Goal: Information Seeking & Learning: Learn about a topic

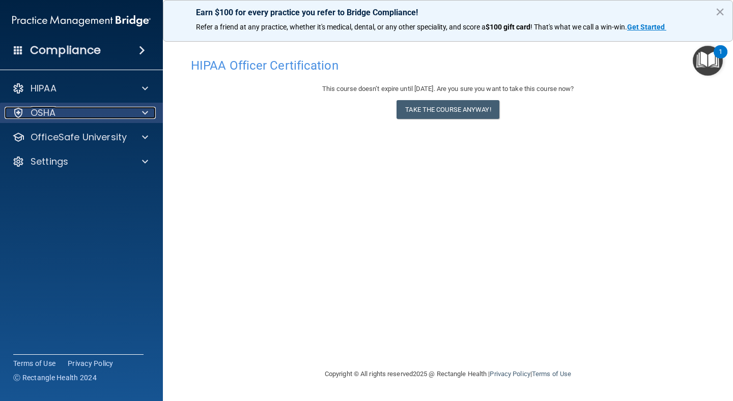
click at [133, 114] on div at bounding box center [143, 113] width 25 height 12
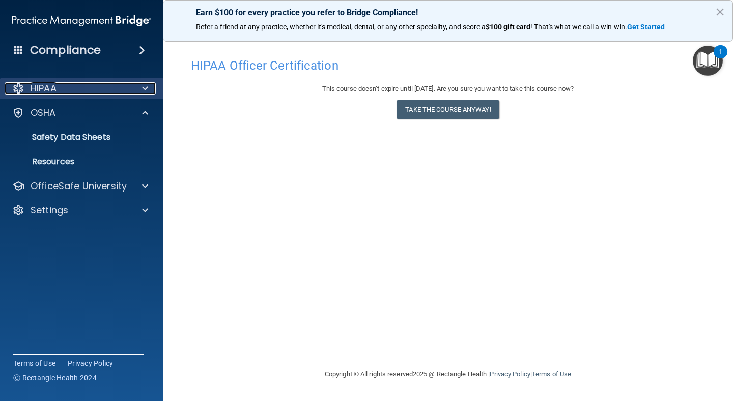
click at [148, 89] on span at bounding box center [145, 88] width 6 height 12
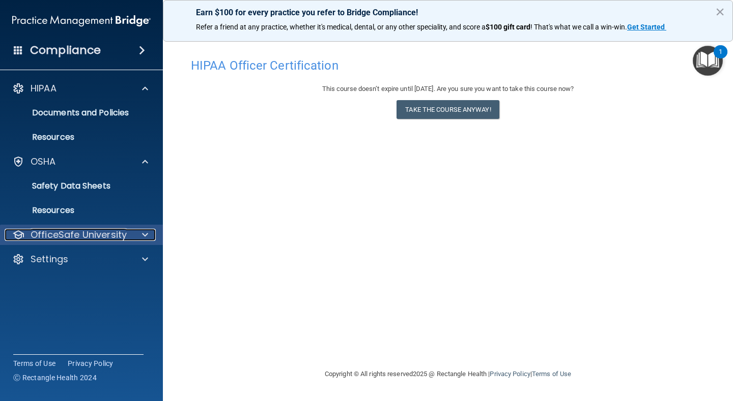
click at [80, 239] on p "OfficeSafe University" at bounding box center [79, 235] width 96 height 12
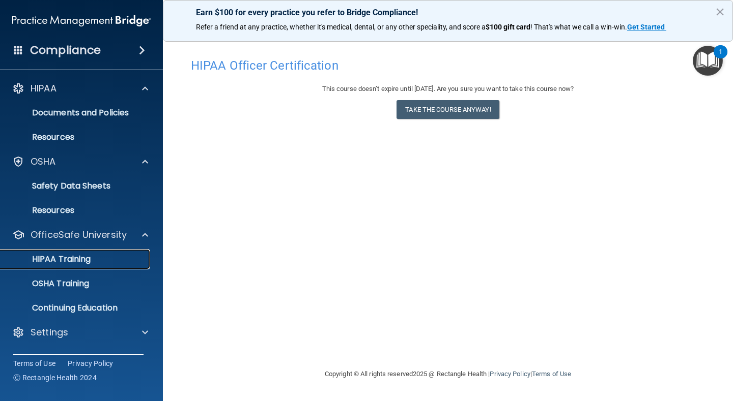
click at [90, 263] on p "HIPAA Training" at bounding box center [49, 259] width 84 height 10
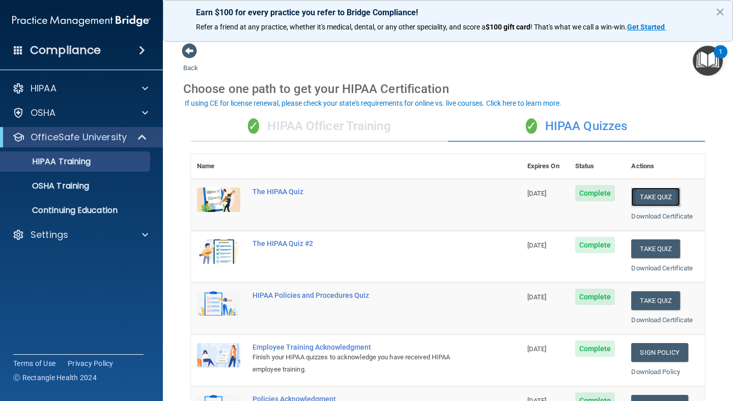
click at [659, 199] on button "Take Quiz" at bounding box center [655, 197] width 49 height 19
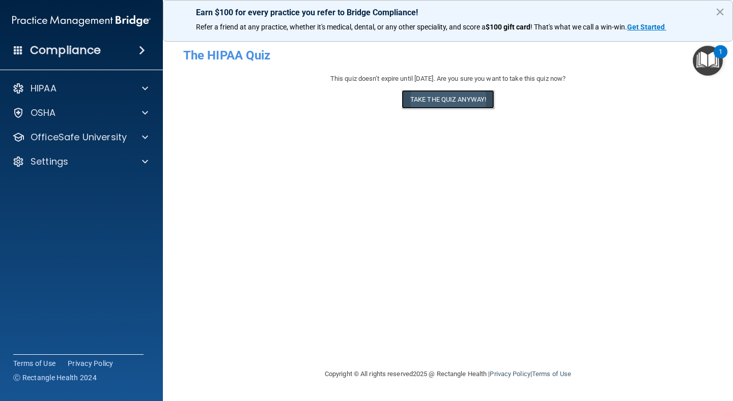
click at [447, 101] on button "Take the quiz anyway!" at bounding box center [447, 99] width 93 height 19
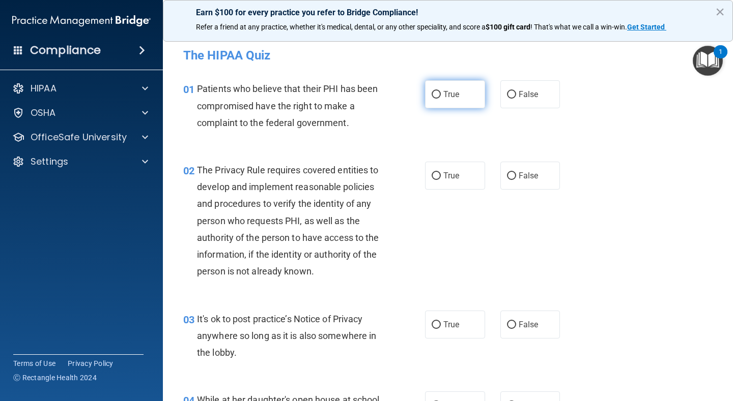
click at [433, 99] on label "True" at bounding box center [455, 94] width 60 height 28
click at [433, 99] on input "True" at bounding box center [435, 95] width 9 height 8
radio input "true"
click at [437, 176] on input "True" at bounding box center [435, 176] width 9 height 8
radio input "true"
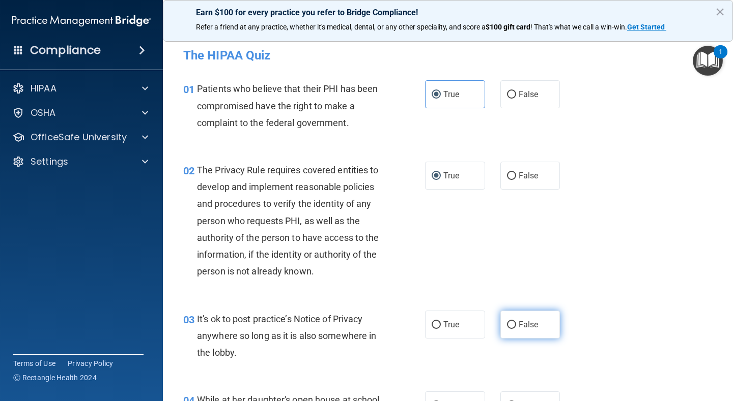
click at [513, 327] on input "False" at bounding box center [511, 326] width 9 height 8
radio input "true"
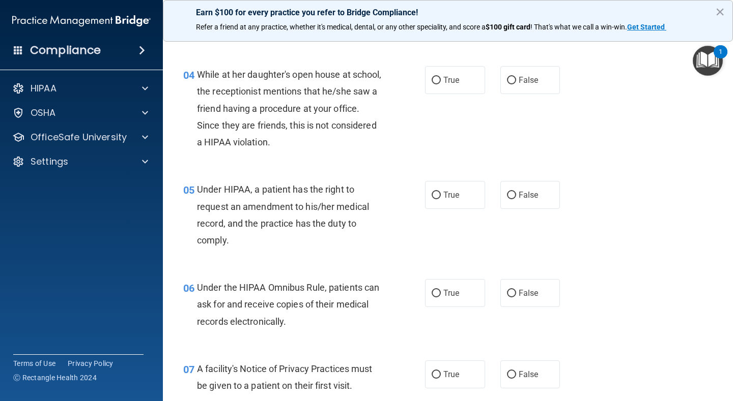
scroll to position [346, 0]
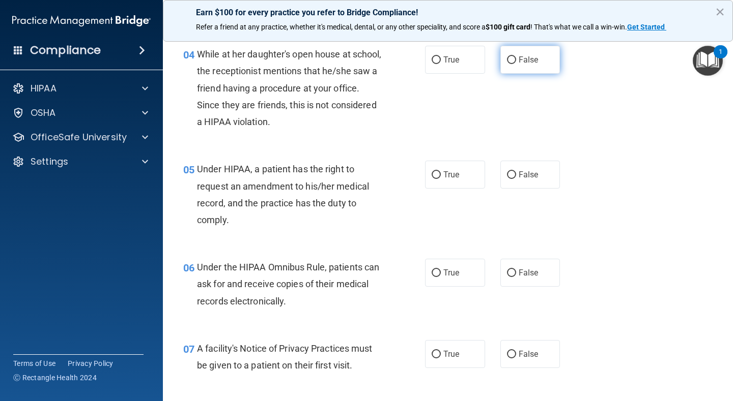
click at [514, 64] on input "False" at bounding box center [511, 60] width 9 height 8
radio input "true"
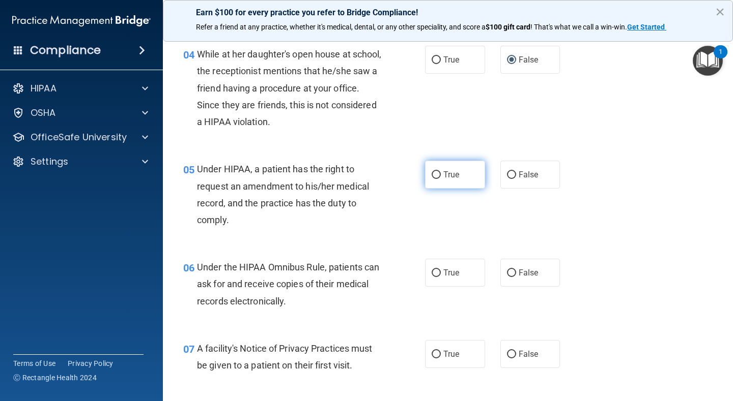
click at [437, 175] on input "True" at bounding box center [435, 175] width 9 height 8
radio input "true"
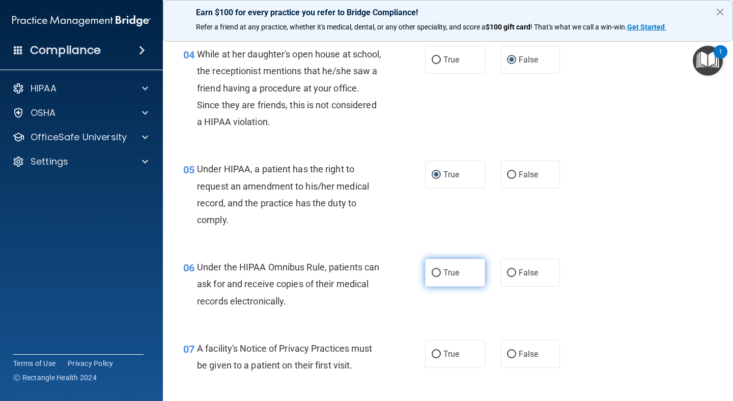
click at [440, 273] on input "True" at bounding box center [435, 274] width 9 height 8
radio input "true"
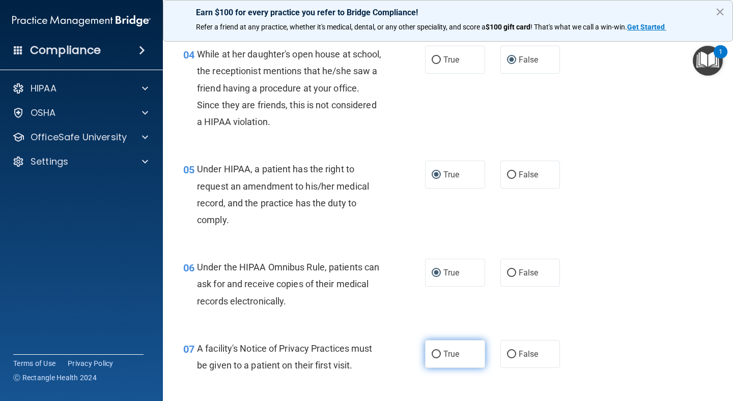
click at [435, 358] on input "True" at bounding box center [435, 355] width 9 height 8
radio input "true"
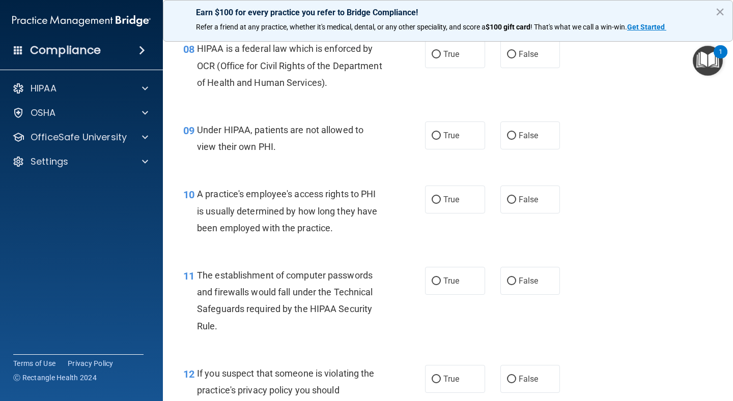
scroll to position [712, 0]
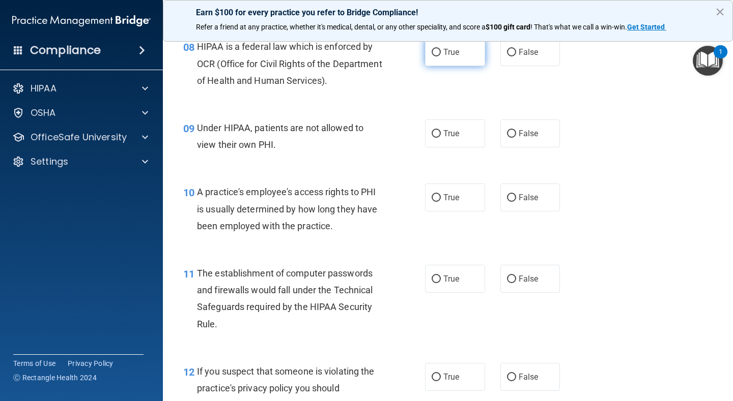
click at [434, 54] on input "True" at bounding box center [435, 53] width 9 height 8
radio input "true"
click at [508, 135] on input "False" at bounding box center [511, 134] width 9 height 8
radio input "true"
click at [511, 200] on input "False" at bounding box center [511, 198] width 9 height 8
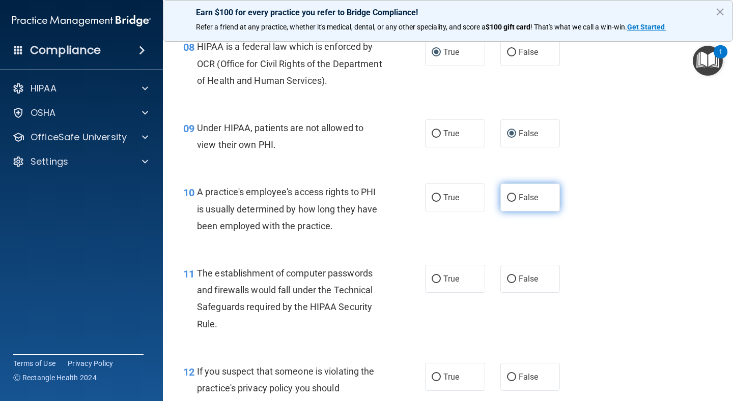
radio input "true"
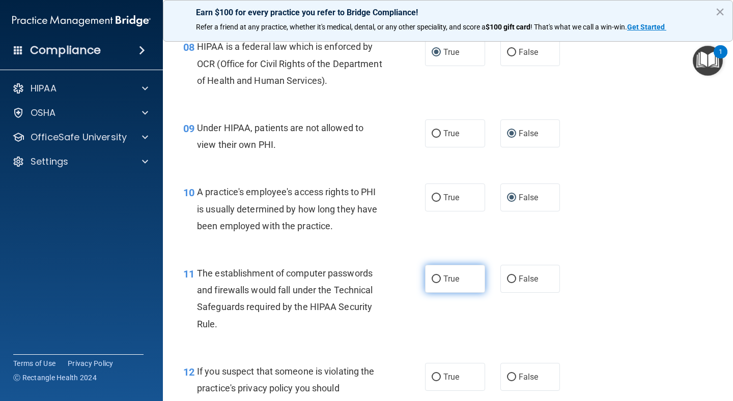
click at [437, 280] on input "True" at bounding box center [435, 280] width 9 height 8
radio input "true"
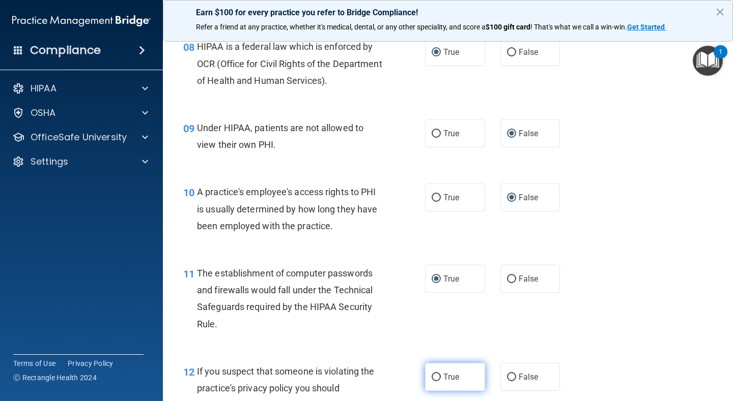
click at [436, 374] on input "True" at bounding box center [435, 378] width 9 height 8
radio input "true"
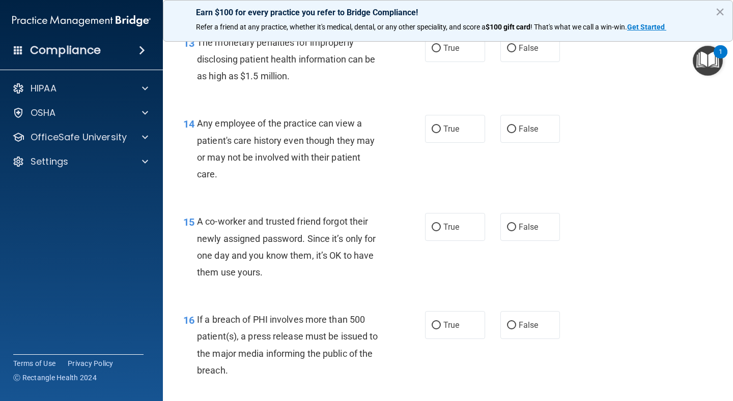
scroll to position [1119, 0]
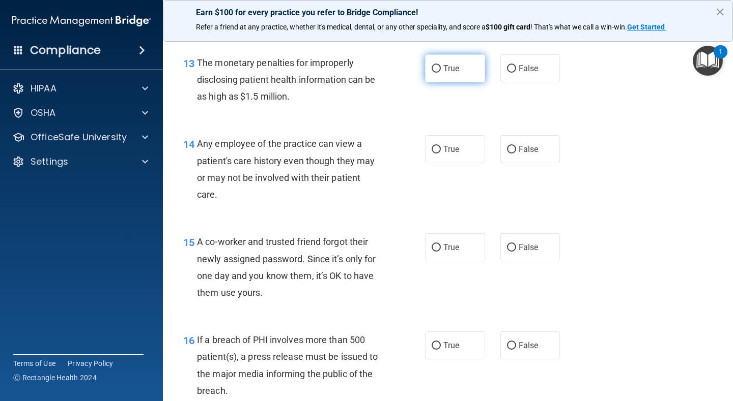
click at [437, 69] on input "True" at bounding box center [435, 69] width 9 height 8
radio input "true"
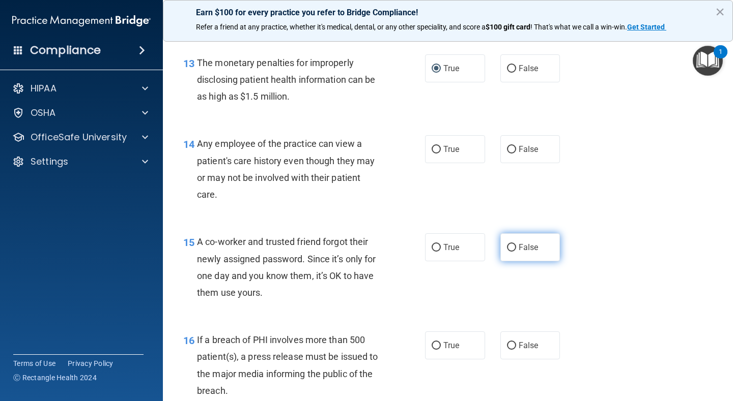
click at [513, 248] on input "False" at bounding box center [511, 248] width 9 height 8
radio input "true"
click at [442, 347] on label "True" at bounding box center [455, 346] width 60 height 28
click at [441, 347] on input "True" at bounding box center [435, 346] width 9 height 8
radio input "true"
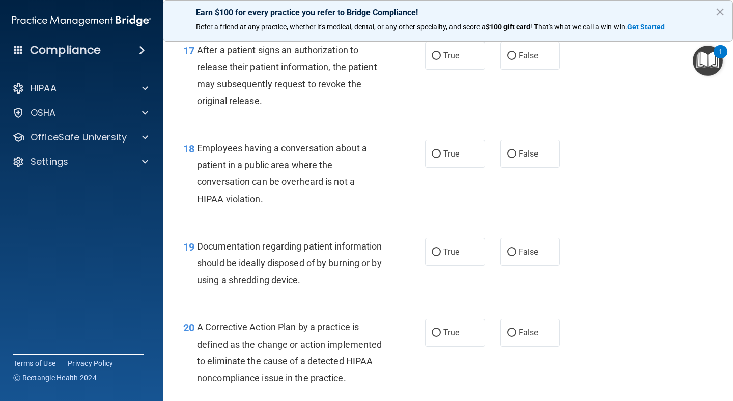
scroll to position [1506, 0]
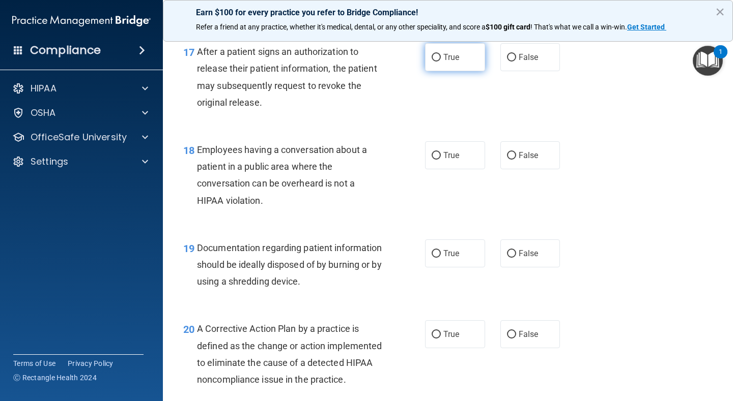
click at [432, 55] on input "True" at bounding box center [435, 58] width 9 height 8
radio input "true"
click at [513, 157] on input "False" at bounding box center [511, 156] width 9 height 8
radio input "true"
click at [436, 252] on input "True" at bounding box center [435, 254] width 9 height 8
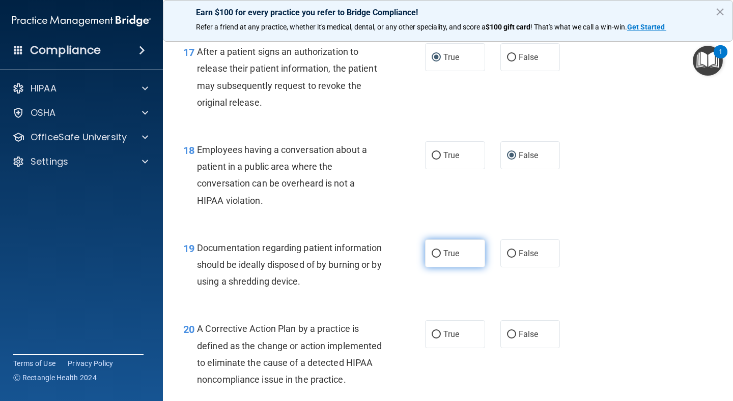
radio input "true"
click at [433, 338] on input "True" at bounding box center [435, 335] width 9 height 8
radio input "true"
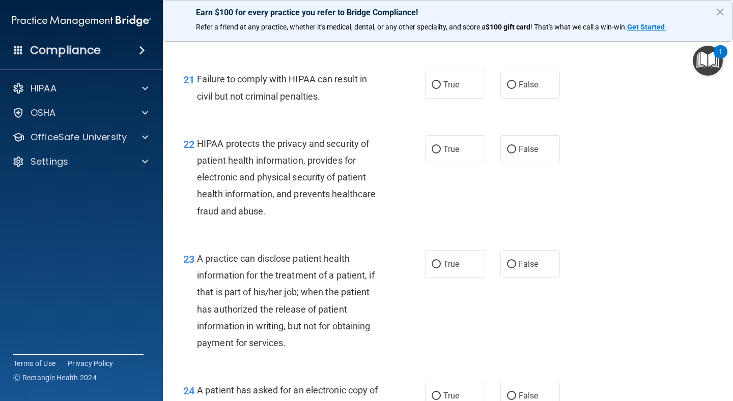
scroll to position [1852, 0]
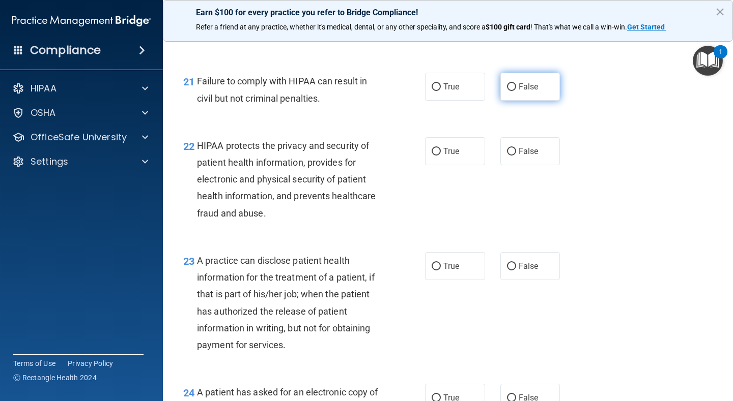
click at [513, 91] on input "False" at bounding box center [511, 87] width 9 height 8
radio input "true"
click at [439, 156] on input "True" at bounding box center [435, 152] width 9 height 8
radio input "true"
click at [514, 271] on input "False" at bounding box center [511, 267] width 9 height 8
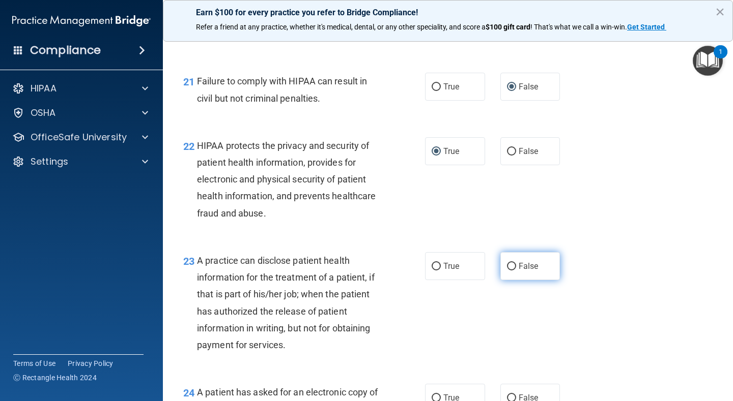
radio input "true"
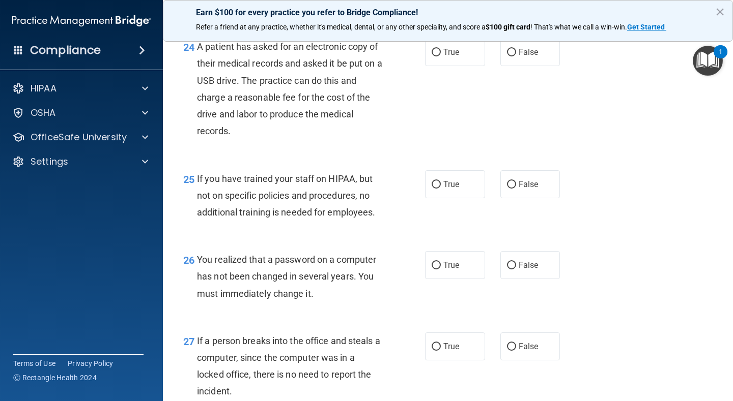
scroll to position [2218, 0]
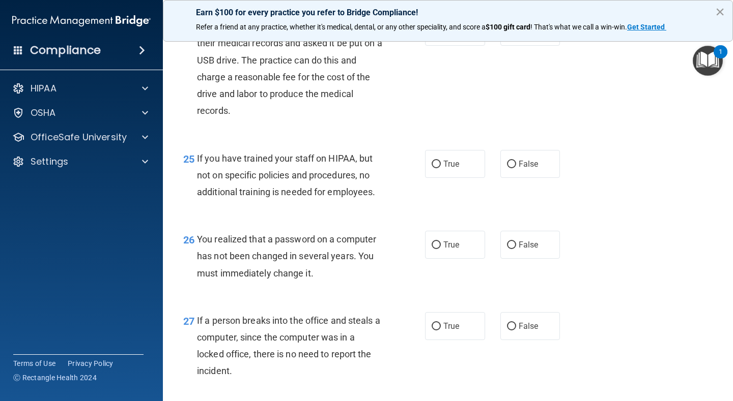
click at [718, 10] on button "×" at bounding box center [720, 12] width 10 height 16
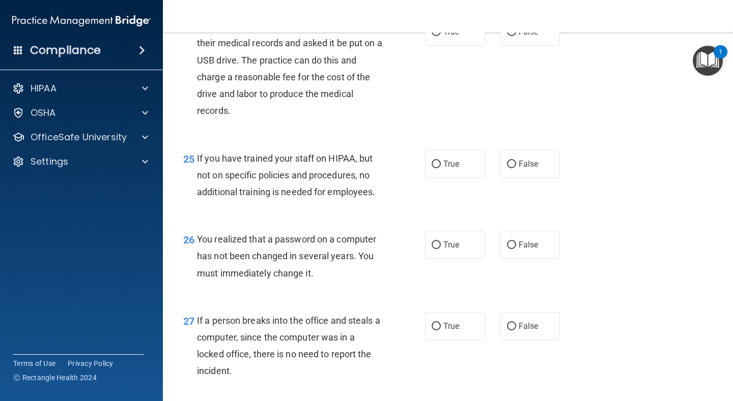
click at [718, 10] on nav "Toggle navigation Rica Kponton rica.kponton@timberlanesmile.com Manage My Enter…" at bounding box center [448, 16] width 570 height 33
click at [433, 46] on label "True" at bounding box center [455, 32] width 60 height 28
click at [433, 36] on input "True" at bounding box center [435, 32] width 9 height 8
radio input "true"
click at [511, 168] on input "False" at bounding box center [511, 165] width 9 height 8
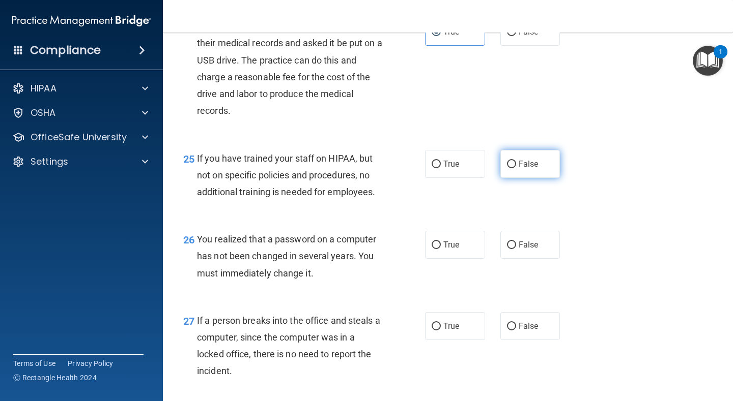
radio input "true"
click at [437, 249] on input "True" at bounding box center [435, 246] width 9 height 8
radio input "true"
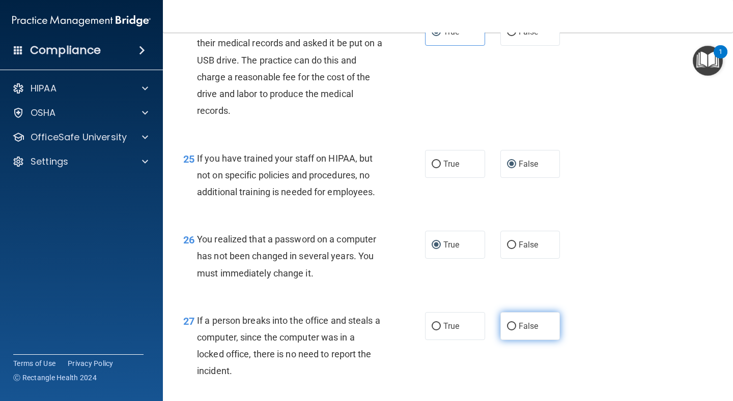
click at [513, 331] on input "False" at bounding box center [511, 327] width 9 height 8
radio input "true"
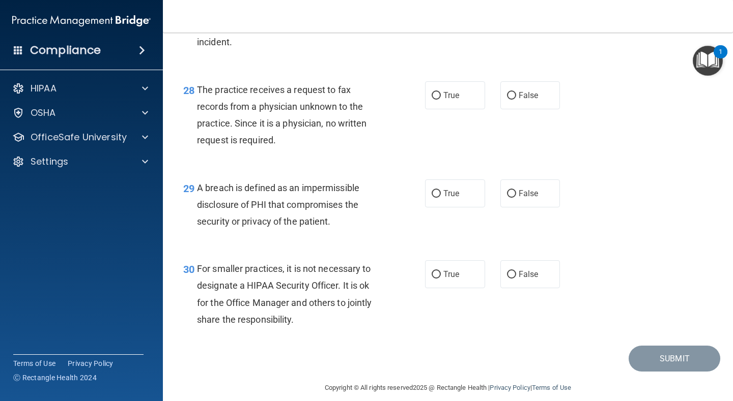
scroll to position [2576, 0]
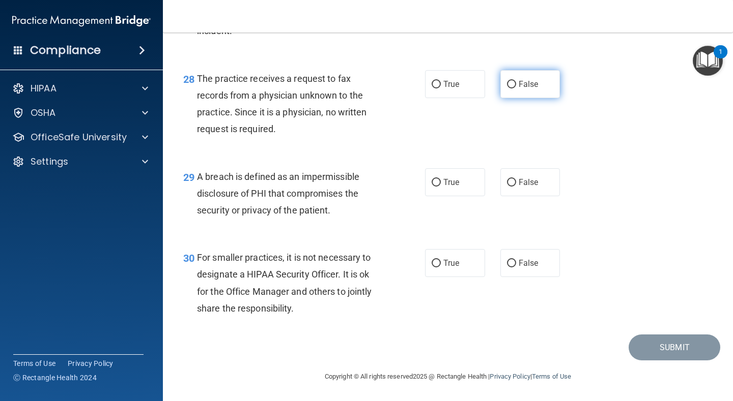
click at [511, 84] on input "False" at bounding box center [511, 85] width 9 height 8
radio input "true"
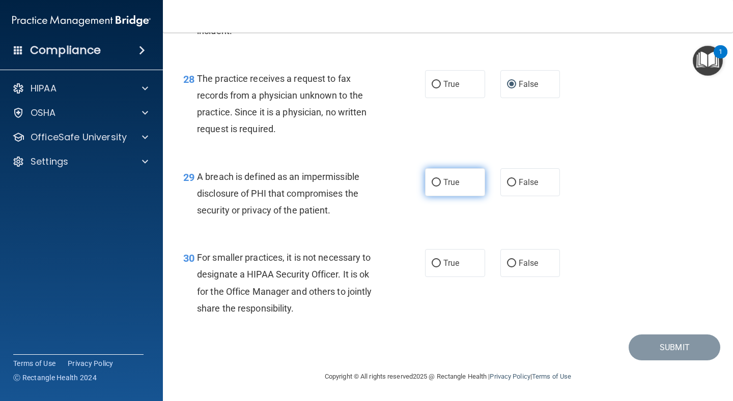
click at [441, 181] on label "True" at bounding box center [455, 182] width 60 height 28
click at [441, 181] on input "True" at bounding box center [435, 183] width 9 height 8
radio input "true"
click at [510, 266] on input "False" at bounding box center [511, 264] width 9 height 8
radio input "true"
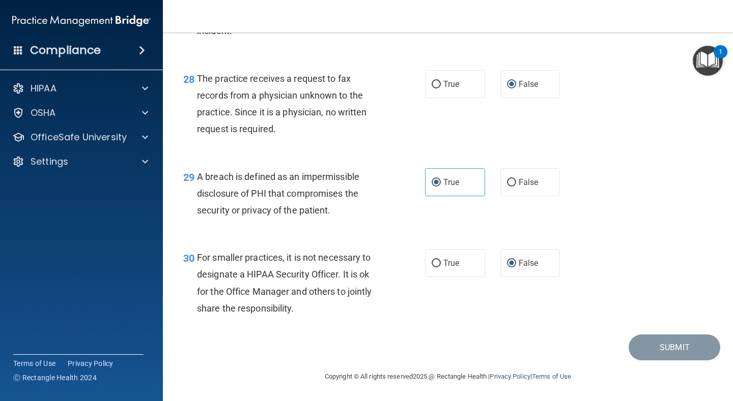
click at [621, 246] on div "30 For smaller practices, it is not necessary to designate a HIPAA Security Off…" at bounding box center [448, 286] width 544 height 98
click at [682, 276] on div "30 For smaller practices, it is not necessary to designate a HIPAA Security Off…" at bounding box center [448, 286] width 544 height 98
click at [654, 202] on div "29 A breach is defined as an impermissible disclosure of PHI that compromises t…" at bounding box center [448, 196] width 544 height 81
click at [690, 238] on div "30 For smaller practices, it is not necessary to designate a HIPAA Security Off…" at bounding box center [448, 286] width 544 height 98
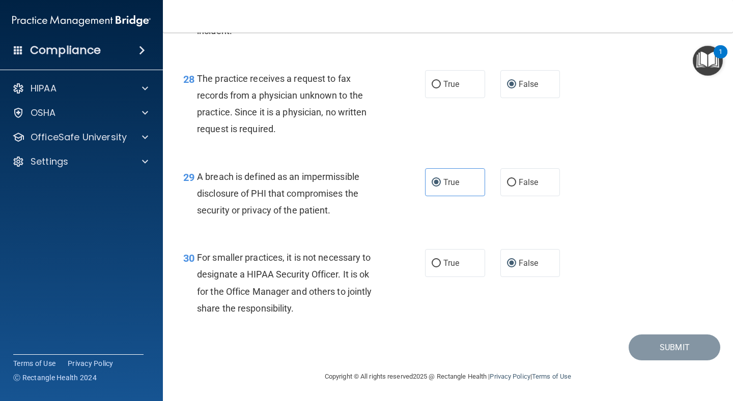
click at [690, 238] on div "30 For smaller practices, it is not necessary to designate a HIPAA Security Off…" at bounding box center [448, 286] width 544 height 98
click at [653, 176] on div "29 A breach is defined as an impermissible disclosure of PHI that compromises t…" at bounding box center [448, 196] width 544 height 81
click at [699, 149] on div "28 The practice receives a request to fax records from a physician unknown to t…" at bounding box center [448, 106] width 544 height 98
click at [608, 239] on div "30 For smaller practices, it is not necessary to designate a HIPAA Security Off…" at bounding box center [448, 286] width 544 height 98
click at [601, 236] on div "29 A breach is defined as an impermissible disclosure of PHI that compromises t…" at bounding box center [448, 196] width 544 height 81
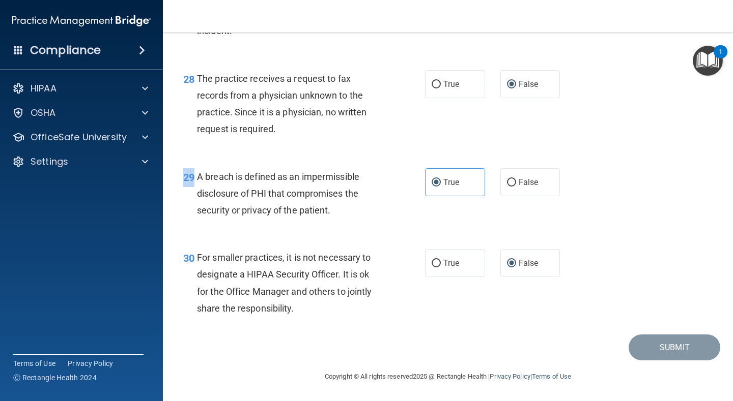
click at [601, 236] on div "29 A breach is defined as an impermissible disclosure of PHI that compromises t…" at bounding box center [448, 196] width 544 height 81
click at [613, 149] on div "28 The practice receives a request to fax records from a physician unknown to t…" at bounding box center [448, 106] width 544 height 98
click at [126, 232] on accordion "HIPAA Documents and Policies Report an Incident Business Associates Emergency P…" at bounding box center [81, 171] width 163 height 195
click at [606, 155] on div "28 The practice receives a request to fax records from a physician unknown to t…" at bounding box center [448, 106] width 544 height 98
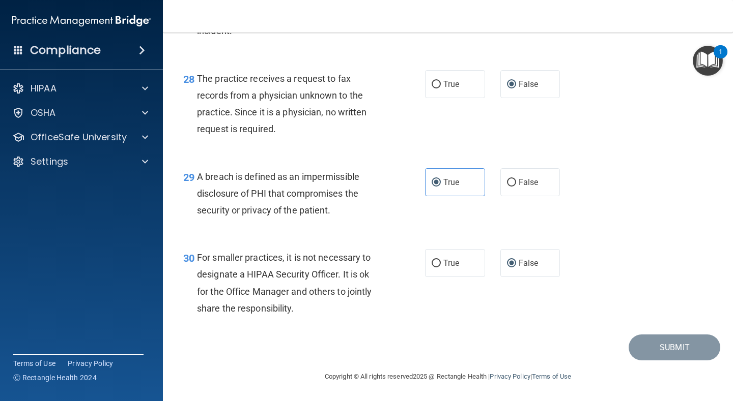
click at [711, 52] on img "Open Resource Center, 1 new notification" at bounding box center [707, 61] width 30 height 30
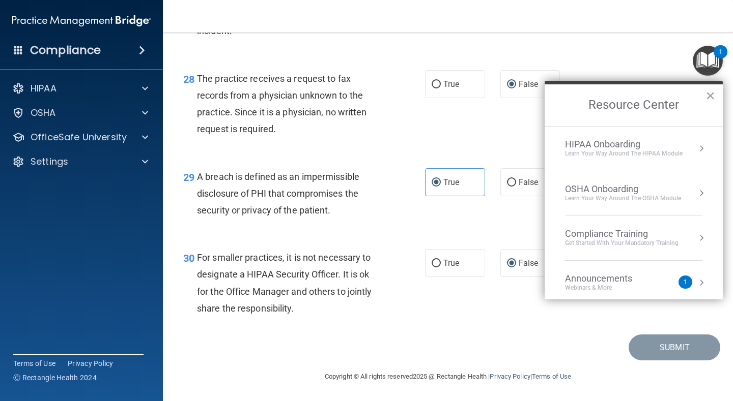
click at [628, 279] on div "Announcements" at bounding box center [609, 278] width 88 height 11
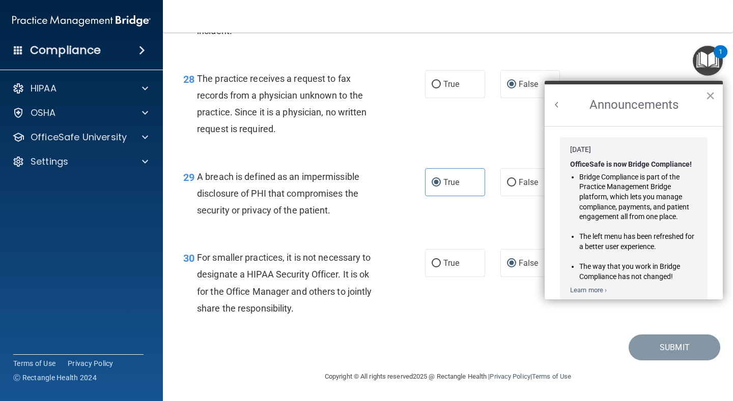
scroll to position [0, 0]
click at [711, 97] on button "×" at bounding box center [710, 96] width 10 height 16
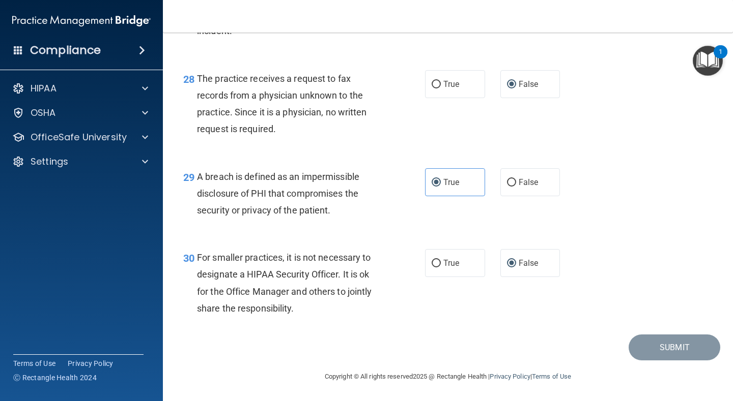
click at [682, 77] on div "28 The practice receives a request to fax records from a physician unknown to t…" at bounding box center [448, 106] width 544 height 98
click at [719, 45] on div "1" at bounding box center [720, 51] width 14 height 13
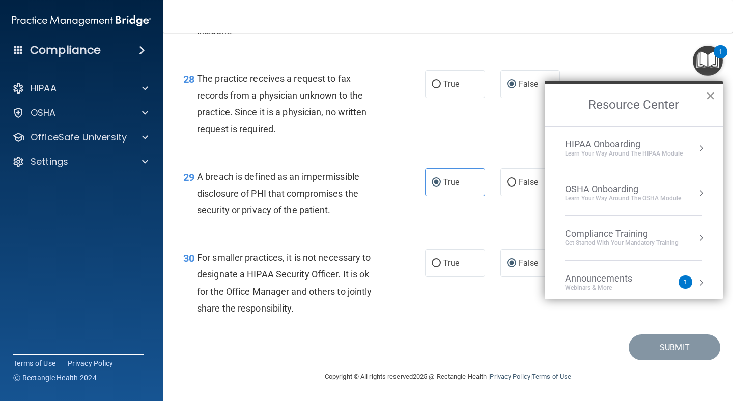
click at [712, 95] on button "×" at bounding box center [710, 96] width 10 height 16
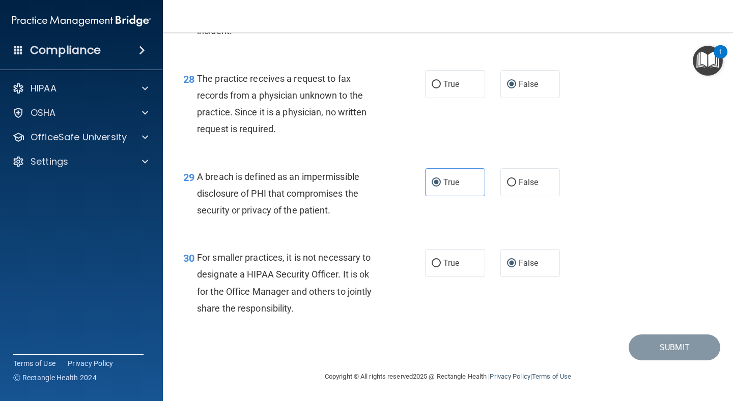
click at [632, 82] on div "28 The practice receives a request to fax records from a physician unknown to t…" at bounding box center [448, 106] width 544 height 98
click at [630, 84] on div "28 The practice receives a request to fax records from a physician unknown to t…" at bounding box center [448, 106] width 544 height 98
click at [727, 57] on div "1" at bounding box center [720, 51] width 14 height 13
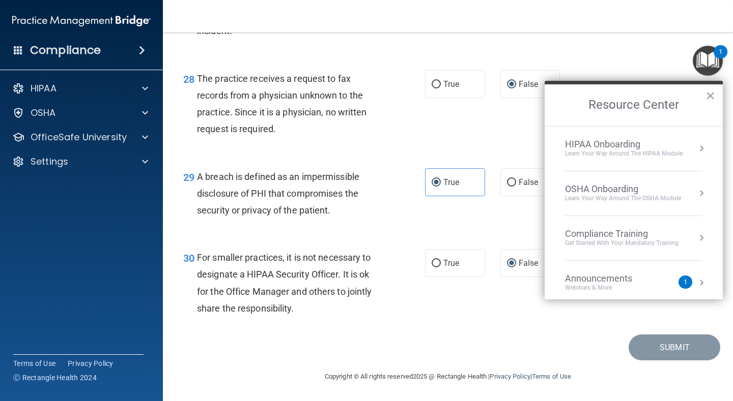
click at [621, 51] on div "27 If a person breaks into the office and steals a computer, since the computer…" at bounding box center [448, 8] width 544 height 98
click at [572, 332] on div "30 For smaller practices, it is not necessary to designate a HIPAA Security Off…" at bounding box center [448, 286] width 544 height 98
click at [708, 93] on button "×" at bounding box center [710, 96] width 10 height 16
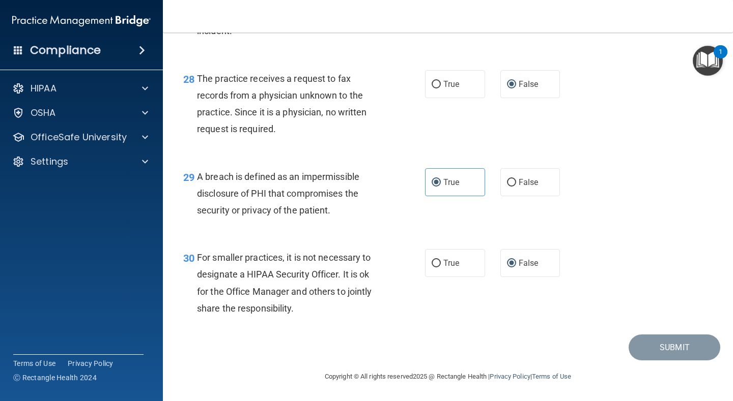
click at [692, 46] on button "1" at bounding box center [707, 61] width 30 height 30
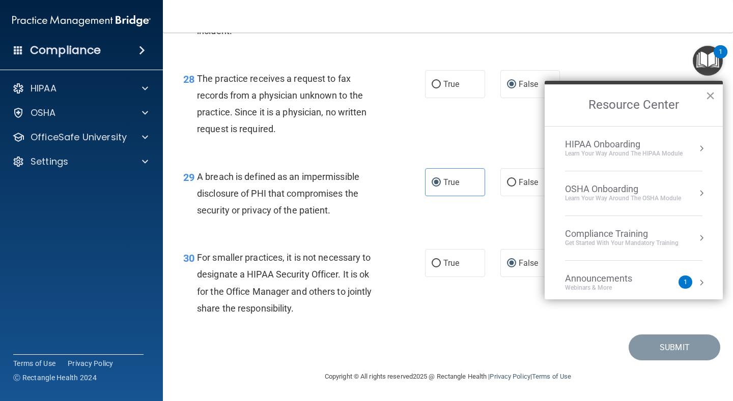
click at [709, 95] on button "×" at bounding box center [710, 96] width 10 height 16
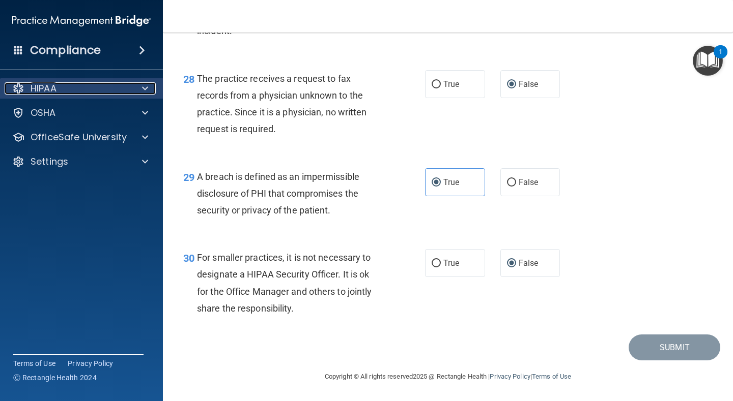
click at [63, 84] on div "HIPAA" at bounding box center [68, 88] width 126 height 12
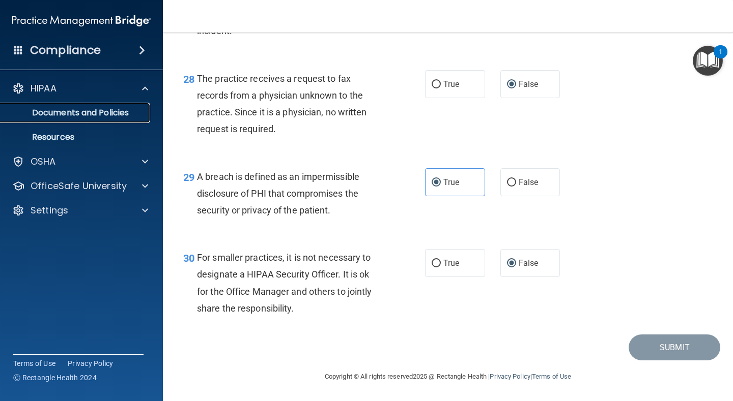
click at [53, 116] on p "Documents and Policies" at bounding box center [76, 113] width 139 height 10
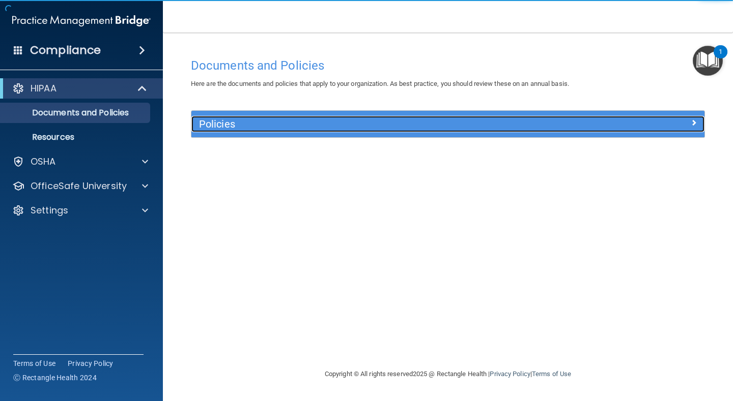
click at [217, 120] on h5 "Policies" at bounding box center [383, 124] width 369 height 11
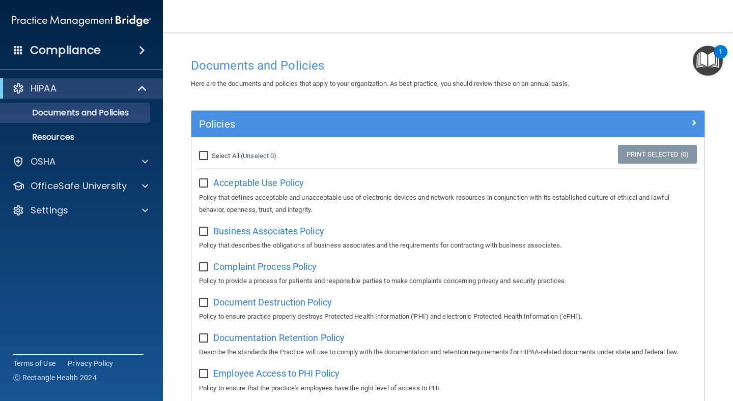
click at [206, 158] on input "Select All (Unselect 0) Unselect All" at bounding box center [205, 156] width 12 height 8
checkbox input "true"
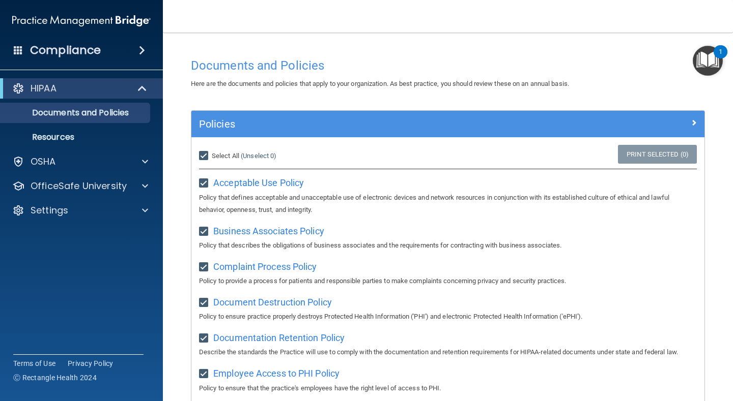
checkbox input "true"
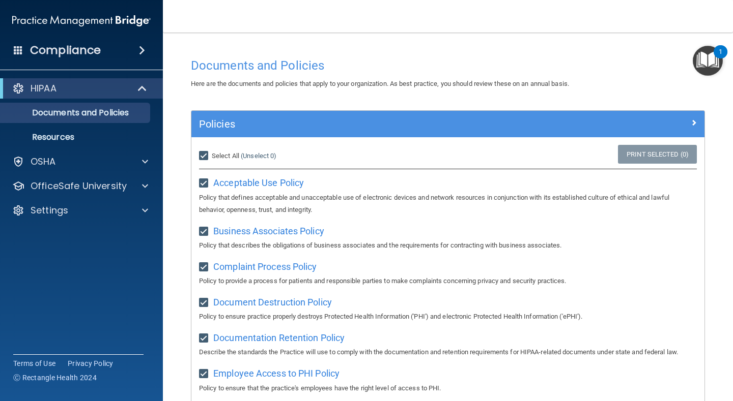
checkbox input "true"
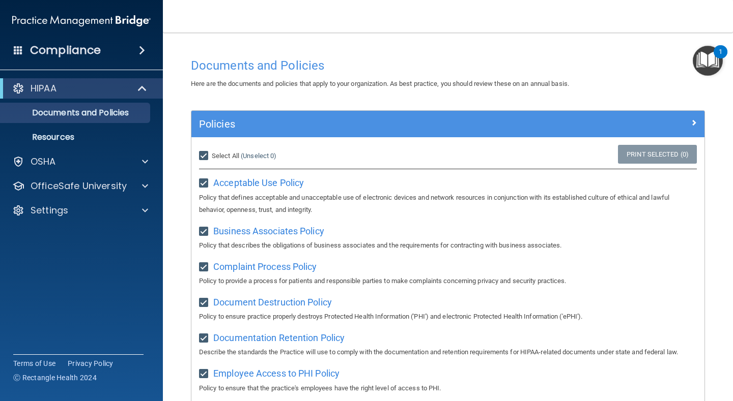
checkbox input "true"
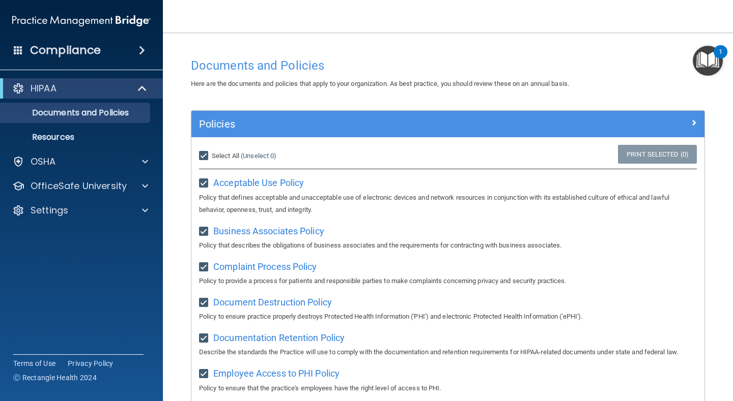
checkbox input "true"
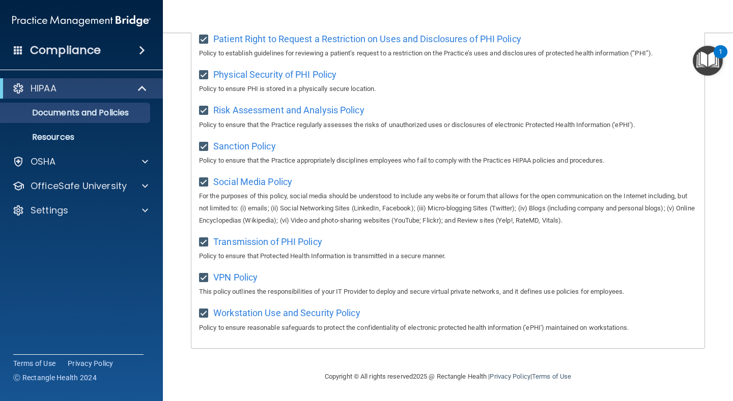
scroll to position [638, 0]
click at [61, 137] on p "Resources" at bounding box center [76, 137] width 139 height 10
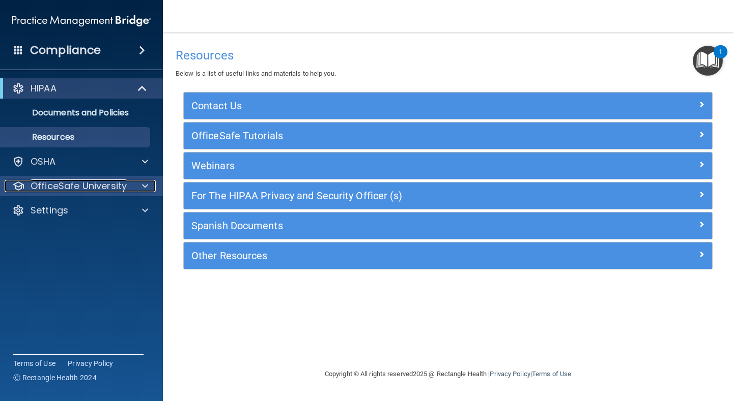
click at [61, 189] on p "OfficeSafe University" at bounding box center [79, 186] width 96 height 12
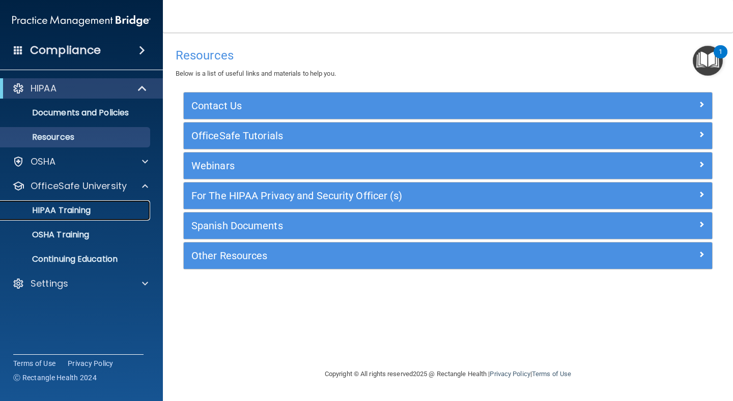
click at [60, 213] on p "HIPAA Training" at bounding box center [49, 211] width 84 height 10
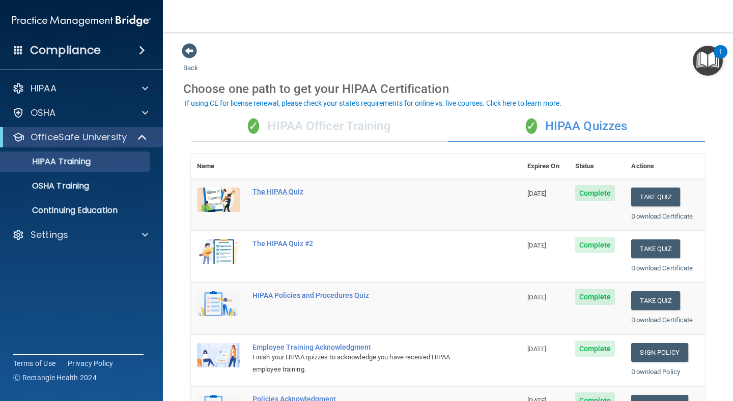
click at [270, 193] on div "The HIPAA Quiz" at bounding box center [361, 192] width 218 height 8
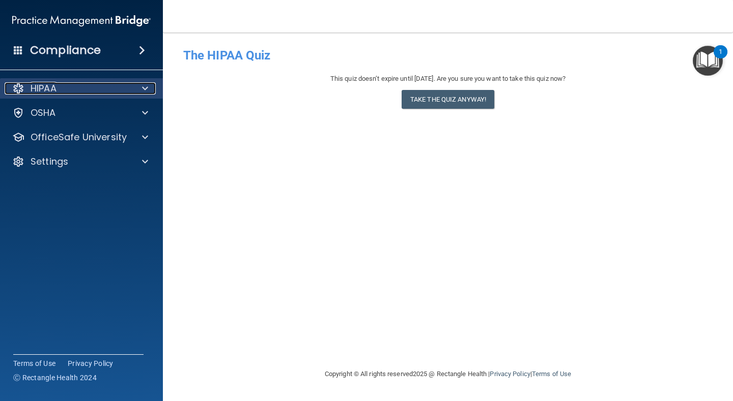
click at [145, 90] on span at bounding box center [145, 88] width 6 height 12
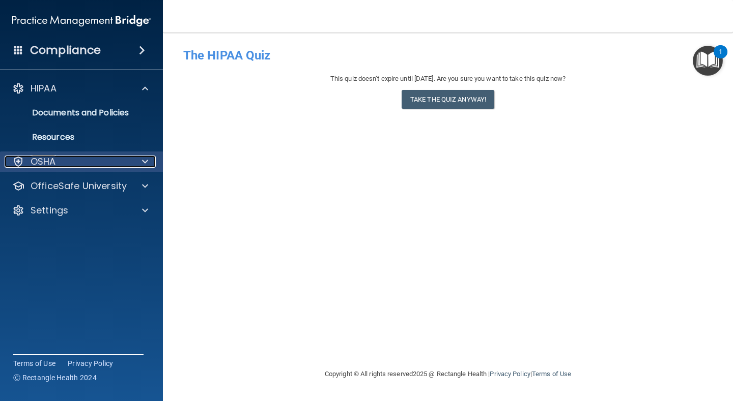
click at [42, 168] on p "OSHA" at bounding box center [43, 162] width 25 height 12
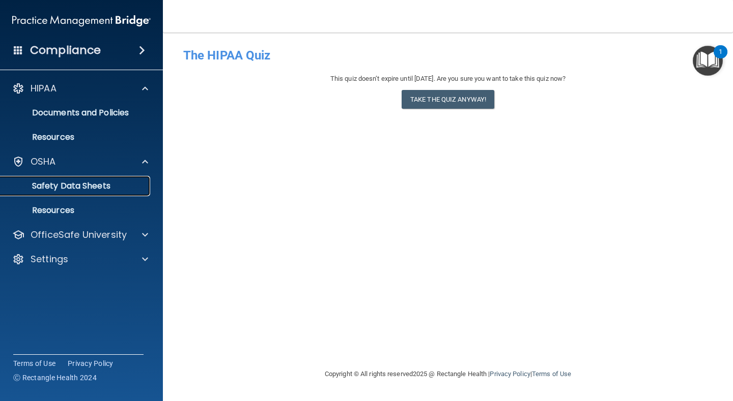
click at [48, 188] on p "Safety Data Sheets" at bounding box center [76, 186] width 139 height 10
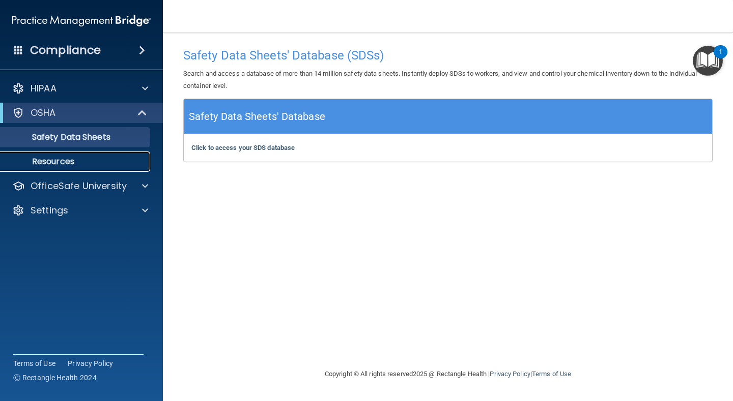
click at [52, 161] on p "Resources" at bounding box center [76, 162] width 139 height 10
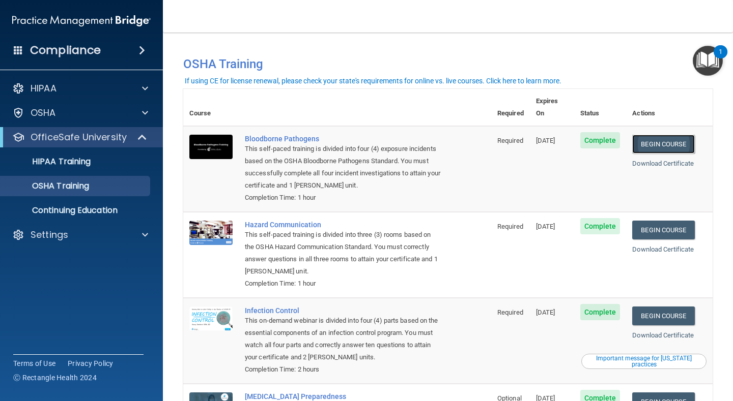
click at [683, 135] on link "Begin Course" at bounding box center [663, 144] width 62 height 19
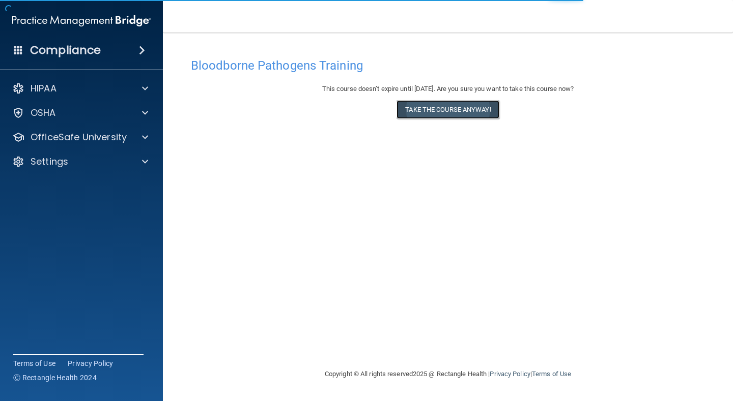
click at [433, 112] on button "Take the course anyway!" at bounding box center [447, 109] width 102 height 19
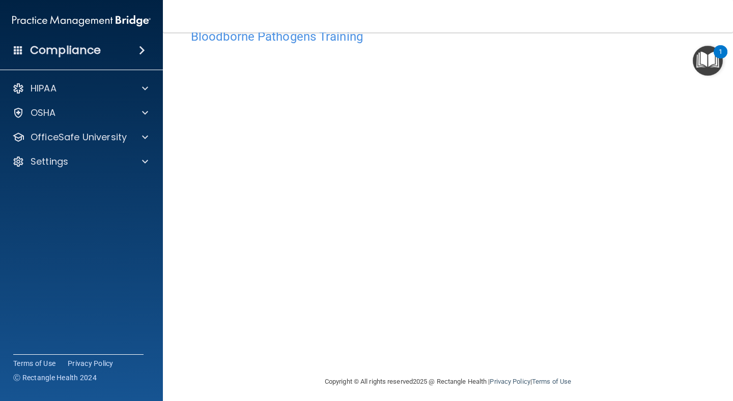
scroll to position [34, 0]
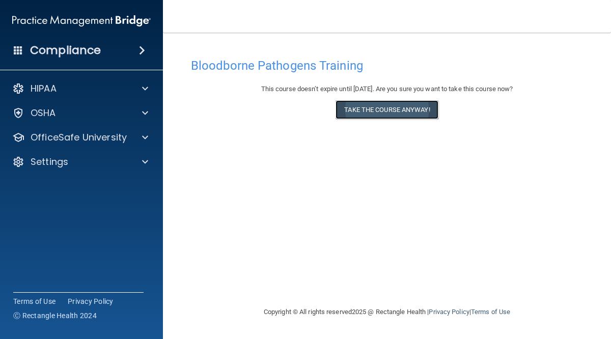
click at [387, 109] on button "Take the course anyway!" at bounding box center [386, 109] width 102 height 19
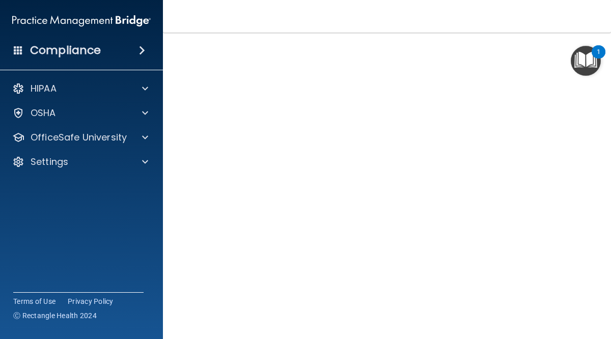
scroll to position [41, 0]
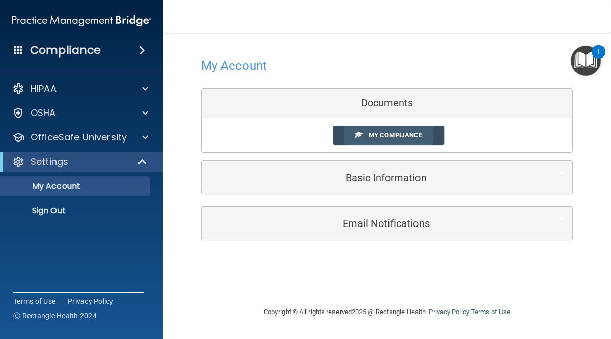
click at [373, 132] on span "My Compliance" at bounding box center [394, 135] width 53 height 8
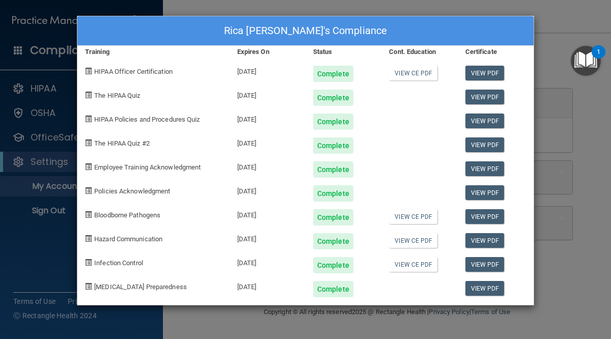
click at [384, 70] on div "View CE PDF" at bounding box center [419, 70] width 76 height 24
click at [399, 74] on link "View CE PDF" at bounding box center [413, 73] width 48 height 15
click at [409, 73] on link "View CE PDF" at bounding box center [413, 73] width 48 height 15
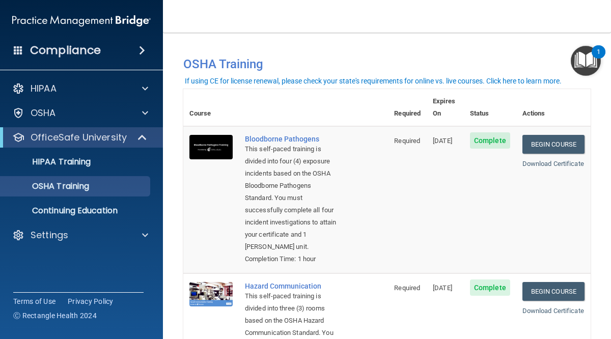
click at [482, 190] on td "Complete" at bounding box center [489, 199] width 52 height 147
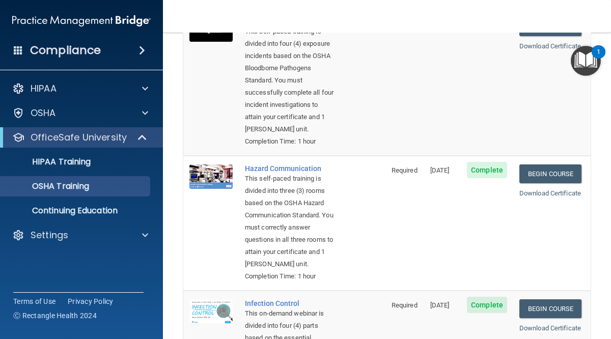
scroll to position [102, 0]
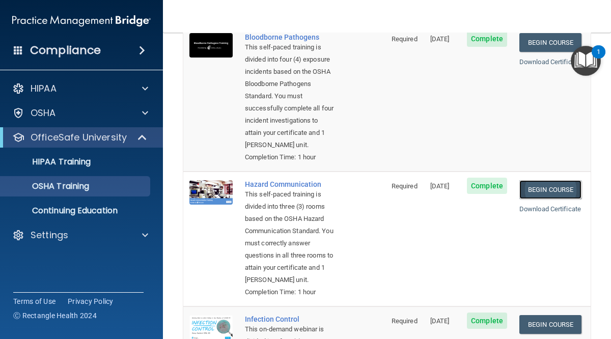
click at [541, 189] on link "Begin Course" at bounding box center [550, 189] width 62 height 19
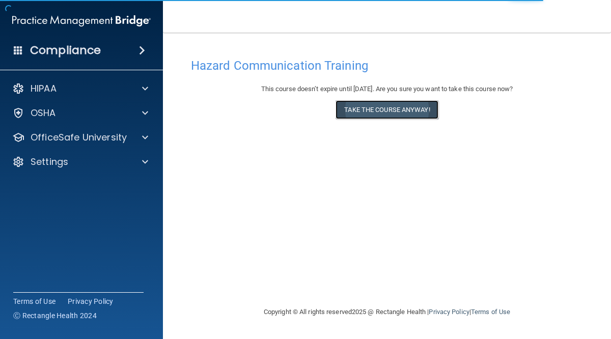
click at [361, 109] on button "Take the course anyway!" at bounding box center [386, 109] width 102 height 19
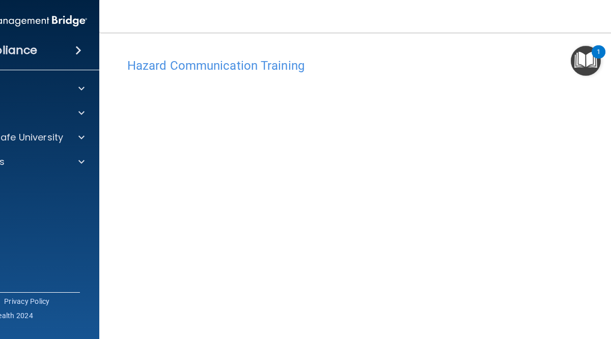
scroll to position [44, 0]
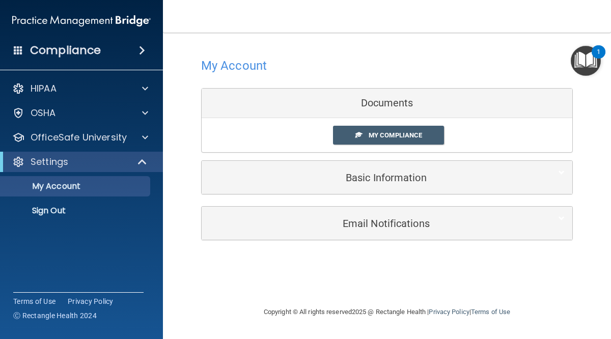
click at [369, 102] on div "Documents" at bounding box center [386, 104] width 370 height 30
drag, startPoint x: 381, startPoint y: 128, endPoint x: 381, endPoint y: 135, distance: 6.6
click at [381, 130] on link "My Compliance" at bounding box center [388, 135] width 111 height 19
click at [381, 135] on span "My Compliance" at bounding box center [394, 135] width 53 height 8
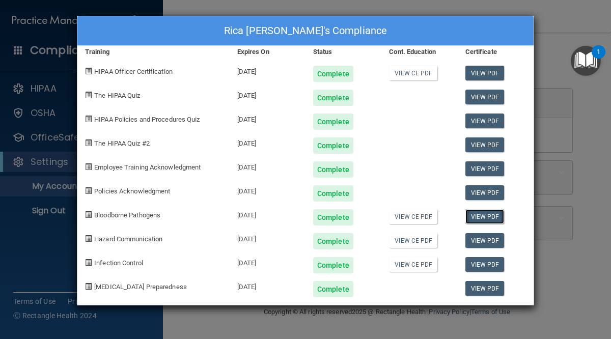
click at [473, 219] on link "View PDF" at bounding box center [484, 216] width 39 height 15
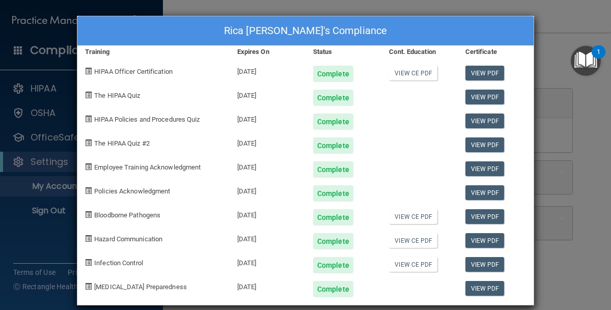
click at [37, 102] on div "Rica Kponton's Compliance Training Expires On Status Cont. Education Certificat…" at bounding box center [305, 155] width 611 height 310
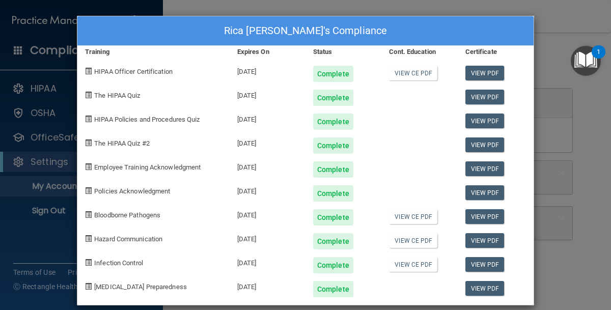
click at [86, 26] on div "Rica Kponton's Compliance" at bounding box center [305, 31] width 456 height 30
drag, startPoint x: 90, startPoint y: 26, endPoint x: 101, endPoint y: 30, distance: 11.1
click at [91, 26] on div "Rica Kponton's Compliance" at bounding box center [305, 31] width 456 height 30
click at [62, 85] on div "Rica Kponton's Compliance Training Expires On Status Cont. Education Certificat…" at bounding box center [305, 155] width 611 height 310
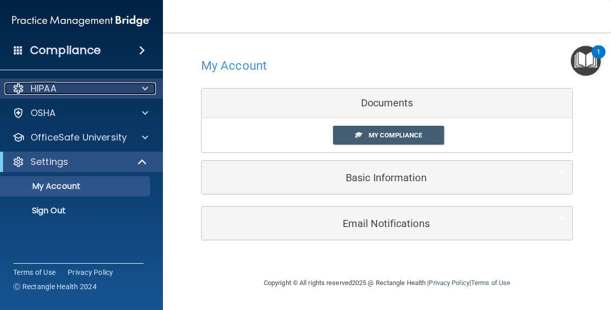
click at [22, 90] on div at bounding box center [18, 88] width 12 height 12
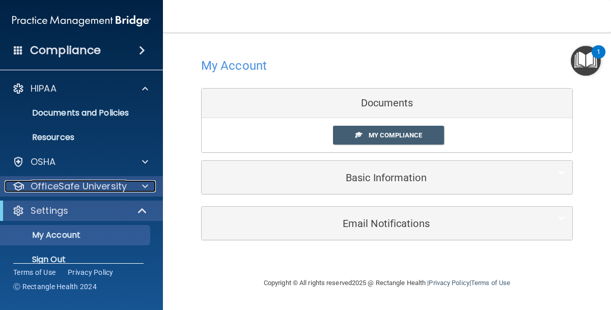
click at [47, 186] on p "OfficeSafe University" at bounding box center [79, 186] width 96 height 12
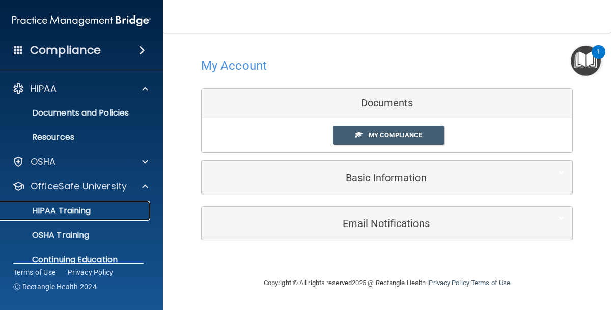
click at [50, 211] on p "HIPAA Training" at bounding box center [49, 211] width 84 height 10
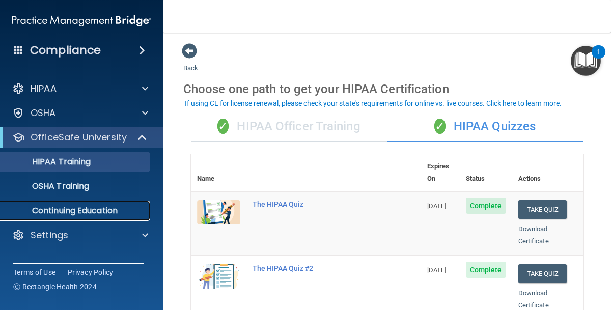
click at [97, 211] on p "Continuing Education" at bounding box center [76, 211] width 139 height 10
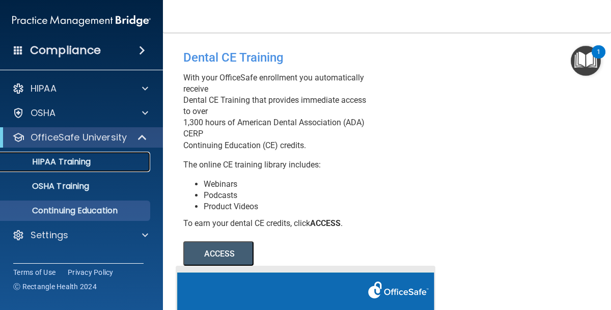
click at [54, 163] on p "HIPAA Training" at bounding box center [49, 162] width 84 height 10
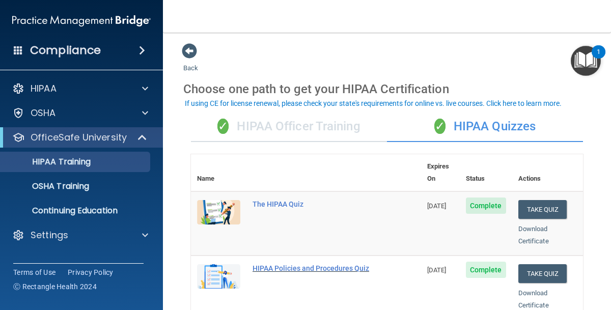
click at [273, 264] on div "HIPAA Policies and Procedures Quiz" at bounding box center [311, 268] width 118 height 8
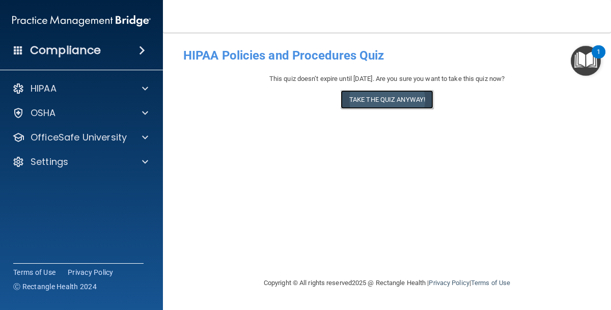
click at [374, 100] on button "Take the quiz anyway!" at bounding box center [386, 99] width 93 height 19
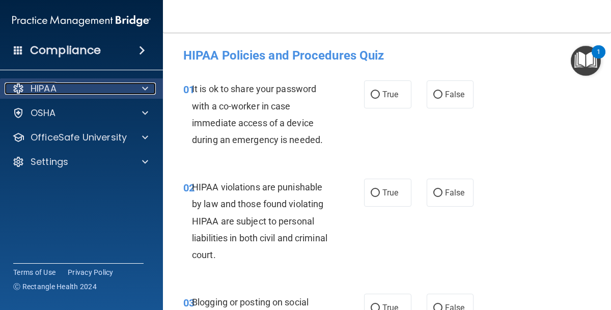
click at [43, 86] on p "HIPAA" at bounding box center [44, 88] width 26 height 12
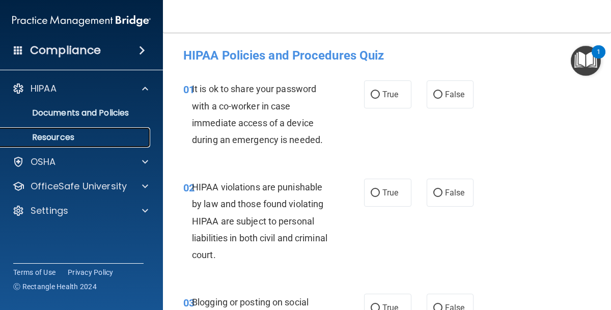
click at [50, 139] on p "Resources" at bounding box center [76, 137] width 139 height 10
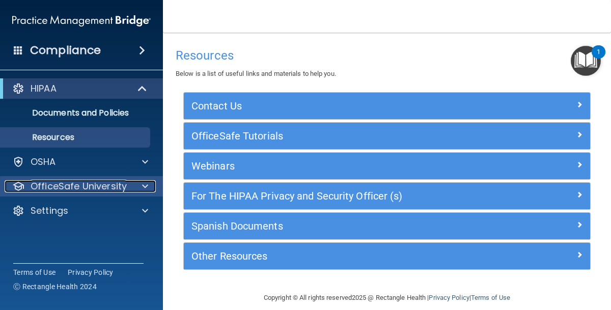
click at [77, 192] on p "OfficeSafe University" at bounding box center [79, 186] width 96 height 12
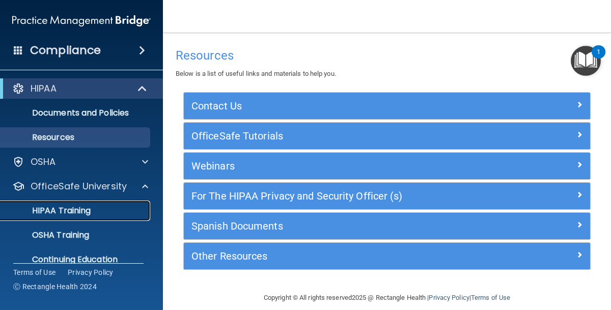
click at [84, 215] on p "HIPAA Training" at bounding box center [49, 211] width 84 height 10
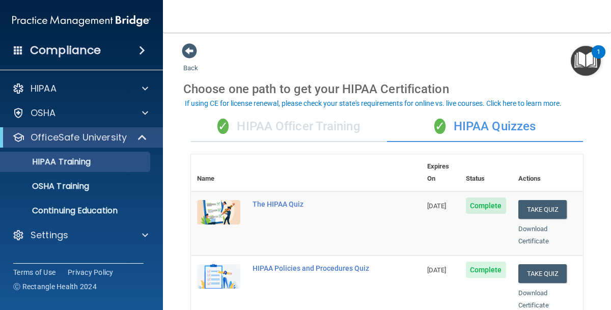
click at [599, 148] on main "Back Choose one path to get your HIPAA Certification ✓ HIPAA Officer Training ✓…" at bounding box center [387, 171] width 448 height 277
click at [599, 117] on main "Back Choose one path to get your HIPAA Certification ✓ HIPAA Officer Training ✓…" at bounding box center [387, 171] width 448 height 277
click at [513, 105] on div "If using CE for license renewal, please check your state's requirements for onl…" at bounding box center [373, 103] width 376 height 7
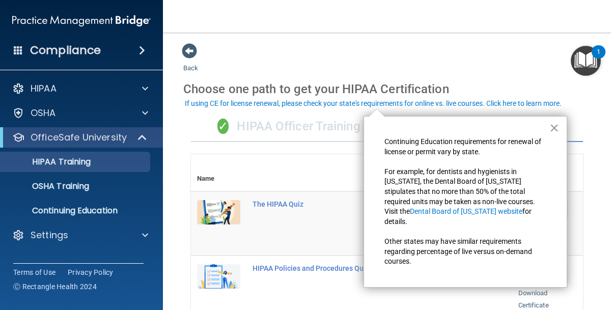
click at [552, 132] on button "×" at bounding box center [554, 128] width 10 height 16
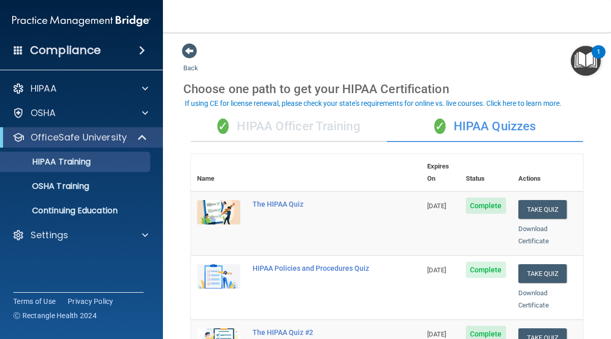
click at [604, 270] on main "Back Choose one path to get your HIPAA Certification ✓ HIPAA Officer Training ✓…" at bounding box center [387, 186] width 448 height 306
click at [269, 200] on div "The HIPAA Quiz" at bounding box center [311, 204] width 118 height 8
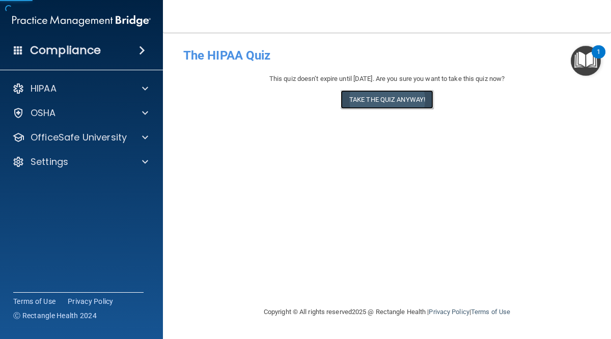
click at [364, 98] on button "Take the quiz anyway!" at bounding box center [386, 99] width 93 height 19
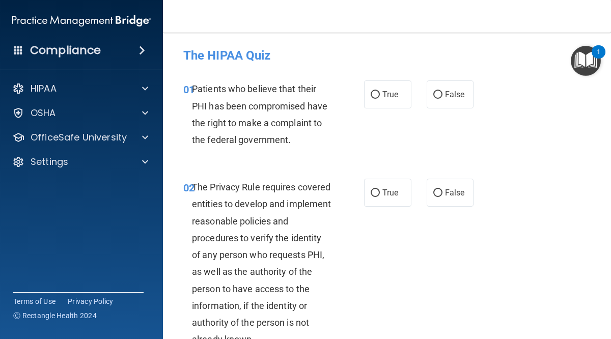
click at [511, 223] on div "02 The Privacy Rule requires covered entities to develop and implement reasonab…" at bounding box center [387, 265] width 422 height 199
click at [390, 251] on div "02 The Privacy Rule requires covered entities to develop and implement reasonab…" at bounding box center [387, 265] width 422 height 199
click at [395, 245] on div "02 The Privacy Rule requires covered entities to develop and implement reasonab…" at bounding box center [387, 265] width 422 height 199
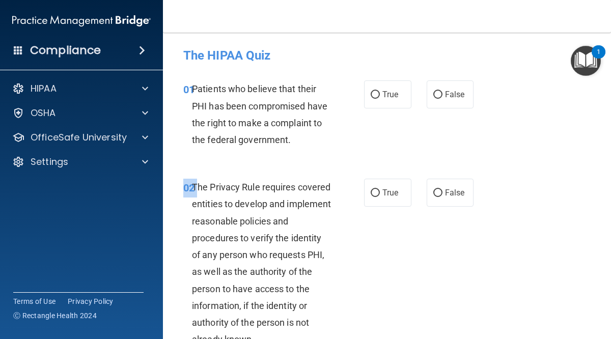
click at [395, 245] on div "02 The Privacy Rule requires covered entities to develop and implement reasonab…" at bounding box center [387, 265] width 422 height 199
click at [523, 63] on div "The HIPAA Quiz" at bounding box center [387, 55] width 422 height 25
click at [522, 63] on div "The HIPAA Quiz" at bounding box center [387, 55] width 422 height 25
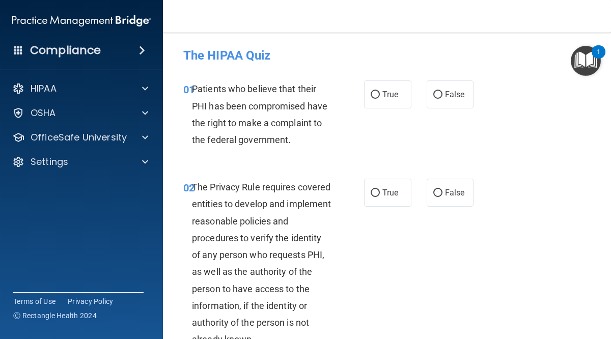
click at [522, 63] on div "The HIPAA Quiz" at bounding box center [387, 55] width 422 height 25
click at [331, 83] on div "Patients who believe that their PHI has been compromised have the right to make…" at bounding box center [265, 114] width 147 height 68
click at [85, 46] on h4 "Compliance" at bounding box center [65, 50] width 71 height 14
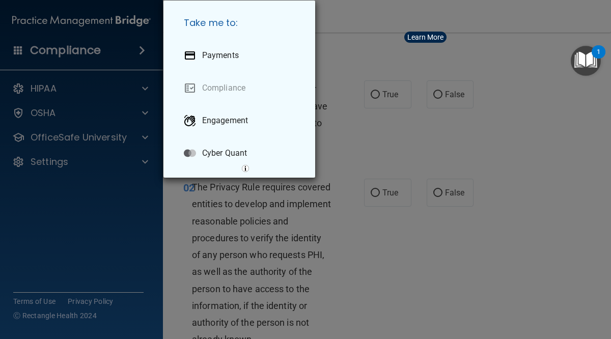
click at [141, 53] on div "Take me to: Payments Compliance Engagement Cyber Quant" at bounding box center [305, 169] width 611 height 339
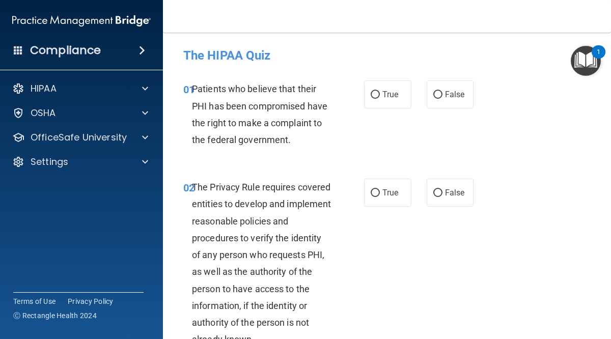
click at [141, 51] on span at bounding box center [142, 50] width 6 height 12
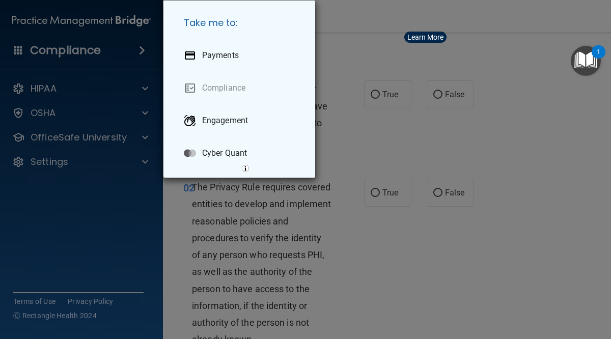
click at [102, 94] on div "Take me to: Payments Compliance Engagement Cyber Quant" at bounding box center [305, 169] width 611 height 339
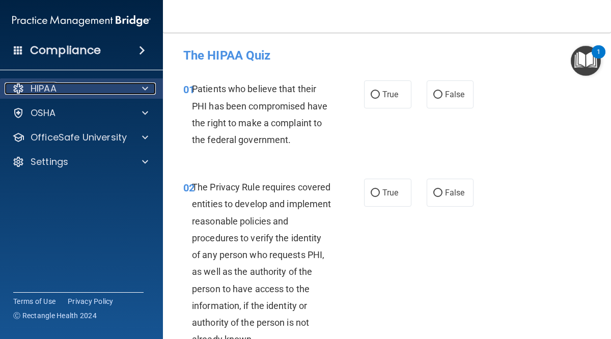
click at [57, 92] on div "HIPAA" at bounding box center [68, 88] width 126 height 12
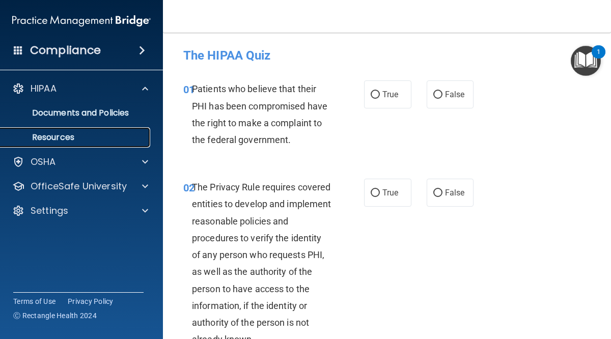
click at [54, 139] on p "Resources" at bounding box center [76, 137] width 139 height 10
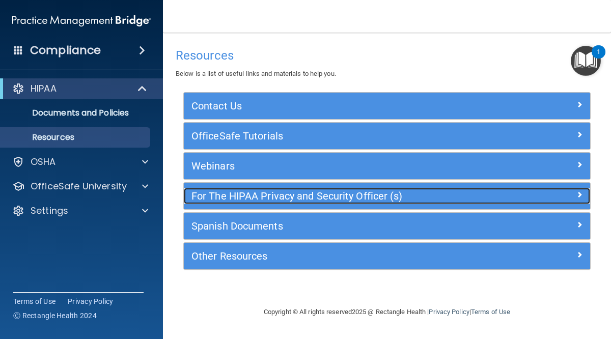
click at [230, 198] on h5 "For The HIPAA Privacy and Security Officer (s)" at bounding box center [335, 195] width 289 height 11
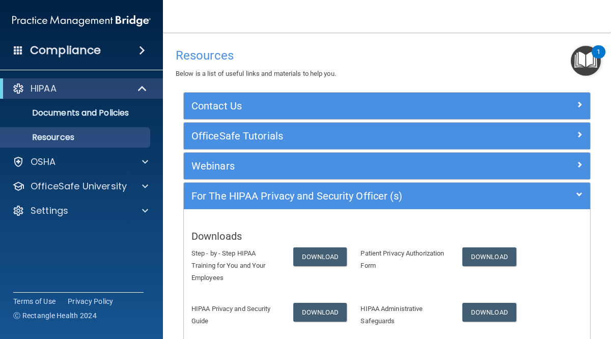
click at [566, 251] on div "Step - by - Step HIPAA Training for You and Your Employees Download Patient Pri…" at bounding box center [387, 268] width 406 height 43
click at [605, 234] on main "Resources Below is a list of useful links and materials to help you. Contact Us…" at bounding box center [387, 186] width 448 height 306
click at [601, 237] on main "Resources Below is a list of useful links and materials to help you. Contact Us…" at bounding box center [387, 186] width 448 height 306
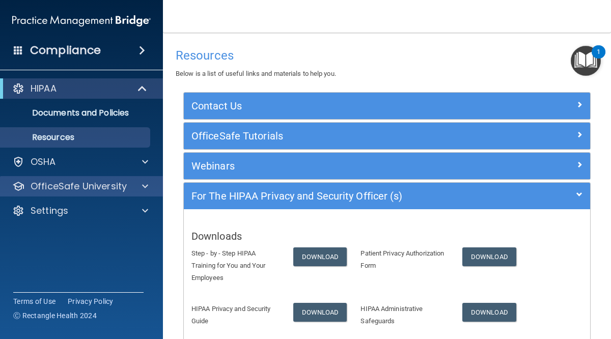
click at [136, 192] on div "OfficeSafe University" at bounding box center [81, 186] width 163 height 20
click at [144, 187] on span at bounding box center [145, 186] width 6 height 12
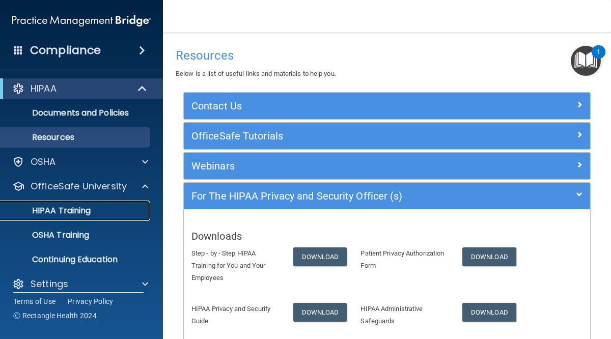
click at [86, 214] on p "HIPAA Training" at bounding box center [49, 211] width 84 height 10
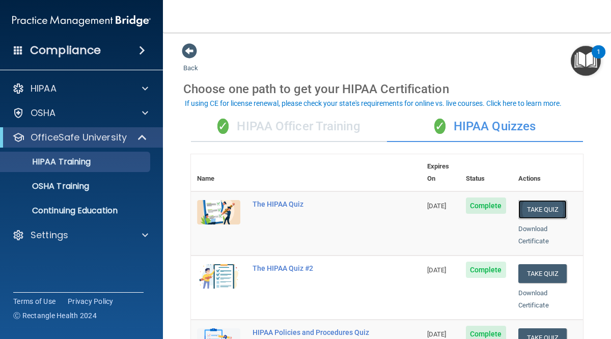
click at [542, 200] on button "Take Quiz" at bounding box center [542, 209] width 49 height 19
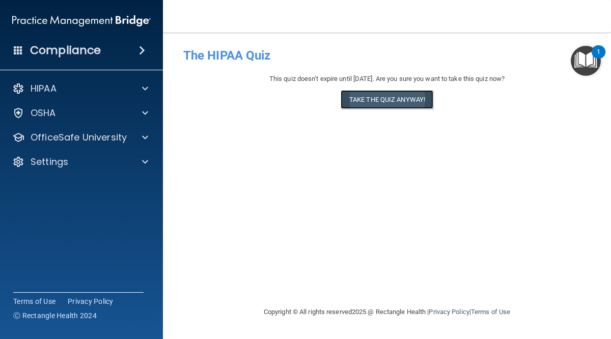
click at [369, 103] on button "Take the quiz anyway!" at bounding box center [386, 99] width 93 height 19
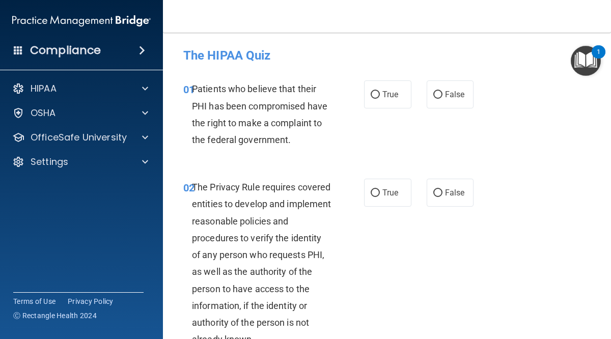
click at [544, 158] on div "01 Patients who believe that their PHI has been compromised have the right to m…" at bounding box center [387, 117] width 422 height 98
click at [525, 218] on div "02 The Privacy Rule requires covered entities to develop and implement reasonab…" at bounding box center [387, 265] width 422 height 199
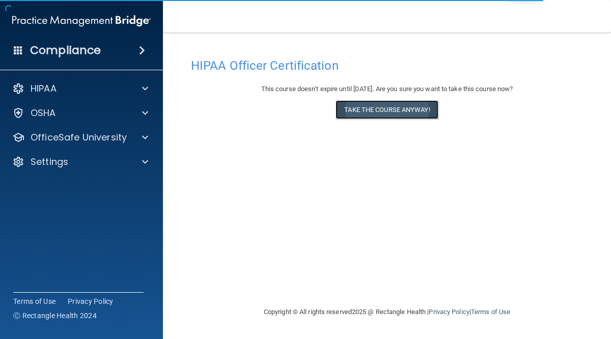
click at [388, 108] on button "Take the course anyway!" at bounding box center [386, 109] width 102 height 19
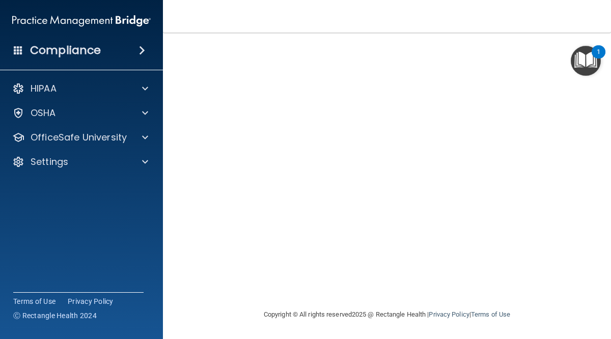
scroll to position [36, 0]
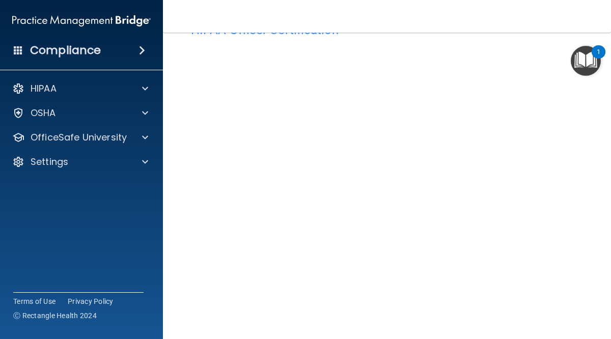
click at [598, 285] on main "HIPAA Officer Certification This course doesn’t expire until [DATE]. Are you su…" at bounding box center [387, 186] width 448 height 306
click at [604, 301] on main "HIPAA Officer Certification This course doesn’t expire until 12/06/2025. Are yo…" at bounding box center [387, 186] width 448 height 306
click at [600, 237] on main "HIPAA Officer Certification This course doesn’t expire until 12/06/2025. Are yo…" at bounding box center [387, 186] width 448 height 306
click at [593, 217] on main "HIPAA Officer Certification This course doesn’t expire until 12/06/2025. Are yo…" at bounding box center [387, 186] width 448 height 306
click at [589, 183] on div "HIPAA Officer Certification This course doesn’t expire until 12/06/2025. Are yo…" at bounding box center [386, 202] width 407 height 370
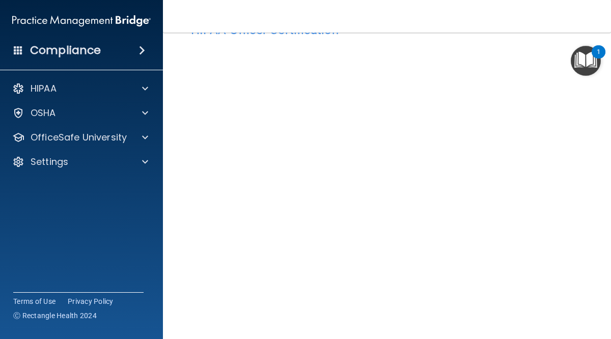
click at [594, 213] on main "HIPAA Officer Certification This course doesn’t expire until 12/06/2025. Are yo…" at bounding box center [387, 186] width 448 height 306
click at [600, 274] on main "HIPAA Officer Certification This course doesn’t expire until 12/06/2025. Are yo…" at bounding box center [387, 186] width 448 height 306
click at [592, 213] on main "HIPAA Officer Certification This course doesn’t expire until 12/06/2025. Are yo…" at bounding box center [387, 186] width 448 height 306
click at [589, 256] on div "HIPAA Officer Certification This course doesn’t expire until 12/06/2025. Are yo…" at bounding box center [386, 202] width 407 height 370
click at [593, 253] on main "HIPAA Officer Certification This course doesn’t expire until 12/06/2025. Are yo…" at bounding box center [387, 186] width 448 height 306
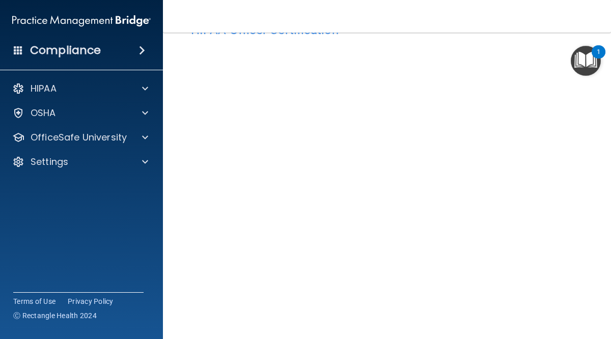
click at [601, 285] on main "HIPAA Officer Certification This course doesn’t expire until 12/06/2025. Are yo…" at bounding box center [387, 186] width 448 height 306
click at [598, 254] on main "HIPAA Officer Certification This course doesn’t expire until 12/06/2025. Are yo…" at bounding box center [387, 186] width 448 height 306
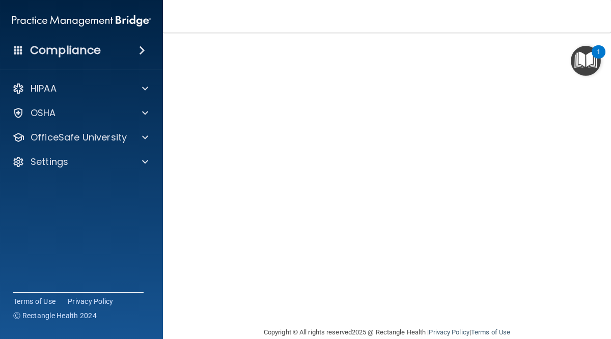
scroll to position [36, 0]
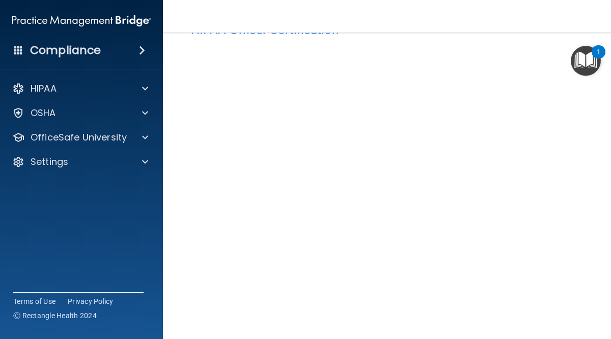
click at [588, 284] on div "HIPAA Officer Certification This course doesn’t expire until 12/06/2025. Are yo…" at bounding box center [386, 202] width 407 height 370
click at [599, 240] on main "HIPAA Officer Certification This course doesn’t expire until 12/06/2025. Are yo…" at bounding box center [387, 186] width 448 height 306
click at [599, 217] on main "HIPAA Officer Certification This course doesn’t expire until 12/06/2025. Are yo…" at bounding box center [387, 186] width 448 height 306
click at [587, 197] on div "HIPAA Officer Certification This course doesn’t expire until 12/06/2025. Are yo…" at bounding box center [386, 202] width 407 height 370
click at [591, 254] on main "HIPAA Officer Certification This course doesn’t expire until 12/06/2025. Are yo…" at bounding box center [387, 186] width 448 height 306
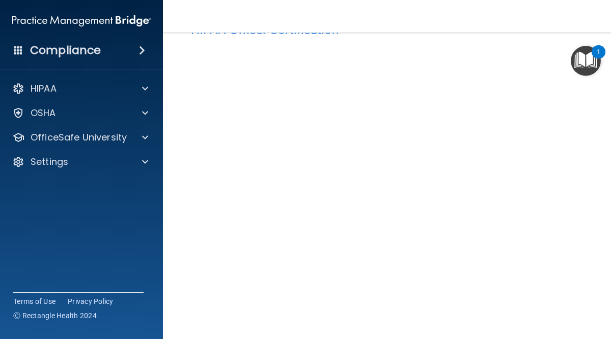
click at [595, 242] on main "HIPAA Officer Certification This course doesn’t expire until 12/06/2025. Are yo…" at bounding box center [387, 186] width 448 height 306
click at [594, 289] on main "HIPAA Officer Certification This course doesn’t expire until 12/06/2025. Are yo…" at bounding box center [387, 186] width 448 height 306
click at [590, 253] on main "HIPAA Officer Certification This course doesn’t expire until 12/06/2025. Are yo…" at bounding box center [387, 186] width 448 height 306
click at [587, 268] on div "HIPAA Officer Certification This course doesn’t expire until 12/06/2025. Are yo…" at bounding box center [386, 202] width 407 height 370
click at [583, 250] on div "HIPAA Officer Certification This course doesn’t expire until 12/06/2025. Are yo…" at bounding box center [386, 202] width 407 height 370
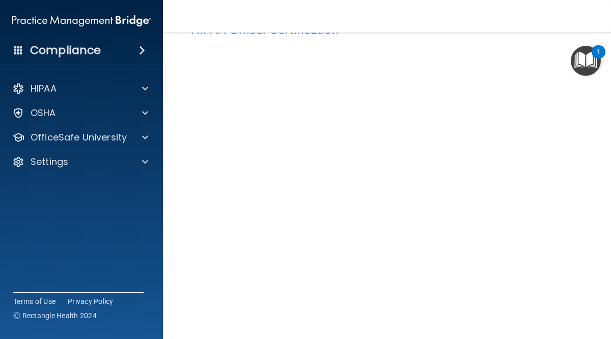
click at [586, 243] on div "HIPAA Officer Certification This course doesn’t expire until 12/06/2025. Are yo…" at bounding box center [386, 202] width 407 height 370
click at [585, 192] on div "HIPAA Officer Certification This course doesn’t expire until 12/06/2025. Are yo…" at bounding box center [386, 202] width 407 height 370
click at [592, 205] on main "HIPAA Officer Certification This course doesn’t expire until 12/06/2025. Are yo…" at bounding box center [387, 186] width 448 height 306
click at [584, 258] on div "HIPAA Officer Certification This course doesn’t expire until 12/06/2025. Are yo…" at bounding box center [386, 202] width 407 height 370
click at [604, 260] on main "HIPAA Officer Certification This course doesn’t expire until 12/06/2025. Are yo…" at bounding box center [387, 186] width 448 height 306
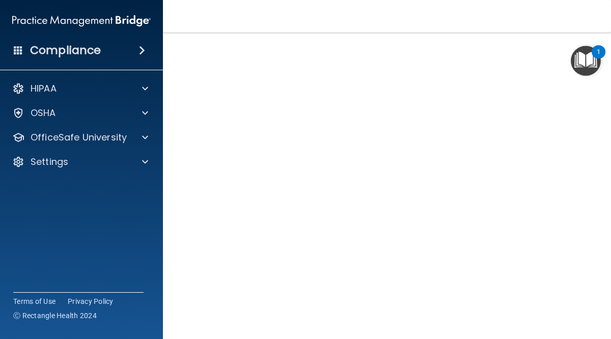
scroll to position [53, 0]
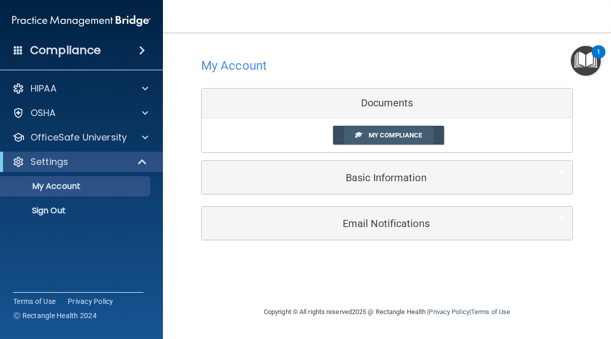
click at [380, 136] on span "My Compliance" at bounding box center [394, 135] width 53 height 8
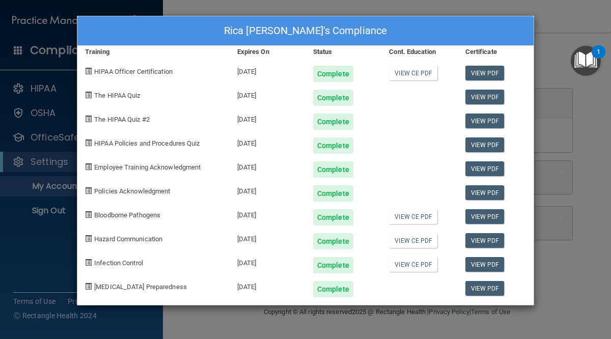
click at [552, 102] on div "Rica Kponton's Compliance Training Expires On Status Cont. Education Certificat…" at bounding box center [305, 169] width 611 height 339
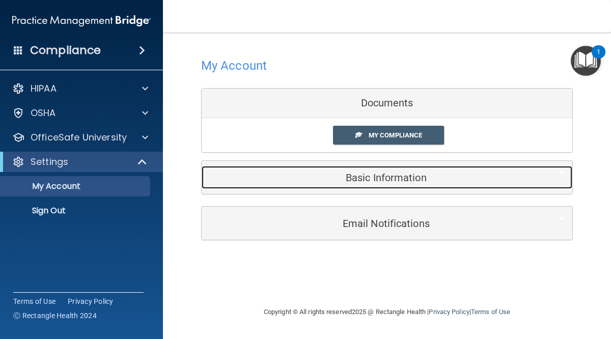
click at [269, 174] on h5 "Basic Information" at bounding box center [371, 177] width 324 height 11
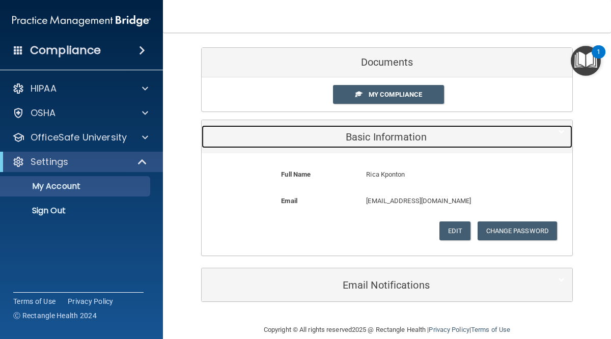
scroll to position [56, 0]
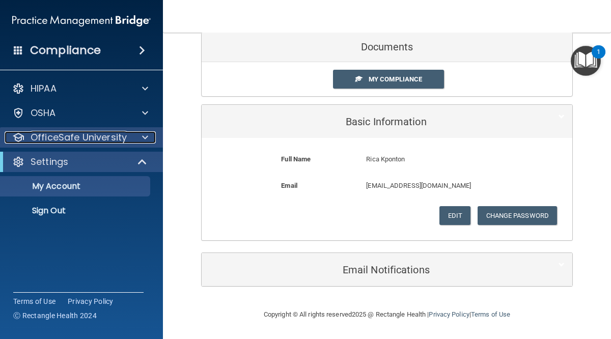
click at [63, 138] on p "OfficeSafe University" at bounding box center [79, 137] width 96 height 12
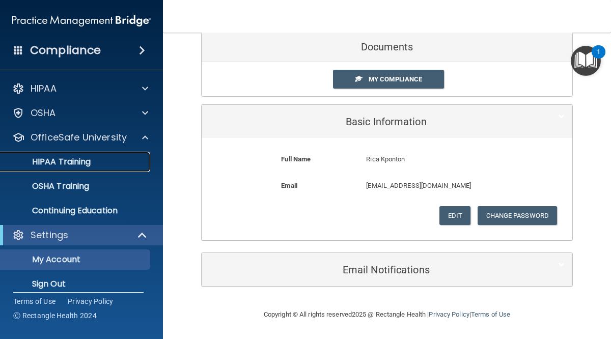
click at [72, 159] on p "HIPAA Training" at bounding box center [49, 162] width 84 height 10
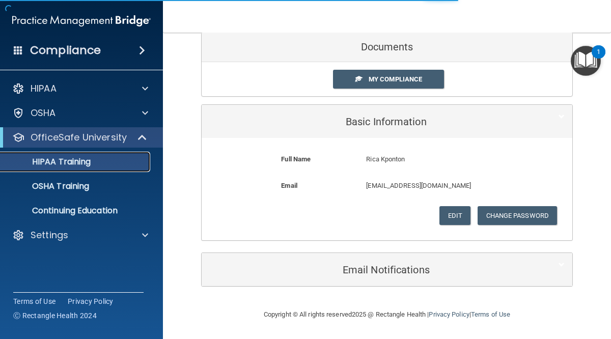
scroll to position [492, 0]
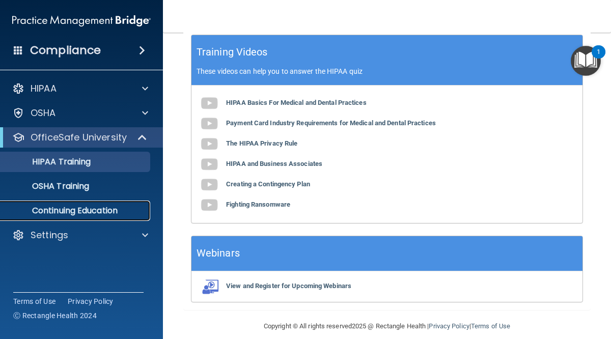
click at [80, 219] on link "Continuing Education" at bounding box center [70, 210] width 160 height 20
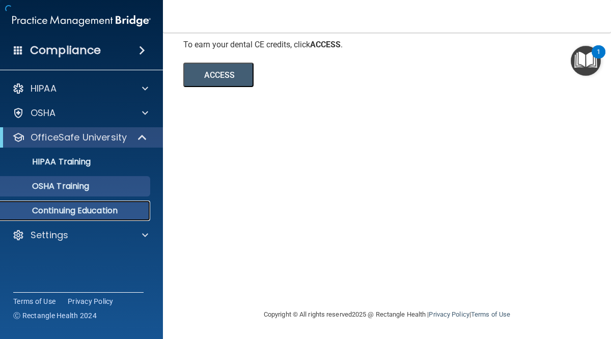
scroll to position [178, 0]
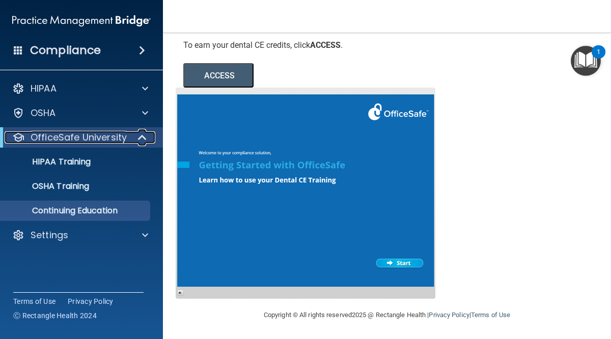
click at [71, 137] on p "OfficeSafe University" at bounding box center [79, 137] width 96 height 12
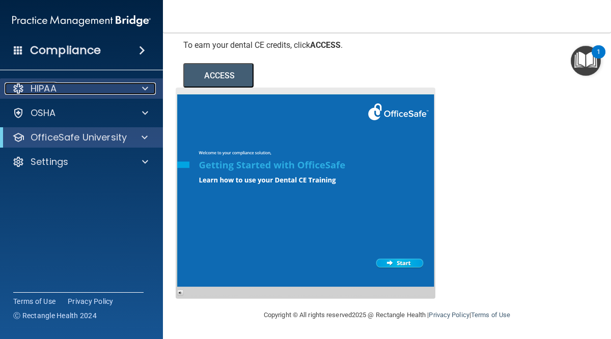
click at [56, 87] on p "HIPAA" at bounding box center [44, 88] width 26 height 12
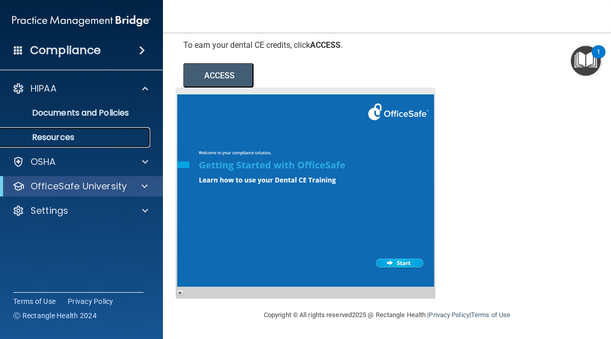
click at [77, 137] on p "Resources" at bounding box center [76, 137] width 139 height 10
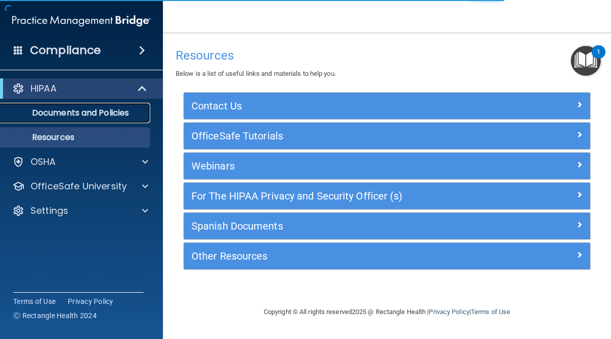
click at [85, 120] on link "Documents and Policies" at bounding box center [70, 113] width 160 height 20
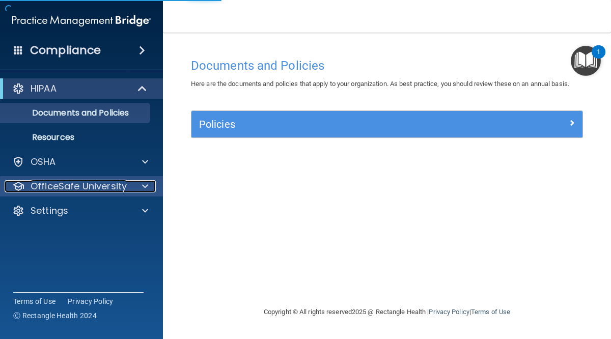
click at [70, 187] on p "OfficeSafe University" at bounding box center [79, 186] width 96 height 12
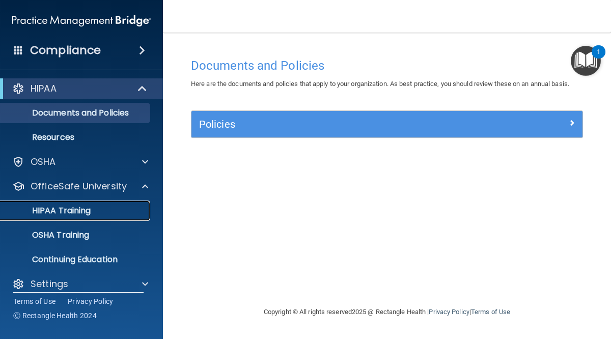
click at [70, 214] on p "HIPAA Training" at bounding box center [49, 211] width 84 height 10
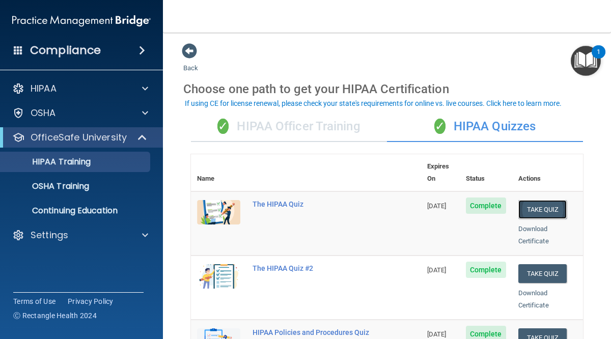
click at [546, 200] on button "Take Quiz" at bounding box center [542, 209] width 49 height 19
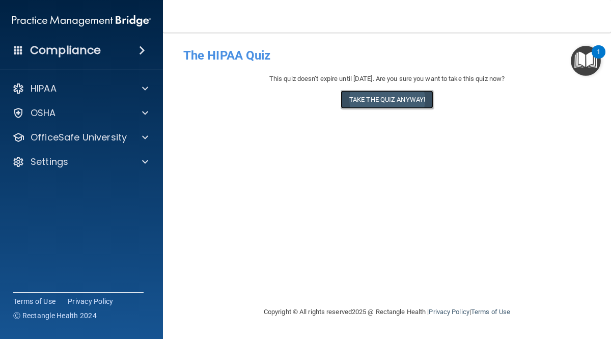
click at [385, 101] on button "Take the quiz anyway!" at bounding box center [386, 99] width 93 height 19
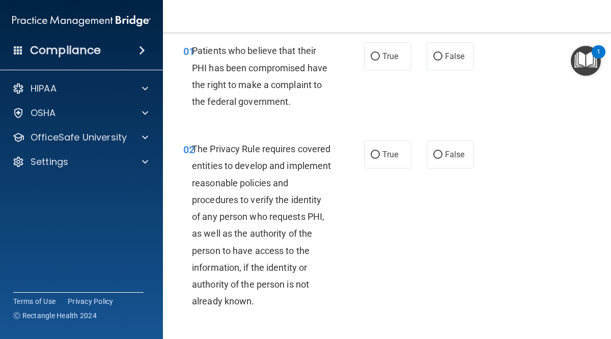
scroll to position [41, 0]
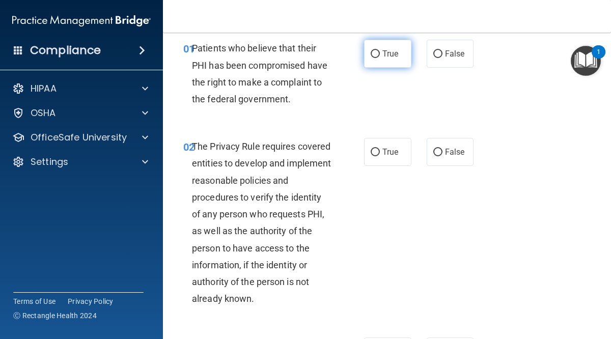
click at [376, 56] on input "True" at bounding box center [374, 54] width 9 height 8
radio input "true"
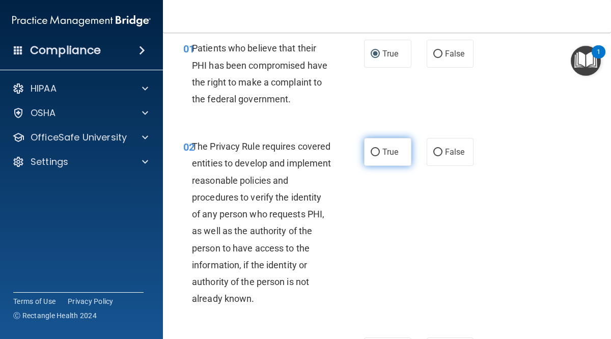
click at [377, 152] on input "True" at bounding box center [374, 153] width 9 height 8
radio input "true"
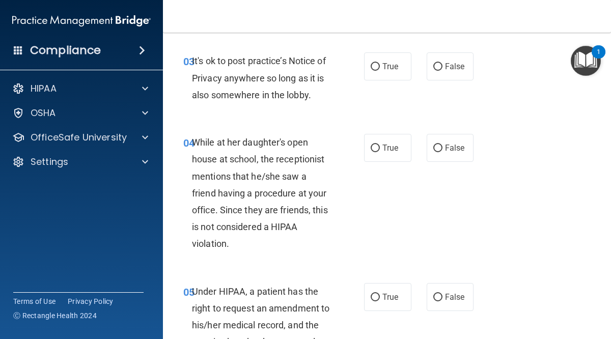
scroll to position [346, 0]
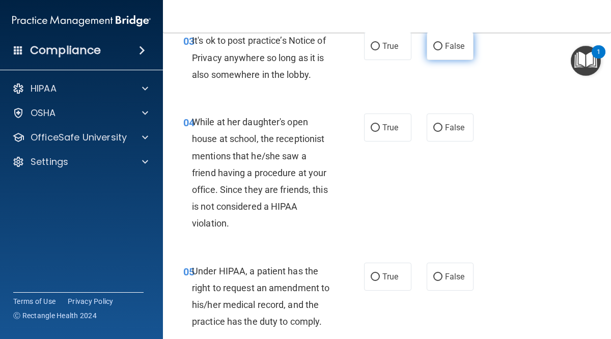
click at [436, 49] on input "False" at bounding box center [437, 47] width 9 height 8
radio input "true"
click at [438, 129] on input "False" at bounding box center [437, 128] width 9 height 8
radio input "true"
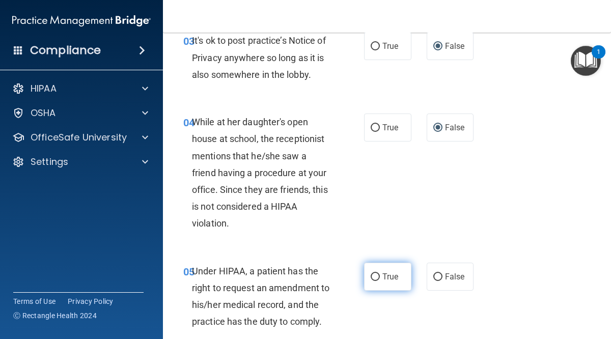
click at [372, 284] on label "True" at bounding box center [387, 277] width 47 height 28
click at [372, 281] on input "True" at bounding box center [374, 277] width 9 height 8
radio input "true"
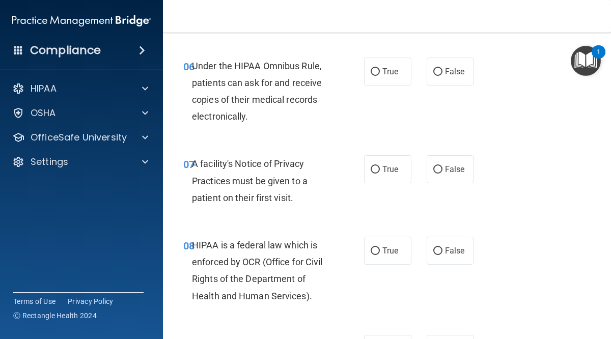
scroll to position [651, 0]
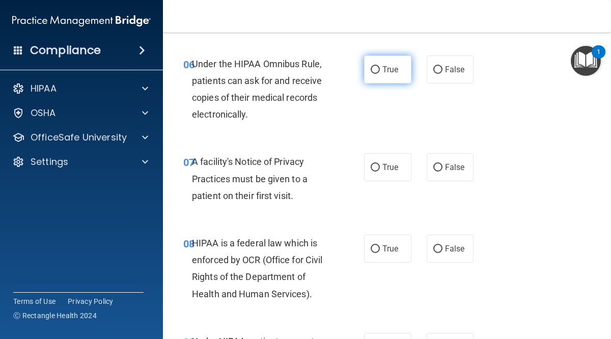
click at [373, 72] on input "True" at bounding box center [374, 70] width 9 height 8
radio input "true"
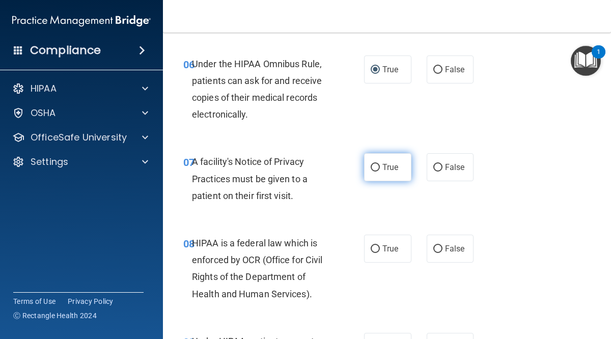
click at [374, 167] on input "True" at bounding box center [374, 168] width 9 height 8
radio input "true"
click at [371, 248] on input "True" at bounding box center [374, 249] width 9 height 8
radio input "true"
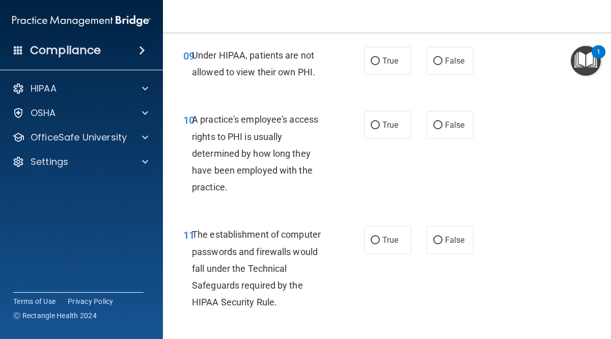
scroll to position [936, 0]
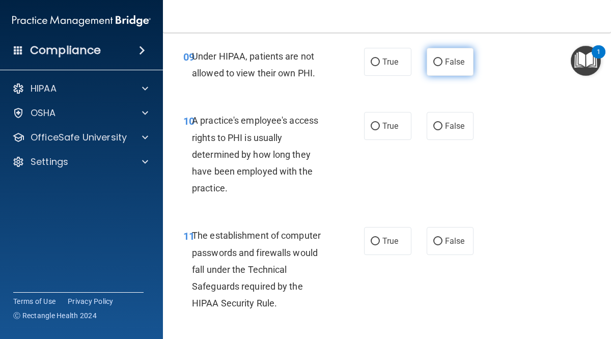
click at [434, 64] on input "False" at bounding box center [437, 63] width 9 height 8
radio input "true"
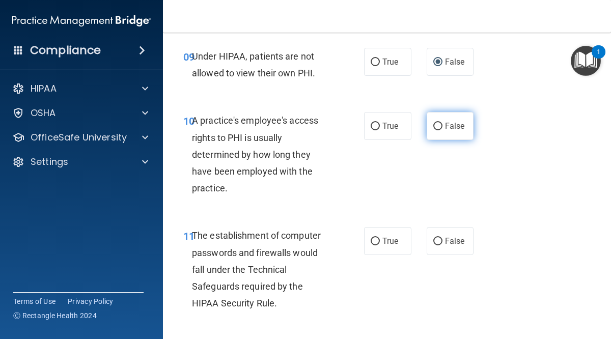
click at [441, 135] on label "False" at bounding box center [449, 126] width 47 height 28
click at [441, 130] on input "False" at bounding box center [437, 127] width 9 height 8
radio input "true"
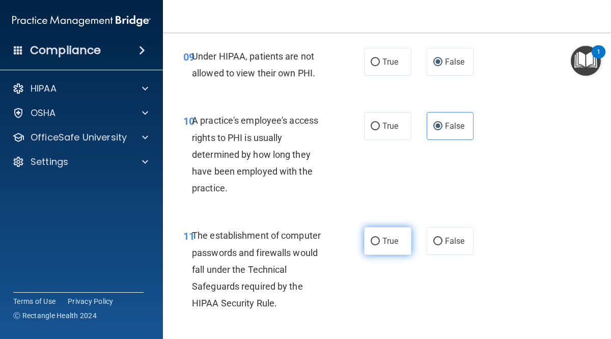
click at [374, 242] on input "True" at bounding box center [374, 242] width 9 height 8
radio input "true"
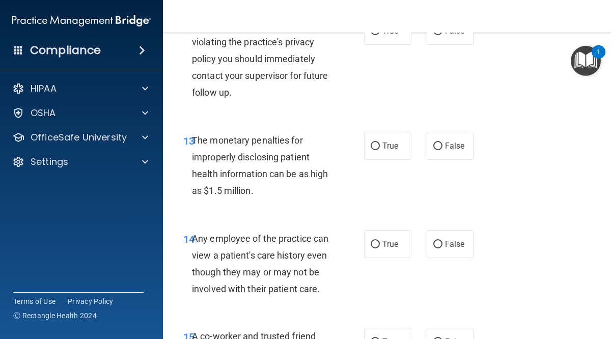
scroll to position [1241, 0]
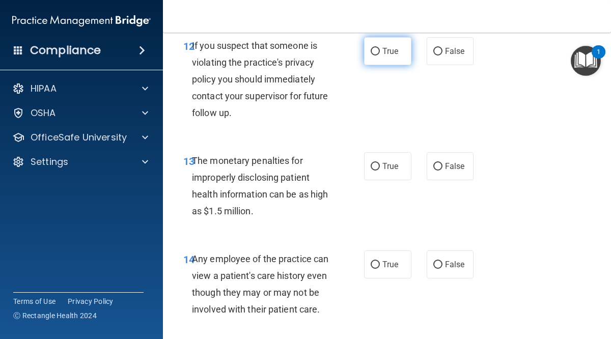
click at [382, 52] on span "True" at bounding box center [390, 51] width 16 height 10
click at [380, 52] on input "True" at bounding box center [374, 52] width 9 height 8
radio input "true"
click at [375, 163] on input "True" at bounding box center [374, 167] width 9 height 8
radio input "true"
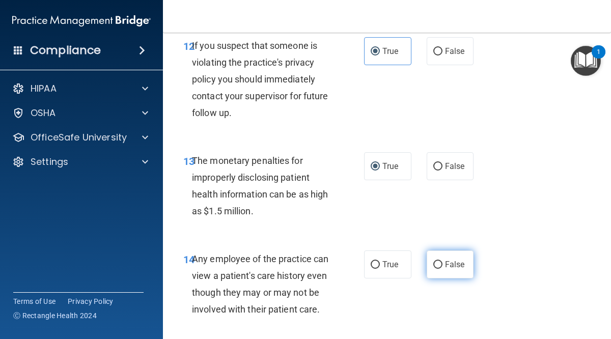
click at [441, 267] on input "False" at bounding box center [437, 265] width 9 height 8
radio input "true"
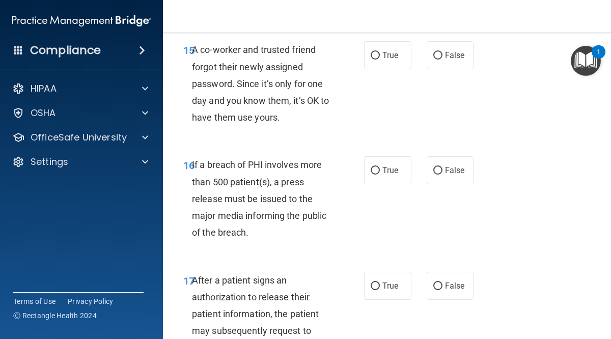
scroll to position [1547, 0]
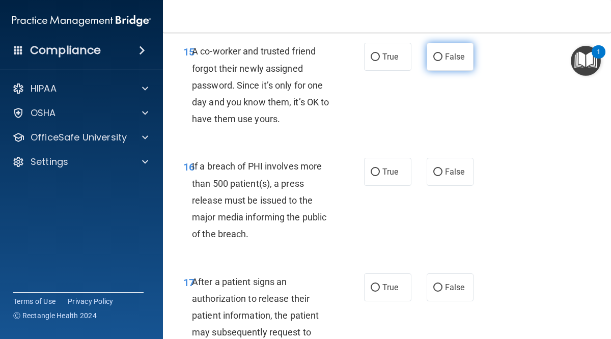
click at [439, 60] on input "False" at bounding box center [437, 57] width 9 height 8
radio input "true"
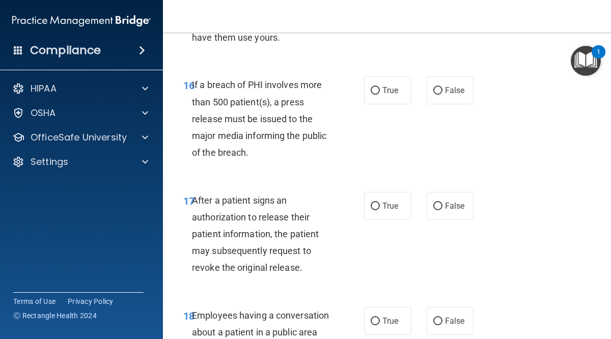
scroll to position [1608, 0]
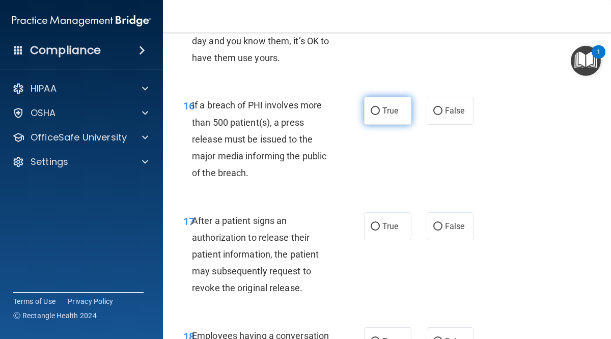
click at [376, 107] on input "True" at bounding box center [374, 111] width 9 height 8
radio input "true"
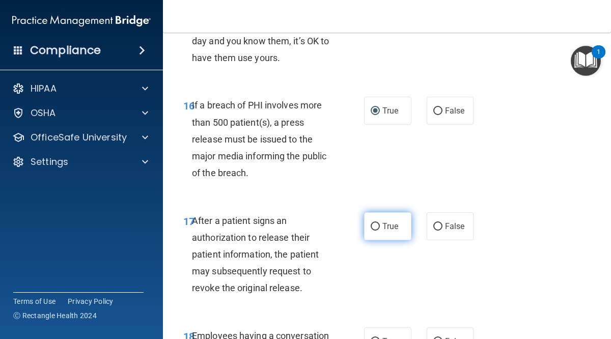
click at [379, 224] on input "True" at bounding box center [374, 227] width 9 height 8
radio input "true"
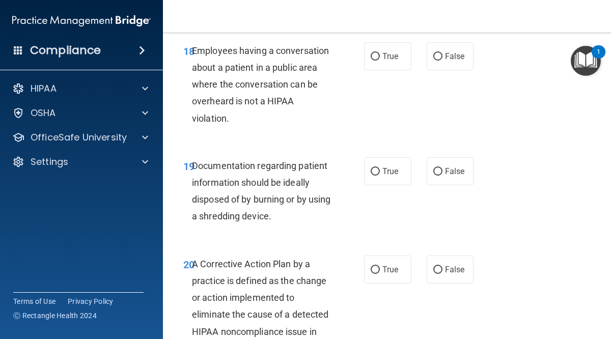
scroll to position [1872, 0]
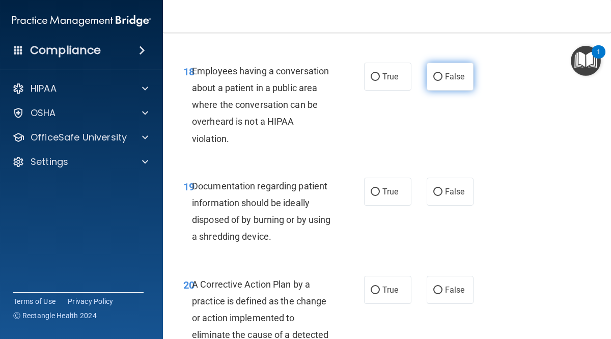
click at [441, 77] on input "False" at bounding box center [437, 77] width 9 height 8
radio input "true"
click at [381, 194] on label "True" at bounding box center [387, 192] width 47 height 28
click at [380, 194] on input "True" at bounding box center [374, 192] width 9 height 8
radio input "true"
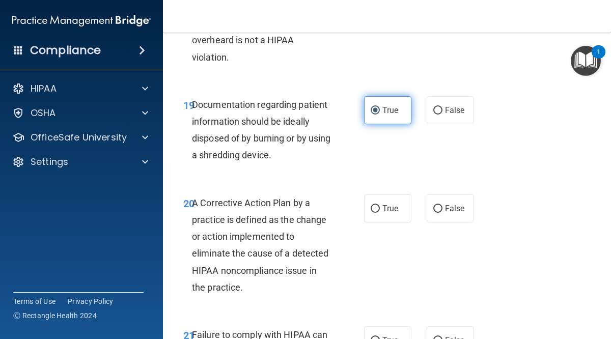
scroll to position [1974, 0]
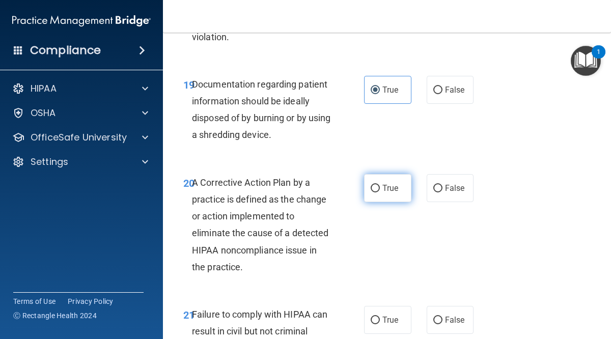
click at [376, 195] on label "True" at bounding box center [387, 188] width 47 height 28
click at [376, 192] on input "True" at bounding box center [374, 189] width 9 height 8
radio input "true"
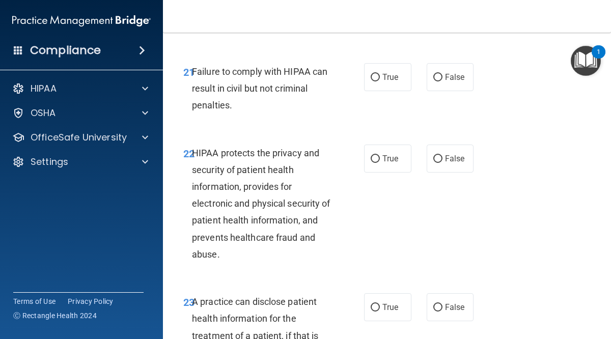
scroll to position [2219, 0]
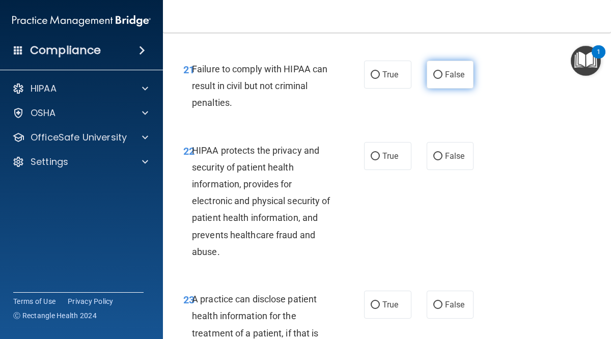
click at [437, 75] on input "False" at bounding box center [437, 75] width 9 height 8
radio input "true"
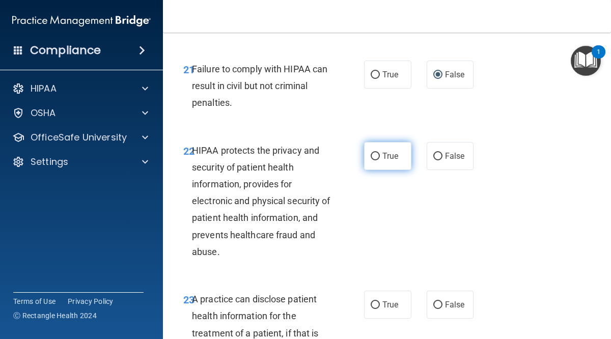
click at [378, 157] on input "True" at bounding box center [374, 157] width 9 height 8
radio input "true"
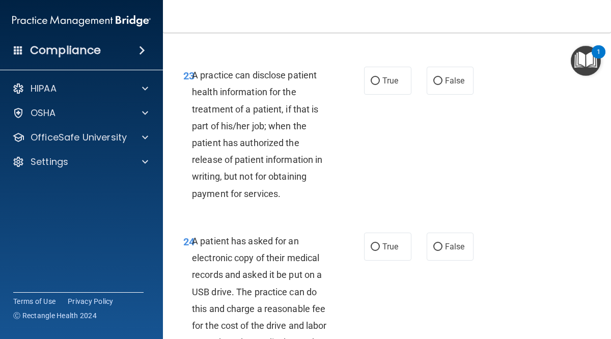
scroll to position [2463, 0]
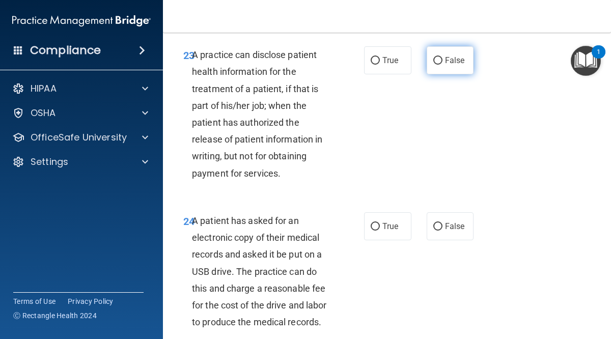
click at [437, 63] on input "False" at bounding box center [437, 61] width 9 height 8
radio input "true"
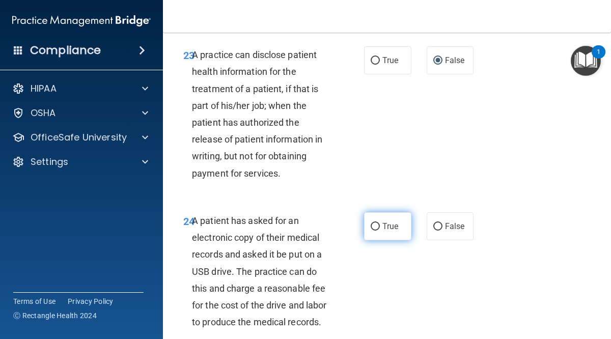
click at [375, 226] on input "True" at bounding box center [374, 227] width 9 height 8
radio input "true"
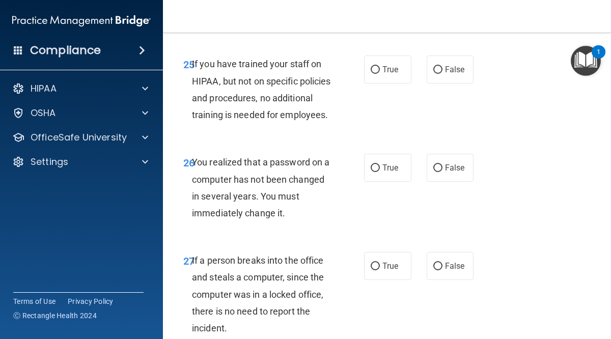
scroll to position [2789, 0]
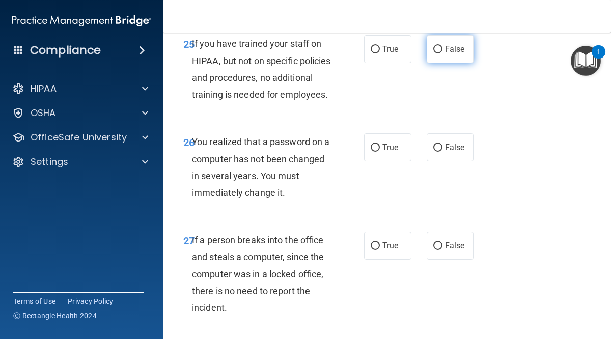
click at [438, 51] on input "False" at bounding box center [437, 50] width 9 height 8
radio input "true"
click at [373, 152] on input "True" at bounding box center [374, 148] width 9 height 8
radio input "true"
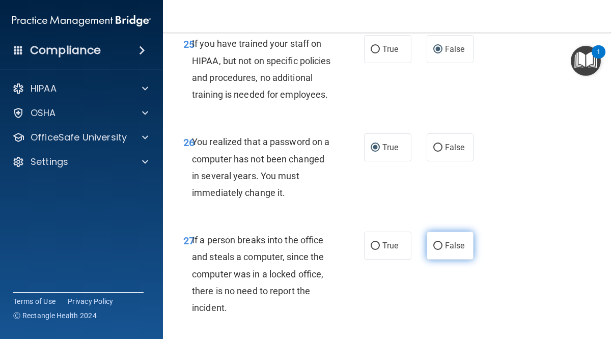
click at [437, 250] on input "False" at bounding box center [437, 246] width 9 height 8
radio input "true"
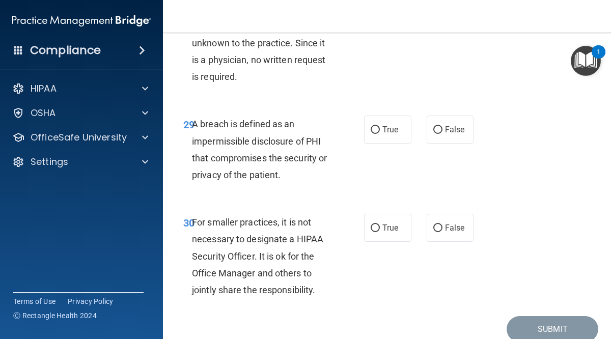
scroll to position [3115, 0]
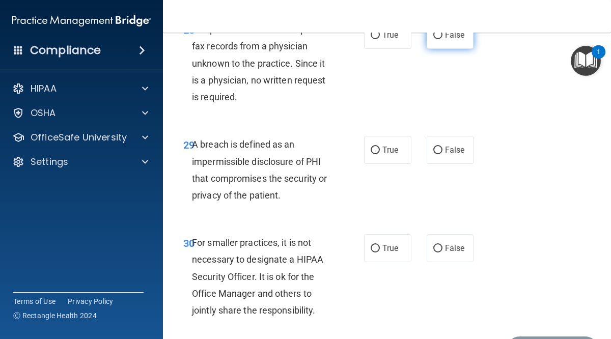
click at [437, 39] on input "False" at bounding box center [437, 36] width 9 height 8
radio input "true"
click at [374, 154] on input "True" at bounding box center [374, 151] width 9 height 8
radio input "true"
click at [434, 252] on input "False" at bounding box center [437, 249] width 9 height 8
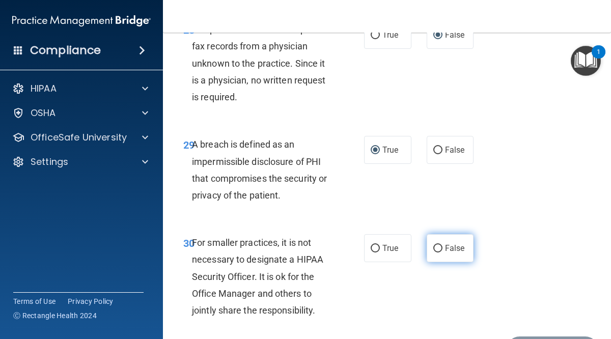
radio input "true"
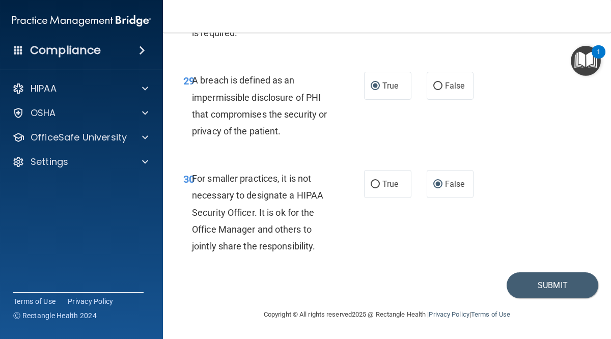
scroll to position [3196, 0]
click at [546, 289] on button "Submit" at bounding box center [552, 285] width 92 height 26
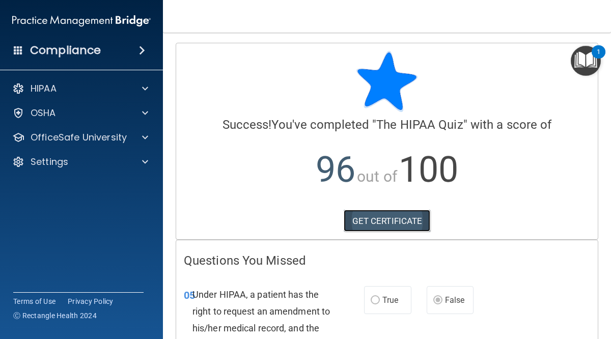
click at [389, 223] on link "GET CERTIFICATE" at bounding box center [386, 221] width 87 height 22
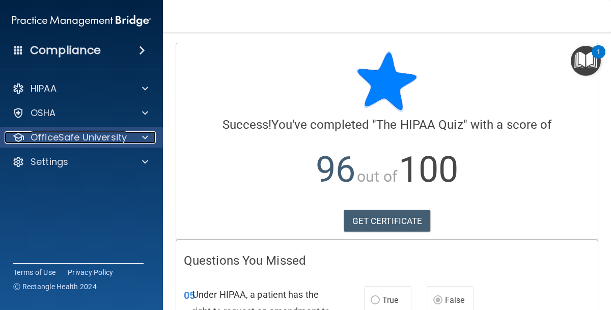
click at [88, 141] on p "OfficeSafe University" at bounding box center [79, 137] width 96 height 12
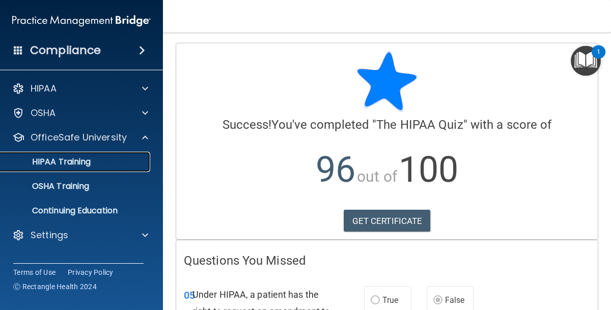
click at [108, 166] on div "HIPAA Training" at bounding box center [76, 162] width 139 height 10
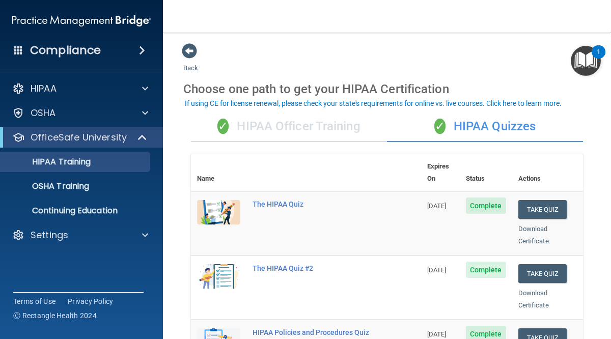
click at [600, 275] on main "Back Choose one path to get your HIPAA Certification ✓ HIPAA Officer Training ✓…" at bounding box center [387, 186] width 448 height 306
click at [269, 264] on div "The HIPAA Quiz #2" at bounding box center [311, 268] width 118 height 8
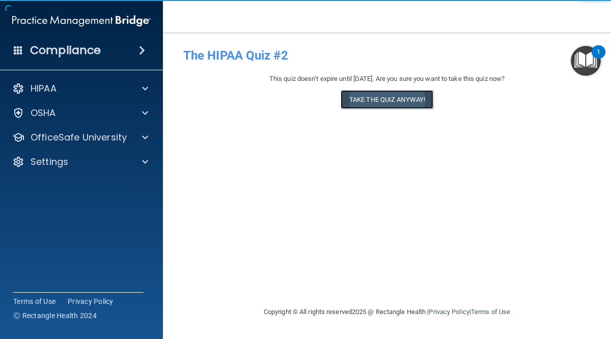
click at [389, 105] on button "Take the quiz anyway!" at bounding box center [386, 99] width 93 height 19
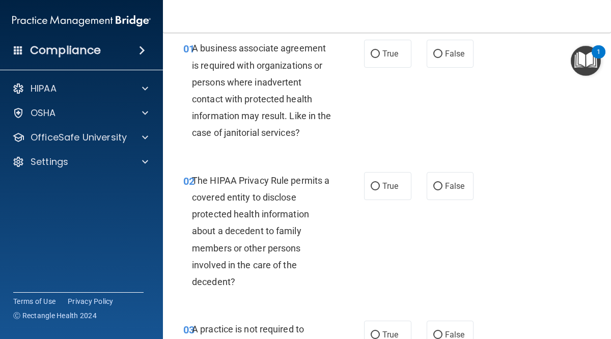
scroll to position [20, 0]
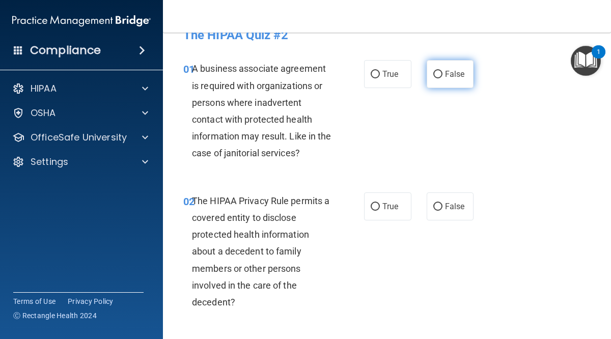
click at [438, 75] on input "False" at bounding box center [437, 75] width 9 height 8
radio input "true"
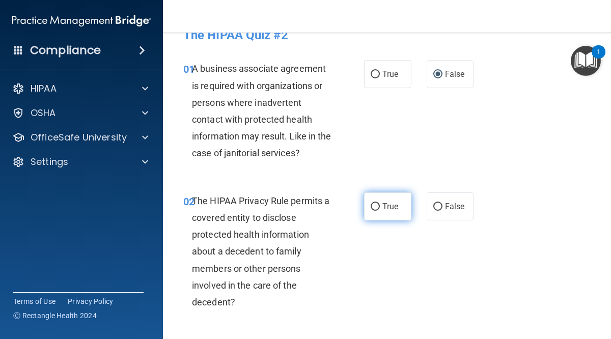
click at [378, 203] on input "True" at bounding box center [374, 207] width 9 height 8
radio input "true"
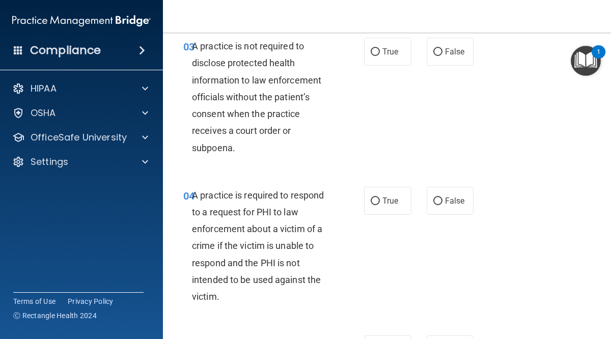
scroll to position [326, 0]
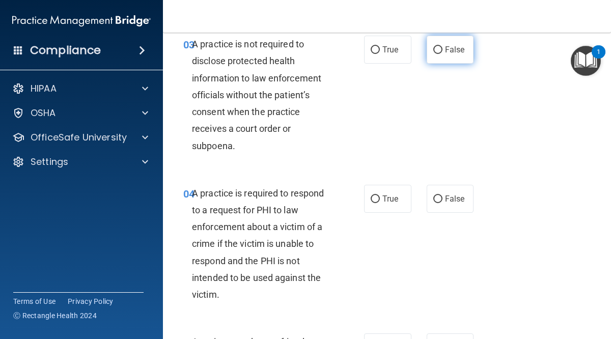
click at [439, 50] on input "False" at bounding box center [437, 50] width 9 height 8
radio input "true"
click at [374, 198] on input "True" at bounding box center [374, 199] width 9 height 8
radio input "true"
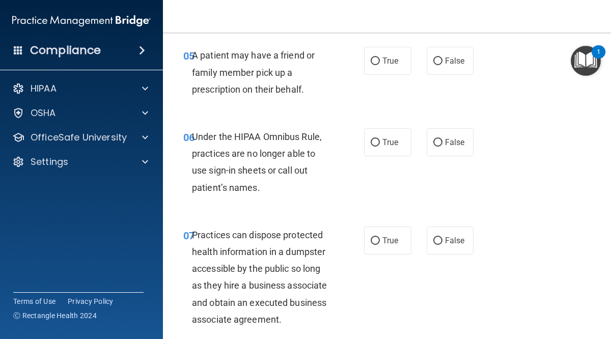
scroll to position [631, 0]
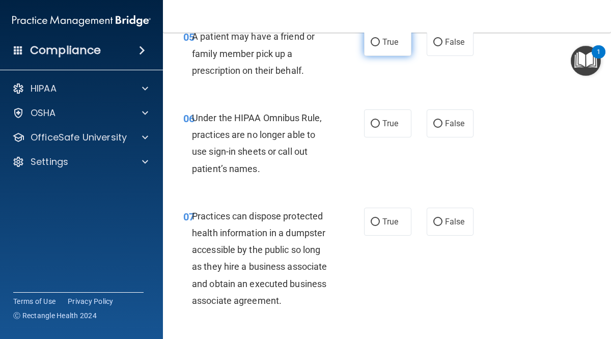
click at [372, 43] on input "True" at bounding box center [374, 43] width 9 height 8
radio input "true"
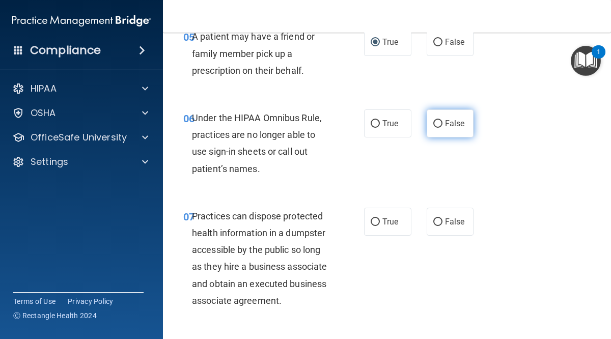
click at [433, 123] on input "False" at bounding box center [437, 124] width 9 height 8
radio input "true"
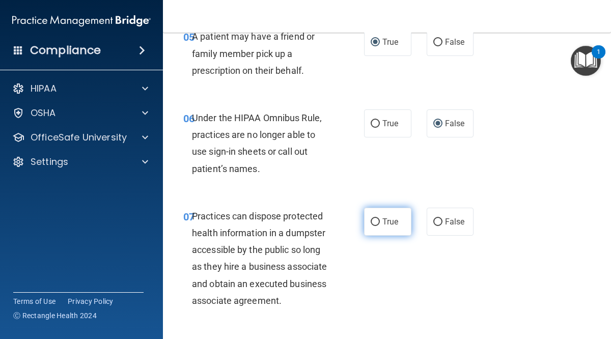
click at [376, 222] on input "True" at bounding box center [374, 222] width 9 height 8
radio input "true"
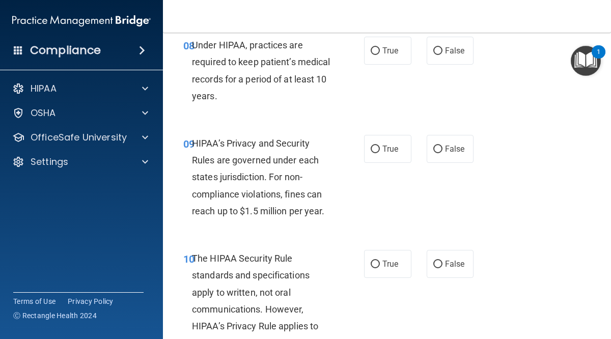
scroll to position [936, 0]
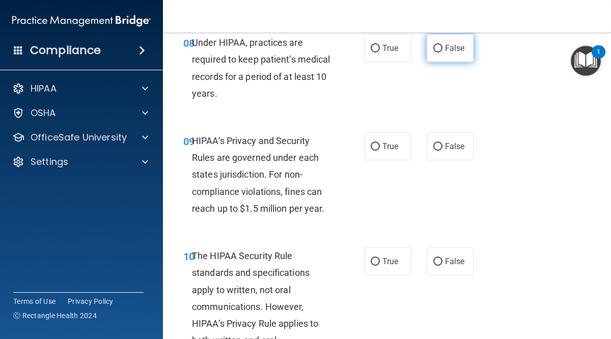
click at [437, 51] on input "False" at bounding box center [437, 49] width 9 height 8
radio input "true"
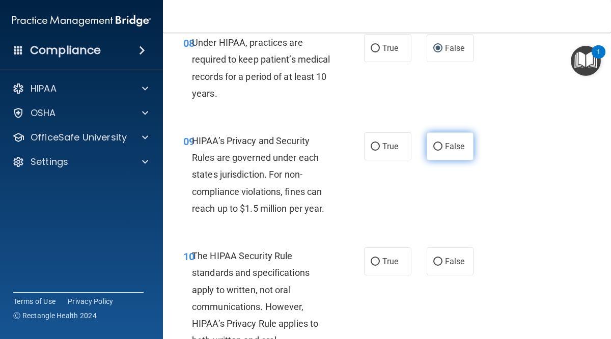
click at [440, 150] on input "False" at bounding box center [437, 147] width 9 height 8
radio input "true"
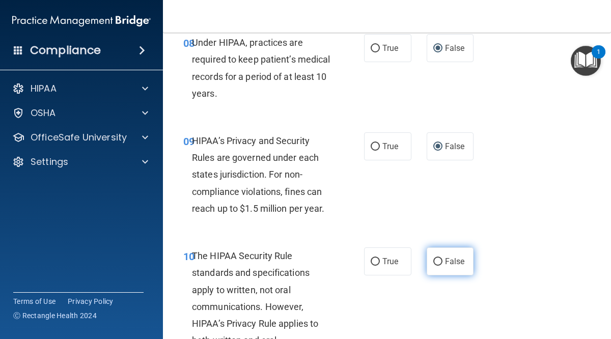
click at [438, 259] on input "False" at bounding box center [437, 262] width 9 height 8
radio input "true"
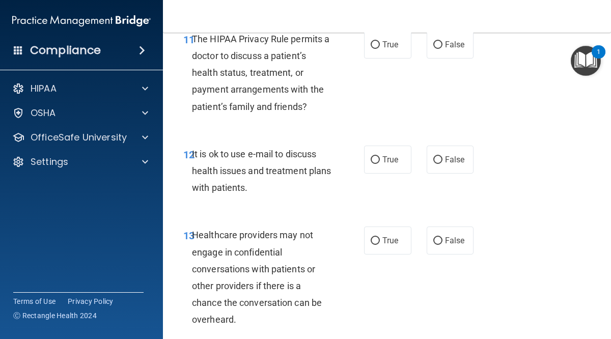
scroll to position [1302, 0]
click at [436, 46] on input "False" at bounding box center [437, 45] width 9 height 8
radio input "true"
click at [440, 157] on input "False" at bounding box center [437, 160] width 9 height 8
radio input "true"
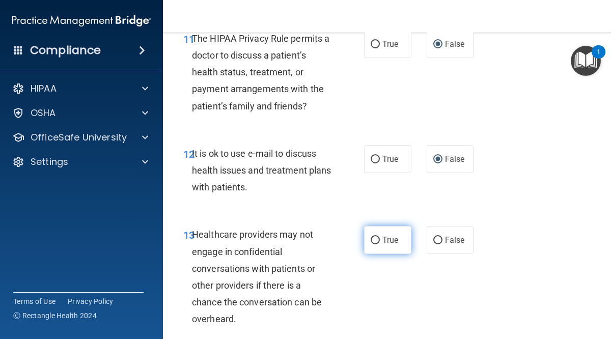
click at [376, 242] on input "True" at bounding box center [374, 241] width 9 height 8
radio input "true"
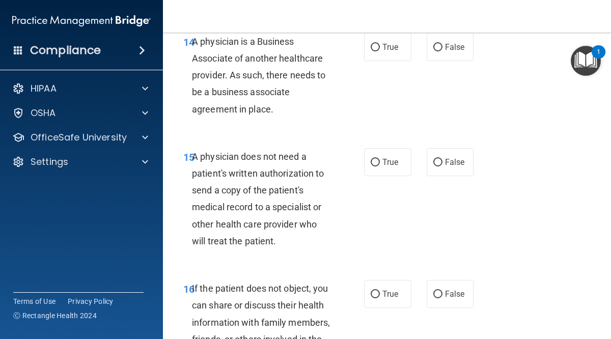
scroll to position [1628, 0]
click at [374, 47] on input "True" at bounding box center [374, 47] width 9 height 8
radio input "true"
click at [375, 163] on input "True" at bounding box center [374, 162] width 9 height 8
radio input "true"
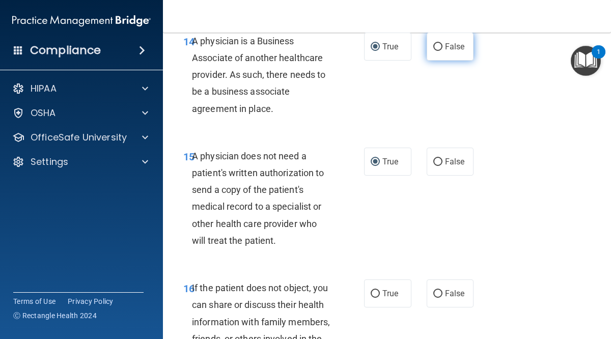
click at [437, 46] on input "False" at bounding box center [437, 47] width 9 height 8
radio input "true"
radio input "false"
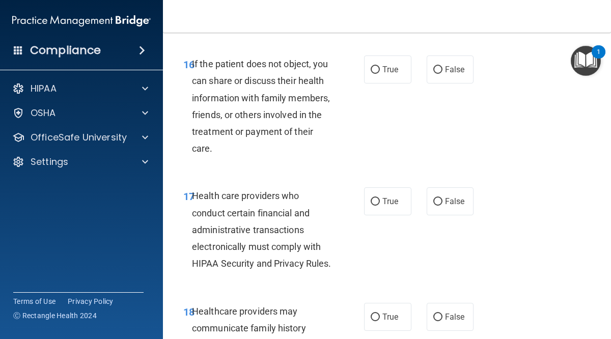
scroll to position [1832, 0]
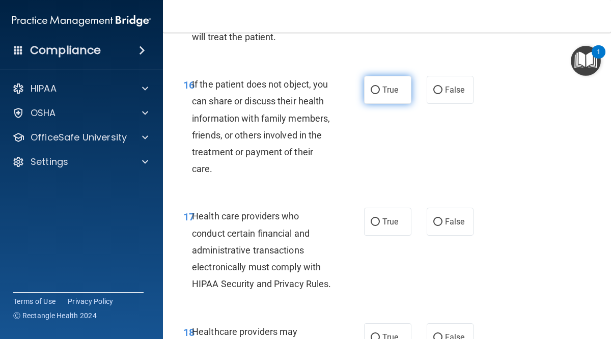
click at [380, 92] on label "True" at bounding box center [387, 90] width 47 height 28
click at [380, 92] on input "True" at bounding box center [374, 90] width 9 height 8
radio input "true"
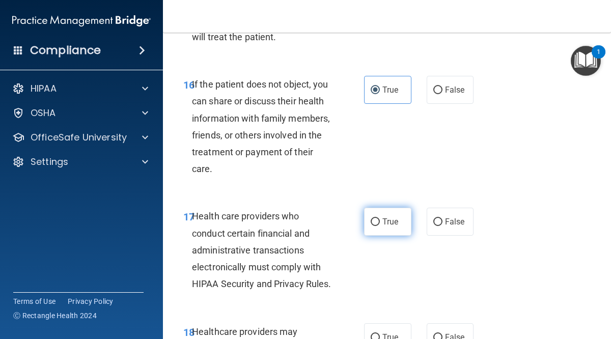
click at [378, 223] on input "True" at bounding box center [374, 222] width 9 height 8
radio input "true"
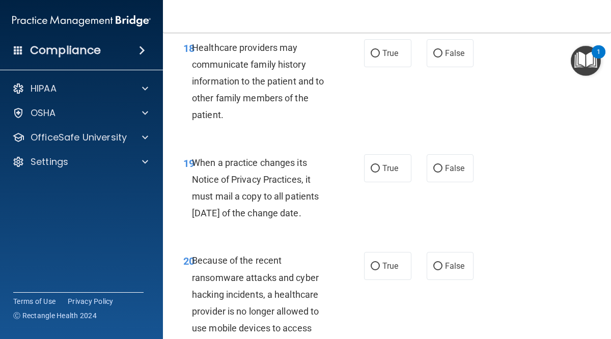
scroll to position [2116, 0]
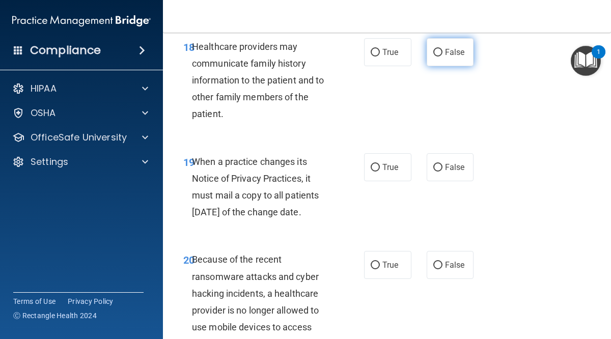
click at [437, 56] on input "False" at bounding box center [437, 53] width 9 height 8
radio input "true"
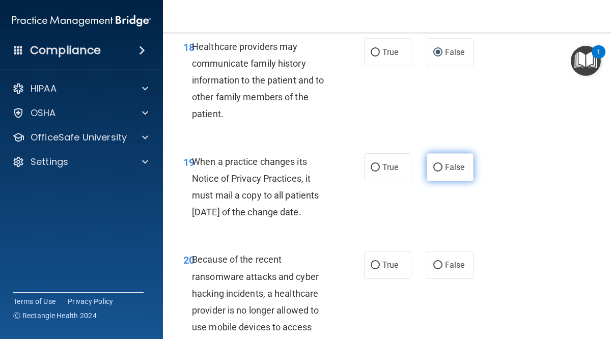
click at [440, 171] on input "False" at bounding box center [437, 168] width 9 height 8
radio input "true"
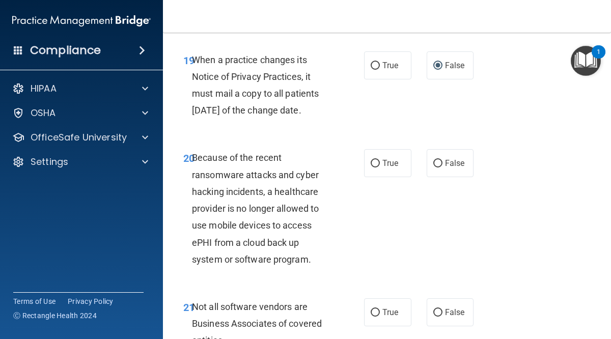
scroll to position [2239, 0]
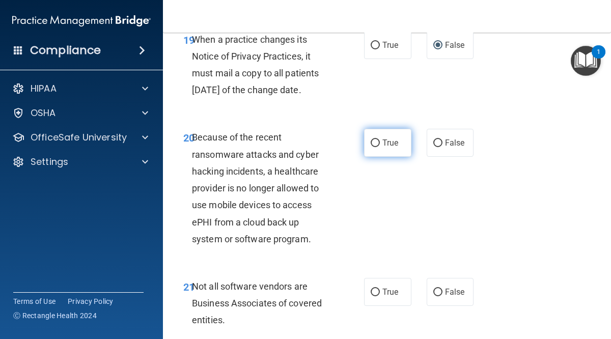
click at [372, 147] on input "True" at bounding box center [374, 143] width 9 height 8
radio input "true"
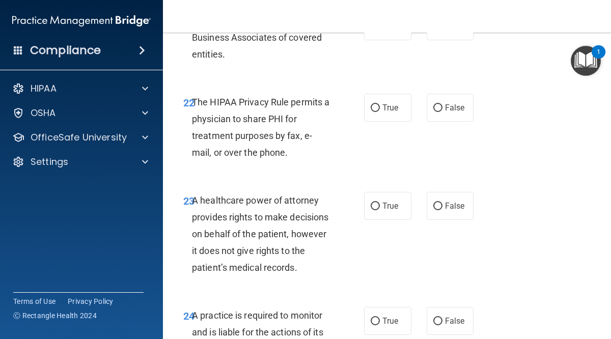
scroll to position [2503, 0]
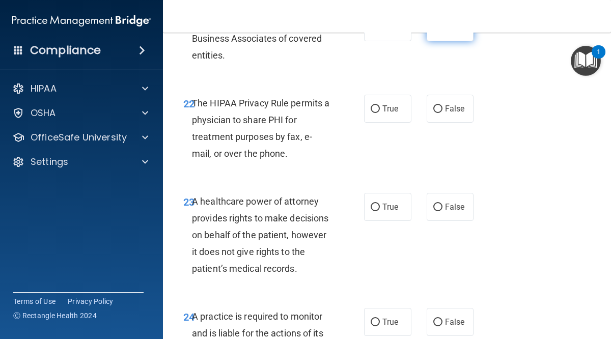
click at [438, 32] on input "False" at bounding box center [437, 28] width 9 height 8
radio input "true"
click at [440, 113] on input "False" at bounding box center [437, 109] width 9 height 8
radio input "true"
click at [442, 211] on input "False" at bounding box center [437, 208] width 9 height 8
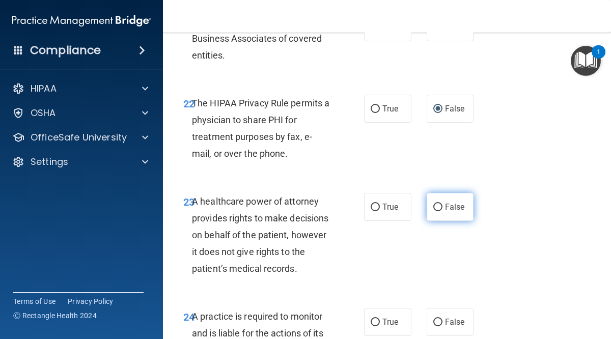
radio input "true"
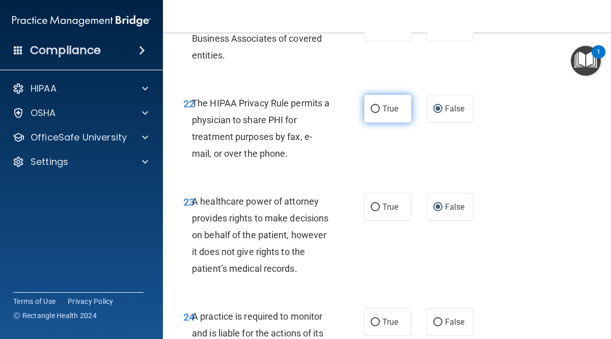
click at [374, 113] on input "True" at bounding box center [374, 109] width 9 height 8
radio input "true"
radio input "false"
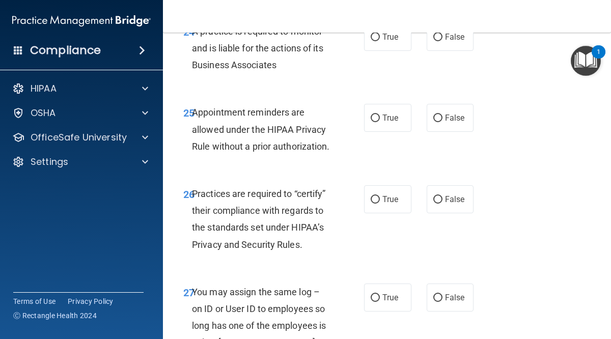
scroll to position [2768, 0]
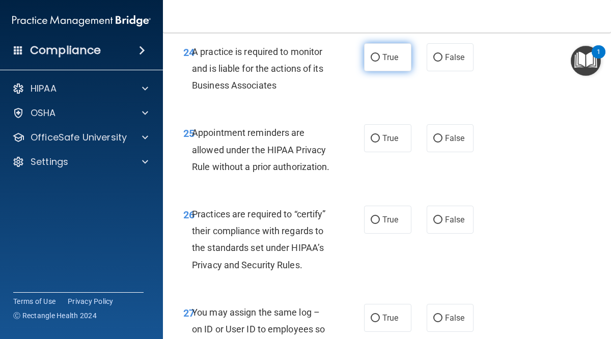
click at [377, 62] on input "True" at bounding box center [374, 58] width 9 height 8
radio input "true"
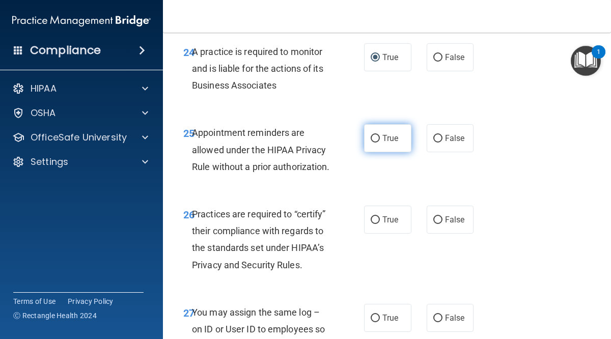
click at [378, 142] on input "True" at bounding box center [374, 139] width 9 height 8
radio input "true"
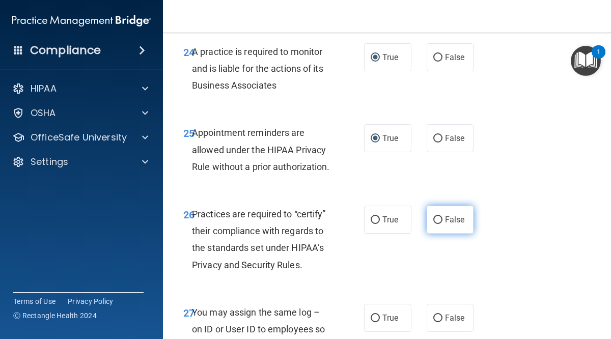
click at [441, 224] on input "False" at bounding box center [437, 220] width 9 height 8
radio input "true"
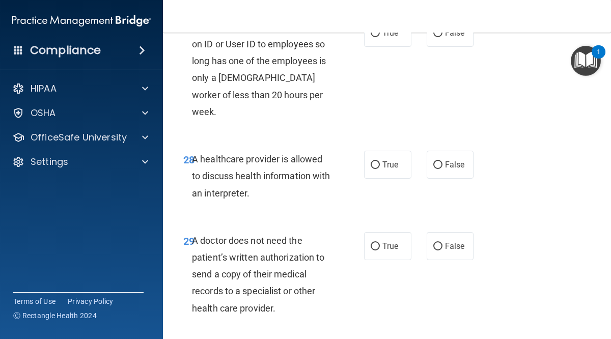
scroll to position [3073, 0]
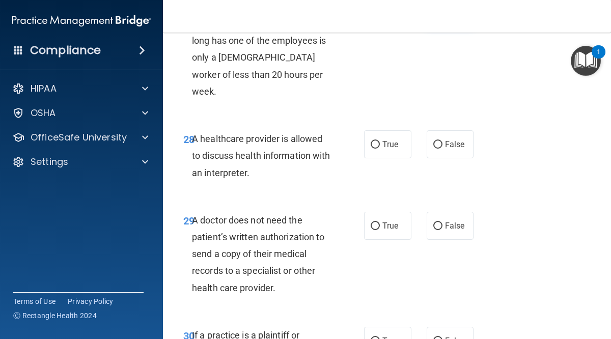
click at [434, 26] on label "False" at bounding box center [449, 12] width 47 height 28
click at [434, 17] on input "False" at bounding box center [437, 13] width 9 height 8
radio input "true"
click at [375, 149] on input "True" at bounding box center [374, 145] width 9 height 8
radio input "true"
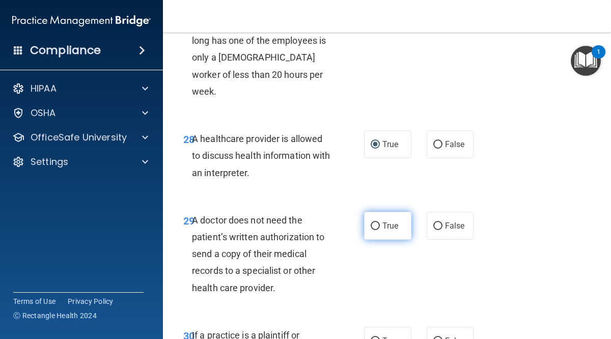
click at [375, 230] on input "True" at bounding box center [374, 226] width 9 height 8
radio input "true"
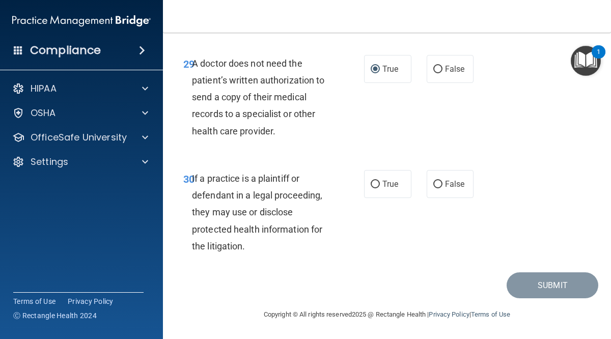
scroll to position [3247, 0]
click at [433, 71] on input "False" at bounding box center [437, 70] width 9 height 8
radio input "true"
radio input "false"
click at [376, 183] on input "True" at bounding box center [374, 185] width 9 height 8
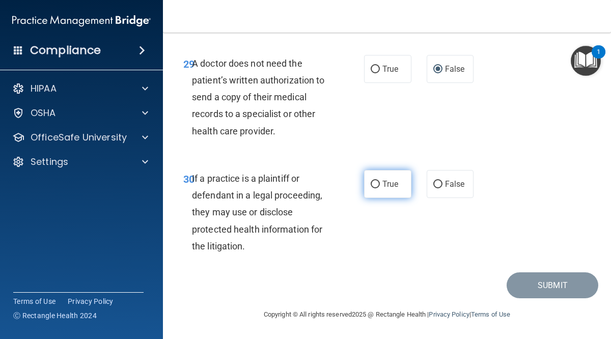
radio input "true"
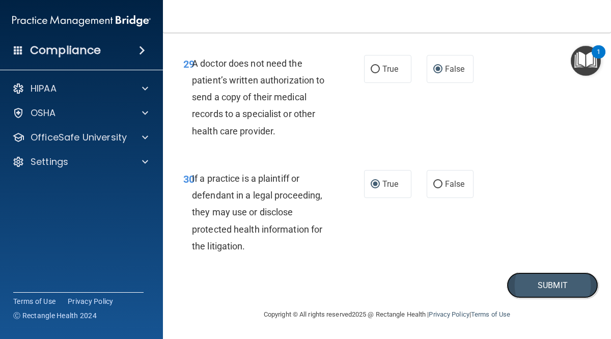
click at [546, 284] on button "Submit" at bounding box center [552, 285] width 92 height 26
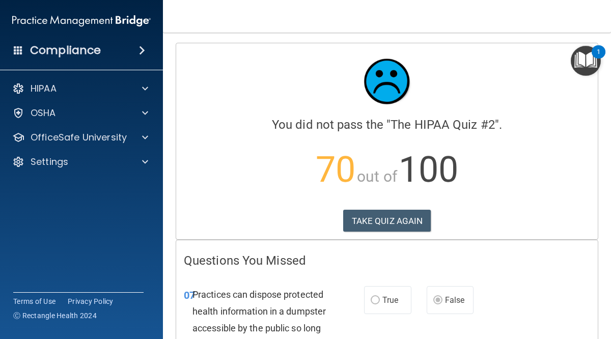
click at [559, 278] on div "07 Practices can dispose protected health information in a dumpster accessible …" at bounding box center [386, 339] width 421 height 132
click at [604, 169] on main "Calculating your score.... You did not pass the " The HIPAA Quiz #2 ". 70 out o…" at bounding box center [387, 186] width 448 height 306
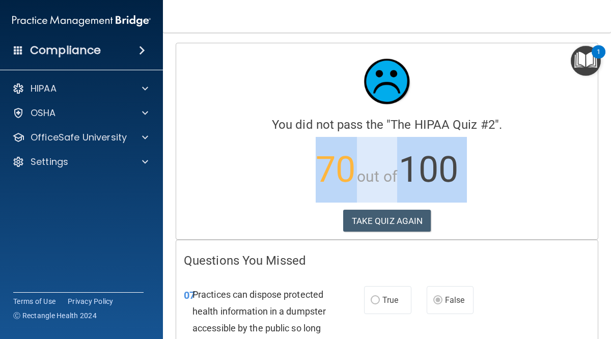
click at [604, 169] on main "Calculating your score.... You did not pass the " The HIPAA Quiz #2 ". 70 out o…" at bounding box center [387, 186] width 448 height 306
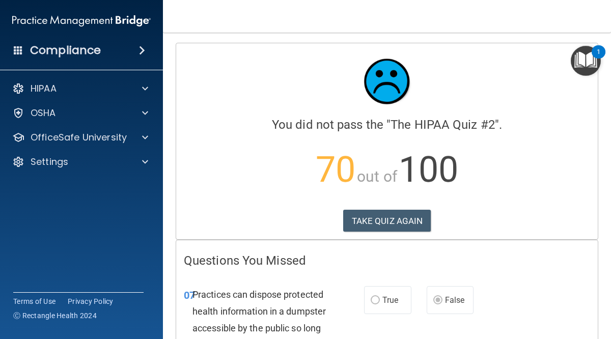
click at [263, 333] on div "Practices can dispose protected health information in a dumpster accessible by …" at bounding box center [265, 336] width 147 height 101
click at [376, 223] on button "TAKE QUIZ AGAIN" at bounding box center [387, 221] width 88 height 22
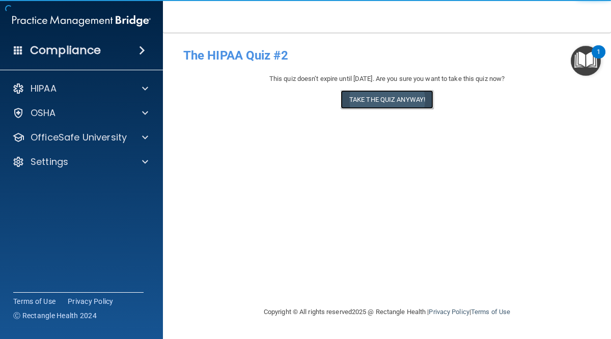
click at [398, 102] on button "Take the quiz anyway!" at bounding box center [386, 99] width 93 height 19
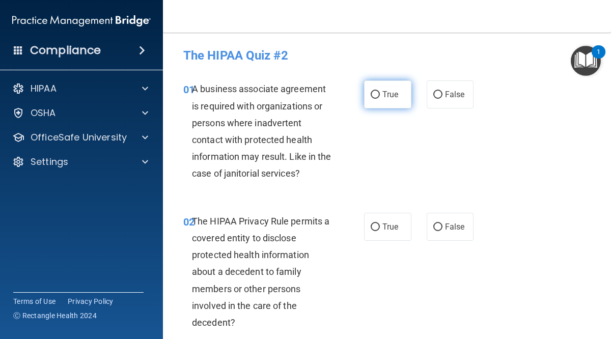
click at [375, 94] on input "True" at bounding box center [374, 95] width 9 height 8
radio input "true"
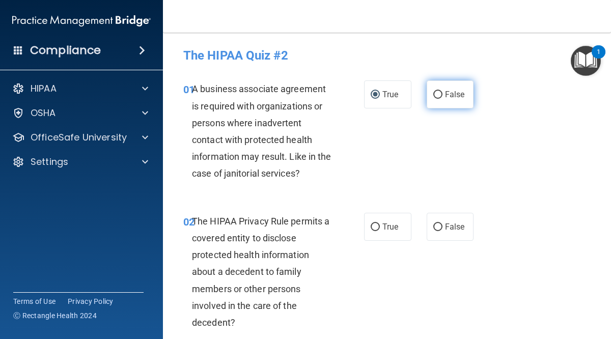
click at [440, 95] on input "False" at bounding box center [437, 95] width 9 height 8
radio input "true"
radio input "false"
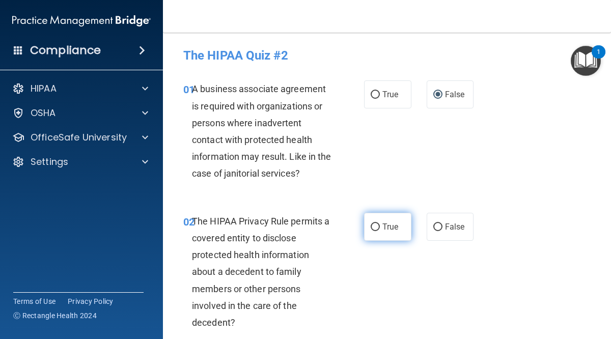
click at [378, 225] on input "True" at bounding box center [374, 227] width 9 height 8
radio input "true"
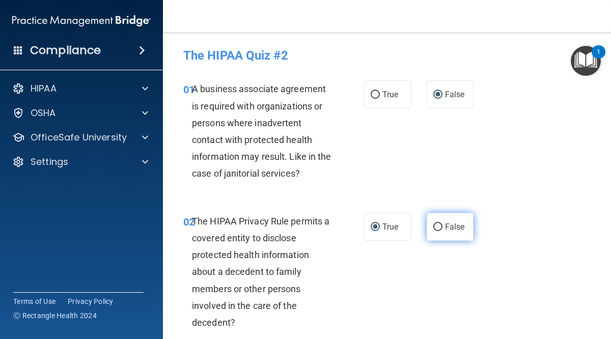
click at [441, 227] on input "False" at bounding box center [437, 227] width 9 height 8
radio input "true"
radio input "false"
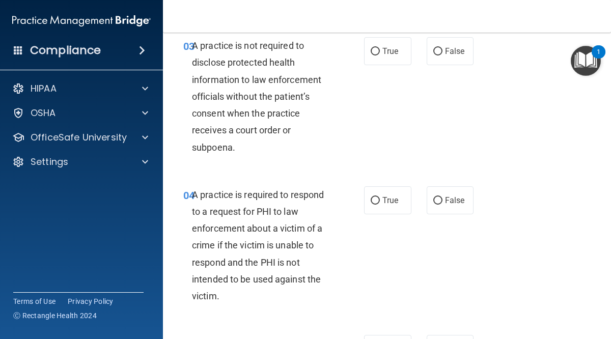
scroll to position [326, 0]
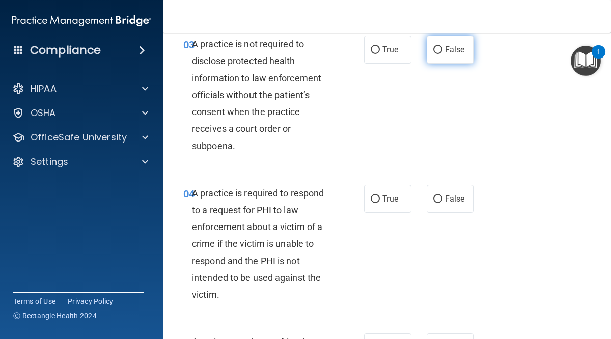
click at [437, 50] on input "False" at bounding box center [437, 50] width 9 height 8
radio input "true"
click at [379, 197] on input "True" at bounding box center [374, 199] width 9 height 8
radio input "true"
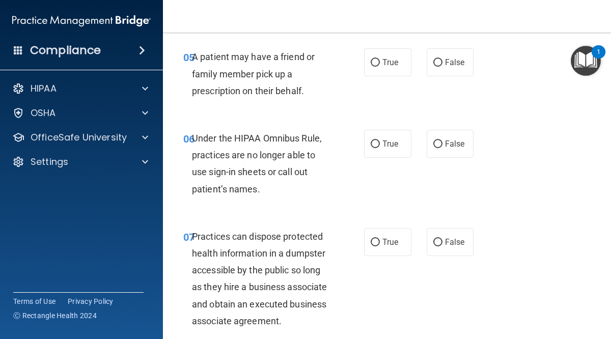
scroll to position [631, 0]
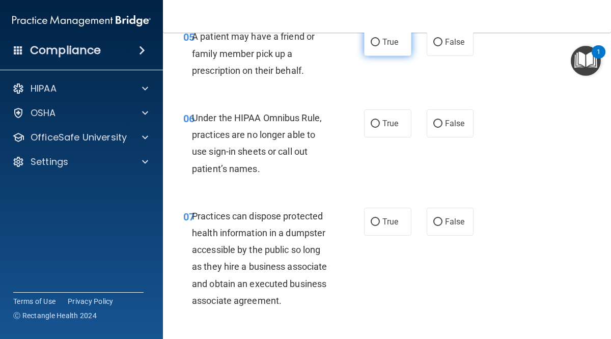
click at [373, 43] on input "True" at bounding box center [374, 43] width 9 height 8
radio input "true"
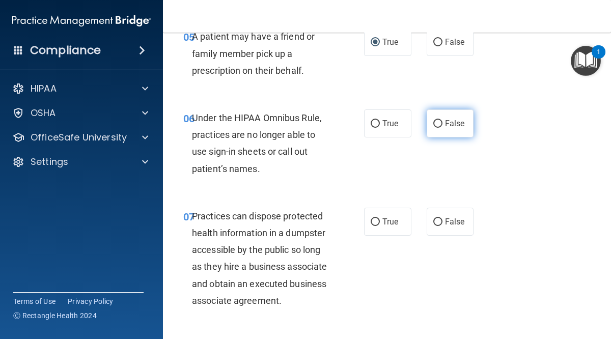
click at [434, 124] on input "False" at bounding box center [437, 124] width 9 height 8
radio input "true"
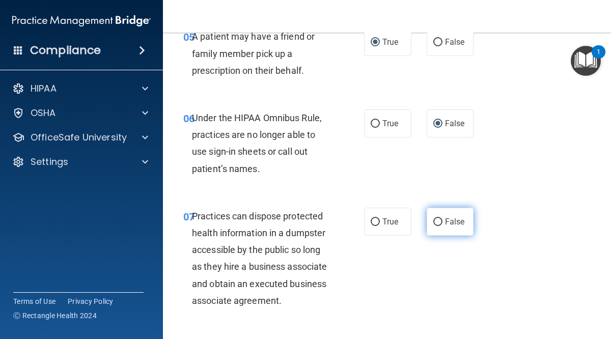
click at [439, 222] on input "False" at bounding box center [437, 222] width 9 height 8
radio input "true"
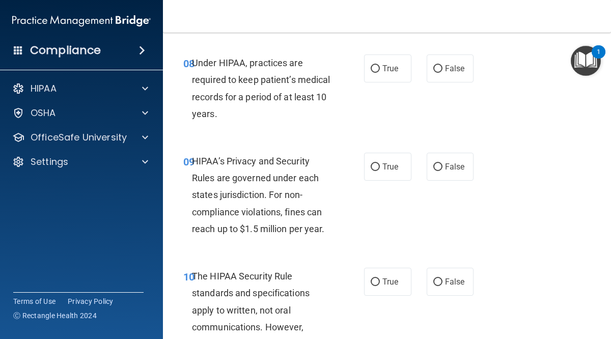
scroll to position [936, 0]
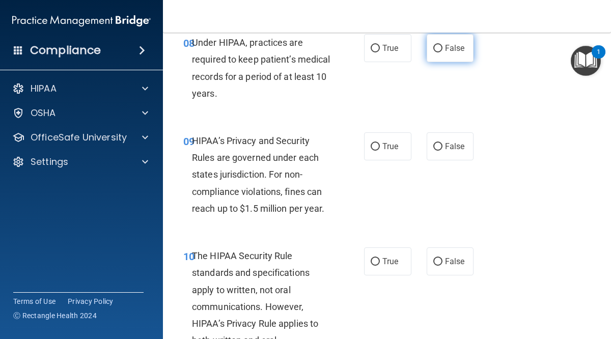
click at [437, 46] on input "False" at bounding box center [437, 49] width 9 height 8
radio input "true"
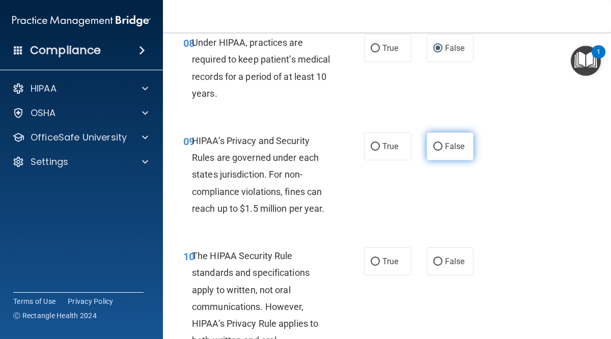
click at [442, 148] on input "False" at bounding box center [437, 147] width 9 height 8
radio input "true"
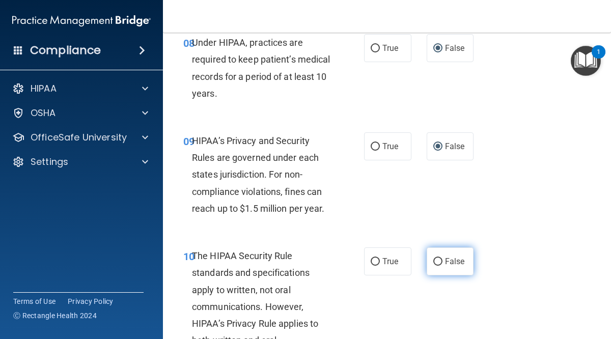
click at [439, 260] on input "False" at bounding box center [437, 262] width 9 height 8
radio input "true"
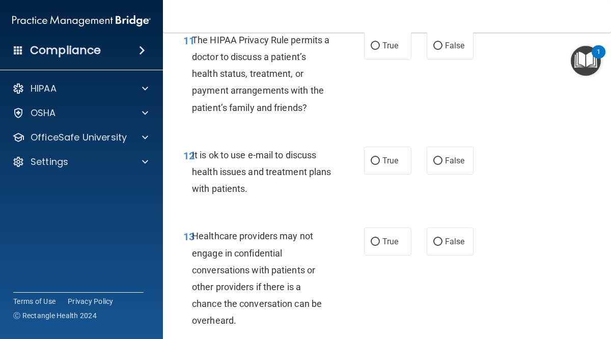
scroll to position [1302, 0]
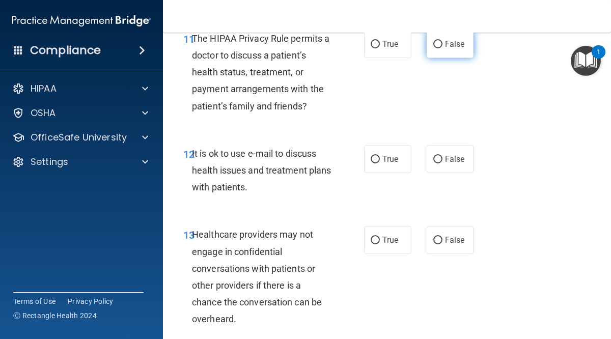
click at [436, 46] on input "False" at bounding box center [437, 45] width 9 height 8
radio input "true"
click at [446, 162] on span "False" at bounding box center [455, 159] width 20 height 10
click at [442, 162] on input "False" at bounding box center [437, 160] width 9 height 8
radio input "true"
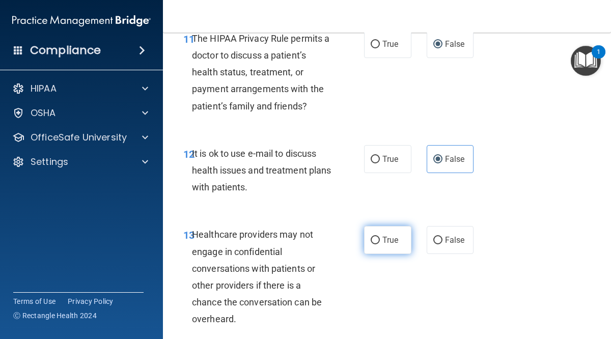
click at [373, 244] on input "True" at bounding box center [374, 241] width 9 height 8
radio input "true"
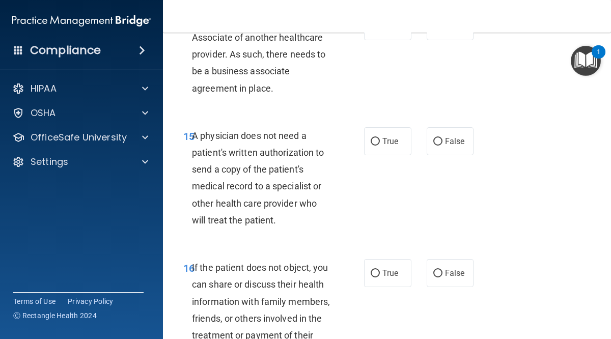
scroll to position [1628, 0]
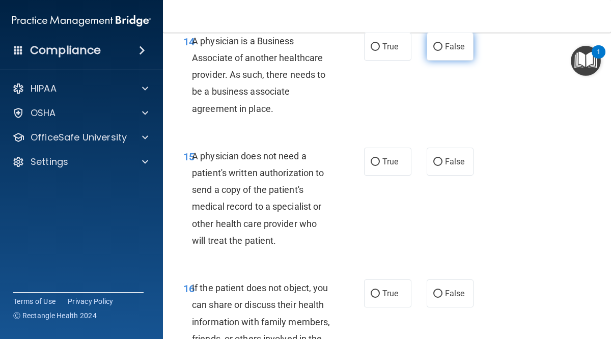
click at [439, 50] on input "False" at bounding box center [437, 47] width 9 height 8
radio input "true"
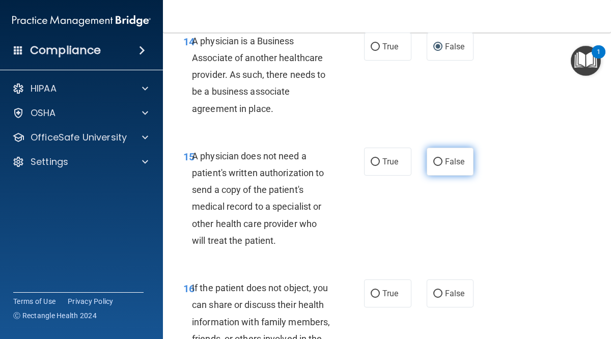
click at [436, 168] on label "False" at bounding box center [449, 162] width 47 height 28
click at [436, 166] on input "False" at bounding box center [437, 162] width 9 height 8
radio input "true"
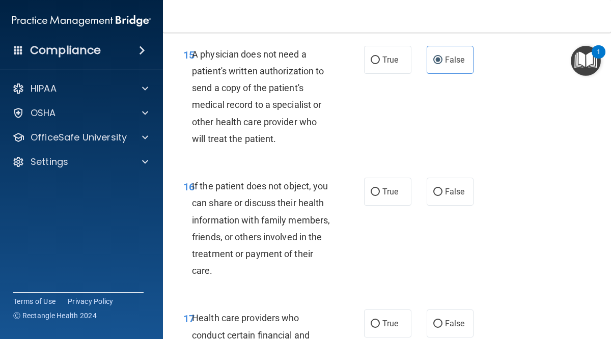
scroll to position [1750, 0]
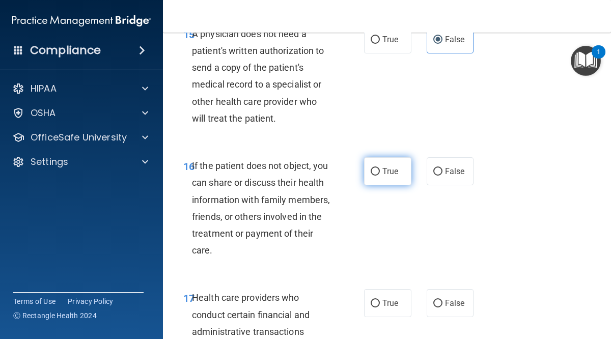
click at [375, 173] on input "True" at bounding box center [374, 172] width 9 height 8
radio input "true"
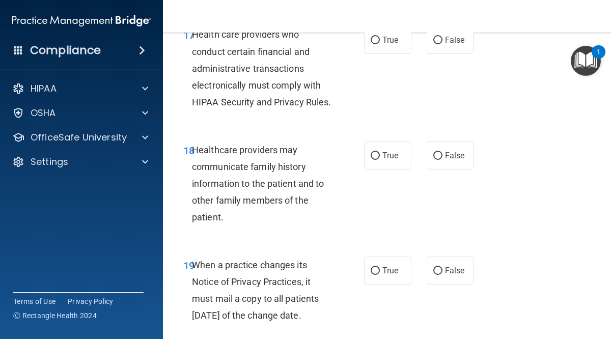
scroll to position [2015, 0]
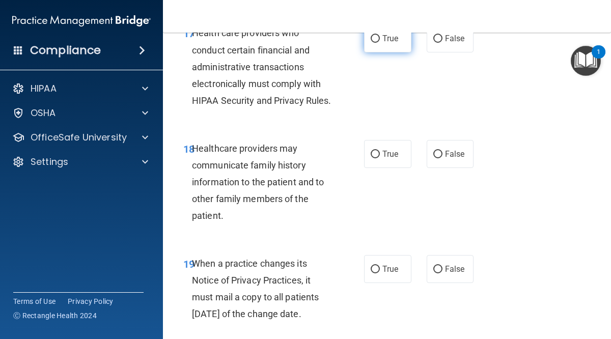
click at [374, 39] on input "True" at bounding box center [374, 39] width 9 height 8
radio input "true"
click at [376, 168] on label "True" at bounding box center [387, 154] width 47 height 28
click at [376, 158] on input "True" at bounding box center [374, 155] width 9 height 8
radio input "true"
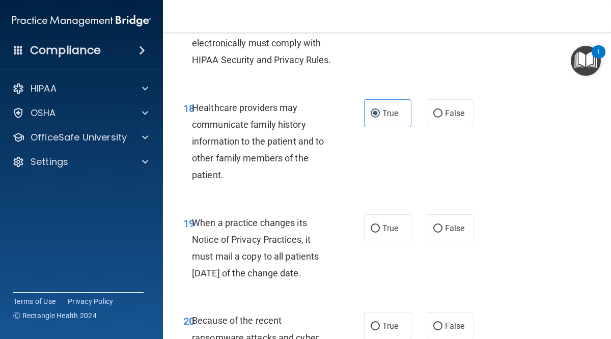
scroll to position [2076, 0]
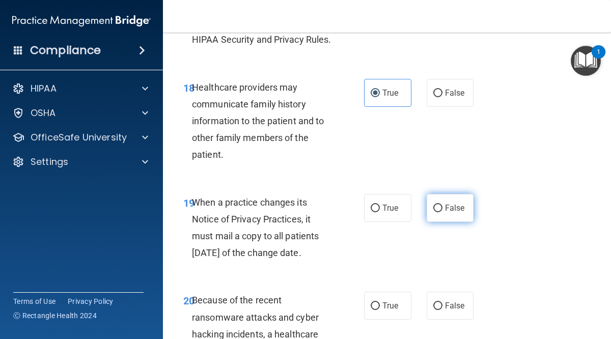
click at [438, 212] on input "False" at bounding box center [437, 209] width 9 height 8
radio input "true"
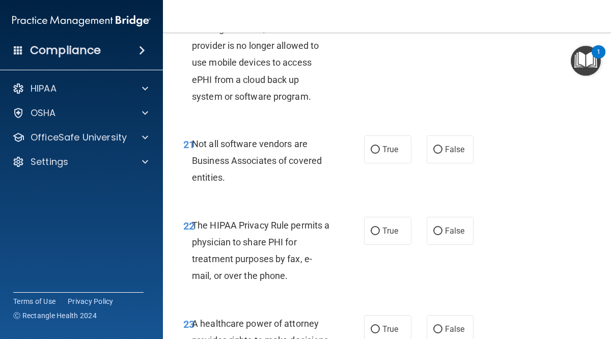
scroll to position [2361, 0]
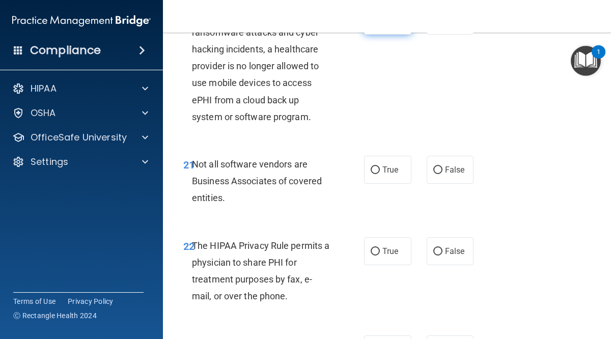
click at [375, 25] on input "True" at bounding box center [374, 21] width 9 height 8
radio input "true"
click at [376, 174] on input "True" at bounding box center [374, 170] width 9 height 8
radio input "true"
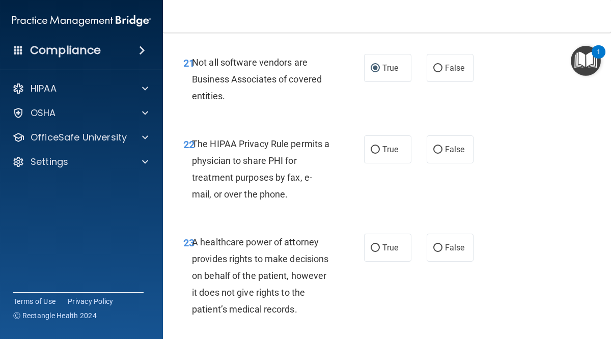
scroll to position [2483, 0]
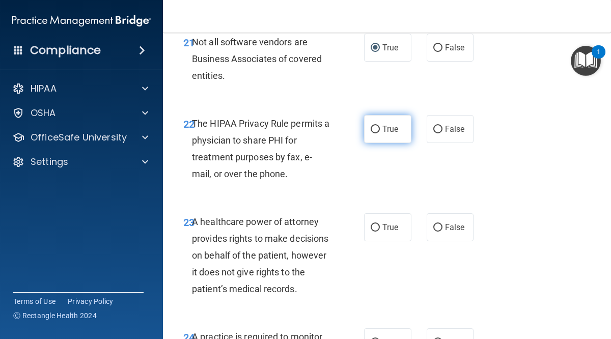
click at [375, 133] on input "True" at bounding box center [374, 130] width 9 height 8
radio input "true"
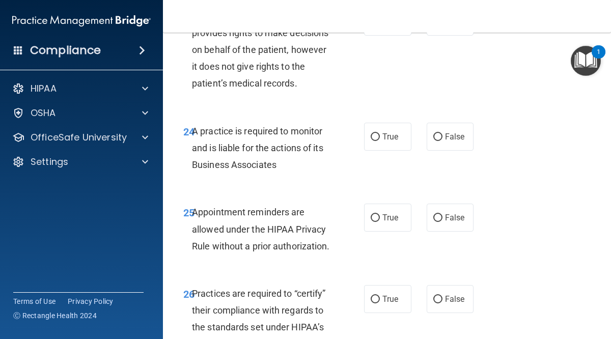
scroll to position [2686, 0]
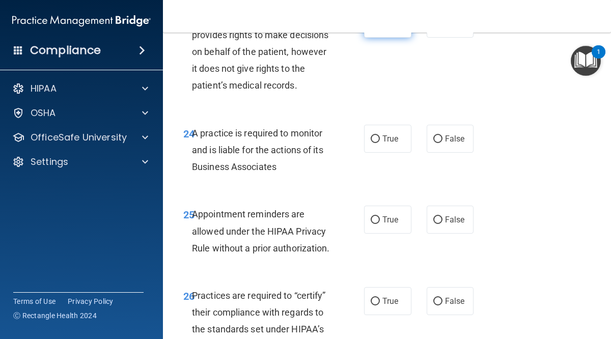
click at [374, 38] on label "True" at bounding box center [387, 24] width 47 height 28
click at [374, 28] on input "True" at bounding box center [374, 24] width 9 height 8
radio input "true"
click at [439, 28] on input "False" at bounding box center [437, 24] width 9 height 8
radio input "true"
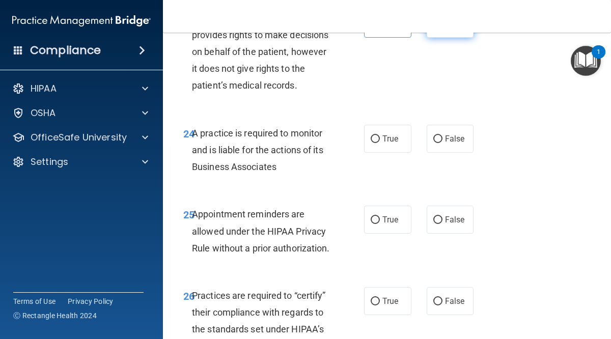
radio input "false"
click at [374, 143] on input "True" at bounding box center [374, 139] width 9 height 8
radio input "true"
click at [375, 224] on input "True" at bounding box center [374, 220] width 9 height 8
radio input "true"
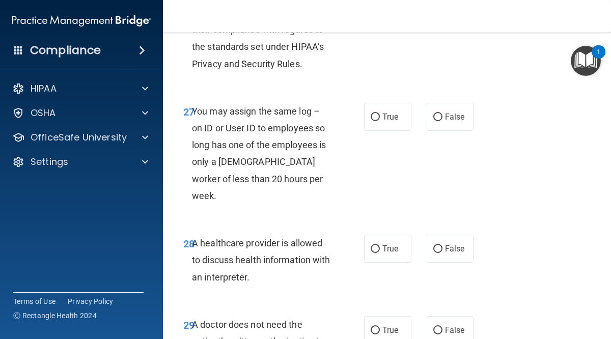
scroll to position [2971, 0]
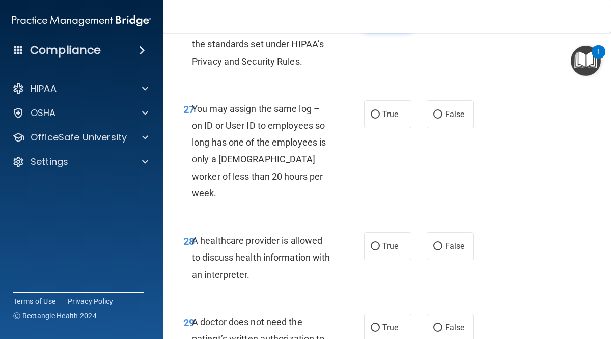
click at [376, 20] on input "True" at bounding box center [374, 17] width 9 height 8
radio input "true"
click at [435, 119] on input "False" at bounding box center [437, 115] width 9 height 8
radio input "true"
click at [375, 250] on input "True" at bounding box center [374, 247] width 9 height 8
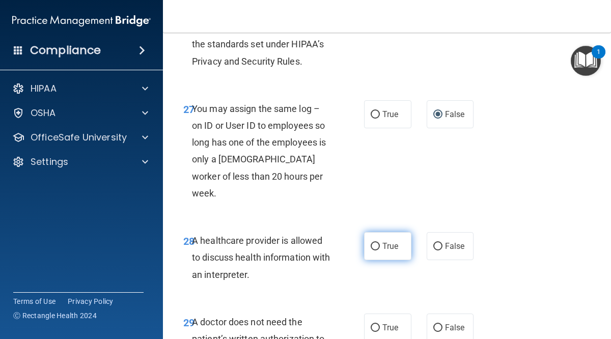
radio input "true"
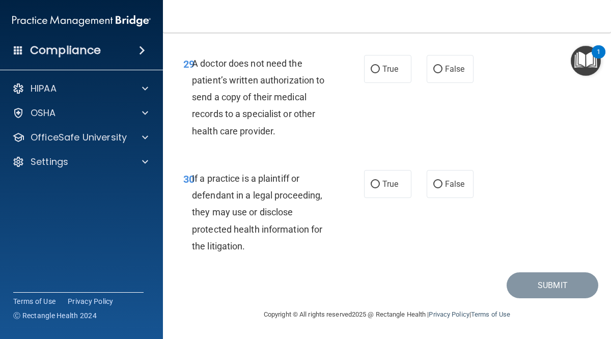
scroll to position [3247, 0]
click at [375, 69] on input "True" at bounding box center [374, 70] width 9 height 8
radio input "true"
click at [378, 184] on input "True" at bounding box center [374, 185] width 9 height 8
radio input "true"
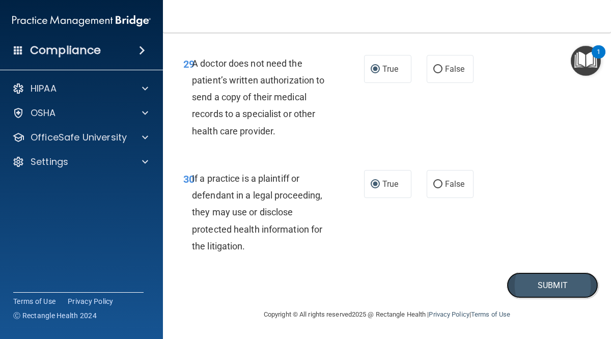
click at [550, 289] on button "Submit" at bounding box center [552, 285] width 92 height 26
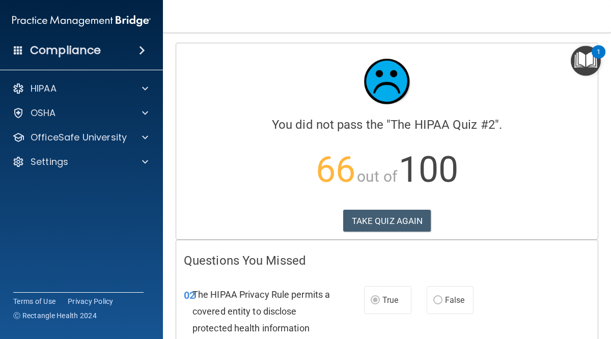
click at [603, 193] on main "Calculating your score.... You did not pass the " The HIPAA Quiz #2 ". 66 out o…" at bounding box center [387, 186] width 448 height 306
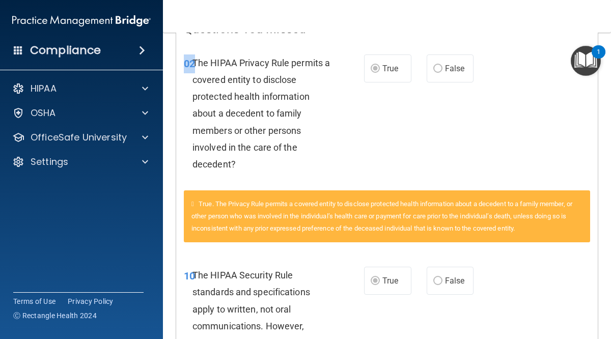
scroll to position [259, 0]
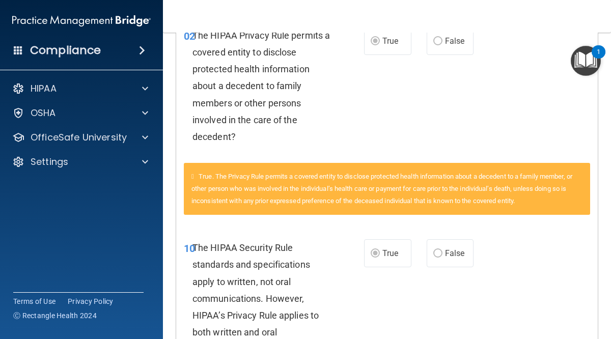
click at [556, 12] on nav "Toggle navigation Rica Kponton rica.kponton@timberlanesmile.com Manage My Enter…" at bounding box center [387, 16] width 448 height 33
click at [596, 27] on nav "Toggle navigation Rica Kponton rica.kponton@timberlanesmile.com Manage My Enter…" at bounding box center [387, 16] width 448 height 33
click at [597, 52] on div "1" at bounding box center [598, 58] width 4 height 13
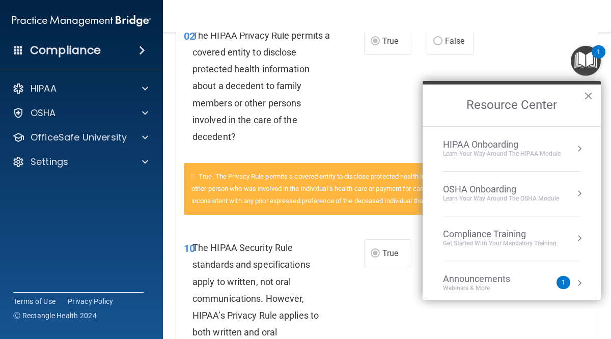
drag, startPoint x: 557, startPoint y: 11, endPoint x: 557, endPoint y: 18, distance: 6.6
click at [557, 15] on nav "Toggle navigation Rica Kponton rica.kponton@timberlanesmile.com Manage My Enter…" at bounding box center [387, 16] width 448 height 33
click at [557, 18] on nav "Toggle navigation Rica Kponton rica.kponton@timberlanesmile.com Manage My Enter…" at bounding box center [387, 16] width 448 height 33
click at [588, 97] on button "×" at bounding box center [588, 96] width 10 height 16
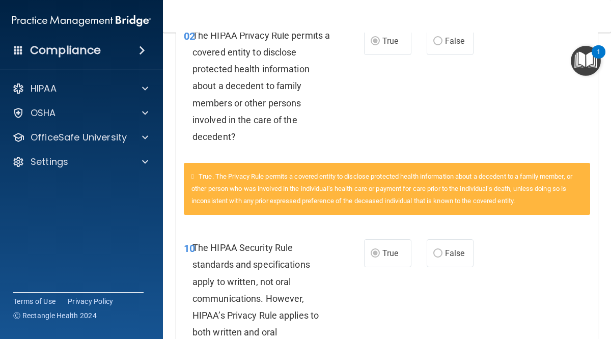
click at [504, 98] on div "02 The HIPAA Privacy Rule permits a covered entity to disclose protected health…" at bounding box center [386, 88] width 421 height 149
click at [533, 265] on div "10 The HIPAA Security Rule standards and specifications apply to written, not o…" at bounding box center [386, 300] width 421 height 149
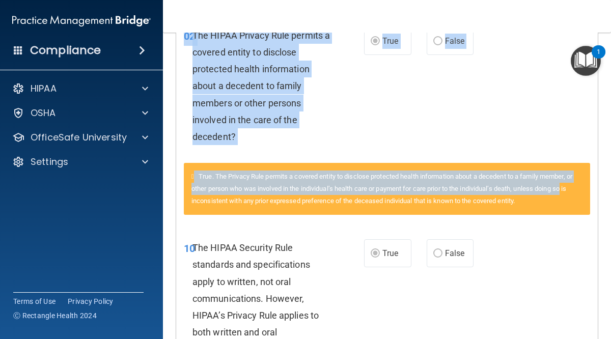
drag, startPoint x: 599, startPoint y: 118, endPoint x: 605, endPoint y: 193, distance: 75.1
click at [605, 193] on main "Calculating your score.... You did not pass the " The HIPAA Quiz #2 ". 66 out o…" at bounding box center [387, 186] width 448 height 306
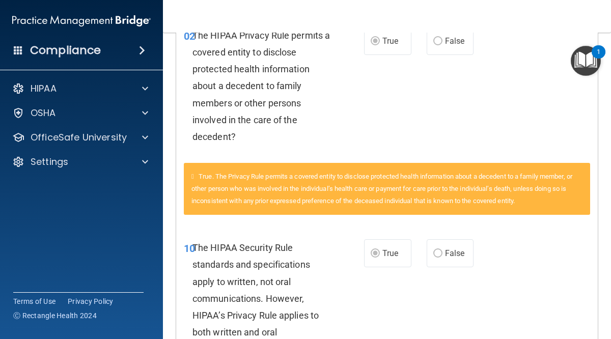
click at [463, 121] on div "02 The HIPAA Privacy Rule permits a covered entity to disclose protected health…" at bounding box center [386, 88] width 421 height 149
click at [440, 114] on div "02 The HIPAA Privacy Rule permits a covered entity to disclose protected health…" at bounding box center [386, 88] width 421 height 149
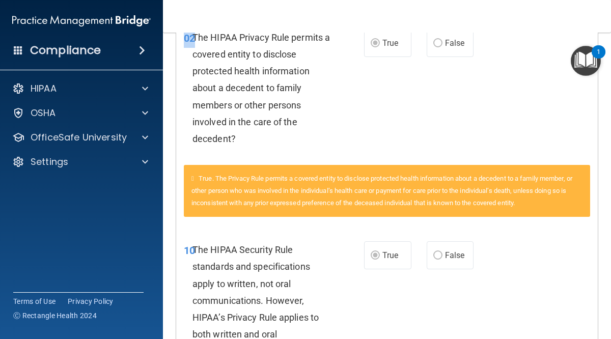
drag, startPoint x: 440, startPoint y: 114, endPoint x: 606, endPoint y: 114, distance: 166.9
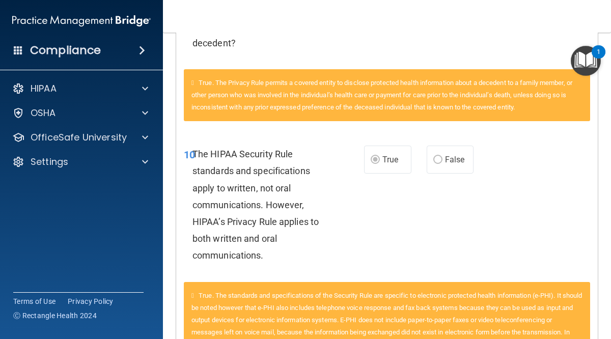
scroll to position [347, 0]
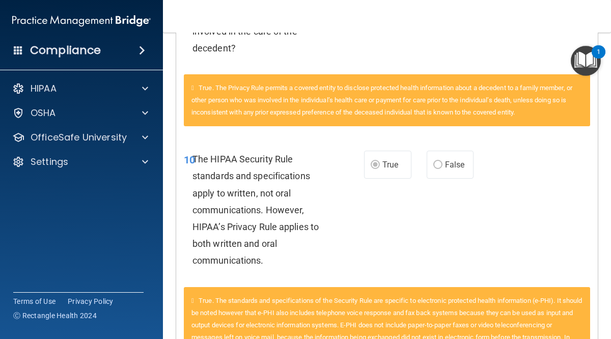
click at [608, 121] on main "Calculating your score.... You did not pass the " The HIPAA Quiz #2 ". 66 out o…" at bounding box center [387, 186] width 448 height 306
click at [607, 128] on main "Calculating your score.... You did not pass the " The HIPAA Quiz #2 ". 66 out o…" at bounding box center [387, 186] width 448 height 306
click at [601, 25] on nav "Toggle navigation Rica Kponton rica.kponton@timberlanesmile.com Manage My Enter…" at bounding box center [387, 16] width 448 height 33
click at [608, 127] on main "Calculating your score.... You did not pass the " The HIPAA Quiz #2 ". 66 out o…" at bounding box center [387, 186] width 448 height 306
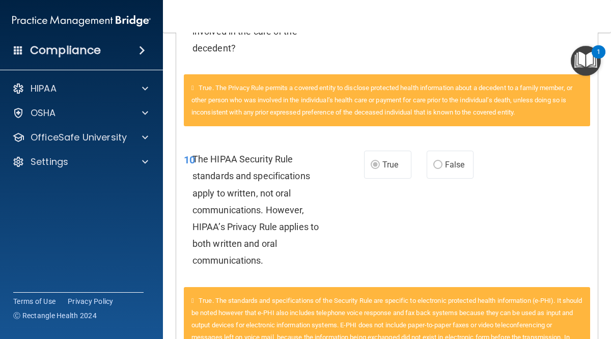
click at [534, 236] on div "10 The HIPAA Security Rule standards and specifications apply to written, not o…" at bounding box center [386, 212] width 421 height 149
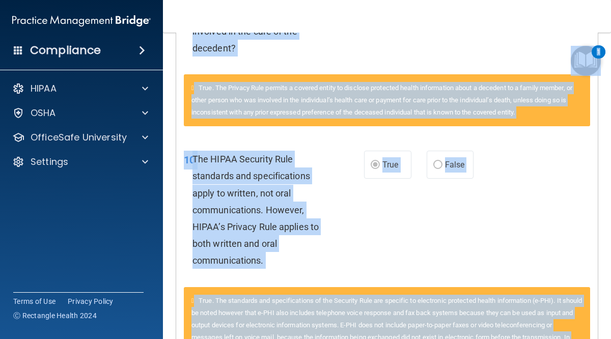
scroll to position [346, 0]
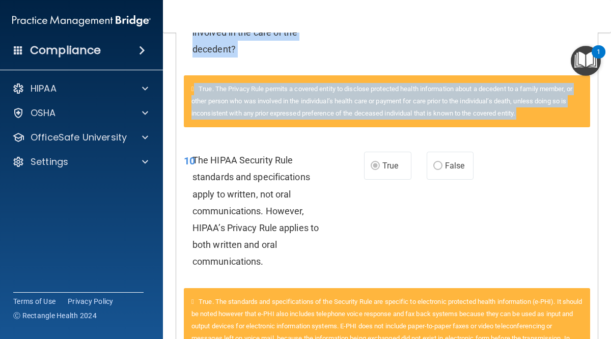
drag, startPoint x: 603, startPoint y: 24, endPoint x: 594, endPoint y: 139, distance: 115.3
click at [594, 139] on div "Toggle navigation Rica Kponton rica.kponton@timberlanesmile.com Manage My Enter…" at bounding box center [387, 169] width 448 height 339
click at [594, 139] on div "10 The HIPAA Security Rule standards and specifications apply to written, not o…" at bounding box center [386, 213] width 421 height 149
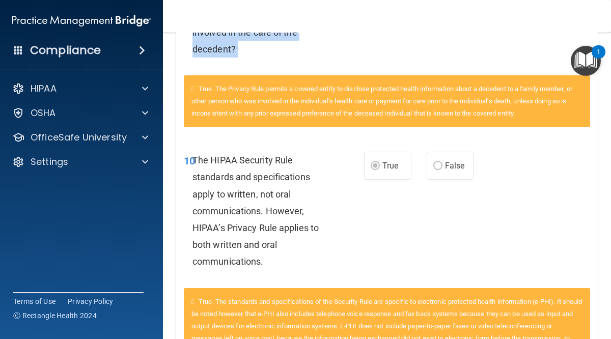
drag, startPoint x: 608, startPoint y: 80, endPoint x: 610, endPoint y: 56, distance: 24.0
click at [610, 56] on main "Calculating your score.... You did not pass the " The HIPAA Quiz #2 ". 66 out o…" at bounding box center [387, 186] width 448 height 306
click at [550, 189] on div "10 The HIPAA Security Rule standards and specifications apply to written, not o…" at bounding box center [386, 213] width 421 height 149
click at [606, 79] on main "Calculating your score.... You did not pass the " The HIPAA Quiz #2 ". 66 out o…" at bounding box center [387, 186] width 448 height 306
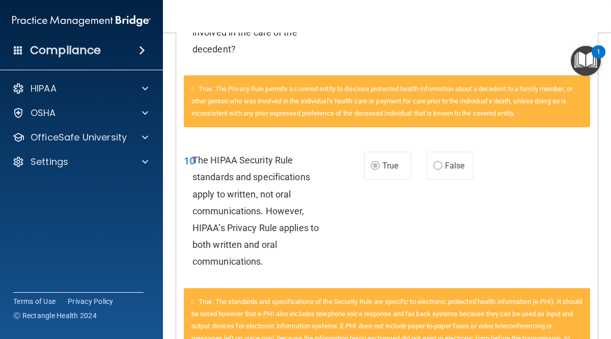
click at [585, 23] on nav "Toggle navigation Rica Kponton rica.kponton@timberlanesmile.com Manage My Enter…" at bounding box center [387, 16] width 448 height 33
click at [567, 14] on nav "Toggle navigation Rica Kponton rica.kponton@timberlanesmile.com Manage My Enter…" at bounding box center [387, 16] width 448 height 33
click at [570, 12] on nav "Toggle navigation Rica Kponton rica.kponton@timberlanesmile.com Manage My Enter…" at bounding box center [387, 16] width 448 height 33
click at [561, 5] on nav "Toggle navigation Rica Kponton rica.kponton@timberlanesmile.com Manage My Enter…" at bounding box center [387, 16] width 448 height 33
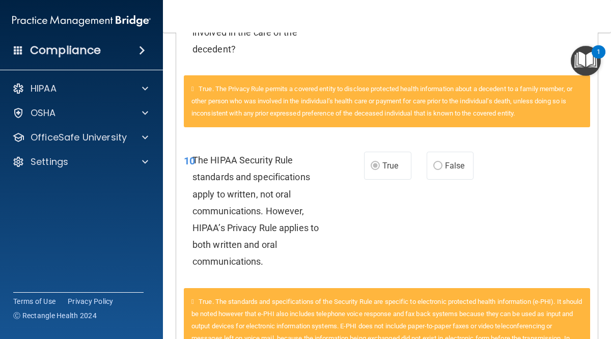
click at [549, 33] on div "02 The HIPAA Privacy Rule permits a covered entity to disclose protected health…" at bounding box center [386, 1] width 421 height 149
click at [541, 43] on div "02 The HIPAA Privacy Rule permits a covered entity to disclose protected health…" at bounding box center [386, 1] width 421 height 149
click at [541, 41] on div "02 The HIPAA Privacy Rule permits a covered entity to disclose protected health…" at bounding box center [386, 1] width 421 height 149
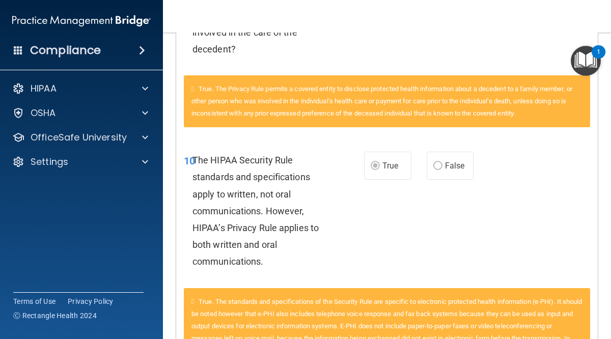
drag, startPoint x: 608, startPoint y: 81, endPoint x: 608, endPoint y: 73, distance: 7.6
click at [608, 73] on main "Calculating your score.... You did not pass the " The HIPAA Quiz #2 ". 66 out o…" at bounding box center [387, 186] width 448 height 306
click at [606, 20] on nav "Toggle navigation Rica Kponton rica.kponton@timberlanesmile.com Manage My Enter…" at bounding box center [387, 16] width 448 height 33
click at [600, 87] on main "Calculating your score.... You did not pass the " The HIPAA Quiz #2 ". 66 out o…" at bounding box center [387, 186] width 448 height 306
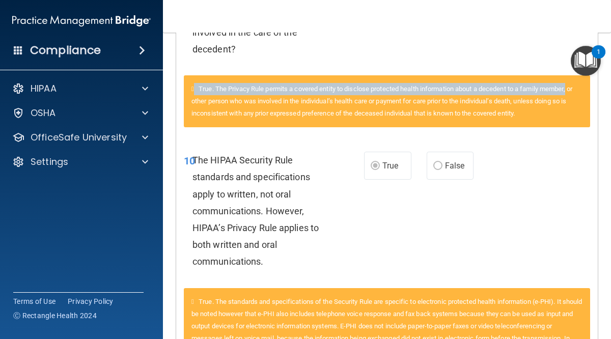
drag, startPoint x: 608, startPoint y: 85, endPoint x: 609, endPoint y: 80, distance: 5.6
click at [609, 80] on main "Calculating your score.... You did not pass the " The HIPAA Quiz #2 ". 66 out o…" at bounding box center [387, 186] width 448 height 306
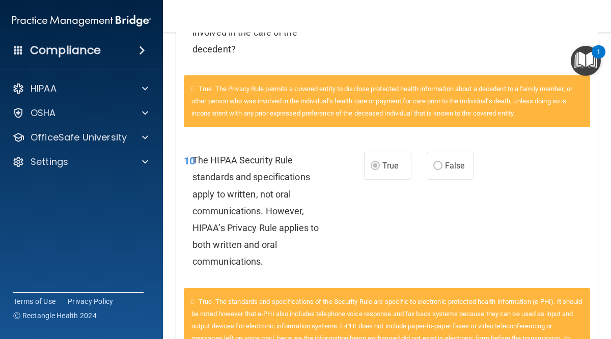
click at [543, 173] on div "10 The HIPAA Security Rule standards and specifications apply to written, not o…" at bounding box center [386, 213] width 421 height 149
click at [603, 35] on main "Calculating your score.... You did not pass the " The HIPAA Quiz #2 ". 66 out o…" at bounding box center [387, 186] width 448 height 306
click at [599, 52] on div "1" at bounding box center [598, 58] width 4 height 13
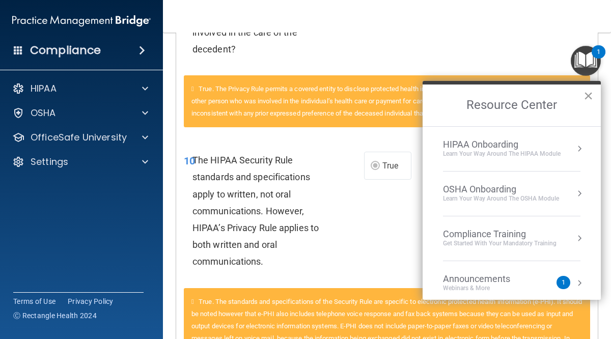
click at [587, 94] on button "×" at bounding box center [588, 96] width 10 height 16
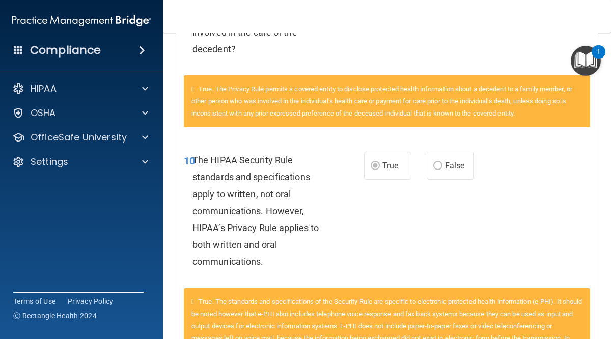
scroll to position [335, 0]
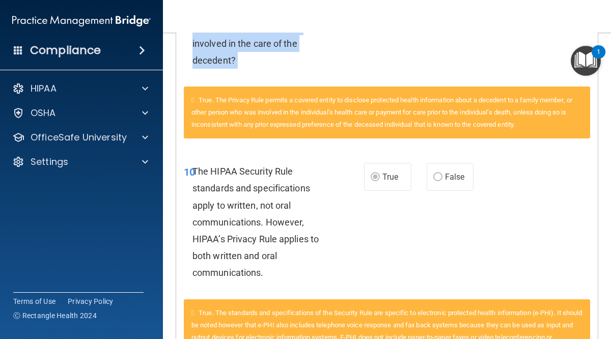
drag, startPoint x: 602, startPoint y: 24, endPoint x: 605, endPoint y: 87, distance: 63.2
click at [605, 87] on div "Toggle navigation Rica Kponton rica.kponton@timberlanesmile.com Manage My Enter…" at bounding box center [387, 169] width 448 height 339
click at [605, 87] on main "Calculating your score.... You did not pass the " The HIPAA Quiz #2 ". 66 out o…" at bounding box center [387, 186] width 448 height 306
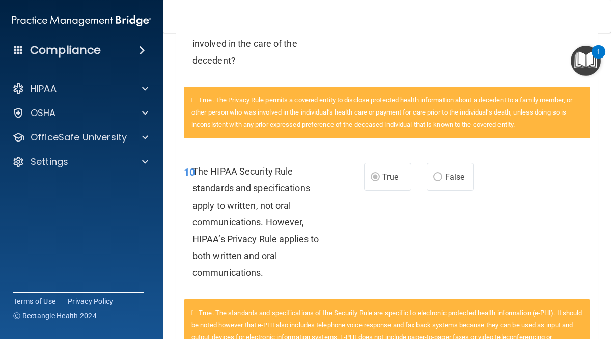
click at [605, 87] on main "Calculating your score.... You did not pass the " The HIPAA Quiz #2 ". 66 out o…" at bounding box center [387, 186] width 448 height 306
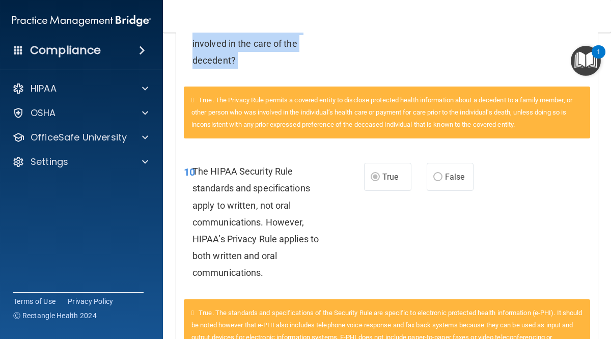
drag, startPoint x: 600, startPoint y: 88, endPoint x: 610, endPoint y: 79, distance: 13.0
click at [610, 79] on main "Calculating your score.... You did not pass the " The HIPAA Quiz #2 ". 66 out o…" at bounding box center [387, 186] width 448 height 306
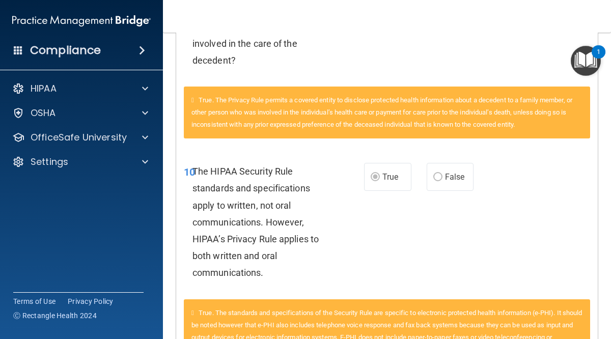
click at [499, 213] on div "10 The HIPAA Security Rule standards and specifications apply to written, not o…" at bounding box center [386, 224] width 421 height 149
click at [602, 196] on main "Calculating your score.... You did not pass the " The HIPAA Quiz #2 ". 66 out o…" at bounding box center [387, 186] width 448 height 306
click at [601, 135] on main "Calculating your score.... You did not pass the " The HIPAA Quiz #2 ". 66 out o…" at bounding box center [387, 186] width 448 height 306
click at [601, 134] on main "Calculating your score.... You did not pass the " The HIPAA Quiz #2 ". 66 out o…" at bounding box center [387, 186] width 448 height 306
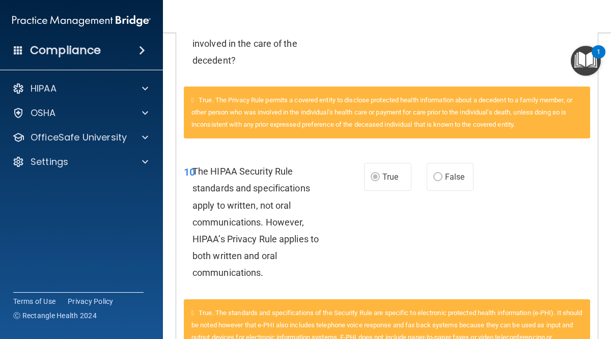
click at [601, 134] on main "Calculating your score.... You did not pass the " The HIPAA Quiz #2 ". 66 out o…" at bounding box center [387, 186] width 448 height 306
click at [601, 170] on main "Calculating your score.... You did not pass the " The HIPAA Quiz #2 ". 66 out o…" at bounding box center [387, 186] width 448 height 306
click at [604, 76] on main "Calculating your score.... You did not pass the " The HIPAA Quiz #2 ". 66 out o…" at bounding box center [387, 186] width 448 height 306
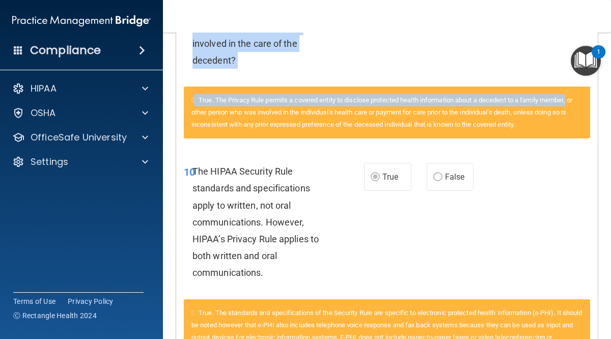
drag, startPoint x: 602, startPoint y: 75, endPoint x: 583, endPoint y: 98, distance: 29.6
click at [583, 98] on main "Calculating your score.... You did not pass the " The HIPAA Quiz #2 ". 66 out o…" at bounding box center [387, 186] width 448 height 306
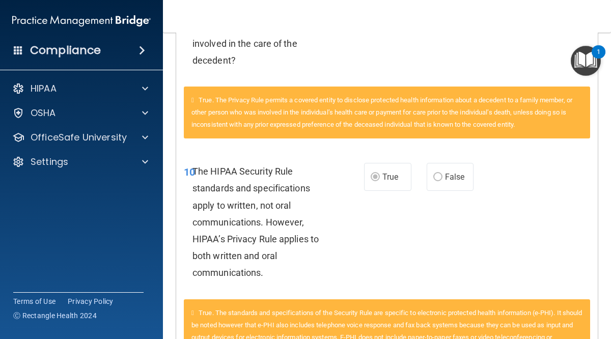
click at [598, 159] on main "Calculating your score.... You did not pass the " The HIPAA Quiz #2 ". 66 out o…" at bounding box center [387, 186] width 448 height 306
click at [603, 66] on main "Calculating your score.... You did not pass the " The HIPAA Quiz #2 ". 66 out o…" at bounding box center [387, 186] width 448 height 306
click at [601, 183] on main "Calculating your score.... You did not pass the " The HIPAA Quiz #2 ". 66 out o…" at bounding box center [387, 186] width 448 height 306
click at [602, 22] on nav "Toggle navigation Rica Kponton rica.kponton@timberlanesmile.com Manage My Enter…" at bounding box center [387, 16] width 448 height 33
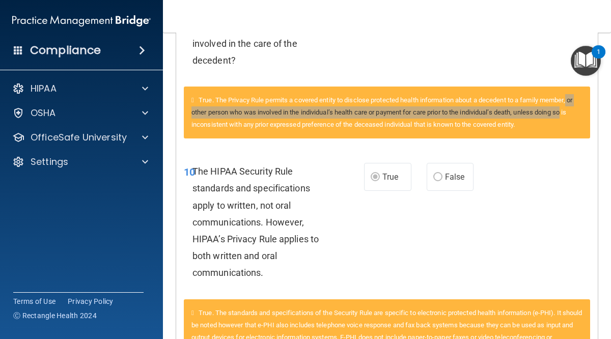
drag, startPoint x: 604, startPoint y: 106, endPoint x: 603, endPoint y: 99, distance: 7.8
click at [603, 99] on main "Calculating your score.... You did not pass the " The HIPAA Quiz #2 ". 66 out o…" at bounding box center [387, 186] width 448 height 306
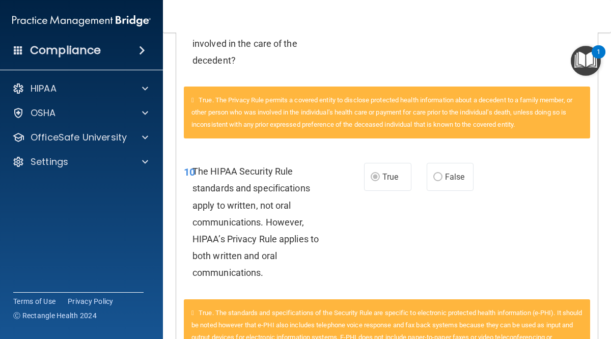
click at [605, 156] on main "Calculating your score.... You did not pass the " The HIPAA Quiz #2 ". 66 out o…" at bounding box center [387, 186] width 448 height 306
click at [608, 161] on main "Calculating your score.... You did not pass the " The HIPAA Quiz #2 ". 66 out o…" at bounding box center [387, 186] width 448 height 306
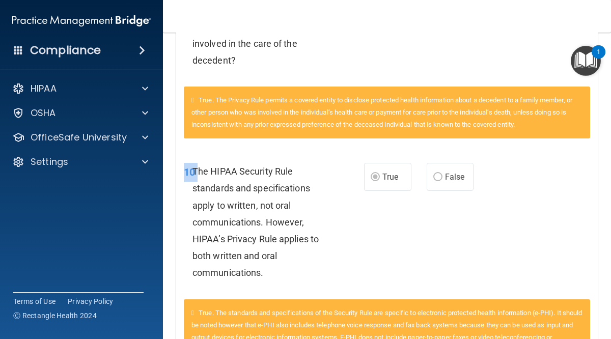
click at [608, 161] on main "Calculating your score.... You did not pass the " The HIPAA Quiz #2 ". 66 out o…" at bounding box center [387, 186] width 448 height 306
click at [608, 162] on main "Calculating your score.... You did not pass the " The HIPAA Quiz #2 ". 66 out o…" at bounding box center [387, 186] width 448 height 306
click at [599, 325] on main "Calculating your score.... You did not pass the " The HIPAA Quiz #2 ". 66 out o…" at bounding box center [387, 186] width 448 height 306
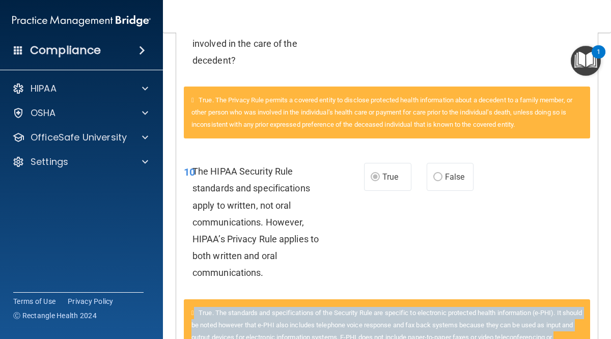
click at [599, 325] on main "Calculating your score.... You did not pass the " The HIPAA Quiz #2 ". 66 out o…" at bounding box center [387, 186] width 448 height 306
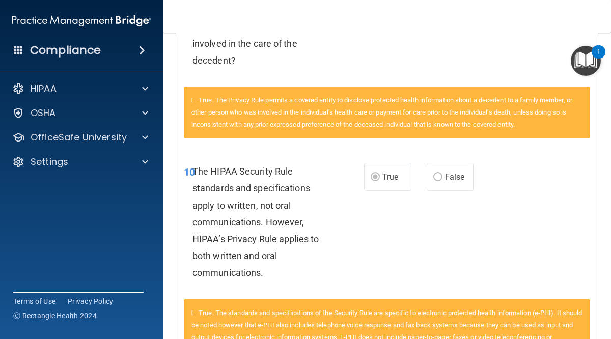
click at [604, 91] on main "Calculating your score.... You did not pass the " The HIPAA Quiz #2 ". 66 out o…" at bounding box center [387, 186] width 448 height 306
click at [601, 30] on nav "Toggle navigation Rica Kponton rica.kponton@timberlanesmile.com Manage My Enter…" at bounding box center [387, 16] width 448 height 33
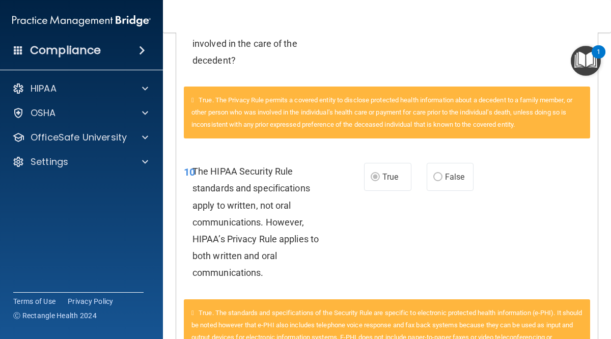
click at [601, 30] on nav "Toggle navigation Rica Kponton rica.kponton@timberlanesmile.com Manage My Enter…" at bounding box center [387, 16] width 448 height 33
click at [608, 41] on main "Calculating your score.... You did not pass the " The HIPAA Quiz #2 ". 66 out o…" at bounding box center [387, 186] width 448 height 306
click at [602, 19] on nav "Toggle navigation Rica Kponton rica.kponton@timberlanesmile.com Manage My Enter…" at bounding box center [387, 16] width 448 height 33
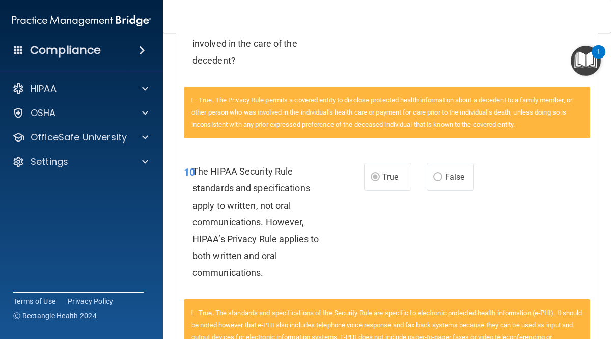
click at [602, 144] on main "Calculating your score.... You did not pass the " The HIPAA Quiz #2 ". 66 out o…" at bounding box center [387, 186] width 448 height 306
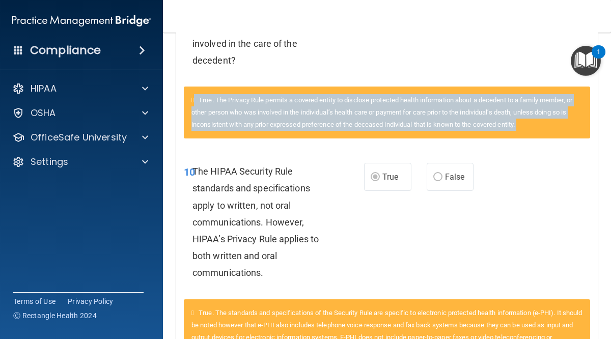
click at [602, 144] on main "Calculating your score.... You did not pass the " The HIPAA Quiz #2 ". 66 out o…" at bounding box center [387, 186] width 448 height 306
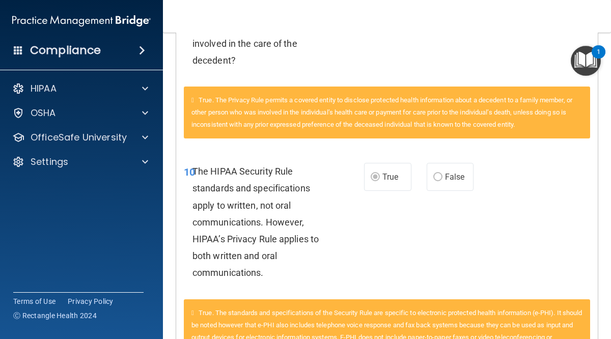
click at [520, 51] on div "02 The HIPAA Privacy Rule permits a covered entity to disclose protected health…" at bounding box center [386, 12] width 421 height 149
click at [510, 39] on div "02 The HIPAA Privacy Rule permits a covered entity to disclose protected health…" at bounding box center [386, 12] width 421 height 149
click at [602, 20] on nav "Toggle navigation Rica Kponton rica.kponton@timberlanesmile.com Manage My Enter…" at bounding box center [387, 16] width 448 height 33
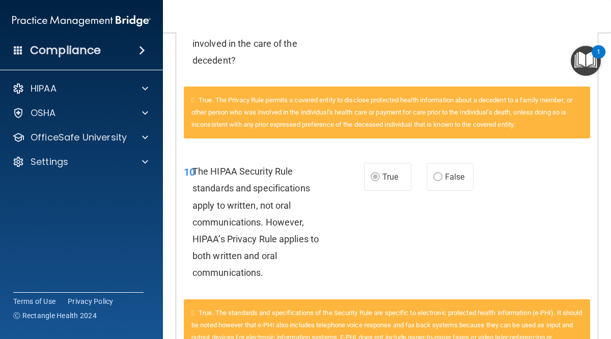
click at [602, 20] on nav "Toggle navigation Rica Kponton rica.kponton@timberlanesmile.com Manage My Enter…" at bounding box center [387, 16] width 448 height 33
click at [601, 176] on main "Calculating your score.... You did not pass the " The HIPAA Quiz #2 ". 66 out o…" at bounding box center [387, 186] width 448 height 306
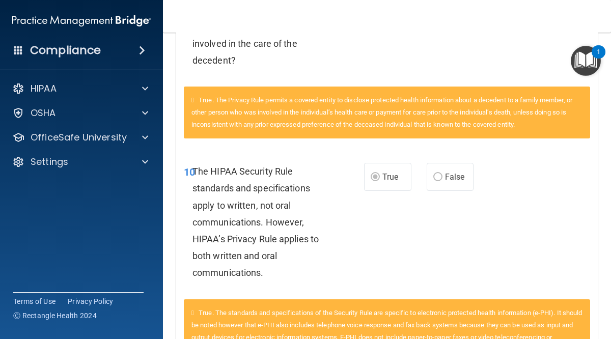
click at [514, 49] on div "02 The HIPAA Privacy Rule permits a covered entity to disclose protected health…" at bounding box center [386, 12] width 421 height 149
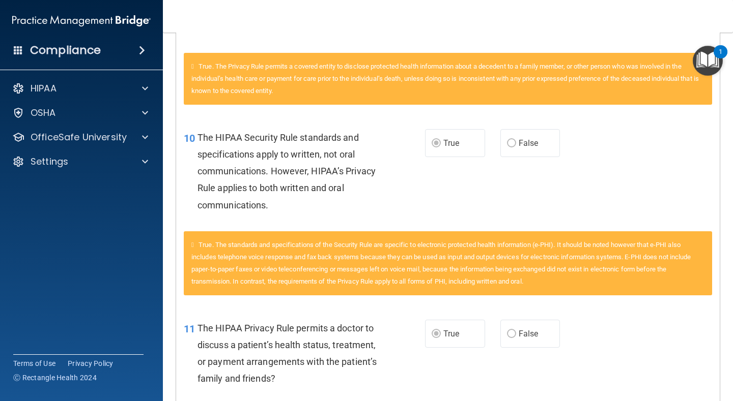
click at [610, 139] on main "Calculating your score.... You did not pass the " The HIPAA Quiz #2 ". 66 out o…" at bounding box center [448, 217] width 570 height 369
click at [610, 119] on main "Calculating your score.... You did not pass the " The HIPAA Quiz #2 ". 66 out o…" at bounding box center [448, 217] width 570 height 369
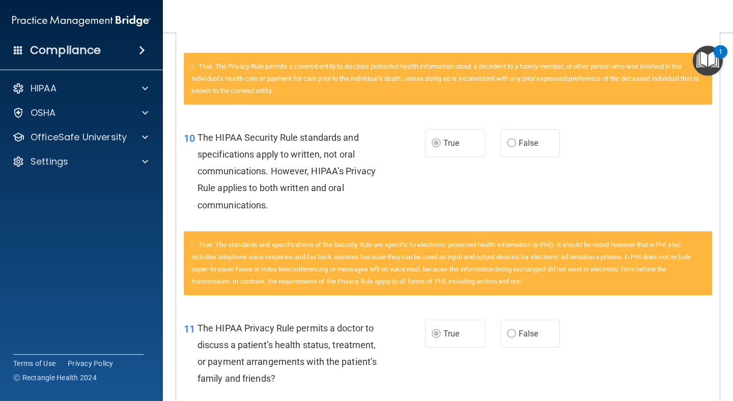
click at [610, 36] on main "Calculating your score.... You did not pass the " The HIPAA Quiz #2 ". 66 out o…" at bounding box center [448, 217] width 570 height 369
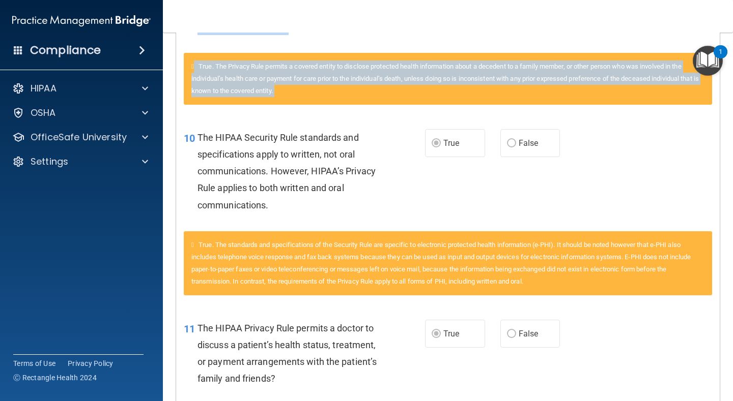
drag, startPoint x: 723, startPoint y: 36, endPoint x: 722, endPoint y: 176, distance: 140.4
click at [610, 181] on main "Calculating your score.... You did not pass the " The HIPAA Quiz #2 ". 66 out o…" at bounding box center [448, 217] width 570 height 369
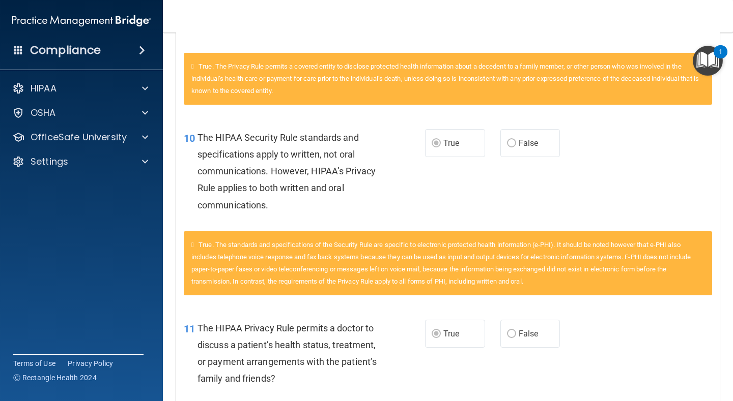
click at [610, 176] on main "Calculating your score.... You did not pass the " The HIPAA Quiz #2 ". 66 out o…" at bounding box center [448, 217] width 570 height 369
drag, startPoint x: 717, startPoint y: 176, endPoint x: 723, endPoint y: 176, distance: 5.6
click at [610, 176] on main "Calculating your score.... You did not pass the " The HIPAA Quiz #2 ". 66 out o…" at bounding box center [448, 217] width 570 height 369
drag, startPoint x: 722, startPoint y: 184, endPoint x: 719, endPoint y: 154, distance: 30.2
click at [610, 172] on main "Calculating your score.... You did not pass the " The HIPAA Quiz #2 ". 66 out o…" at bounding box center [448, 217] width 570 height 369
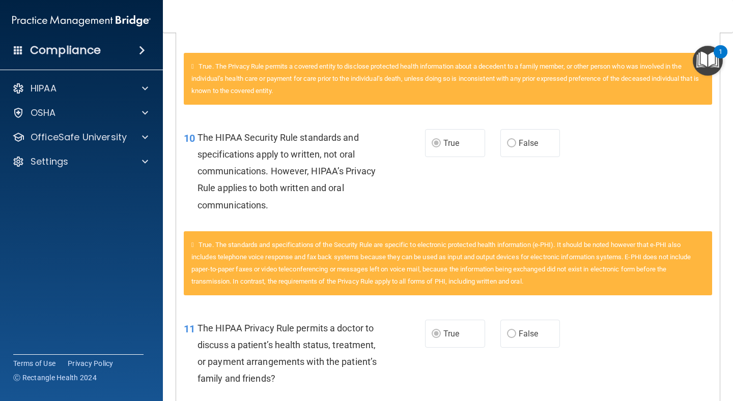
drag, startPoint x: 167, startPoint y: 51, endPoint x: 171, endPoint y: 46, distance: 6.6
click at [171, 46] on main "Calculating your score.... You did not pass the " The HIPAA Quiz #2 ". 66 out o…" at bounding box center [448, 217] width 570 height 369
click at [550, 161] on div "10 The HIPAA Security Rule standards and specifications apply to written, not o…" at bounding box center [447, 174] width 543 height 115
click at [529, 338] on div "11 The HIPAA Privacy Rule permits a doctor to discuss a patient’s health status…" at bounding box center [447, 356] width 543 height 98
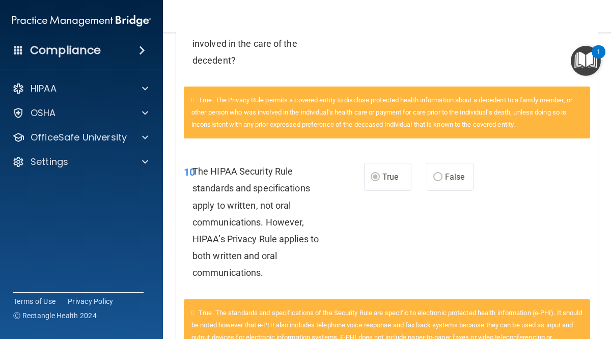
drag, startPoint x: 603, startPoint y: 186, endPoint x: 601, endPoint y: 138, distance: 48.4
click at [601, 138] on main "Calculating your score.... You did not pass the " The HIPAA Quiz #2 ". 66 out o…" at bounding box center [387, 186] width 448 height 306
click at [607, 94] on main "Calculating your score.... You did not pass the " The HIPAA Quiz #2 ". 66 out o…" at bounding box center [387, 186] width 448 height 306
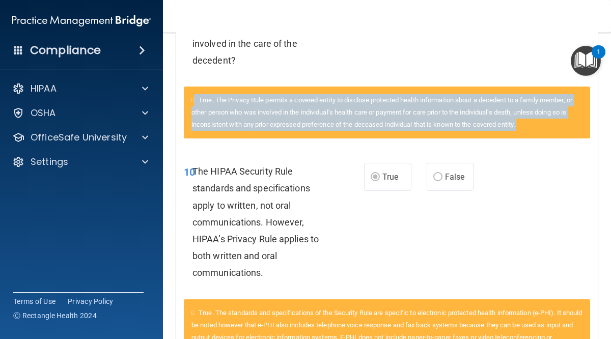
click at [607, 94] on main "Calculating your score.... You did not pass the " The HIPAA Quiz #2 ". 66 out o…" at bounding box center [387, 186] width 448 height 306
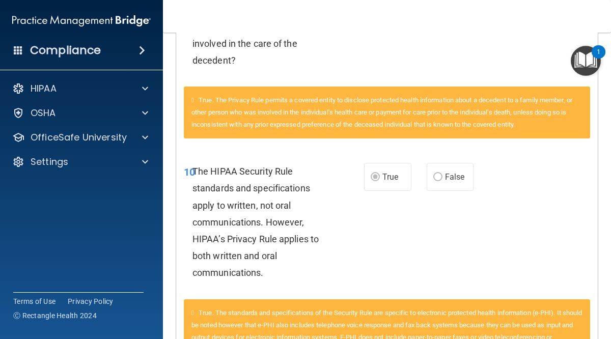
click at [440, 43] on div "02 The HIPAA Privacy Rule permits a covered entity to disclose protected health…" at bounding box center [386, 12] width 421 height 149
click at [605, 289] on main "Calculating your score.... You did not pass the " The HIPAA Quiz #2 ". 66 out o…" at bounding box center [387, 186] width 448 height 306
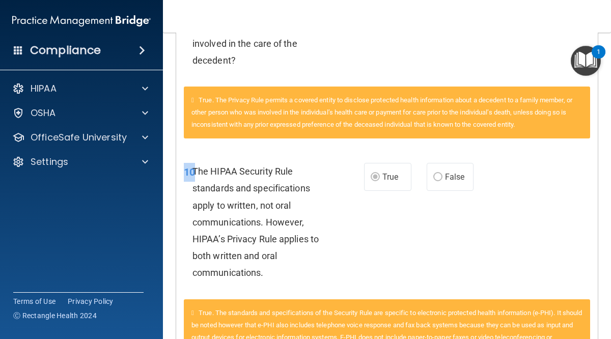
click at [605, 289] on main "Calculating your score.... You did not pass the " The HIPAA Quiz #2 ". 66 out o…" at bounding box center [387, 186] width 448 height 306
click at [604, 316] on main "Calculating your score.... You did not pass the " The HIPAA Quiz #2 ". 66 out o…" at bounding box center [387, 186] width 448 height 306
click at [605, 315] on main "Calculating your score.... You did not pass the " The HIPAA Quiz #2 ". 66 out o…" at bounding box center [387, 186] width 448 height 306
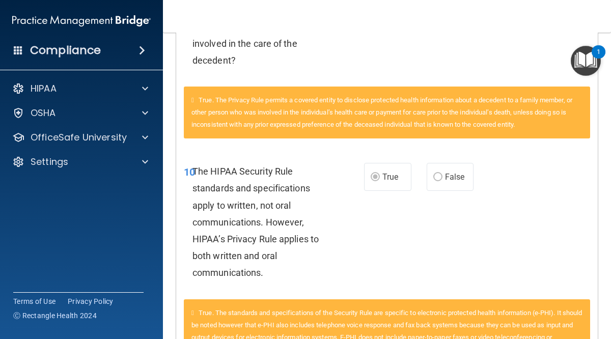
drag, startPoint x: 605, startPoint y: 315, endPoint x: 606, endPoint y: 304, distance: 10.7
click at [606, 304] on main "Calculating your score.... You did not pass the " The HIPAA Quiz #2 ". 66 out o…" at bounding box center [387, 186] width 448 height 306
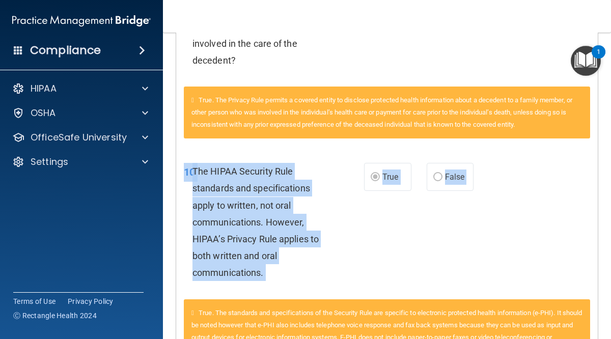
drag, startPoint x: 606, startPoint y: 304, endPoint x: 600, endPoint y: 276, distance: 29.1
click at [600, 276] on main "Calculating your score.... You did not pass the " The HIPAA Quiz #2 ". 66 out o…" at bounding box center [387, 186] width 448 height 306
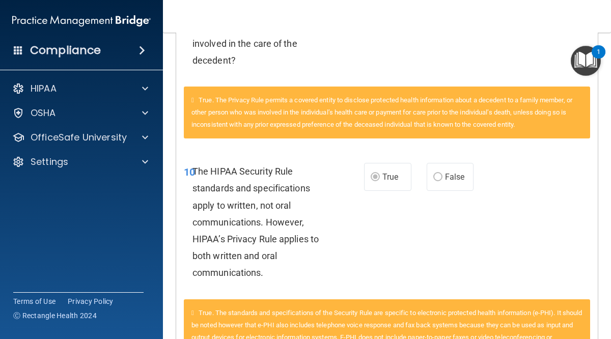
click at [577, 263] on div "10 The HIPAA Security Rule standards and specifications apply to written, not o…" at bounding box center [386, 224] width 421 height 149
click at [603, 207] on main "Calculating your score.... You did not pass the " The HIPAA Quiz #2 ". 66 out o…" at bounding box center [387, 186] width 448 height 306
click at [602, 16] on nav "Toggle navigation Rica Kponton rica.kponton@timberlanesmile.com Manage My Enter…" at bounding box center [387, 16] width 448 height 33
click at [603, 31] on nav "Toggle navigation Rica Kponton rica.kponton@timberlanesmile.com Manage My Enter…" at bounding box center [387, 16] width 448 height 33
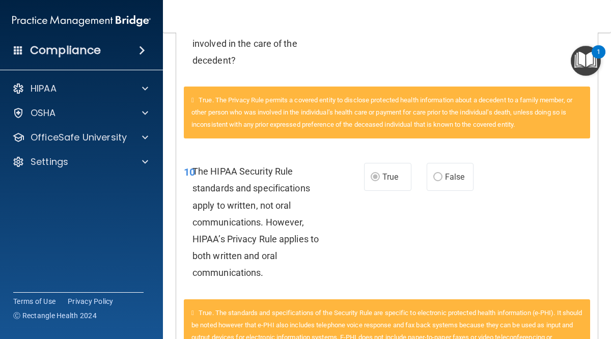
click at [603, 31] on nav "Toggle navigation Rica Kponton rica.kponton@timberlanesmile.com Manage My Enter…" at bounding box center [387, 16] width 448 height 33
click at [537, 206] on div "10 The HIPAA Security Rule standards and specifications apply to written, not o…" at bounding box center [386, 224] width 421 height 149
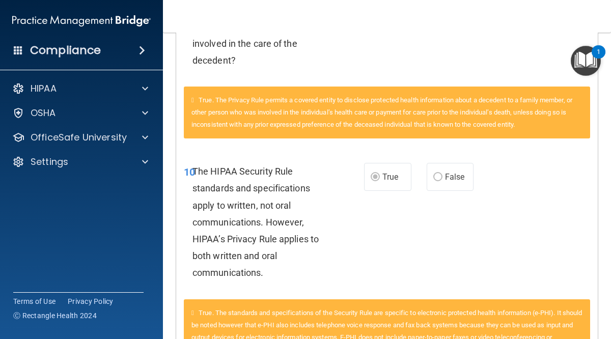
click at [608, 201] on main "Calculating your score.... You did not pass the " The HIPAA Quiz #2 ". 66 out o…" at bounding box center [387, 186] width 448 height 306
click at [603, 187] on main "Calculating your score.... You did not pass the " The HIPAA Quiz #2 ". 66 out o…" at bounding box center [387, 186] width 448 height 306
click at [599, 22] on nav "Toggle navigation Rica Kponton rica.kponton@timberlanesmile.com Manage My Enter…" at bounding box center [387, 16] width 448 height 33
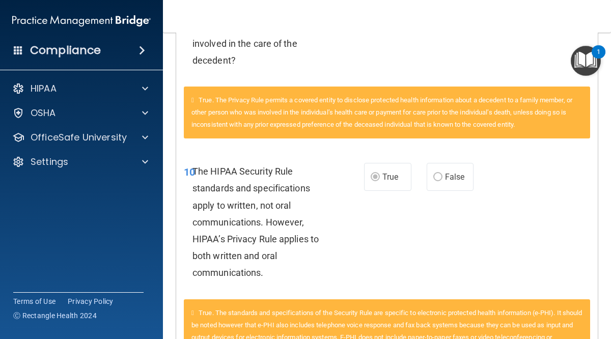
click at [599, 22] on nav "Toggle navigation Rica Kponton rica.kponton@timberlanesmile.com Manage My Enter…" at bounding box center [387, 16] width 448 height 33
click at [575, 24] on nav "Toggle navigation Rica Kponton rica.kponton@timberlanesmile.com Manage My Enter…" at bounding box center [387, 16] width 448 height 33
click at [601, 104] on main "Calculating your score.... You did not pass the " The HIPAA Quiz #2 ". 66 out o…" at bounding box center [387, 186] width 448 height 306
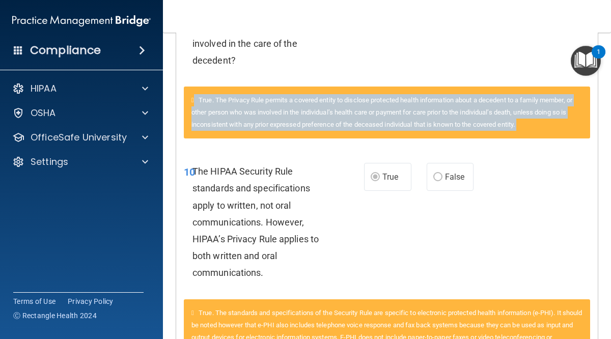
click at [601, 104] on main "Calculating your score.... You did not pass the " The HIPAA Quiz #2 ". 66 out o…" at bounding box center [387, 186] width 448 height 306
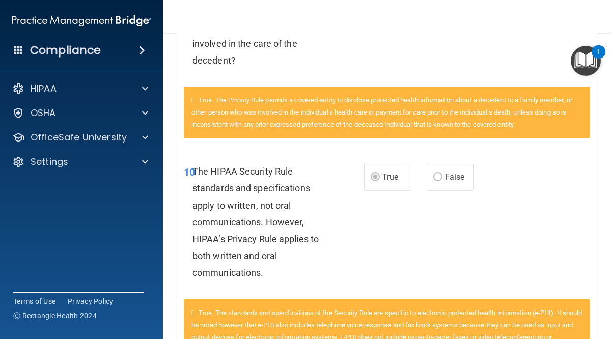
click at [511, 67] on div "02 The HIPAA Privacy Rule permits a covered entity to disclose protected health…" at bounding box center [386, 12] width 421 height 149
drag, startPoint x: 504, startPoint y: 42, endPoint x: 498, endPoint y: 57, distance: 16.6
click at [498, 57] on div "02 The HIPAA Privacy Rule permits a covered entity to disclose protected health…" at bounding box center [386, 12] width 421 height 149
click at [509, 35] on div "02 The HIPAA Privacy Rule permits a covered entity to disclose protected health…" at bounding box center [386, 12] width 421 height 149
click at [597, 20] on nav "Toggle navigation Rica Kponton rica.kponton@timberlanesmile.com Manage My Enter…" at bounding box center [387, 16] width 448 height 33
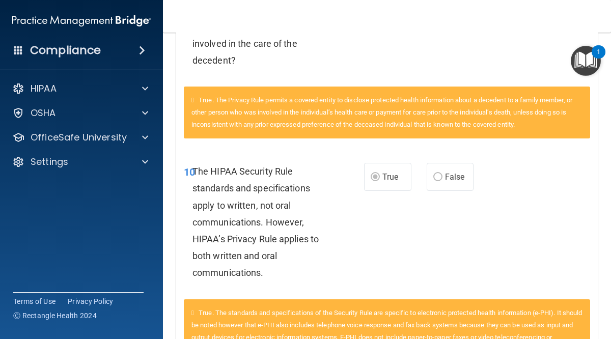
click at [597, 20] on nav "Toggle navigation Rica Kponton rica.kponton@timberlanesmile.com Manage My Enter…" at bounding box center [387, 16] width 448 height 33
click at [602, 317] on main "Calculating your score.... You did not pass the " The HIPAA Quiz #2 ". 66 out o…" at bounding box center [387, 186] width 448 height 306
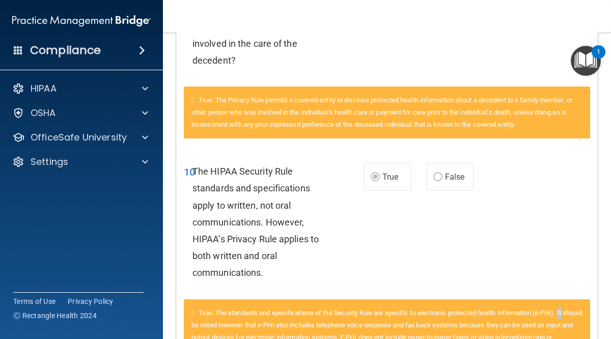
drag, startPoint x: 602, startPoint y: 314, endPoint x: 602, endPoint y: 305, distance: 9.7
click at [602, 314] on main "Calculating your score.... You did not pass the " The HIPAA Quiz #2 ". 66 out o…" at bounding box center [387, 186] width 448 height 306
click at [602, 305] on main "Calculating your score.... You did not pass the " The HIPAA Quiz #2 ". 66 out o…" at bounding box center [387, 186] width 448 height 306
click at [415, 43] on div "02 The HIPAA Privacy Rule permits a covered entity to disclose protected health…" at bounding box center [386, 12] width 421 height 149
drag, startPoint x: 412, startPoint y: 70, endPoint x: 416, endPoint y: 57, distance: 12.9
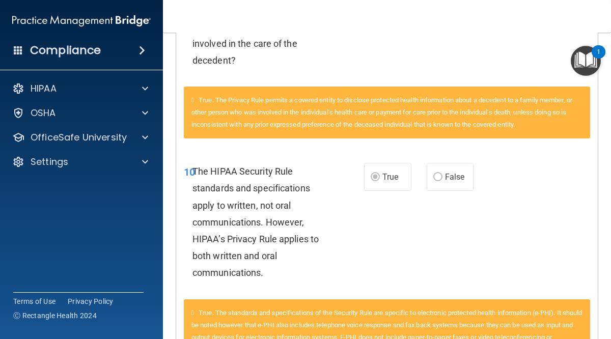
click at [412, 70] on div "02 The HIPAA Privacy Rule permits a covered entity to disclose protected health…" at bounding box center [386, 12] width 421 height 149
click at [418, 47] on div "02 The HIPAA Privacy Rule permits a covered entity to disclose protected health…" at bounding box center [386, 12] width 421 height 149
click at [605, 92] on main "Calculating your score.... You did not pass the " The HIPAA Quiz #2 ". 66 out o…" at bounding box center [387, 186] width 448 height 306
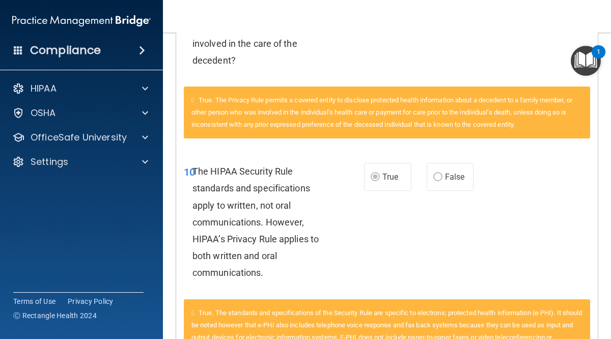
click at [606, 90] on main "Calculating your score.... You did not pass the " The HIPAA Quiz #2 ". 66 out o…" at bounding box center [387, 186] width 448 height 306
click at [606, 88] on main "Calculating your score.... You did not pass the " The HIPAA Quiz #2 ". 66 out o…" at bounding box center [387, 186] width 448 height 306
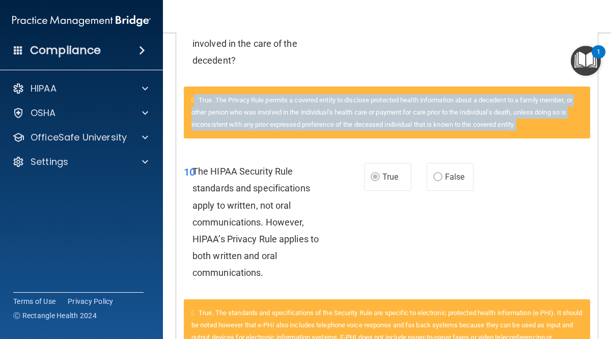
click at [606, 88] on main "Calculating your score.... You did not pass the " The HIPAA Quiz #2 ". 66 out o…" at bounding box center [387, 186] width 448 height 306
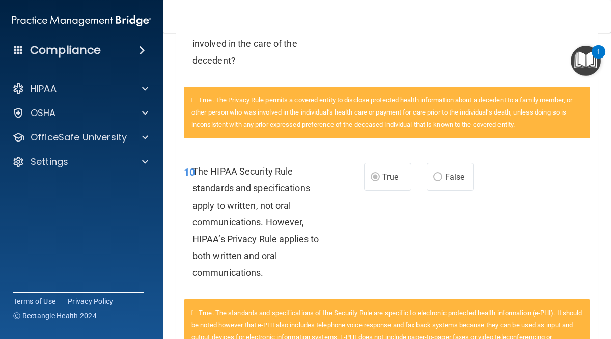
click at [606, 88] on main "Calculating your score.... You did not pass the " The HIPAA Quiz #2 ". 66 out o…" at bounding box center [387, 186] width 448 height 306
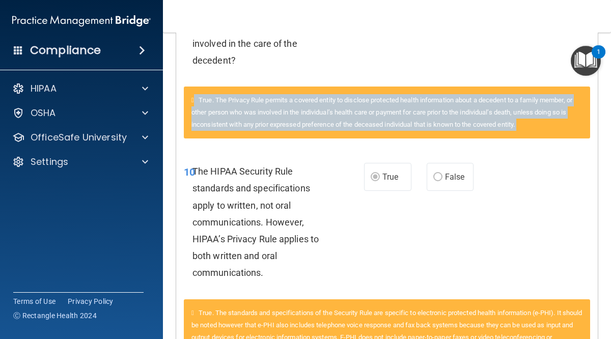
click at [606, 88] on main "Calculating your score.... You did not pass the " The HIPAA Quiz #2 ". 66 out o…" at bounding box center [387, 186] width 448 height 306
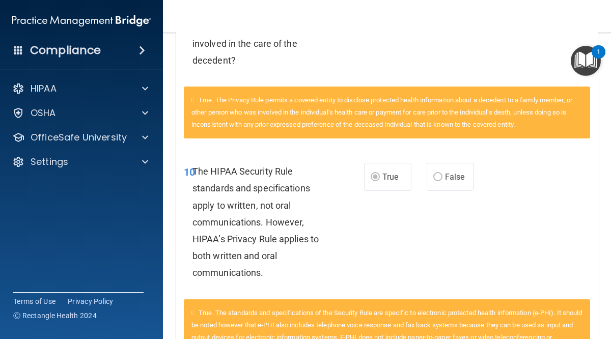
click at [606, 88] on main "Calculating your score.... You did not pass the " The HIPAA Quiz #2 ". 66 out o…" at bounding box center [387, 186] width 448 height 306
click at [194, 101] on icon at bounding box center [192, 100] width 3 height 7
click at [601, 87] on main "Calculating your score.... You did not pass the " The HIPAA Quiz #2 ". 66 out o…" at bounding box center [387, 186] width 448 height 306
click at [606, 113] on main "Calculating your score.... You did not pass the " The HIPAA Quiz #2 ". 66 out o…" at bounding box center [387, 186] width 448 height 306
click at [606, 107] on main "Calculating your score.... You did not pass the " The HIPAA Quiz #2 ". 66 out o…" at bounding box center [387, 186] width 448 height 306
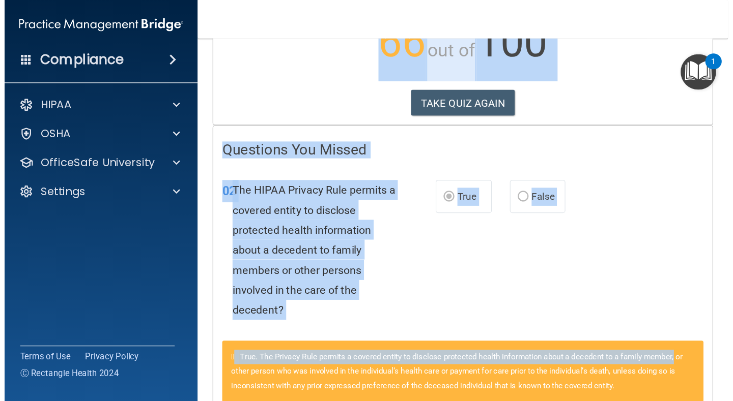
scroll to position [0, 0]
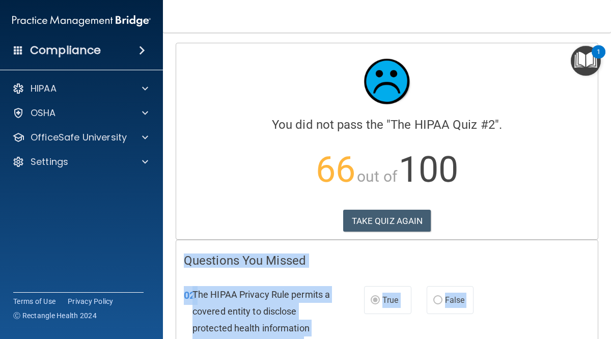
drag, startPoint x: 606, startPoint y: 103, endPoint x: 602, endPoint y: 173, distance: 70.3
click at [602, 173] on main "Calculating your score.... You did not pass the " The HIPAA Quiz #2 ". 66 out o…" at bounding box center [387, 186] width 448 height 306
click at [604, 271] on main "Calculating your score.... You did not pass the " The HIPAA Quiz #2 ". 66 out o…" at bounding box center [387, 186] width 448 height 306
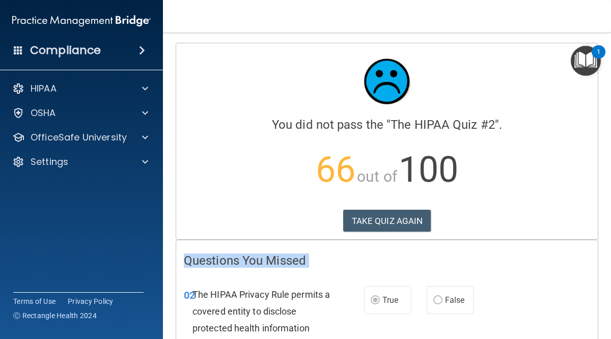
drag, startPoint x: 604, startPoint y: 271, endPoint x: 606, endPoint y: 246, distance: 25.6
click at [606, 246] on main "Calculating your score.... You did not pass the " The HIPAA Quiz #2 ". 66 out o…" at bounding box center [387, 186] width 448 height 306
click at [601, 205] on main "Calculating your score.... You did not pass the " The HIPAA Quiz #2 ". 66 out o…" at bounding box center [387, 186] width 448 height 306
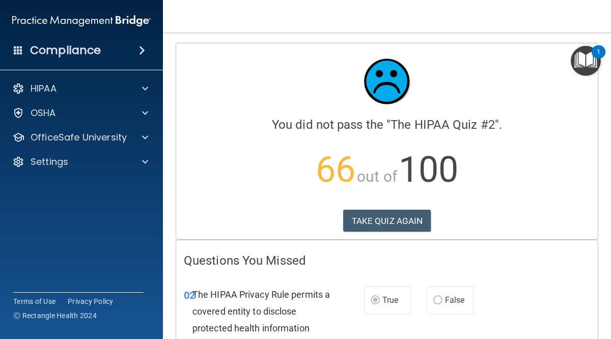
click at [599, 206] on main "Calculating your score.... You did not pass the " The HIPAA Quiz #2 ". 66 out o…" at bounding box center [387, 186] width 448 height 306
drag, startPoint x: 599, startPoint y: 206, endPoint x: 601, endPoint y: 201, distance: 5.5
click at [601, 201] on main "Calculating your score.... You did not pass the " The HIPAA Quiz #2 ". 66 out o…" at bounding box center [387, 186] width 448 height 306
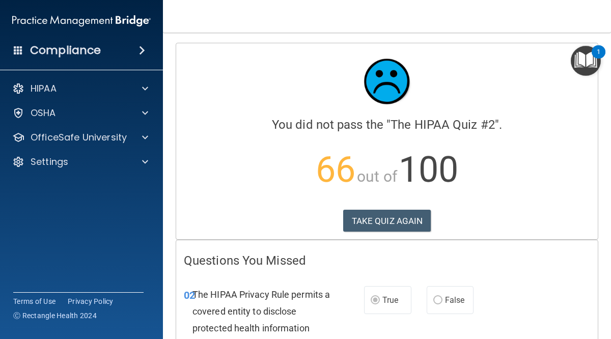
click at [603, 238] on main "Calculating your score.... You did not pass the " The HIPAA Quiz #2 ". 66 out o…" at bounding box center [387, 186] width 448 height 306
click at [601, 242] on main "Calculating your score.... You did not pass the " The HIPAA Quiz #2 ". 66 out o…" at bounding box center [387, 186] width 448 height 306
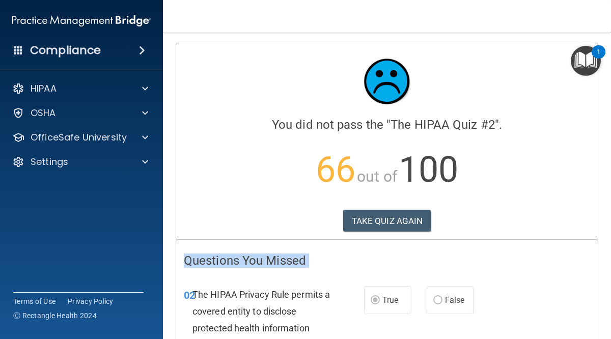
click at [603, 284] on main "Calculating your score.... You did not pass the " The HIPAA Quiz #2 ". 66 out o…" at bounding box center [387, 186] width 448 height 306
click at [603, 283] on main "Calculating your score.... You did not pass the " The HIPAA Quiz #2 ". 66 out o…" at bounding box center [387, 186] width 448 height 306
click at [603, 271] on main "Calculating your score.... You did not pass the " The HIPAA Quiz #2 ". 66 out o…" at bounding box center [387, 186] width 448 height 306
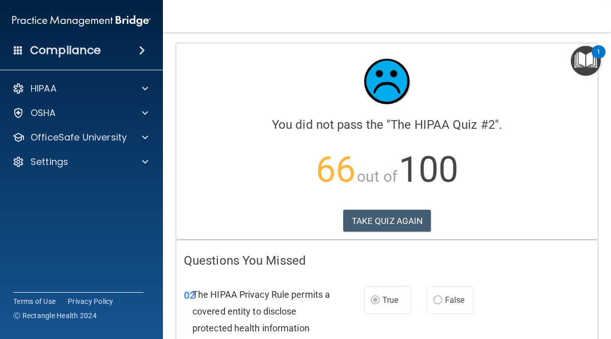
click at [603, 271] on main "Calculating your score.... You did not pass the " The HIPAA Quiz #2 ". 66 out o…" at bounding box center [387, 186] width 448 height 306
click at [599, 171] on main "Calculating your score.... You did not pass the " The HIPAA Quiz #2 ". 66 out o…" at bounding box center [387, 186] width 448 height 306
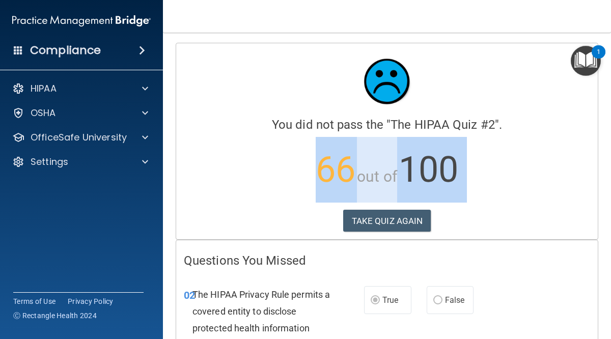
click at [599, 171] on main "Calculating your score.... You did not pass the " The HIPAA Quiz #2 ". 66 out o…" at bounding box center [387, 186] width 448 height 306
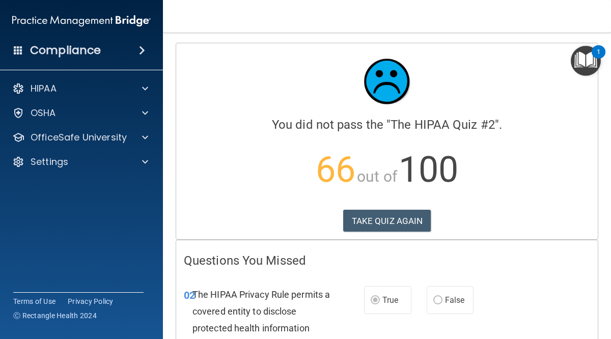
drag, startPoint x: 604, startPoint y: 156, endPoint x: 597, endPoint y: 181, distance: 25.9
click at [597, 181] on main "Calculating your score.... You did not pass the " The HIPAA Quiz #2 ". 66 out o…" at bounding box center [387, 186] width 448 height 306
click at [597, 181] on div "Calculating your score.... You did not pass the " The HIPAA Quiz #2 ". 66 out o…" at bounding box center [387, 141] width 422 height 197
click at [606, 201] on main "Calculating your score.... You did not pass the " The HIPAA Quiz #2 ". 66 out o…" at bounding box center [387, 186] width 448 height 306
drag, startPoint x: 606, startPoint y: 201, endPoint x: 601, endPoint y: 302, distance: 100.8
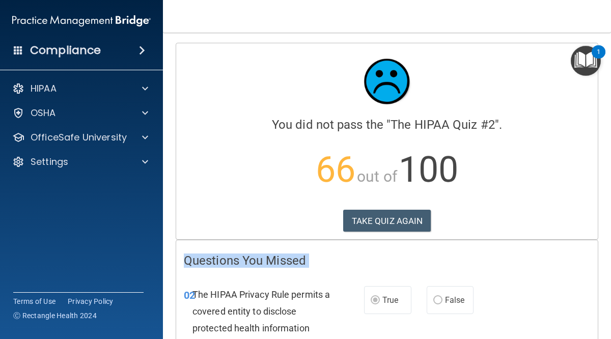
click at [601, 303] on main "Calculating your score.... You did not pass the " The HIPAA Quiz #2 ". 66 out o…" at bounding box center [387, 186] width 448 height 306
drag, startPoint x: 601, startPoint y: 303, endPoint x: 601, endPoint y: 311, distance: 8.6
click at [601, 312] on main "Calculating your score.... You did not pass the " The HIPAA Quiz #2 ". 66 out o…" at bounding box center [387, 186] width 448 height 306
click at [601, 311] on main "Calculating your score.... You did not pass the " The HIPAA Quiz #2 ". 66 out o…" at bounding box center [387, 186] width 448 height 306
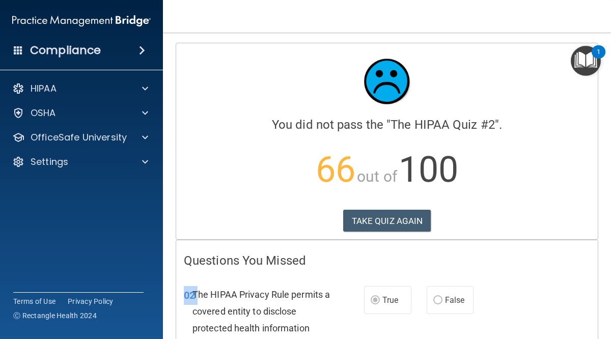
click at [601, 311] on main "Calculating your score.... You did not pass the " The HIPAA Quiz #2 ". 66 out o…" at bounding box center [387, 186] width 448 height 306
click at [606, 164] on main "Calculating your score.... You did not pass the " The HIPAA Quiz #2 ". 66 out o…" at bounding box center [387, 186] width 448 height 306
click at [596, 231] on div "Calculating your score.... You did not pass the " The HIPAA Quiz #2 ". 66 out o…" at bounding box center [386, 141] width 421 height 196
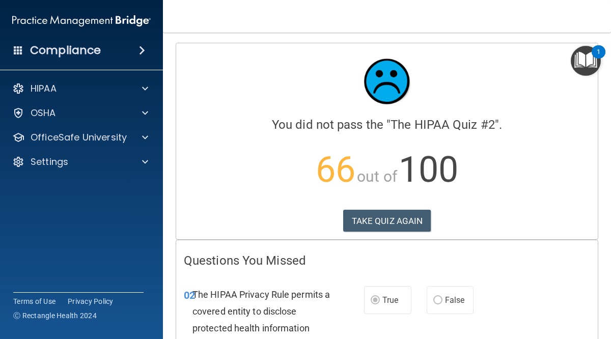
click at [600, 228] on main "Calculating your score.... You did not pass the " The HIPAA Quiz #2 ". 66 out o…" at bounding box center [387, 186] width 448 height 306
click at [605, 224] on main "Calculating your score.... You did not pass the " The HIPAA Quiz #2 ". 66 out o…" at bounding box center [387, 186] width 448 height 306
click at [602, 220] on main "Calculating your score.... You did not pass the " The HIPAA Quiz #2 ". 66 out o…" at bounding box center [387, 186] width 448 height 306
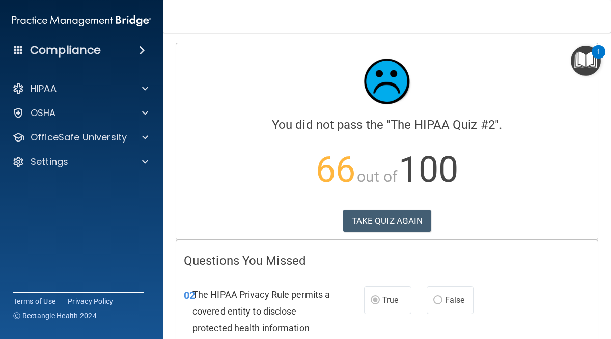
click at [602, 221] on main "Calculating your score.... You did not pass the " The HIPAA Quiz #2 ". 66 out o…" at bounding box center [387, 186] width 448 height 306
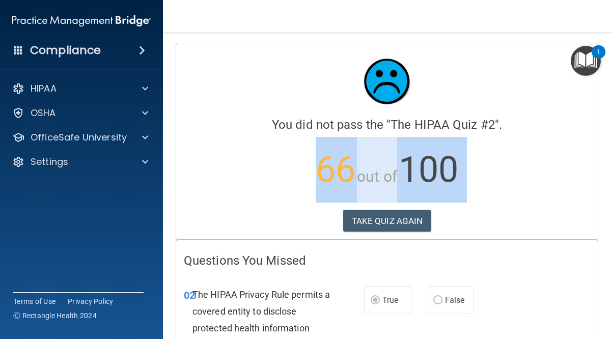
click at [602, 221] on main "Calculating your score.... You did not pass the " The HIPAA Quiz #2 ". 66 out o…" at bounding box center [387, 186] width 448 height 306
drag, startPoint x: 602, startPoint y: 221, endPoint x: 600, endPoint y: 257, distance: 36.2
click at [600, 257] on main "Calculating your score.... You did not pass the " The HIPAA Quiz #2 ". 66 out o…" at bounding box center [387, 186] width 448 height 306
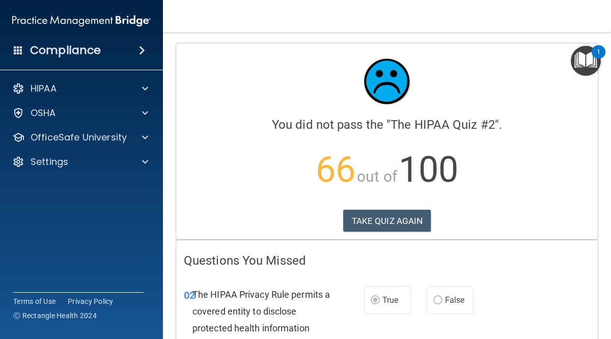
click at [574, 214] on div "TAKE QUIZ AGAIN" at bounding box center [387, 221] width 406 height 22
click at [602, 274] on main "Calculating your score.... You did not pass the " The HIPAA Quiz #2 ". 66 out o…" at bounding box center [387, 186] width 448 height 306
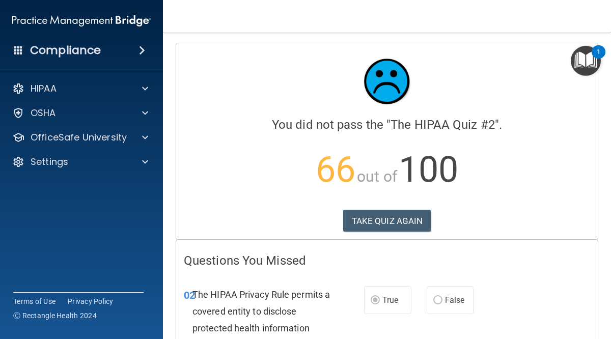
click at [606, 268] on main "Calculating your score.... You did not pass the " The HIPAA Quiz #2 ". 66 out o…" at bounding box center [387, 186] width 448 height 306
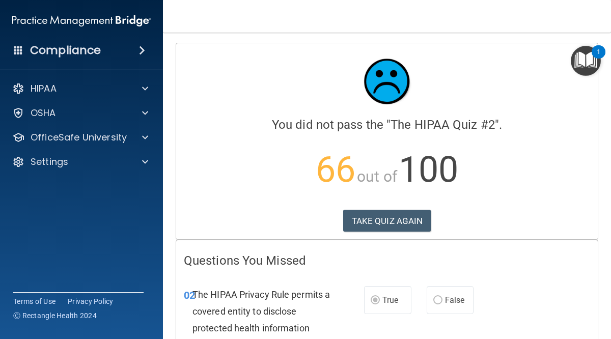
click at [601, 267] on main "Calculating your score.... You did not pass the " The HIPAA Quiz #2 ". 66 out o…" at bounding box center [387, 186] width 448 height 306
click at [601, 261] on main "Calculating your score.... You did not pass the " The HIPAA Quiz #2 ". 66 out o…" at bounding box center [387, 186] width 448 height 306
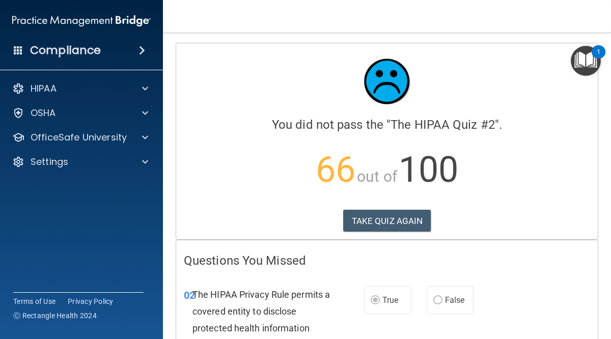
click at [601, 261] on main "Calculating your score.... You did not pass the " The HIPAA Quiz #2 ". 66 out o…" at bounding box center [387, 186] width 448 height 306
click at [606, 272] on main "Calculating your score.... You did not pass the " The HIPAA Quiz #2 ". 66 out o…" at bounding box center [387, 186] width 448 height 306
click at [605, 243] on main "Calculating your score.... You did not pass the " The HIPAA Quiz #2 ". 66 out o…" at bounding box center [387, 186] width 448 height 306
click at [605, 244] on main "Calculating your score.... You did not pass the " The HIPAA Quiz #2 ". 66 out o…" at bounding box center [387, 186] width 448 height 306
click at [604, 299] on main "Calculating your score.... You did not pass the " The HIPAA Quiz #2 ". 66 out o…" at bounding box center [387, 186] width 448 height 306
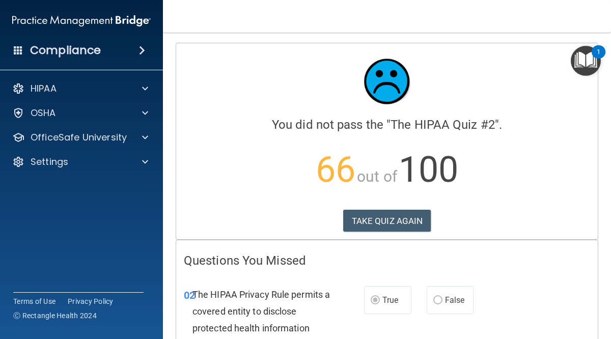
click at [603, 326] on main "Calculating your score.... You did not pass the " The HIPAA Quiz #2 ". 66 out o…" at bounding box center [387, 186] width 448 height 306
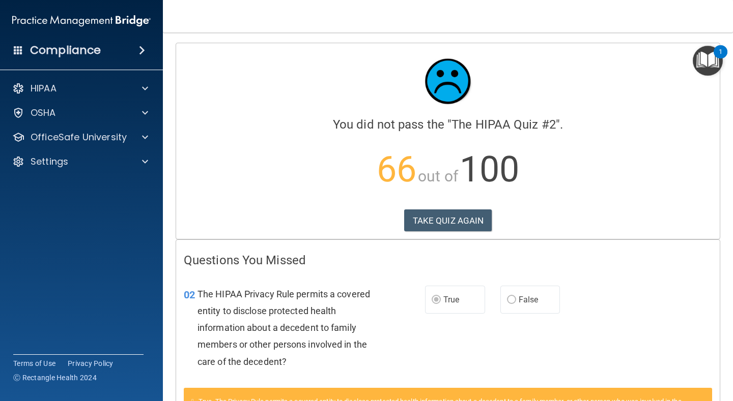
click at [610, 190] on main "Calculating your score.... You did not pass the " The HIPAA Quiz #2 ". 66 out o…" at bounding box center [448, 217] width 570 height 369
click at [610, 321] on main "Calculating your score.... You did not pass the " The HIPAA Quiz #2 ". 66 out o…" at bounding box center [448, 217] width 570 height 369
click at [610, 322] on main "Calculating your score.... You did not pass the " The HIPAA Quiz #2 ". 66 out o…" at bounding box center [448, 217] width 570 height 369
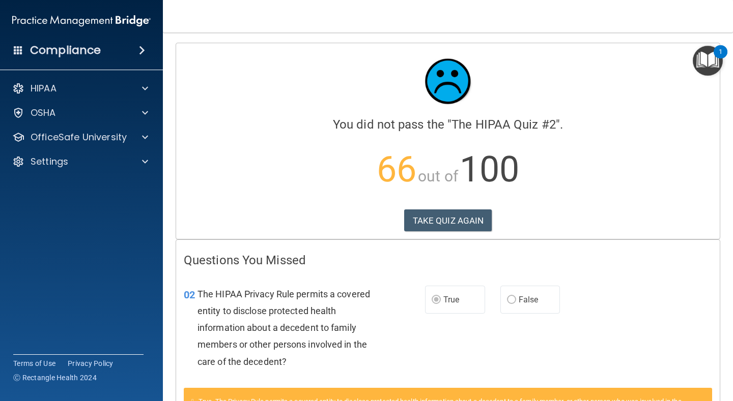
click at [610, 322] on main "Calculating your score.... You did not pass the " The HIPAA Quiz #2 ". 66 out o…" at bounding box center [448, 217] width 570 height 369
click at [610, 327] on main "Calculating your score.... You did not pass the " The HIPAA Quiz #2 ". 66 out o…" at bounding box center [448, 217] width 570 height 369
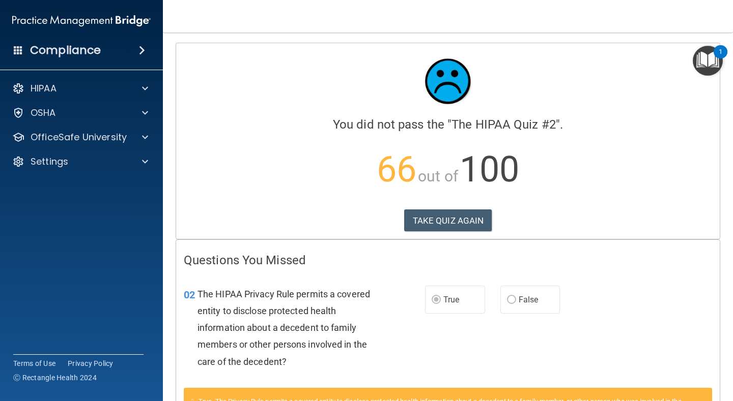
click at [610, 327] on main "Calculating your score.... You did not pass the " The HIPAA Quiz #2 ". 66 out o…" at bounding box center [448, 217] width 570 height 369
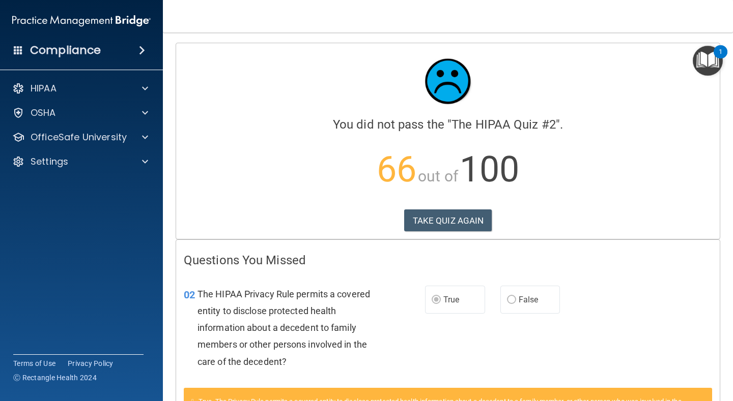
click at [610, 327] on main "Calculating your score.... You did not pass the " The HIPAA Quiz #2 ". 66 out o…" at bounding box center [448, 217] width 570 height 369
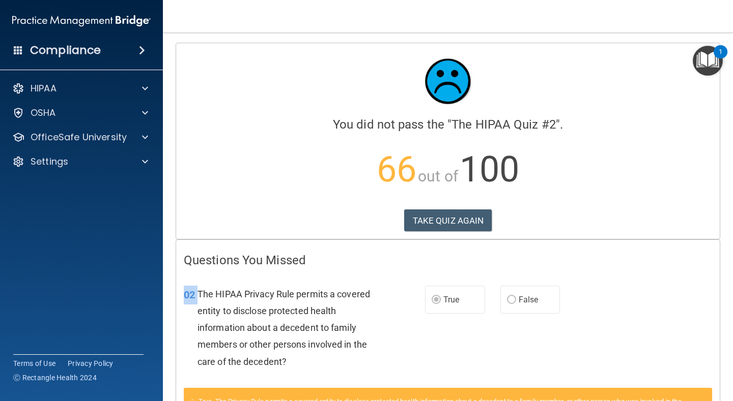
click at [610, 327] on main "Calculating your score.... You did not pass the " The HIPAA Quiz #2 ". 66 out o…" at bounding box center [448, 217] width 570 height 369
click at [610, 336] on div "02 The HIPAA Privacy Rule permits a covered entity to disclose protected health…" at bounding box center [447, 330] width 543 height 115
click at [610, 331] on main "Calculating your score.... You did not pass the " The HIPAA Quiz #2 ". 66 out o…" at bounding box center [448, 217] width 570 height 369
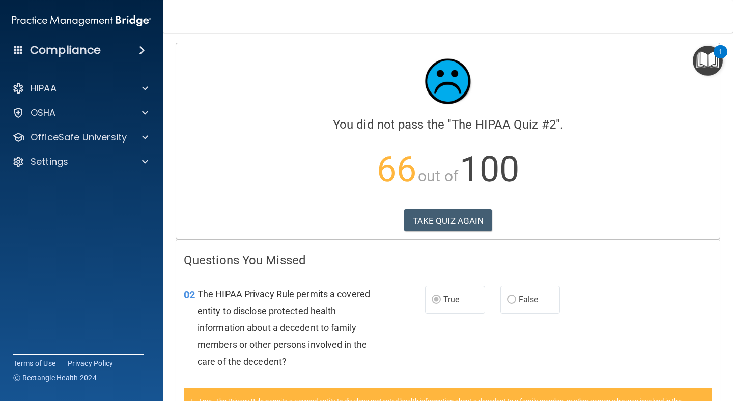
click at [610, 331] on main "Calculating your score.... You did not pass the " The HIPAA Quiz #2 ". 66 out o…" at bounding box center [448, 217] width 570 height 369
click at [610, 330] on main "Calculating your score.... You did not pass the " The HIPAA Quiz #2 ". 66 out o…" at bounding box center [448, 217] width 570 height 369
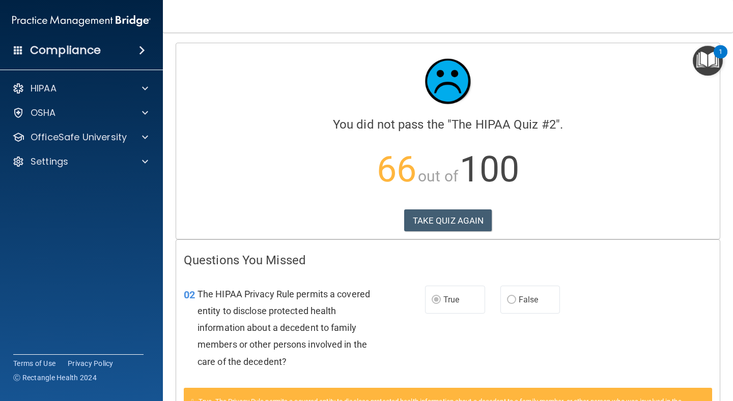
click at [610, 330] on main "Calculating your score.... You did not pass the " The HIPAA Quiz #2 ". 66 out o…" at bounding box center [448, 217] width 570 height 369
click at [610, 161] on main "Calculating your score.... You did not pass the " The HIPAA Quiz #2 ". 66 out o…" at bounding box center [448, 217] width 570 height 369
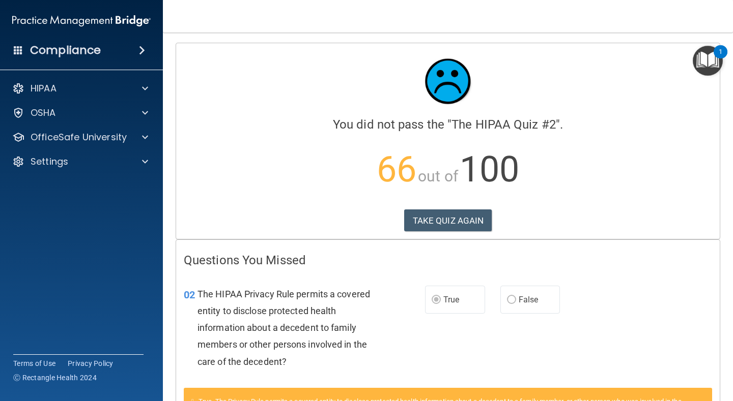
click at [610, 161] on main "Calculating your score.... You did not pass the " The HIPAA Quiz #2 ". 66 out o…" at bounding box center [448, 217] width 570 height 369
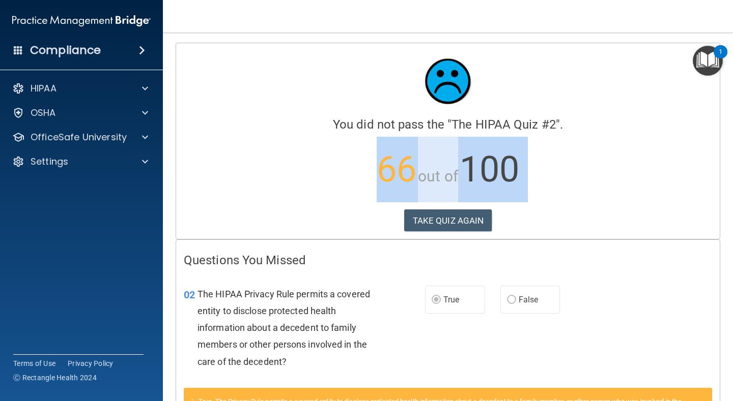
click at [610, 161] on main "Calculating your score.... You did not pass the " The HIPAA Quiz #2 ". 66 out o…" at bounding box center [448, 217] width 570 height 369
click at [610, 143] on p "66 out of 100" at bounding box center [448, 170] width 528 height 66
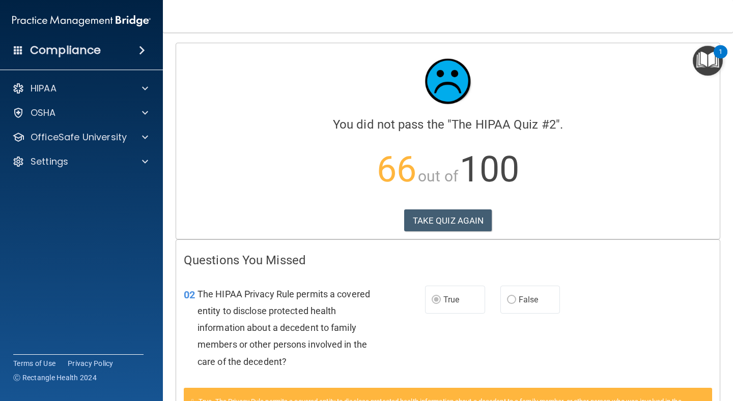
click at [610, 204] on main "Calculating your score.... You did not pass the " The HIPAA Quiz #2 ". 66 out o…" at bounding box center [448, 217] width 570 height 369
click at [610, 53] on img "Open Resource Center, 1 new notification" at bounding box center [707, 61] width 30 height 30
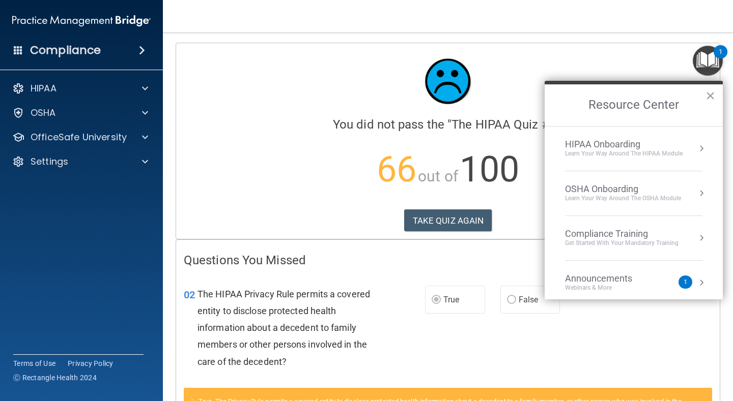
click at [610, 284] on div "1" at bounding box center [685, 282] width 14 height 13
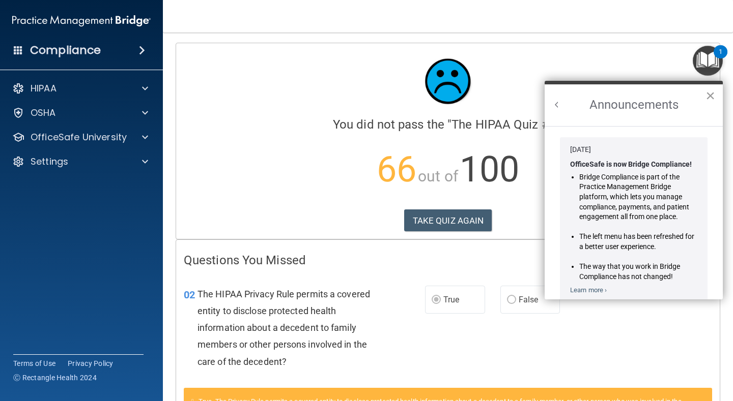
click at [610, 96] on button "×" at bounding box center [710, 96] width 10 height 16
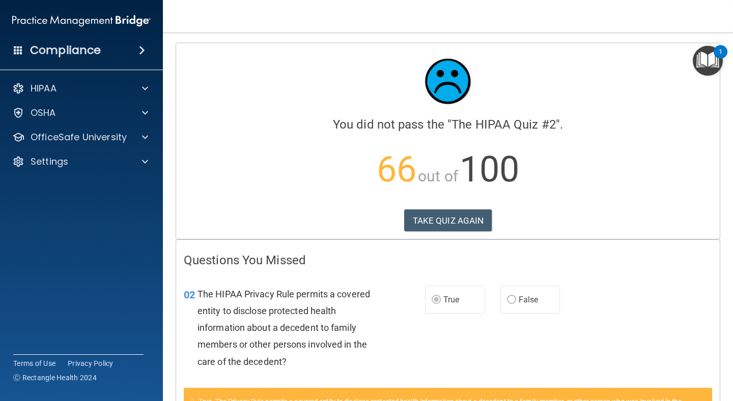
click at [610, 137] on main "Calculating your score.... You did not pass the " The HIPAA Quiz #2 ". 66 out o…" at bounding box center [448, 217] width 570 height 369
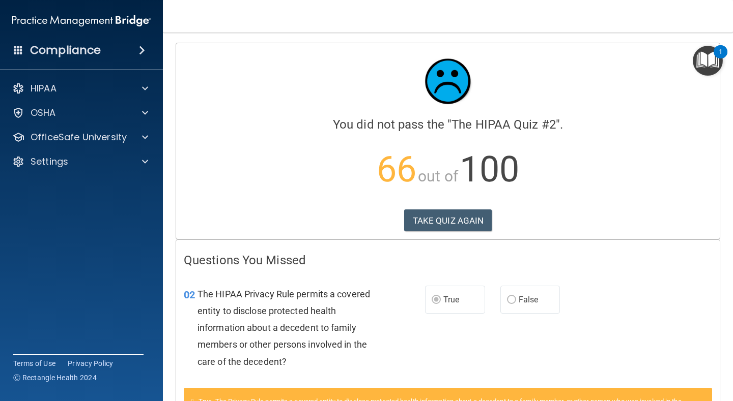
click at [610, 137] on main "Calculating your score.... You did not pass the " The HIPAA Quiz #2 ". 66 out o…" at bounding box center [448, 217] width 570 height 369
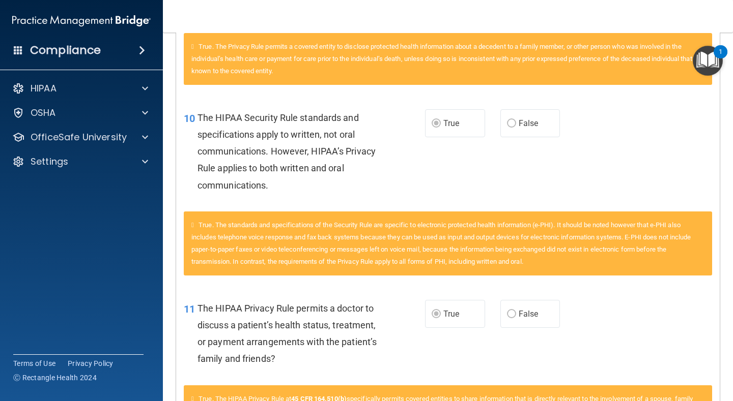
scroll to position [362, 0]
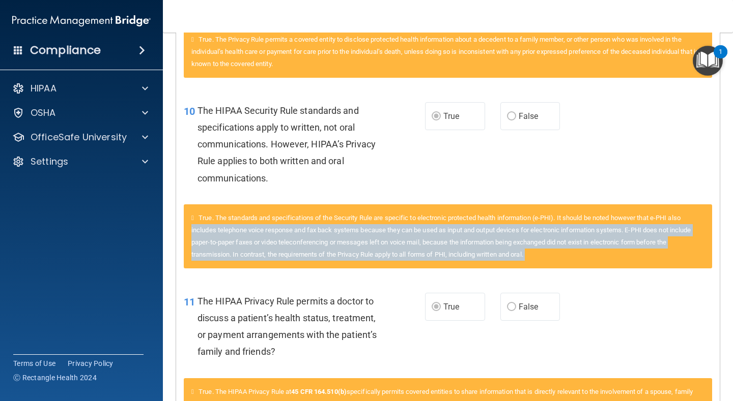
drag, startPoint x: 726, startPoint y: 217, endPoint x: 726, endPoint y: 329, distance: 111.9
click at [610, 329] on main "Calculating your score.... You did not pass the " The HIPAA Quiz #2 ". 66 out o…" at bounding box center [448, 217] width 570 height 369
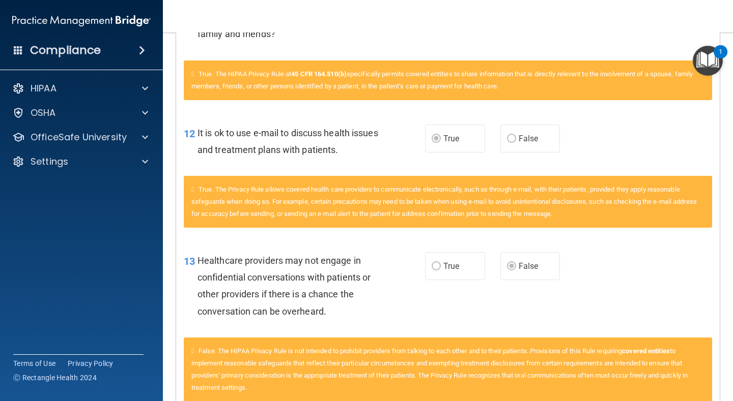
scroll to position [697, 0]
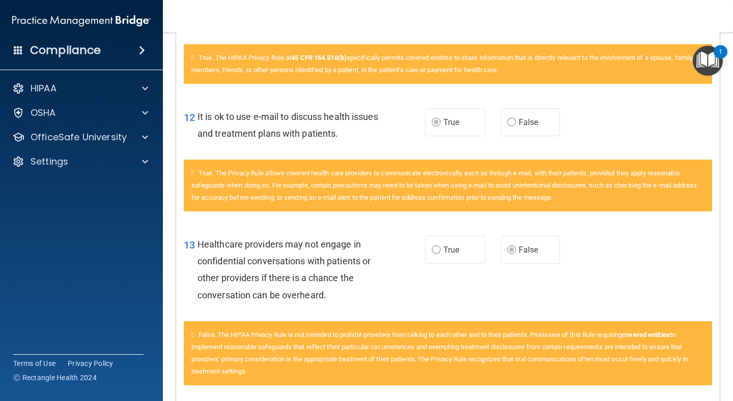
click at [492, 334] on span "False. The HIPAA Privacy Rule is not intended to prohibit providers from talkin…" at bounding box center [439, 353] width 496 height 44
click at [610, 205] on div "True. The Privacy Rule allows covered health care providers to communicate elec…" at bounding box center [448, 186] width 528 height 52
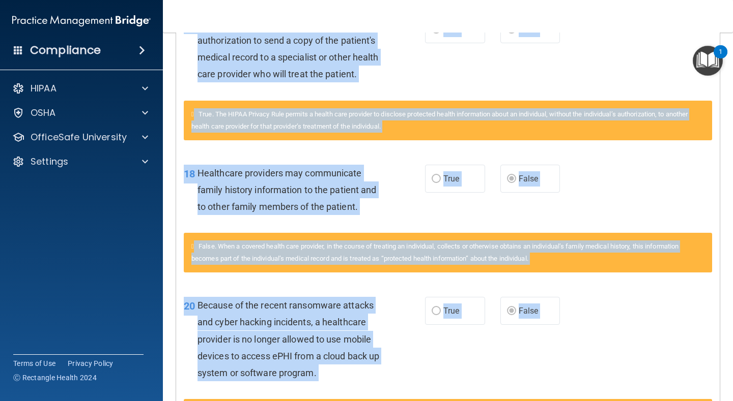
scroll to position [1097, 0]
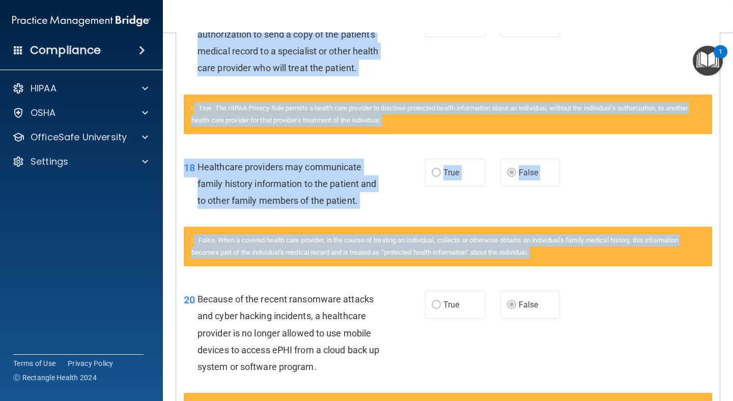
drag, startPoint x: 698, startPoint y: 205, endPoint x: 732, endPoint y: 345, distance: 145.1
click at [610, 338] on main "Calculating your score.... You did not pass the " The HIPAA Quiz #2 ". 66 out o…" at bounding box center [448, 217] width 570 height 369
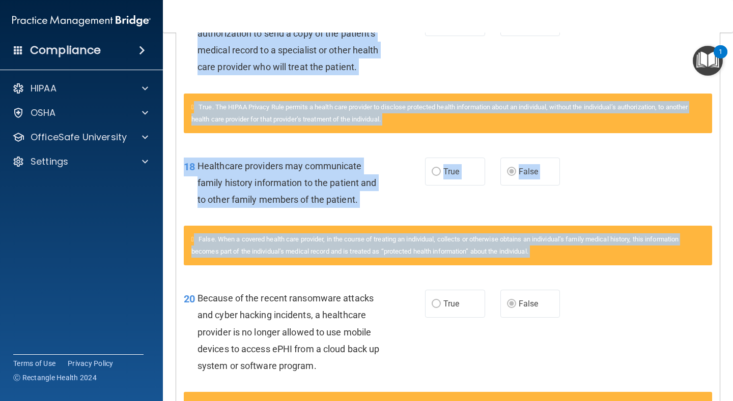
scroll to position [1098, 0]
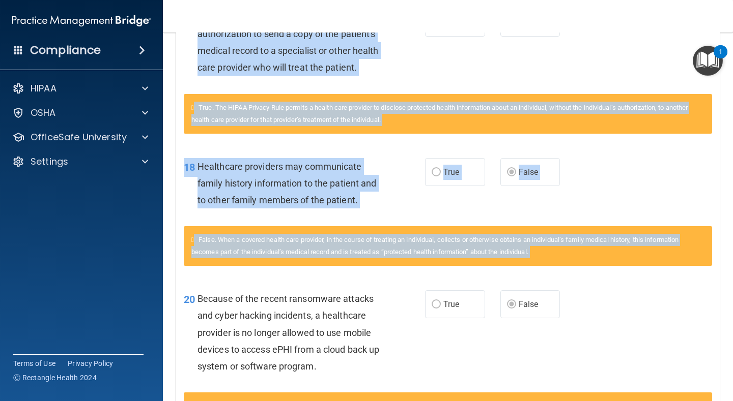
click at [610, 310] on div "20 Because of the recent ransomware attacks and cyber hacking incidents, a heal…" at bounding box center [447, 335] width 543 height 115
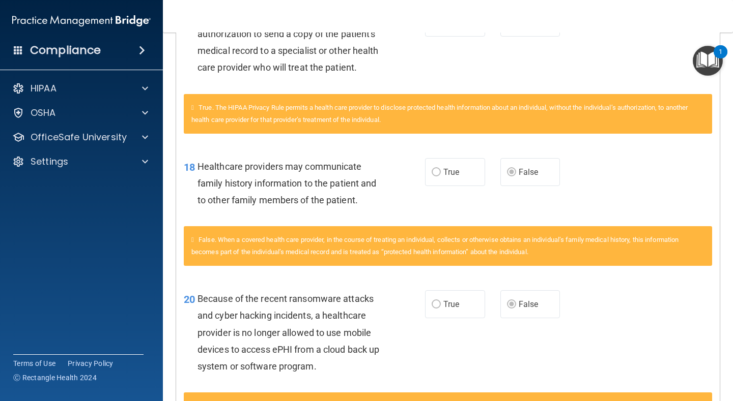
click at [610, 246] on div "False. When a covered health care provider, in the course of treating an indivi…" at bounding box center [448, 246] width 528 height 40
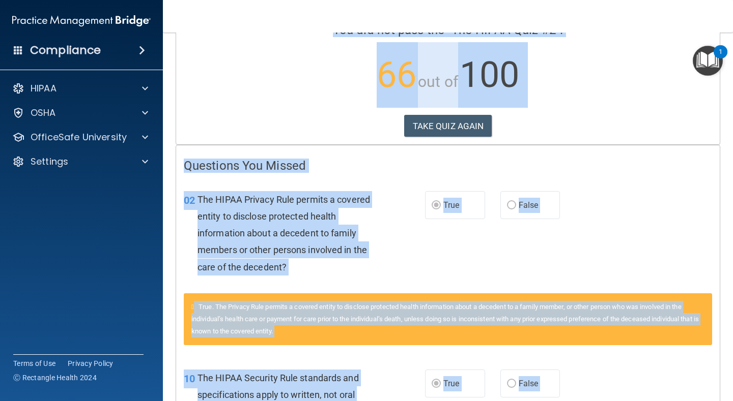
scroll to position [0, 0]
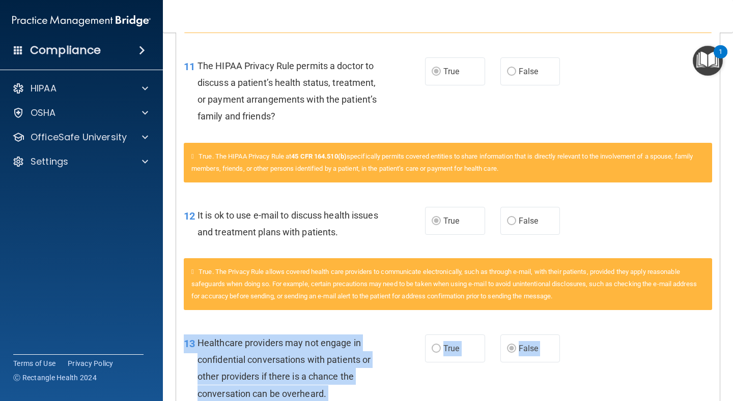
drag, startPoint x: 695, startPoint y: 246, endPoint x: 730, endPoint y: 385, distance: 143.1
click at [610, 338] on main "Calculating your score.... You did not pass the " The HIPAA Quiz #2 ". 66 out o…" at bounding box center [448, 217] width 570 height 369
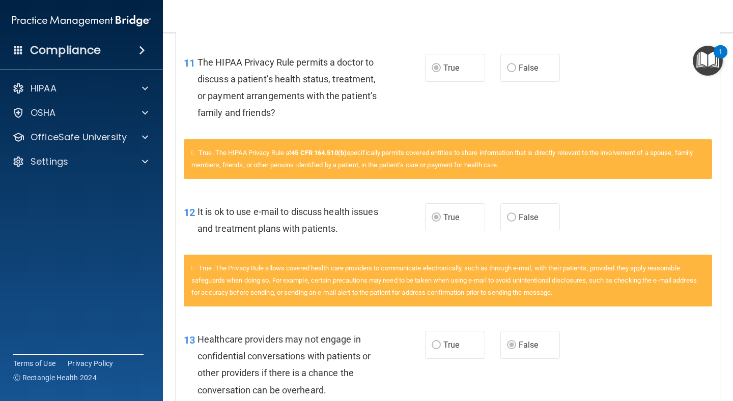
drag, startPoint x: 724, startPoint y: 212, endPoint x: 689, endPoint y: 161, distance: 61.9
click at [610, 161] on main "Calculating your score.... You did not pass the " The HIPAA Quiz #2 ". 66 out o…" at bounding box center [448, 217] width 570 height 369
click at [610, 159] on div "True. The HIPAA Privacy Rule at 45 CFR 164.510(b) specifically permits covered …" at bounding box center [448, 159] width 528 height 40
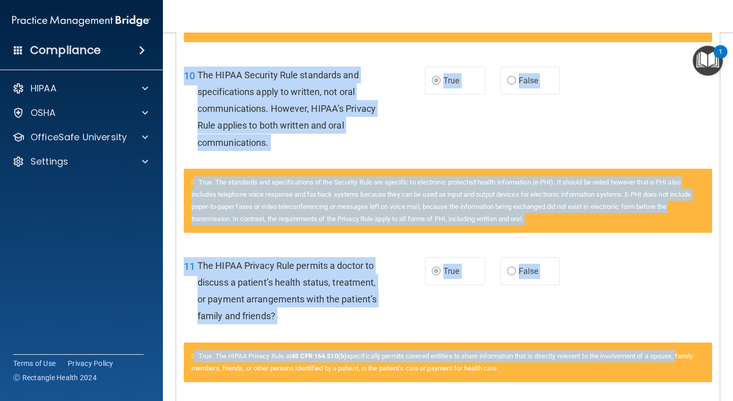
scroll to position [396, 0]
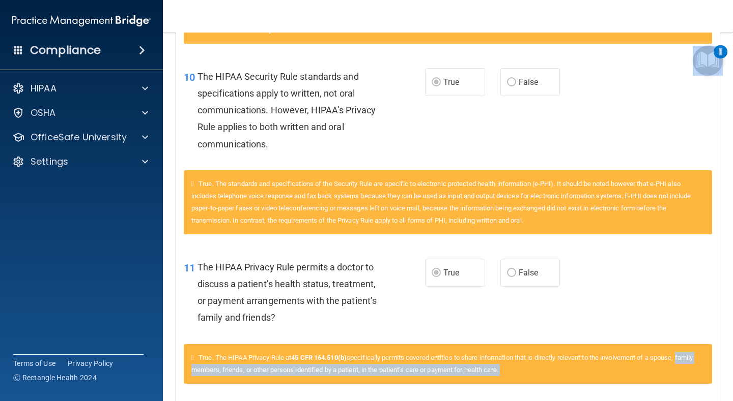
drag, startPoint x: 701, startPoint y: 159, endPoint x: 721, endPoint y: 50, distance: 110.9
click at [610, 50] on body "Compliance HIPAA Documents and Policies Report an Incident Business Associates …" at bounding box center [366, 200] width 733 height 401
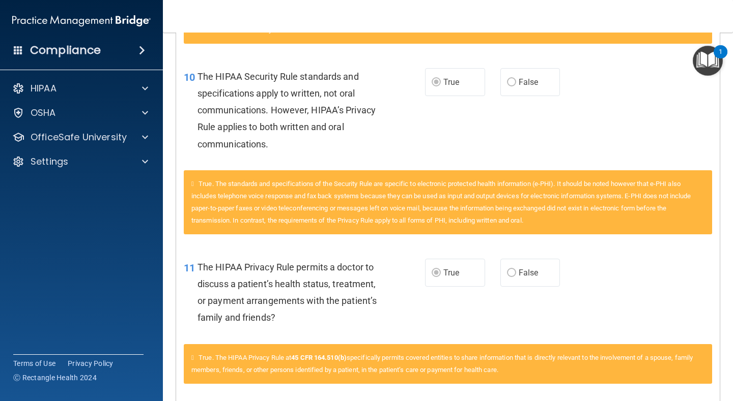
click at [610, 97] on div "10 The HIPAA Security Rule standards and specifications apply to written, not o…" at bounding box center [447, 112] width 543 height 115
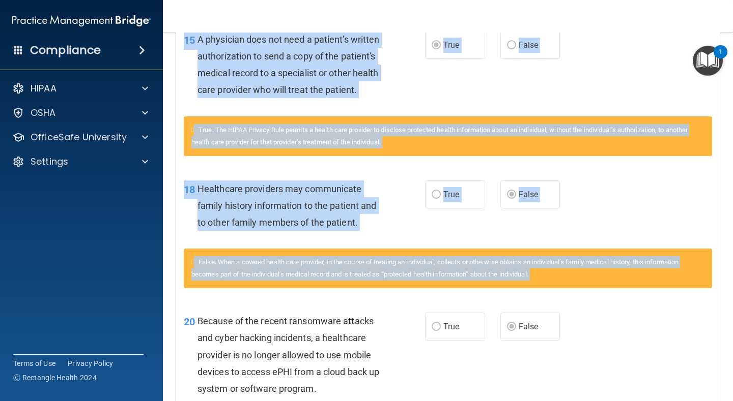
scroll to position [1126, 0]
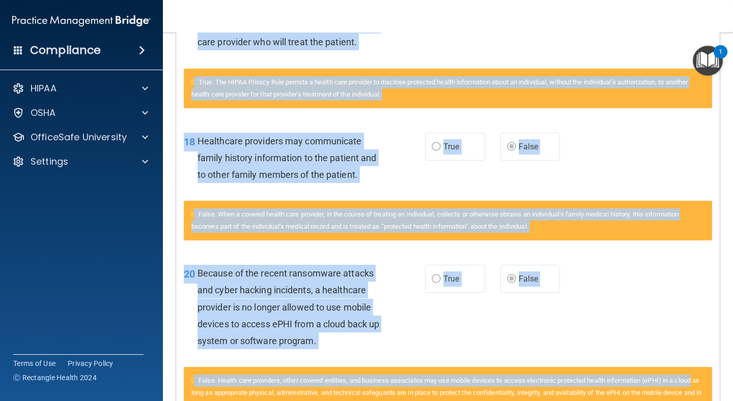
drag, startPoint x: 722, startPoint y: 103, endPoint x: 724, endPoint y: 400, distance: 297.6
click at [610, 338] on main "Calculating your score.... You did not pass the " The HIPAA Quiz #2 ". 66 out o…" at bounding box center [448, 217] width 570 height 369
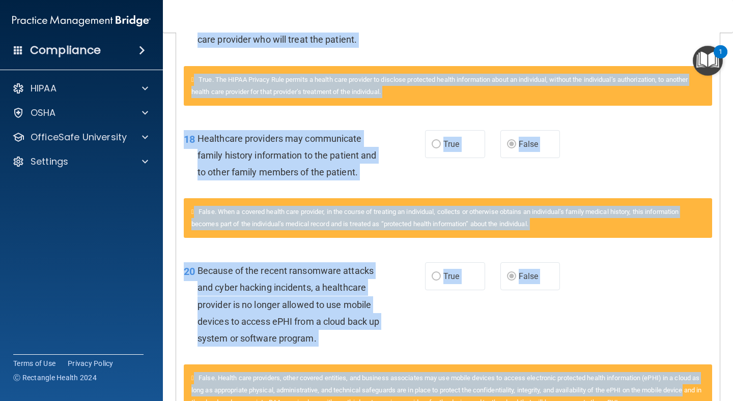
click at [610, 298] on main "Calculating your score.... You did not pass the " The HIPAA Quiz #2 ". 66 out o…" at bounding box center [448, 217] width 570 height 369
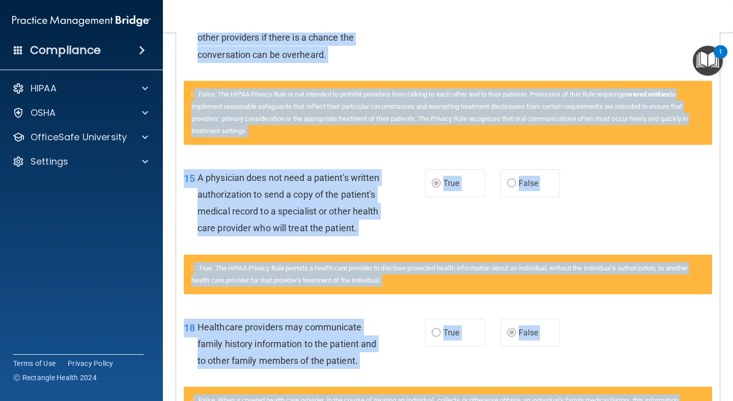
scroll to position [921, 0]
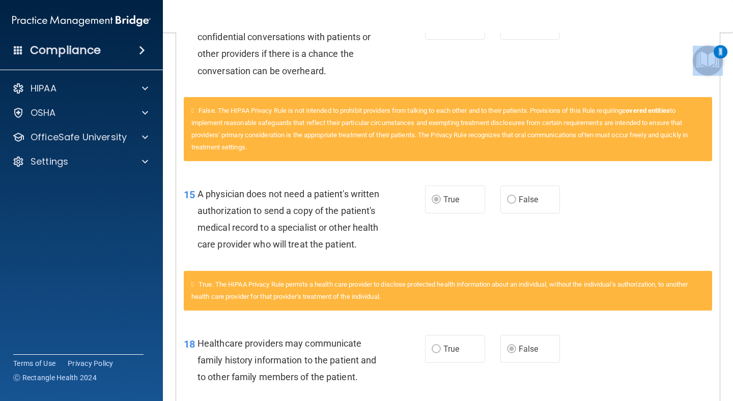
drag, startPoint x: 724, startPoint y: 298, endPoint x: 702, endPoint y: 50, distance: 248.3
click at [610, 50] on body "Compliance HIPAA Documents and Policies Report an Incident Business Associates …" at bounding box center [366, 200] width 733 height 401
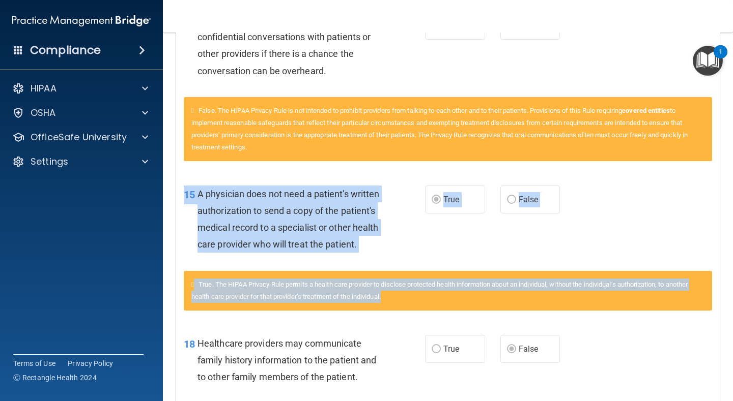
drag, startPoint x: 727, startPoint y: 185, endPoint x: 732, endPoint y: 301, distance: 116.6
click at [610, 301] on main "Calculating your score.... You did not pass the " The HIPAA Quiz #2 ". 66 out o…" at bounding box center [448, 217] width 570 height 369
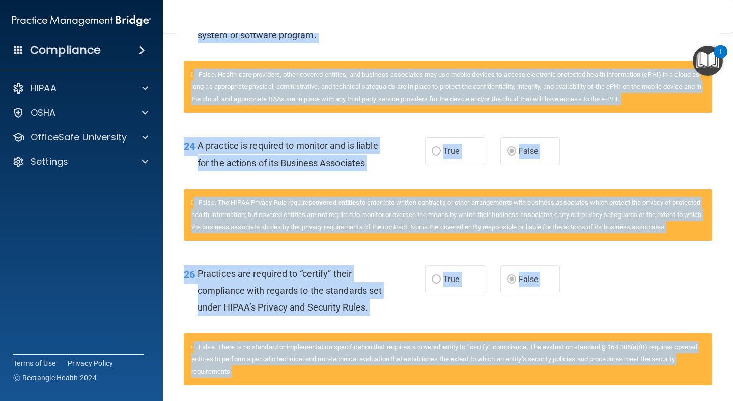
scroll to position [1472, 0]
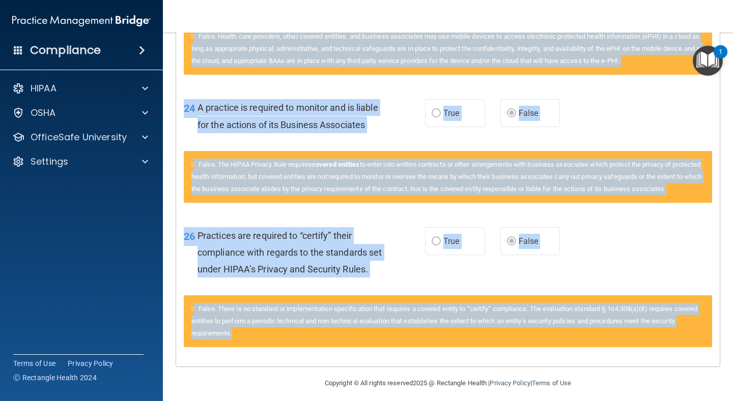
drag, startPoint x: 726, startPoint y: 253, endPoint x: 729, endPoint y: 400, distance: 147.1
click at [610, 338] on main "Calculating your score.... You did not pass the " The HIPAA Quiz #2 ". 66 out o…" at bounding box center [448, 217] width 570 height 369
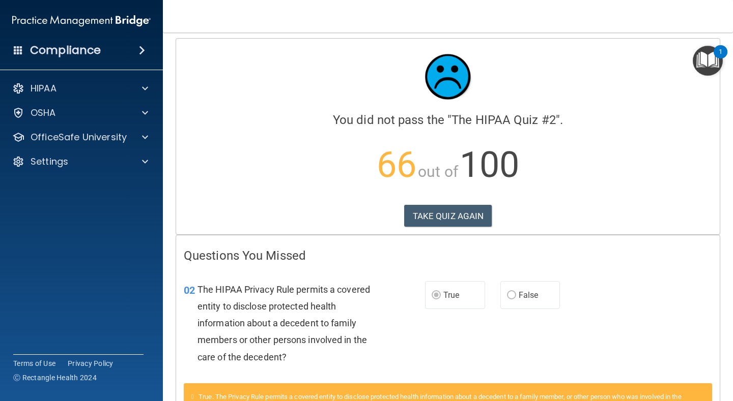
scroll to position [0, 0]
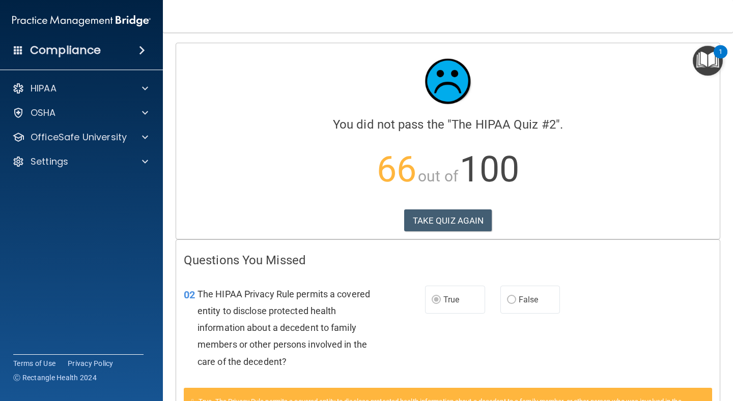
click at [610, 277] on div "02 The HIPAA Privacy Rule permits a covered entity to disclose protected health…" at bounding box center [447, 330] width 543 height 115
click at [468, 225] on button "TAKE QUIZ AGAIN" at bounding box center [448, 221] width 88 height 22
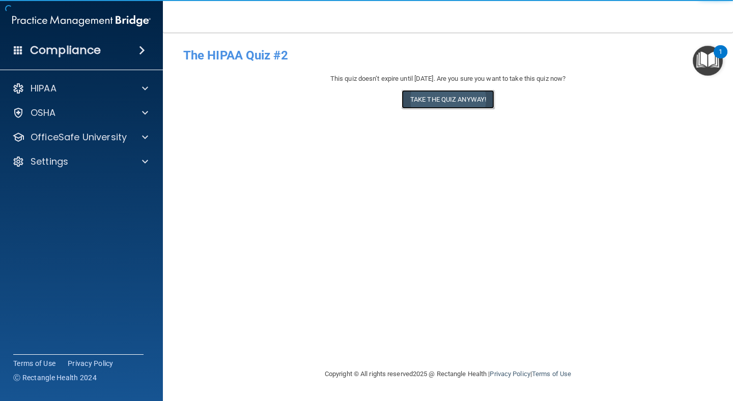
click at [433, 101] on button "Take the quiz anyway!" at bounding box center [447, 99] width 93 height 19
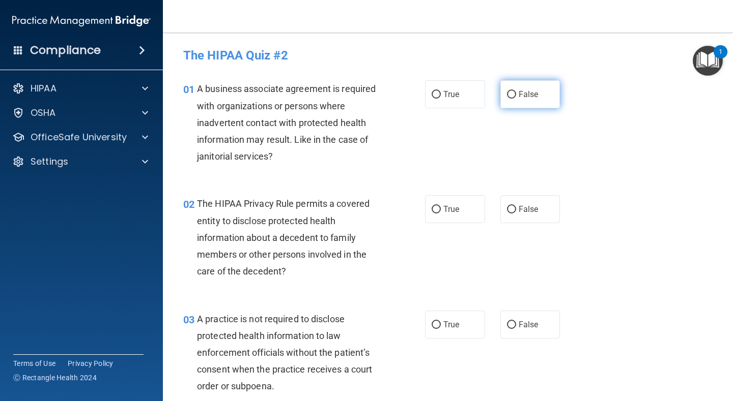
click at [511, 93] on input "False" at bounding box center [511, 95] width 9 height 8
radio input "true"
click at [436, 210] on input "True" at bounding box center [435, 210] width 9 height 8
radio input "true"
click at [436, 94] on input "True" at bounding box center [435, 95] width 9 height 8
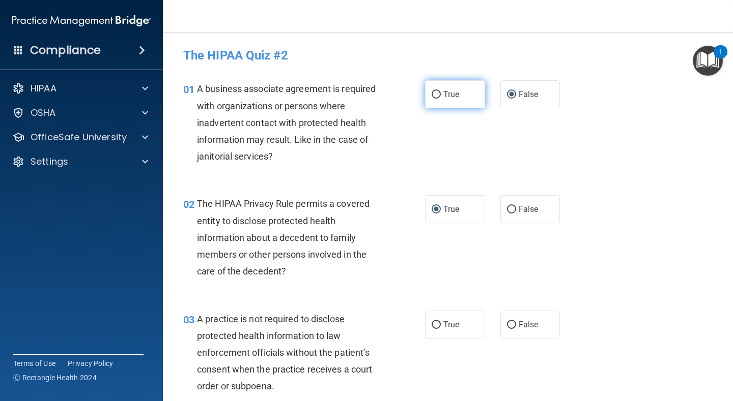
radio input "true"
radio input "false"
click at [441, 322] on label "True" at bounding box center [455, 325] width 60 height 28
click at [441, 322] on input "True" at bounding box center [435, 326] width 9 height 8
radio input "true"
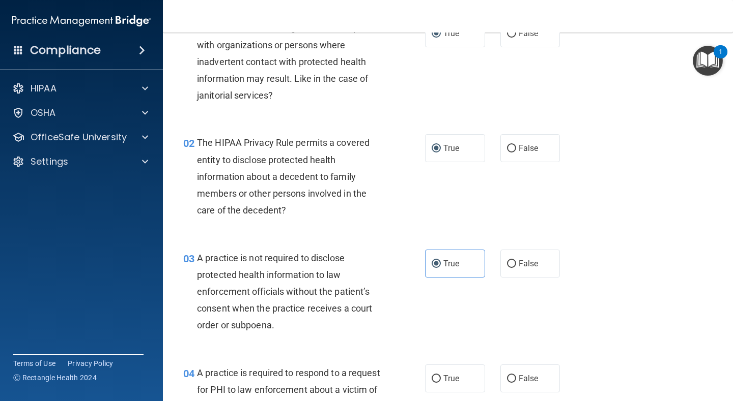
scroll to position [81, 0]
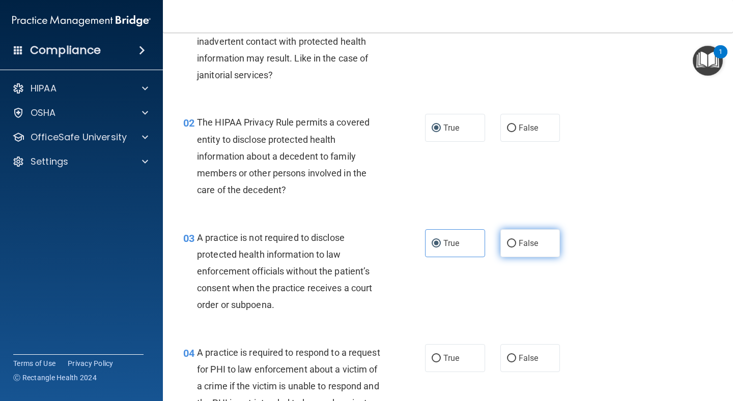
click at [512, 243] on input "False" at bounding box center [511, 244] width 9 height 8
radio input "true"
radio input "false"
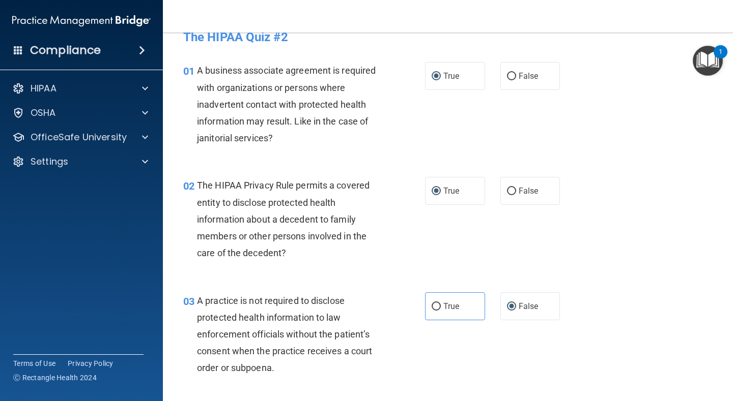
scroll to position [0, 0]
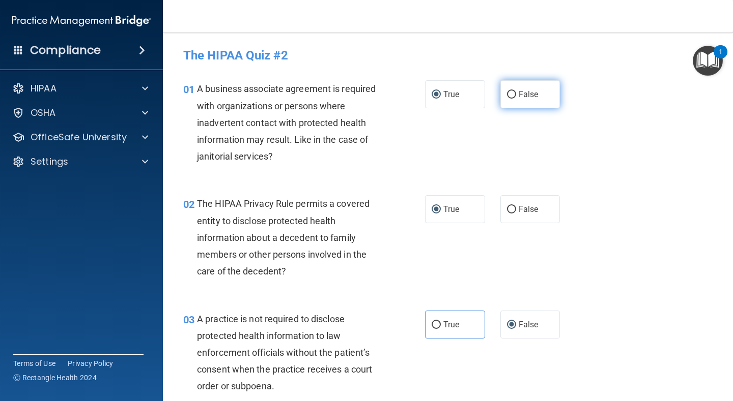
click at [512, 94] on input "False" at bounding box center [511, 95] width 9 height 8
radio input "true"
radio input "false"
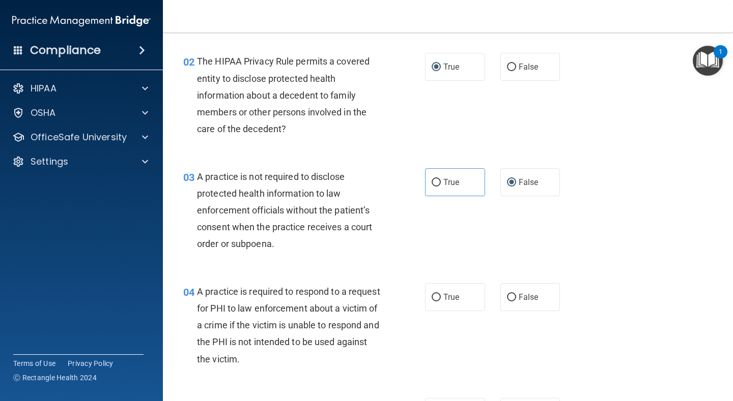
scroll to position [163, 0]
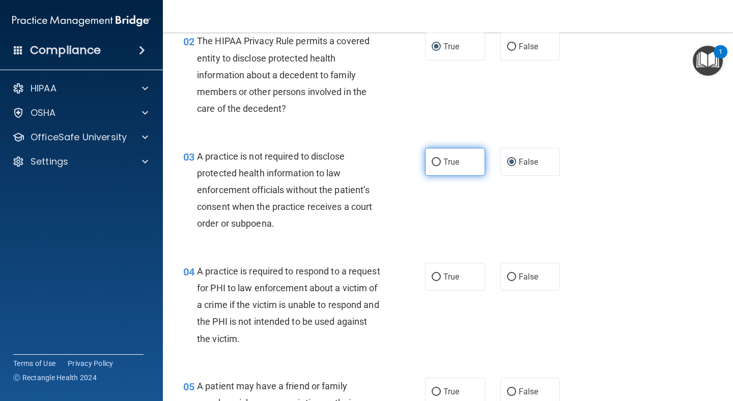
click at [434, 162] on input "True" at bounding box center [435, 163] width 9 height 8
radio input "true"
radio input "false"
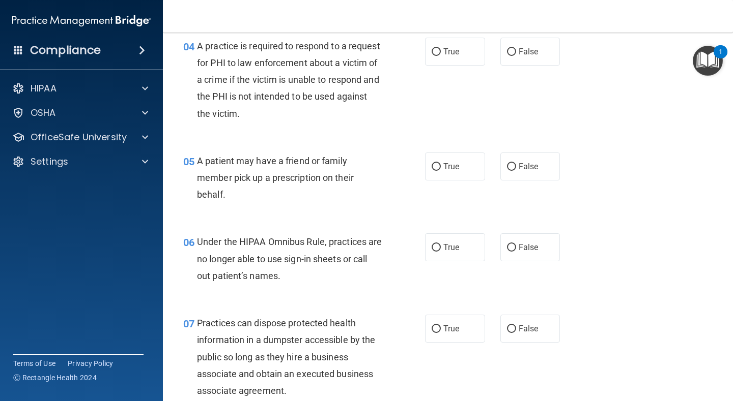
scroll to position [387, 0]
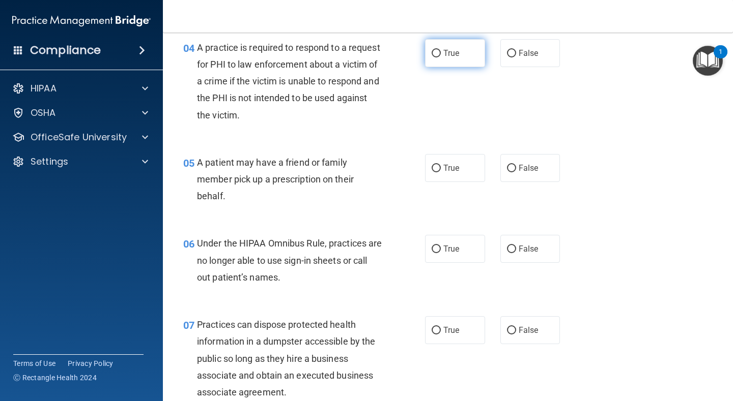
click at [439, 56] on input "True" at bounding box center [435, 54] width 9 height 8
radio input "true"
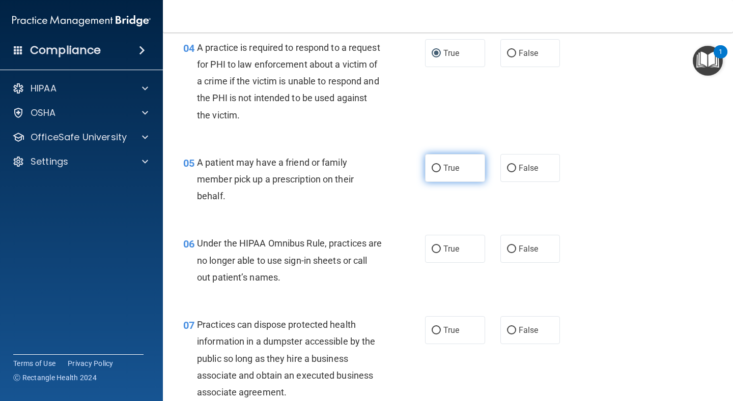
click at [439, 169] on input "True" at bounding box center [435, 169] width 9 height 8
radio input "true"
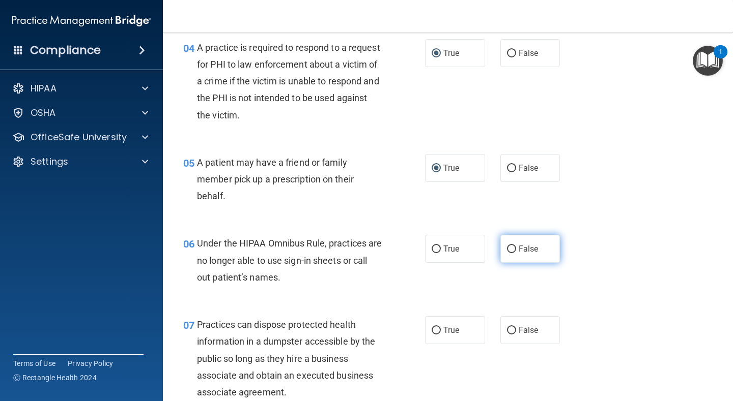
click at [512, 251] on input "False" at bounding box center [511, 250] width 9 height 8
radio input "true"
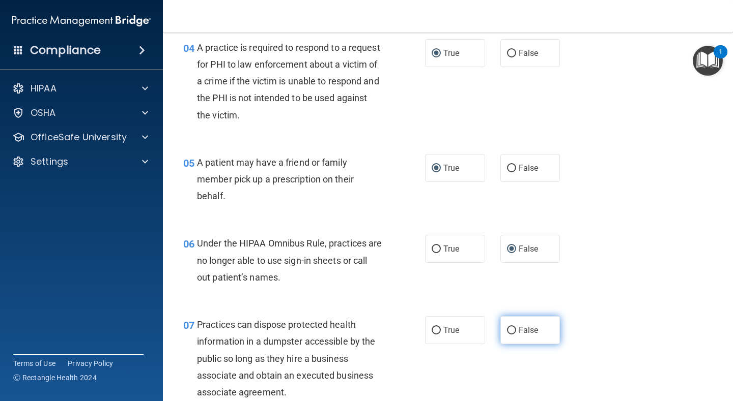
click at [509, 332] on input "False" at bounding box center [511, 331] width 9 height 8
radio input "true"
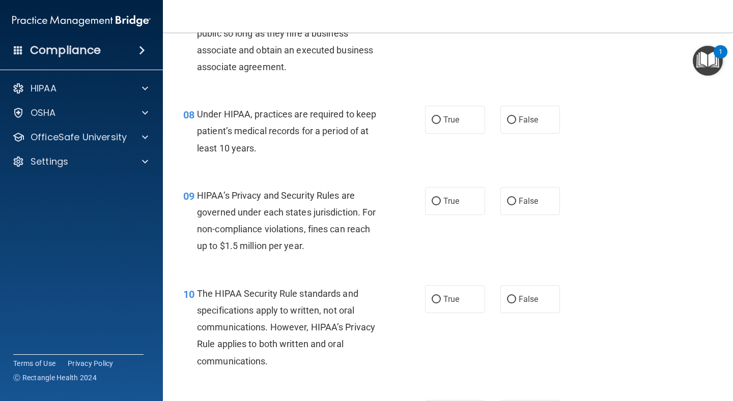
scroll to position [733, 0]
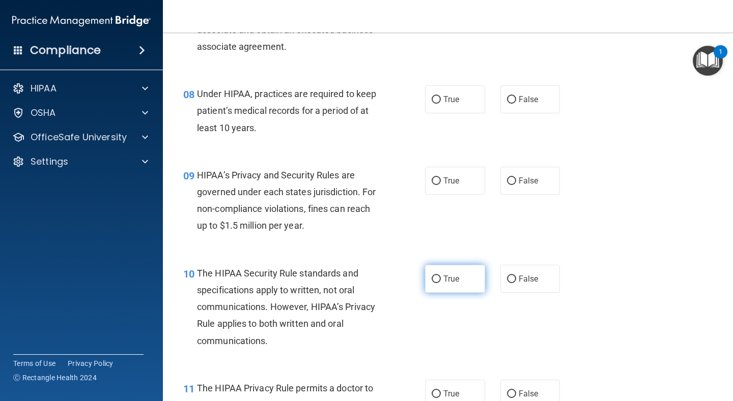
click at [435, 281] on input "True" at bounding box center [435, 280] width 9 height 8
radio input "true"
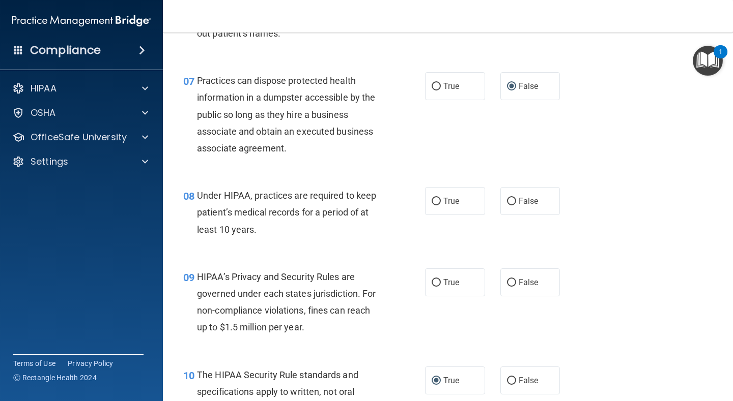
scroll to position [611, 0]
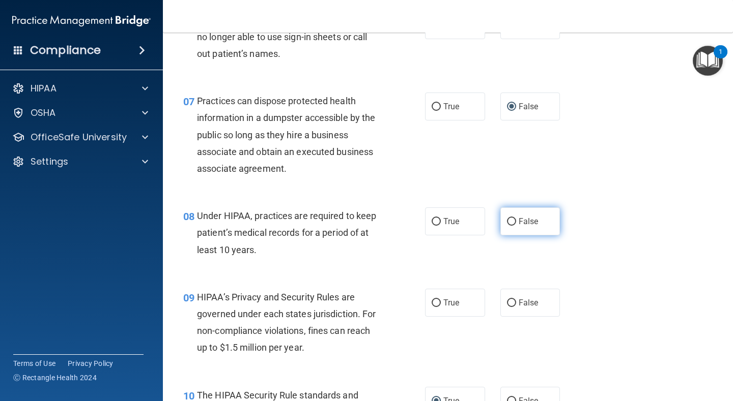
click at [511, 225] on input "False" at bounding box center [511, 222] width 9 height 8
radio input "true"
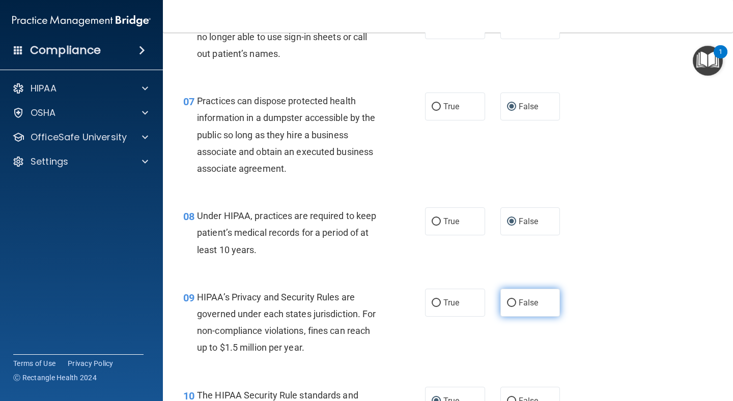
click at [513, 303] on input "False" at bounding box center [511, 304] width 9 height 8
radio input "true"
click at [610, 252] on div "08 Under HIPAA, practices are required to keep patient’s medical records for a …" at bounding box center [448, 235] width 544 height 81
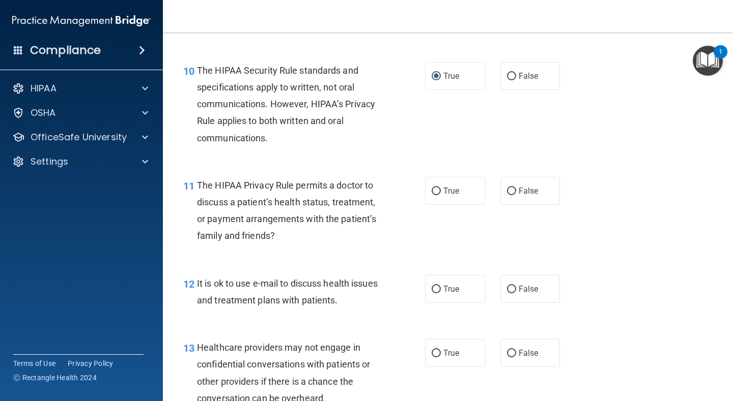
scroll to position [934, 0]
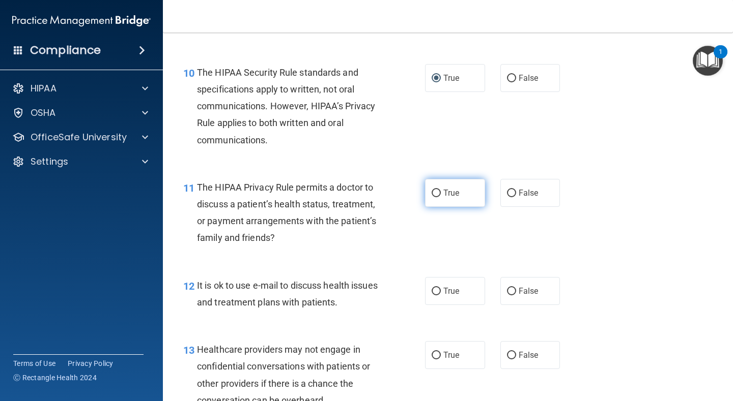
click at [436, 194] on input "True" at bounding box center [435, 194] width 9 height 8
radio input "true"
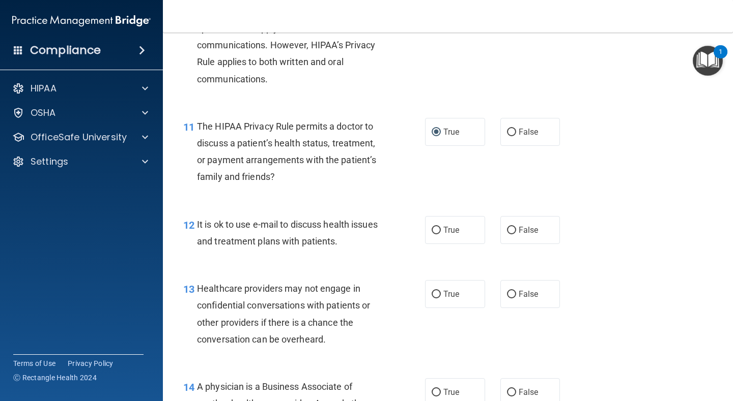
scroll to position [1015, 0]
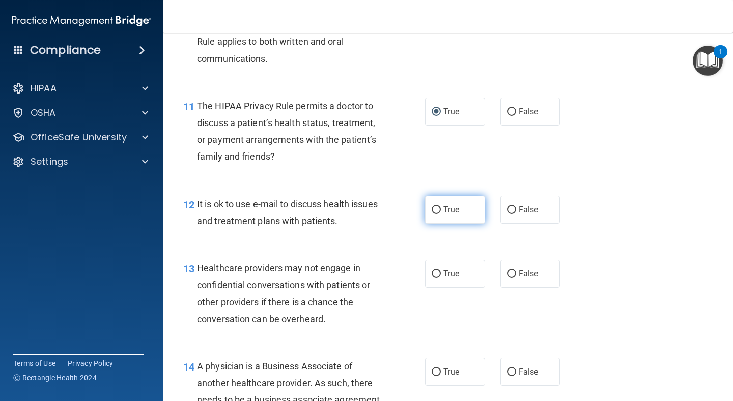
click at [435, 208] on input "True" at bounding box center [435, 211] width 9 height 8
radio input "true"
click at [436, 277] on input "True" at bounding box center [435, 275] width 9 height 8
radio input "true"
click at [437, 274] on input "True" at bounding box center [435, 275] width 9 height 8
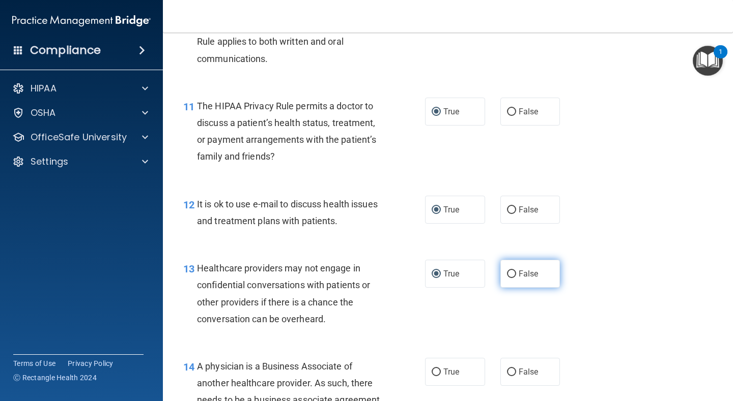
click at [510, 274] on input "False" at bounding box center [511, 275] width 9 height 8
radio input "true"
radio input "false"
click at [593, 298] on div "13 Healthcare providers may not engage in confidential conversations with patie…" at bounding box center [448, 296] width 544 height 98
click at [606, 281] on div "13 Healthcare providers may not engage in confidential conversations with patie…" at bounding box center [448, 296] width 544 height 98
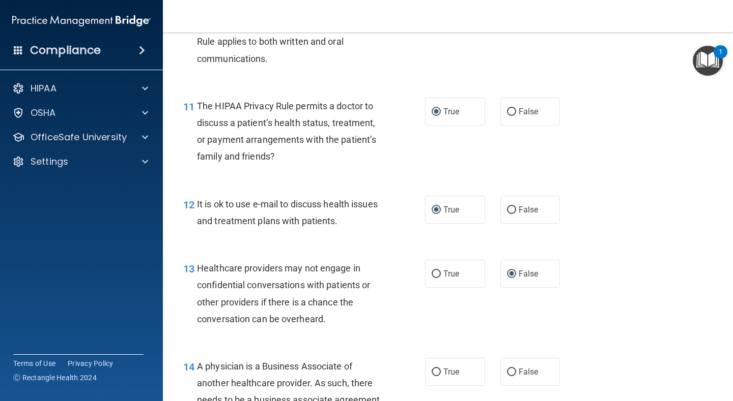
click at [610, 209] on div "12 It is ok to use e-mail to discuss health issues and treatment plans with pat…" at bounding box center [448, 215] width 544 height 64
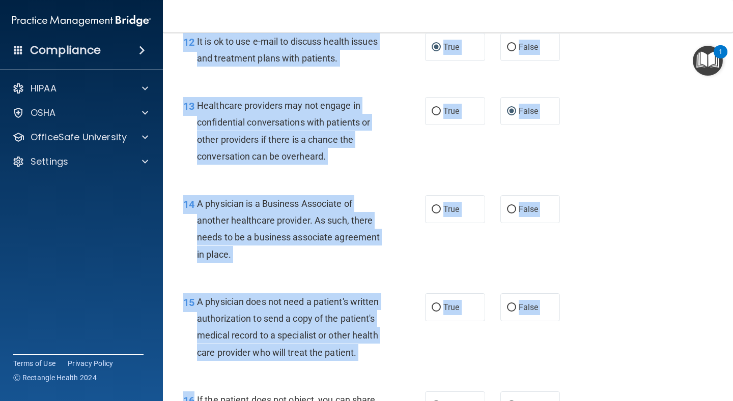
scroll to position [1180, 0]
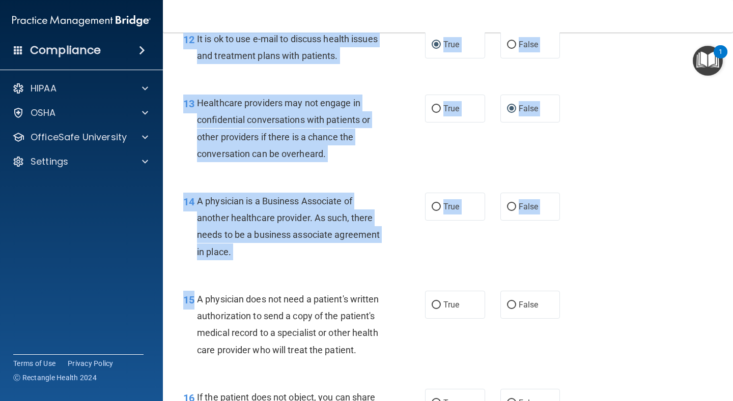
drag, startPoint x: 697, startPoint y: 209, endPoint x: 717, endPoint y: 353, distance: 145.0
click at [610, 338] on div "01 A business associate agreement is required with organizations or persons whe…" at bounding box center [448, 283] width 544 height 2792
click at [610, 338] on div "15 A physician does not need a patient's written authorization to send a copy o…" at bounding box center [448, 327] width 544 height 98
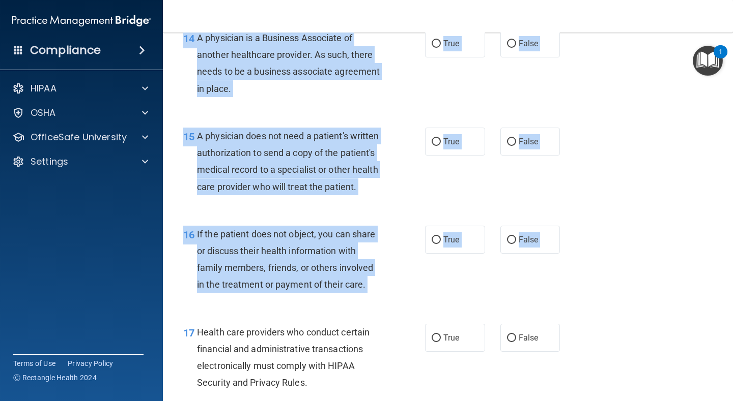
scroll to position [1349, 0]
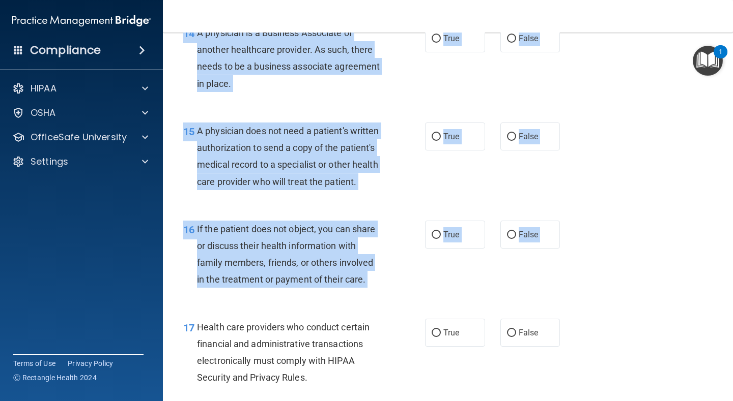
drag, startPoint x: 728, startPoint y: 227, endPoint x: 720, endPoint y: 383, distance: 155.9
click at [610, 338] on main "- The HIPAA Quiz #2 This quiz doesn’t expire until 12/06/2025. Are you sure you…" at bounding box center [448, 217] width 570 height 369
click at [610, 283] on main "- The HIPAA Quiz #2 This quiz doesn’t expire until 12/06/2025. Are you sure you…" at bounding box center [448, 217] width 570 height 369
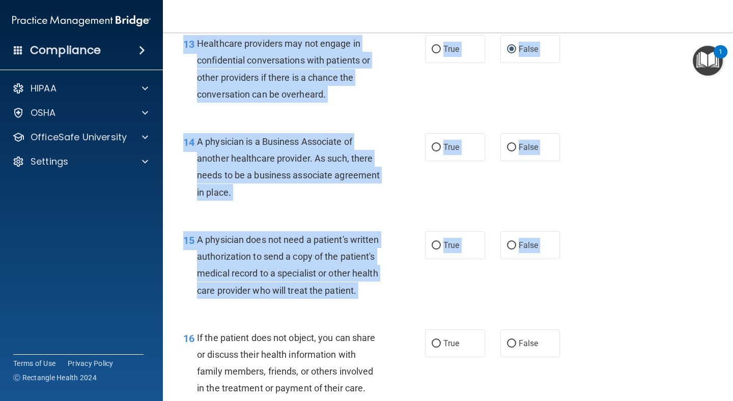
scroll to position [1167, 0]
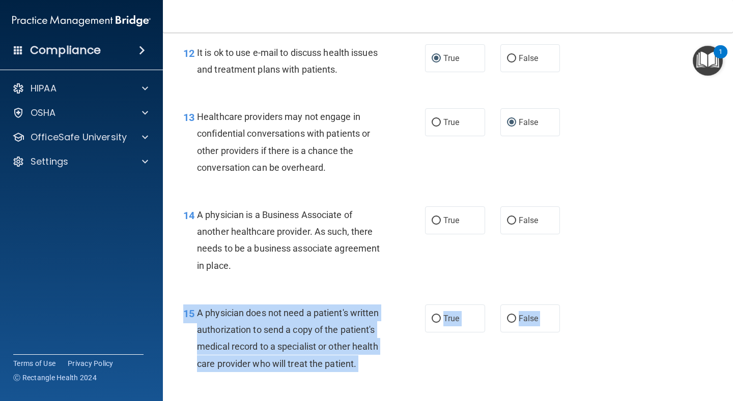
drag, startPoint x: 731, startPoint y: 283, endPoint x: 729, endPoint y: 385, distance: 101.8
click at [610, 338] on main "- The HIPAA Quiz #2 This quiz doesn’t expire until 12/06/2025. Are you sure you…" at bounding box center [448, 217] width 570 height 369
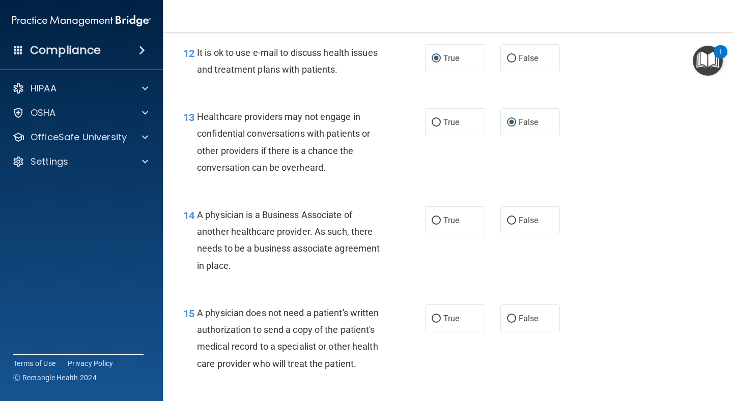
click at [610, 338] on main "- The HIPAA Quiz #2 This quiz doesn’t expire until 12/06/2025. Are you sure you…" at bounding box center [448, 217] width 570 height 369
click at [610, 323] on main "- The HIPAA Quiz #2 This quiz doesn’t expire until 12/06/2025. Are you sure you…" at bounding box center [448, 217] width 570 height 369
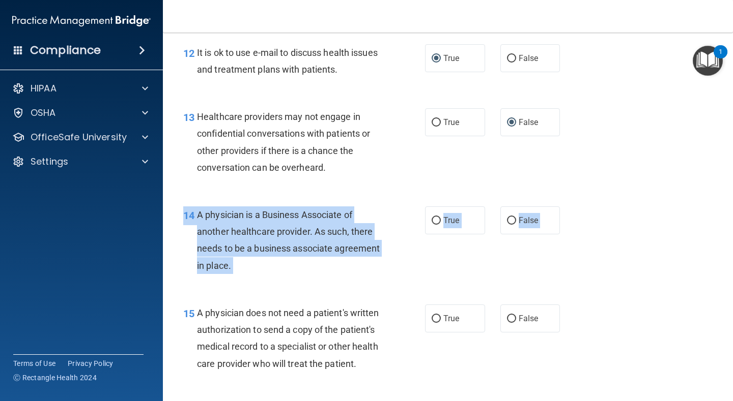
drag, startPoint x: 726, startPoint y: 323, endPoint x: 711, endPoint y: 238, distance: 85.7
click at [610, 238] on main "- The HIPAA Quiz #2 This quiz doesn’t expire until 12/06/2025. Are you sure you…" at bounding box center [448, 217] width 570 height 369
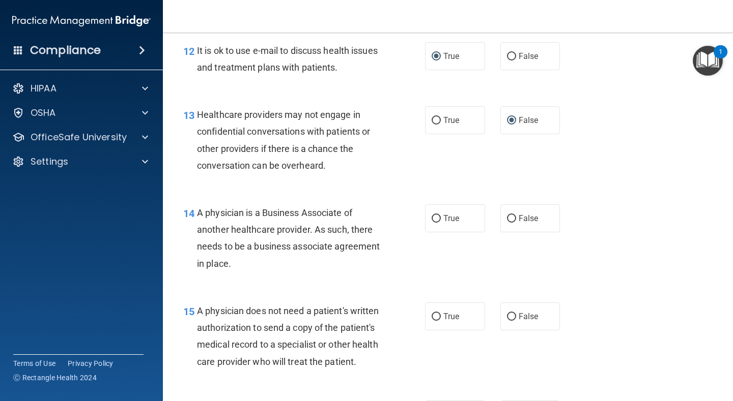
click at [610, 231] on div "14 A physician is a Business Associate of another healthcare provider. As such,…" at bounding box center [448, 241] width 544 height 98
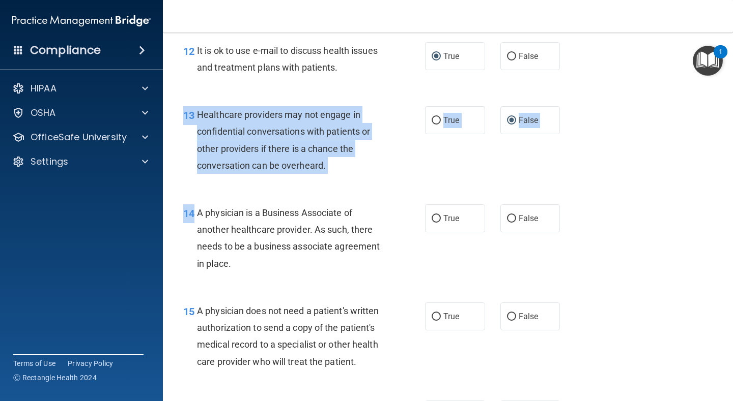
drag, startPoint x: 711, startPoint y: 231, endPoint x: 732, endPoint y: 191, distance: 45.7
click at [610, 191] on main "- The HIPAA Quiz #2 This quiz doesn’t expire until 12/06/2025. Are you sure you…" at bounding box center [448, 217] width 570 height 369
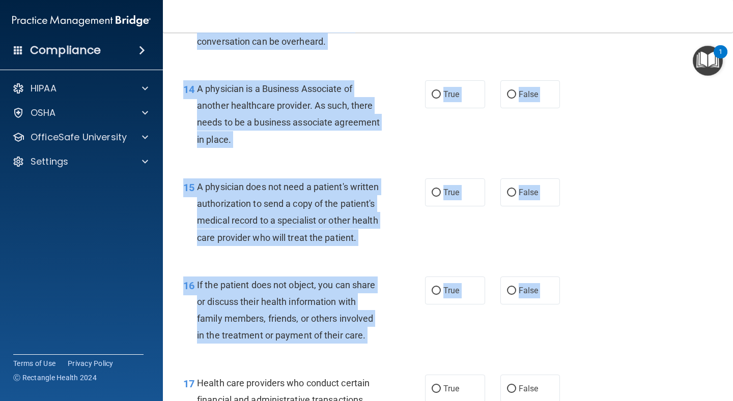
scroll to position [1313, 0]
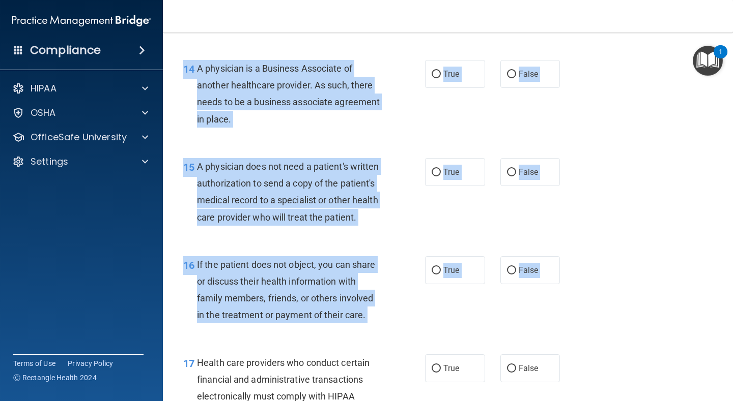
drag, startPoint x: 732, startPoint y: 191, endPoint x: 723, endPoint y: 388, distance: 197.1
click at [610, 338] on main "- The HIPAA Quiz #2 This quiz doesn’t expire until 12/06/2025. Are you sure you…" at bounding box center [448, 217] width 570 height 369
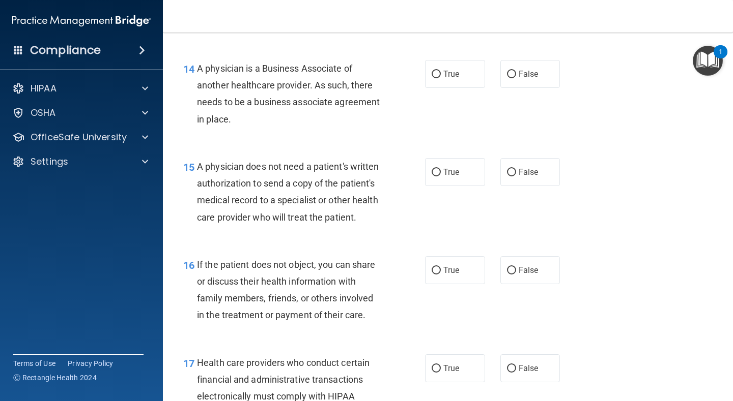
click at [610, 328] on div "16 If the patient does not object, you can share or discuss their health inform…" at bounding box center [448, 293] width 544 height 98
click at [436, 76] on input "True" at bounding box center [435, 75] width 9 height 8
radio input "true"
click at [439, 172] on input "True" at bounding box center [435, 173] width 9 height 8
radio input "true"
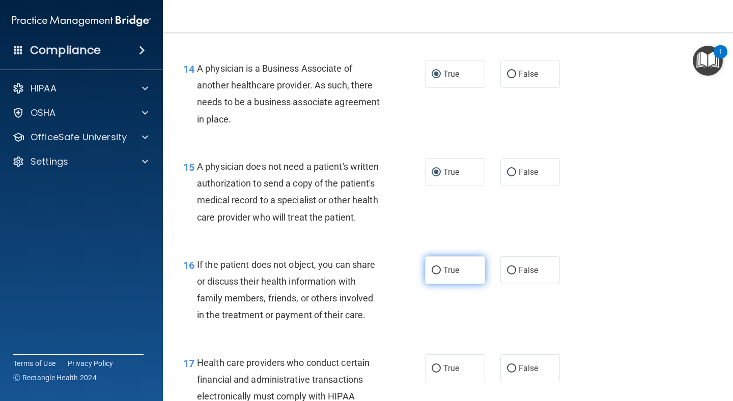
click at [436, 271] on input "True" at bounding box center [435, 271] width 9 height 8
radio input "true"
click at [436, 338] on input "True" at bounding box center [435, 369] width 9 height 8
radio input "true"
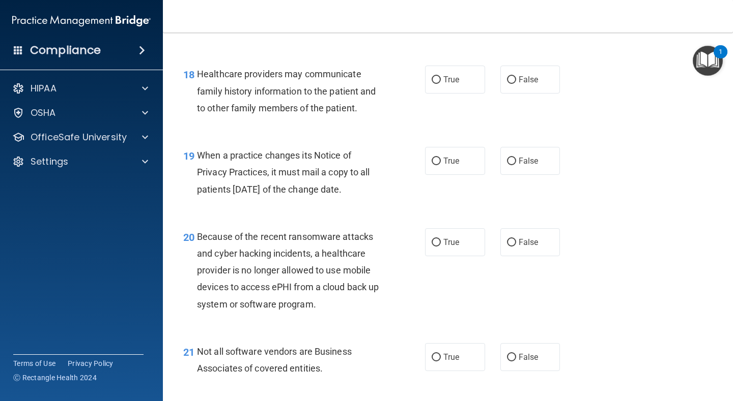
scroll to position [1720, 0]
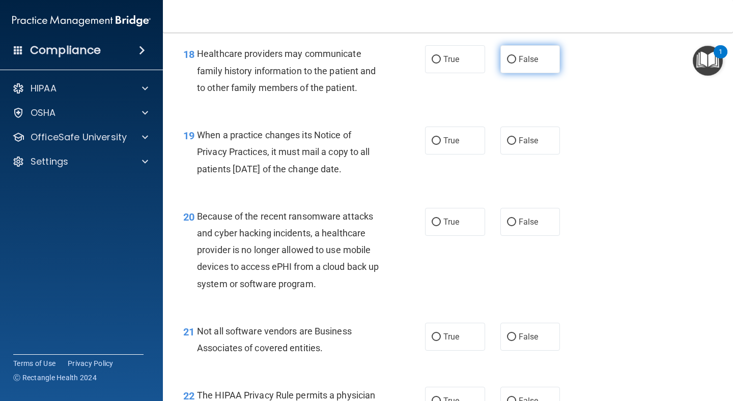
click at [511, 61] on input "False" at bounding box center [511, 60] width 9 height 8
radio input "true"
click at [438, 140] on input "True" at bounding box center [435, 141] width 9 height 8
radio input "true"
click at [511, 139] on input "False" at bounding box center [511, 141] width 9 height 8
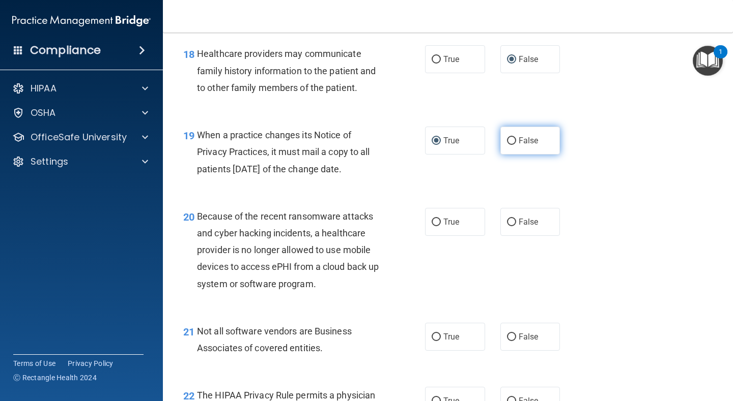
radio input "true"
radio input "false"
click at [512, 221] on input "False" at bounding box center [511, 223] width 9 height 8
radio input "true"
click at [442, 338] on label "True" at bounding box center [455, 337] width 60 height 28
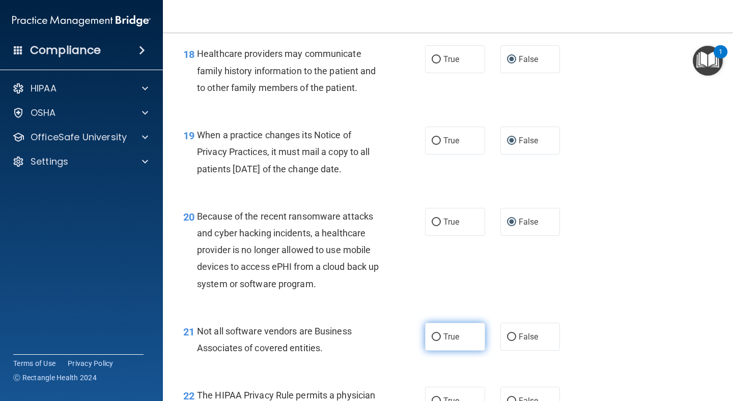
click at [441, 338] on input "True" at bounding box center [435, 338] width 9 height 8
radio input "true"
click at [596, 297] on div "20 Because of the recent ransomware attacks and cyber hacking incidents, a heal…" at bounding box center [448, 252] width 544 height 115
click at [610, 266] on div "20 Because of the recent ransomware attacks and cyber hacking incidents, a heal…" at bounding box center [448, 252] width 544 height 115
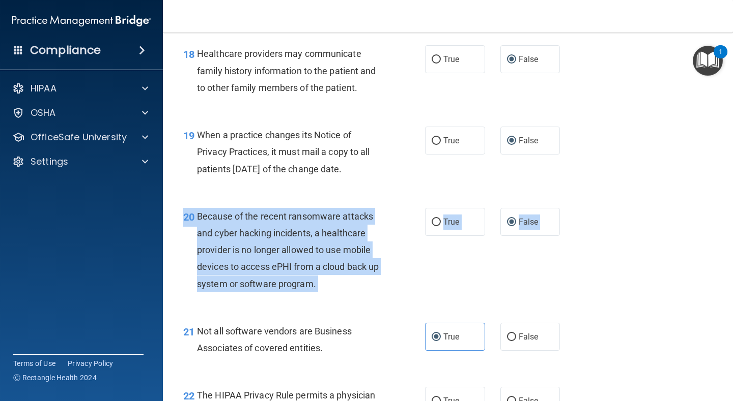
drag, startPoint x: 616, startPoint y: 266, endPoint x: 648, endPoint y: 381, distance: 120.0
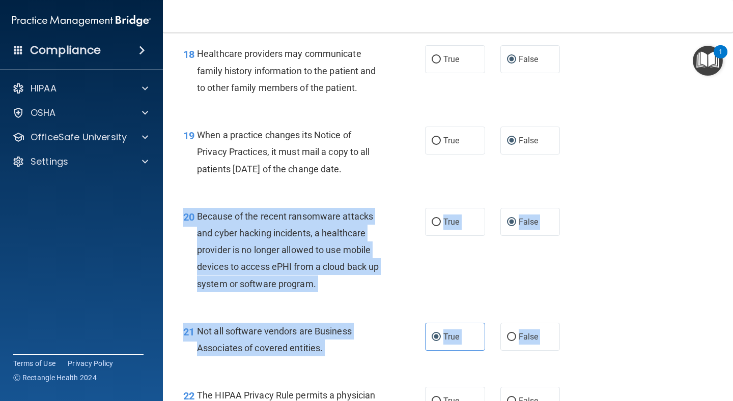
drag, startPoint x: 718, startPoint y: 295, endPoint x: 724, endPoint y: 375, distance: 81.1
click at [610, 338] on main "- The HIPAA Quiz #2 This quiz doesn’t expire until 12/06/2025. Are you sure you…" at bounding box center [448, 217] width 570 height 369
click at [610, 294] on div "20 Because of the recent ransomware attacks and cyber hacking incidents, a heal…" at bounding box center [448, 252] width 544 height 115
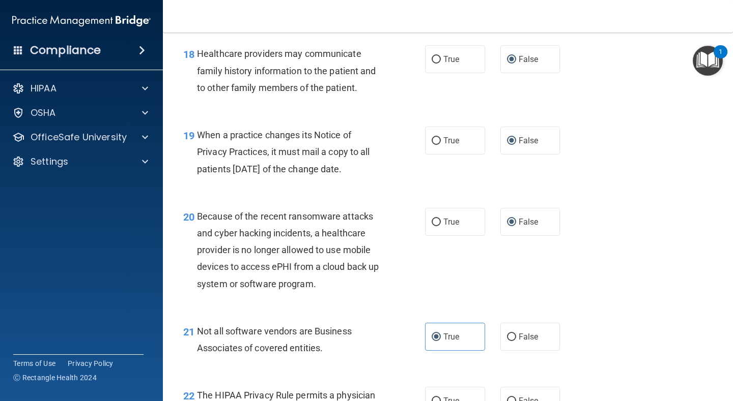
click at [610, 208] on main "- The HIPAA Quiz #2 This quiz doesn’t expire until 12/06/2025. Are you sure you…" at bounding box center [448, 217] width 570 height 369
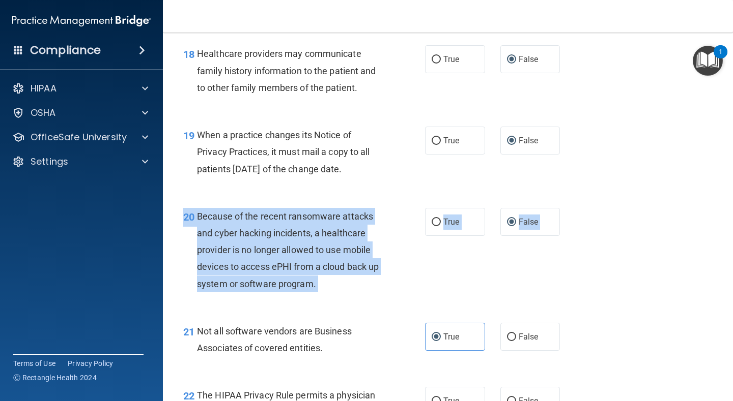
drag, startPoint x: 723, startPoint y: 208, endPoint x: 693, endPoint y: 367, distance: 161.6
click at [610, 338] on main "- The HIPAA Quiz #2 This quiz doesn’t expire until 12/06/2025. Are you sure you…" at bounding box center [448, 217] width 570 height 369
click at [610, 318] on div "21 Not all software vendors are Business Associates of covered entities. True F…" at bounding box center [448, 342] width 544 height 64
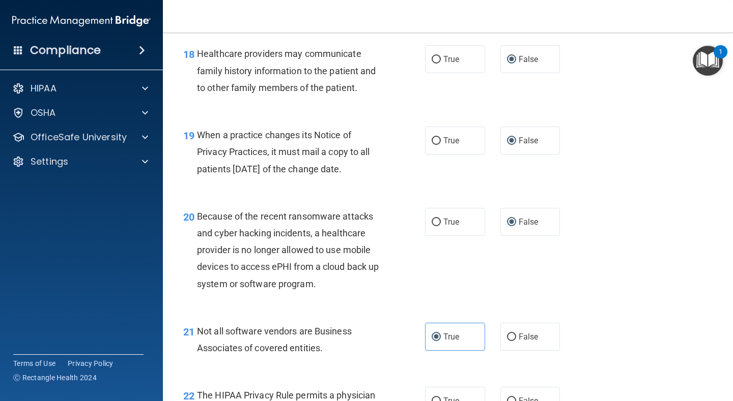
click at [610, 211] on div "20 Because of the recent ransomware attacks and cyber hacking incidents, a heal…" at bounding box center [448, 252] width 544 height 115
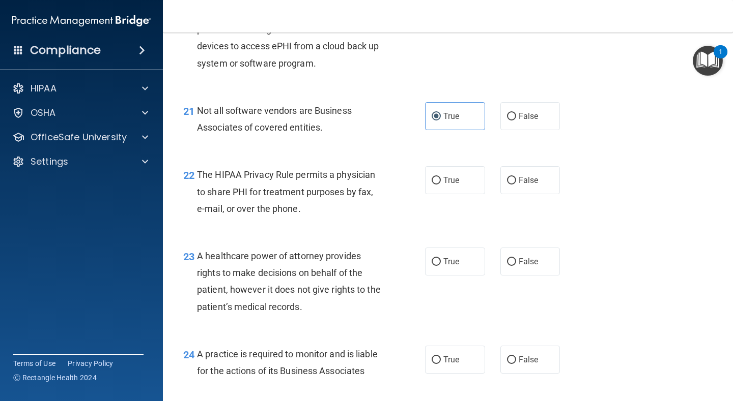
scroll to position [1935, 0]
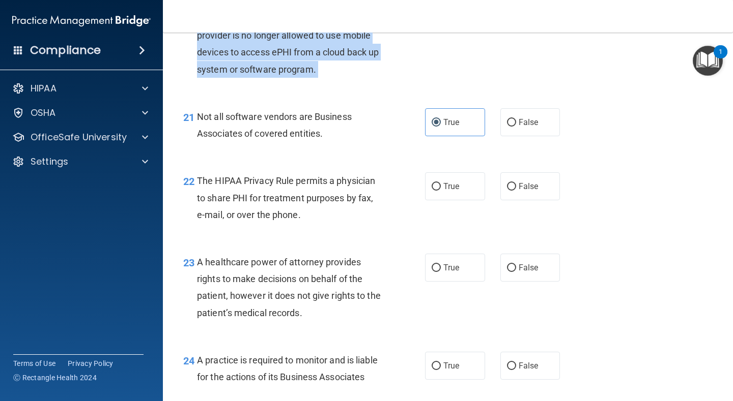
drag, startPoint x: 633, startPoint y: 227, endPoint x: 634, endPoint y: 120, distance: 106.8
click at [610, 132] on div "21 Not all software vendors are Business Associates of covered entities. True F…" at bounding box center [448, 128] width 544 height 64
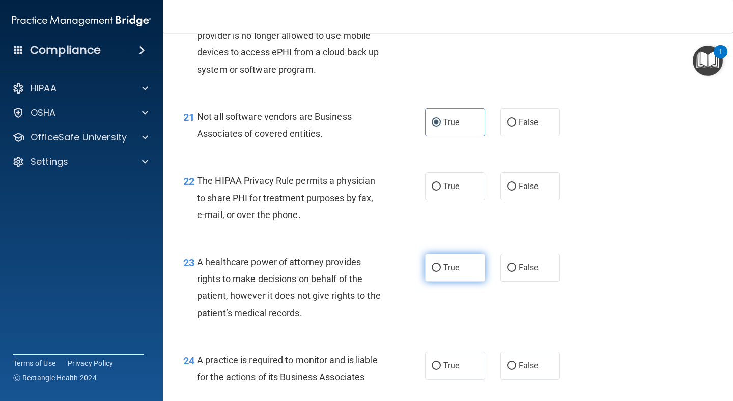
click at [439, 270] on input "True" at bounding box center [435, 269] width 9 height 8
radio input "true"
click at [434, 188] on input "True" at bounding box center [435, 187] width 9 height 8
radio input "true"
click at [510, 267] on input "False" at bounding box center [511, 269] width 9 height 8
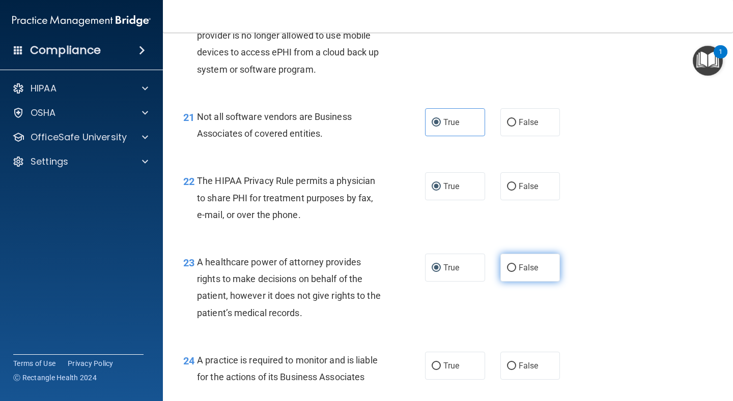
radio input "true"
radio input "false"
click at [518, 338] on span "False" at bounding box center [528, 366] width 20 height 10
click at [516, 338] on input "False" at bounding box center [511, 367] width 9 height 8
radio input "true"
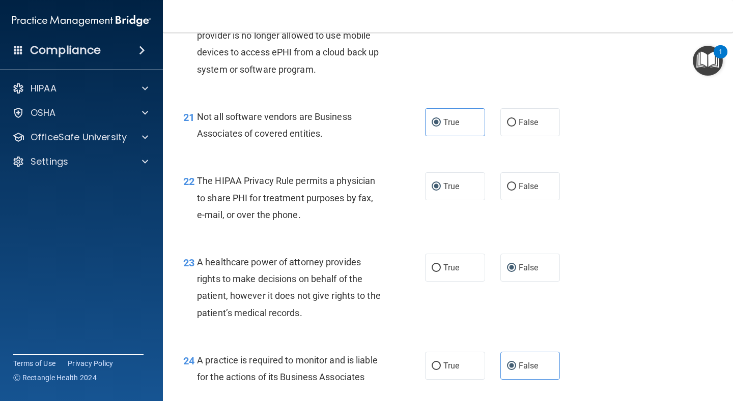
click at [610, 338] on div "24 A practice is required to monitor and is liable for the actions of its Busin…" at bounding box center [448, 371] width 544 height 64
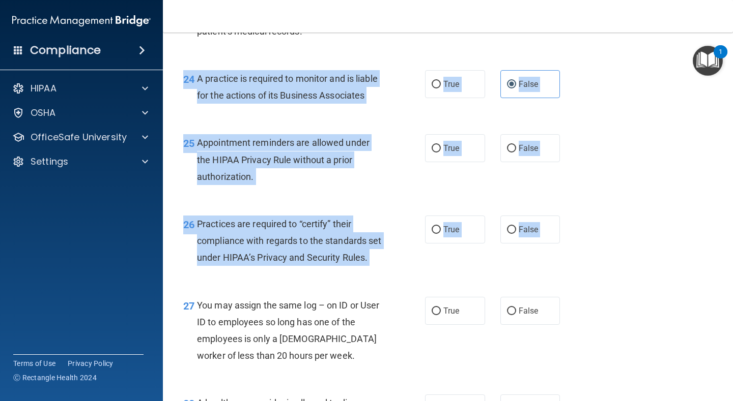
scroll to position [2222, 0]
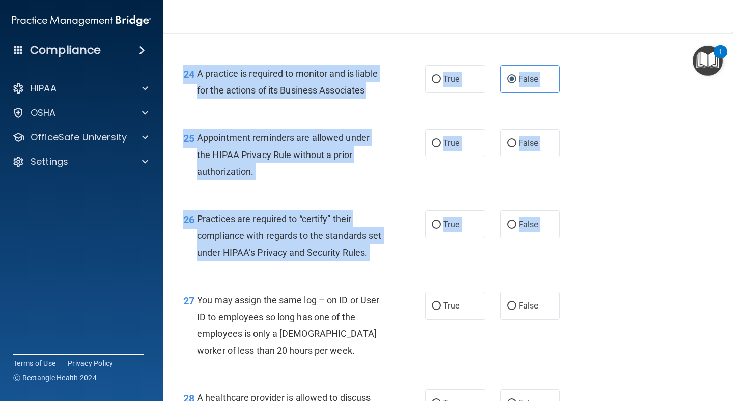
drag, startPoint x: 620, startPoint y: 356, endPoint x: 621, endPoint y: 375, distance: 19.4
click at [610, 302] on div "27 You may assign the same log – on ID or User ID to employees so long has one …" at bounding box center [448, 328] width 544 height 98
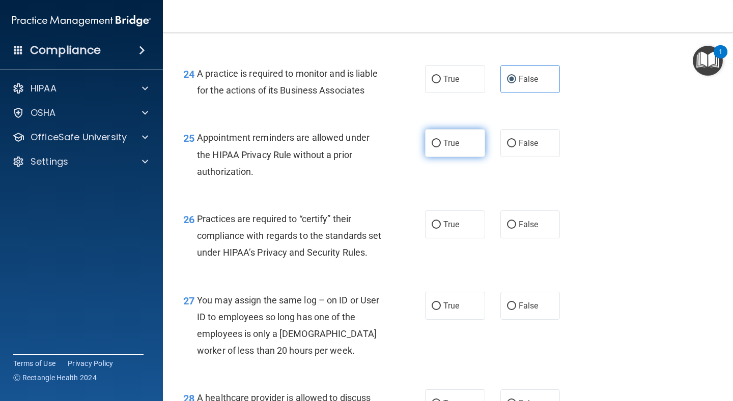
click at [432, 149] on label "True" at bounding box center [455, 143] width 60 height 28
click at [432, 148] on input "True" at bounding box center [435, 144] width 9 height 8
radio input "true"
click at [517, 227] on label "False" at bounding box center [530, 225] width 60 height 28
click at [516, 227] on input "False" at bounding box center [511, 225] width 9 height 8
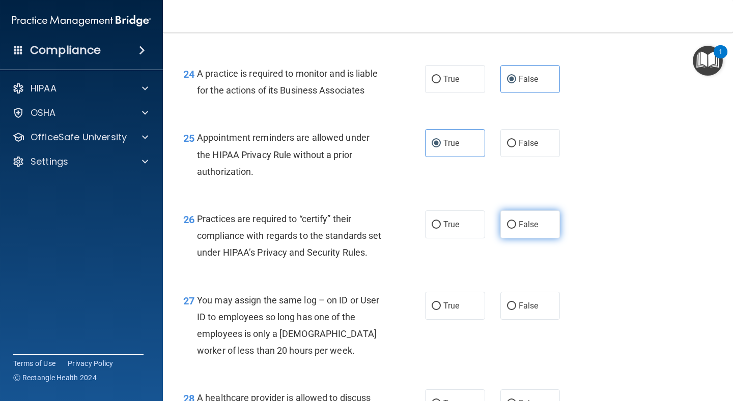
radio input "true"
click at [508, 310] on input "False" at bounding box center [511, 307] width 9 height 8
radio input "true"
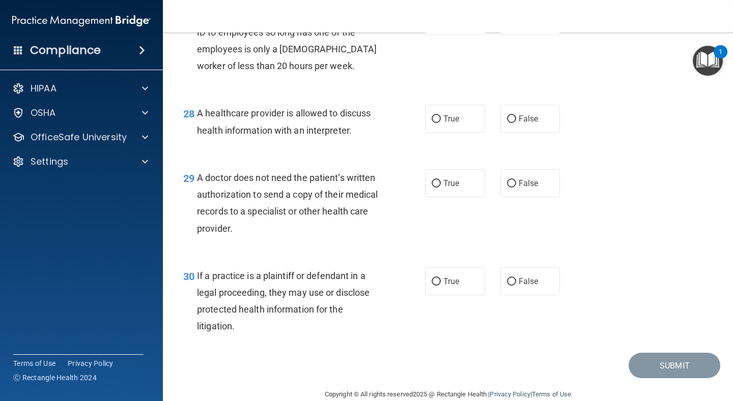
scroll to position [2527, 0]
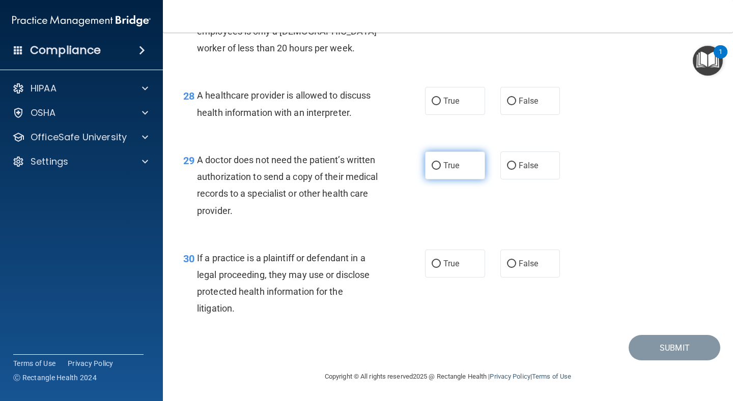
click at [436, 170] on input "True" at bounding box center [435, 166] width 9 height 8
radio input "true"
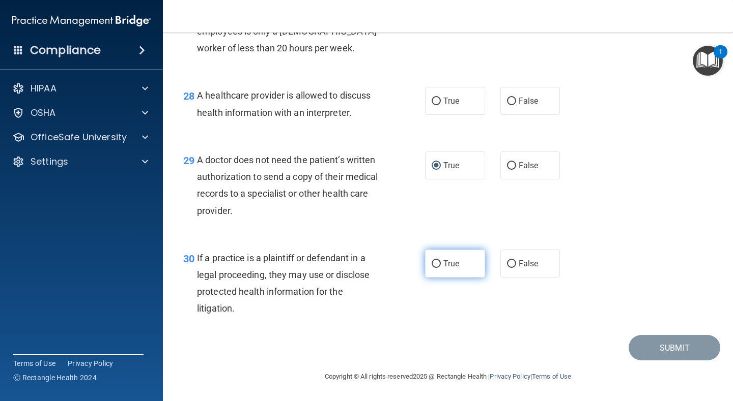
click at [434, 268] on input "True" at bounding box center [435, 264] width 9 height 8
radio input "true"
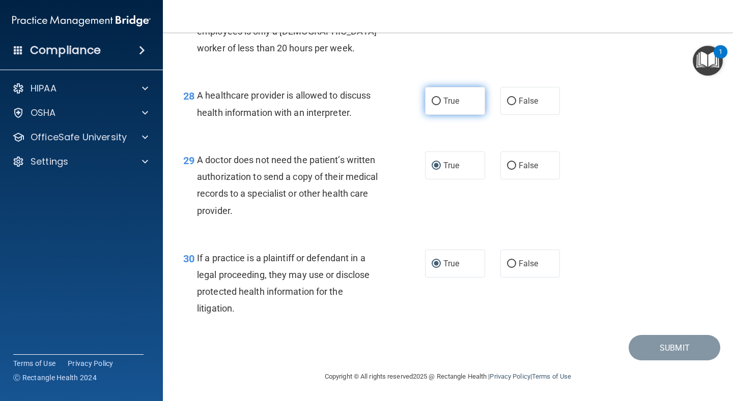
click at [437, 105] on input "True" at bounding box center [435, 102] width 9 height 8
radio input "true"
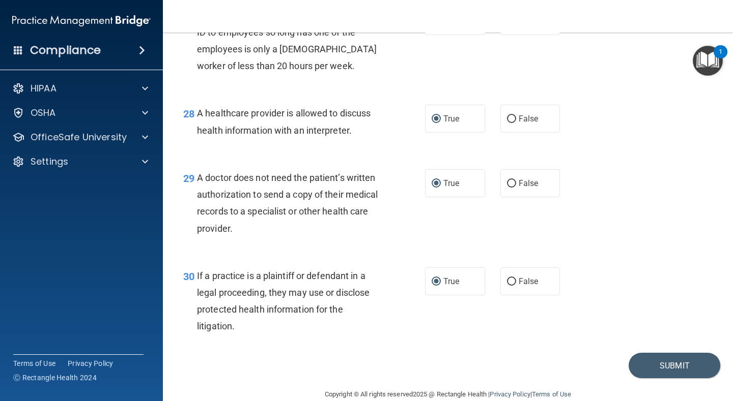
scroll to position [2542, 0]
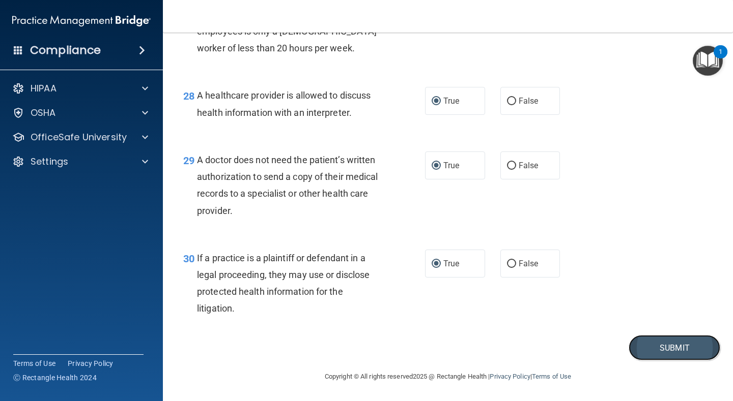
click at [610, 338] on button "Submit" at bounding box center [674, 348] width 92 height 26
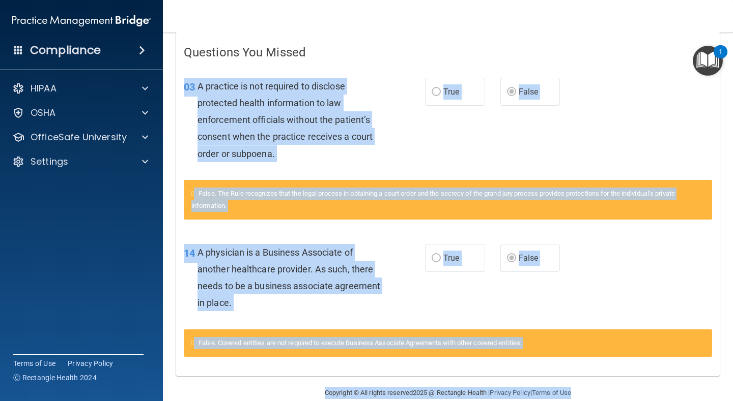
scroll to position [224, 0]
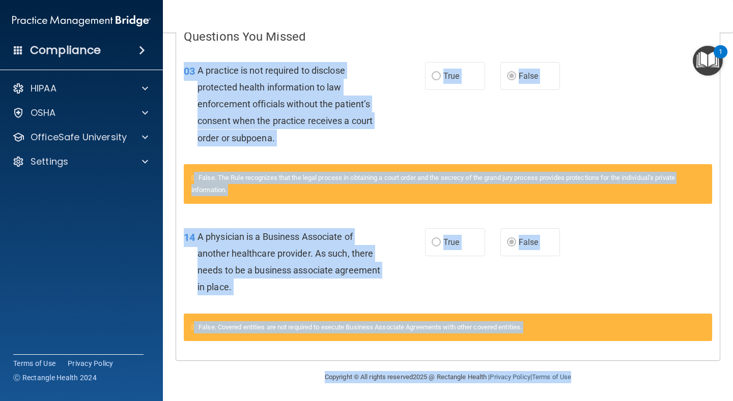
drag, startPoint x: 727, startPoint y: 293, endPoint x: 728, endPoint y: 401, distance: 107.9
click at [610, 338] on main "Calculating your score.... Success! You've completed " The HIPAA Quiz #2 " with…" at bounding box center [448, 217] width 570 height 369
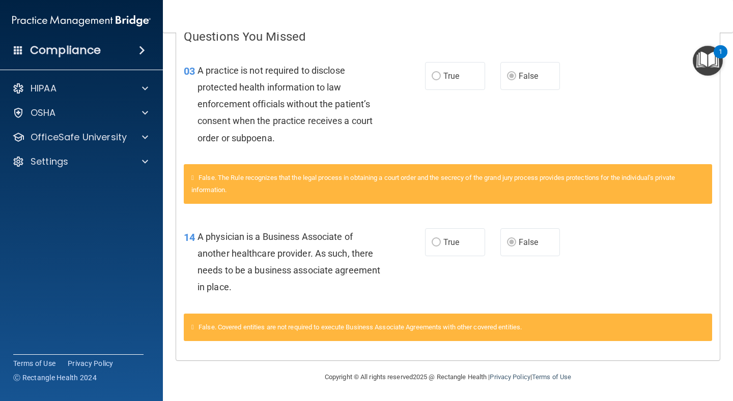
click at [610, 114] on div "03 A practice is not required to disclose protected health information to law e…" at bounding box center [447, 106] width 543 height 115
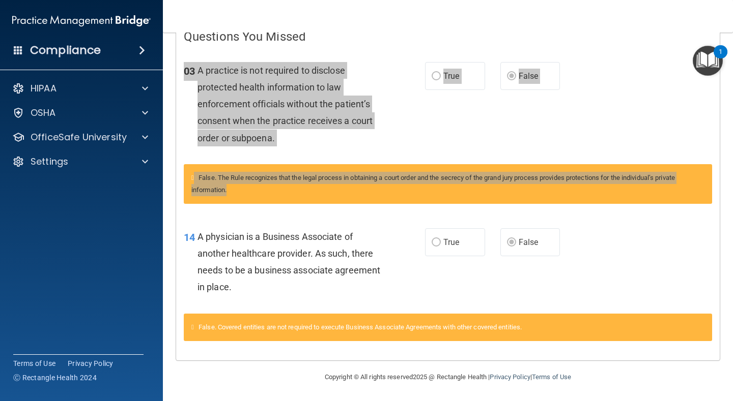
drag, startPoint x: 635, startPoint y: 200, endPoint x: 690, endPoint y: 40, distance: 169.9
click at [610, 40] on div "Questions You Missed 03 A practice is not required to disclose protected health…" at bounding box center [447, 188] width 543 height 344
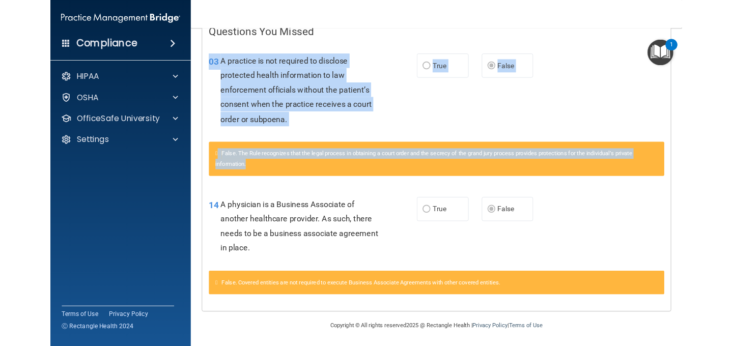
scroll to position [0, 0]
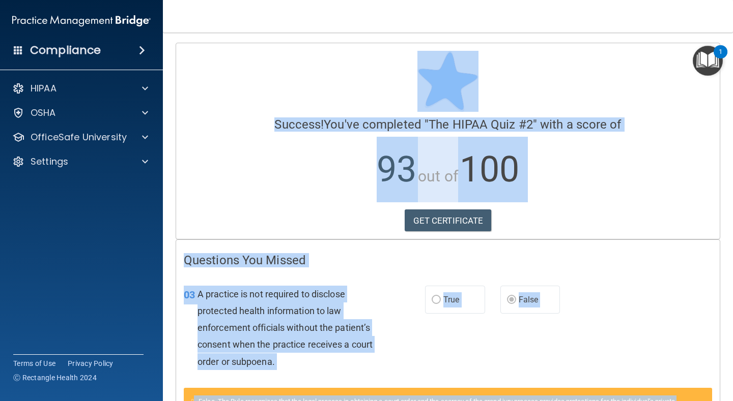
drag, startPoint x: 603, startPoint y: 243, endPoint x: 644, endPoint y: 6, distance: 241.1
click at [610, 6] on div "Toggle navigation Rica Kponton rica.kponton@timberlanesmile.com Manage My Enter…" at bounding box center [448, 200] width 570 height 401
click at [584, 227] on div "GET CERTIFICATE" at bounding box center [448, 221] width 528 height 22
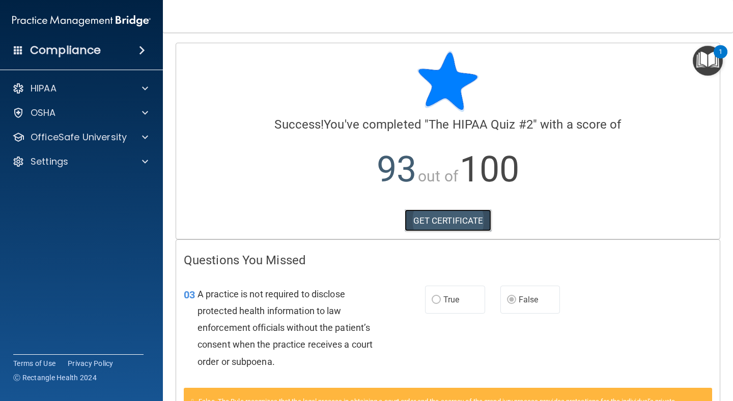
click at [430, 219] on link "GET CERTIFICATE" at bounding box center [447, 221] width 87 height 22
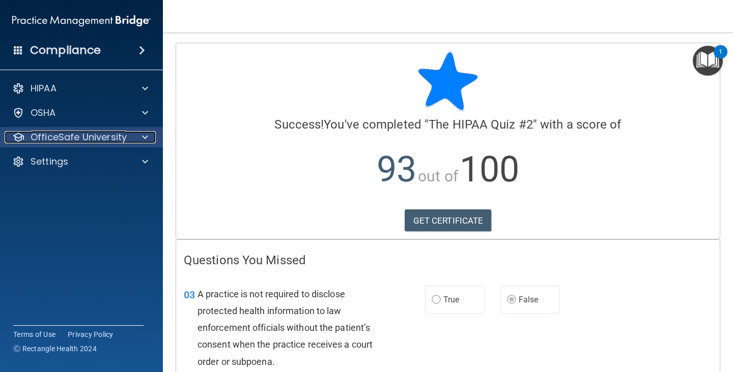
click at [41, 143] on p "OfficeSafe University" at bounding box center [79, 137] width 96 height 12
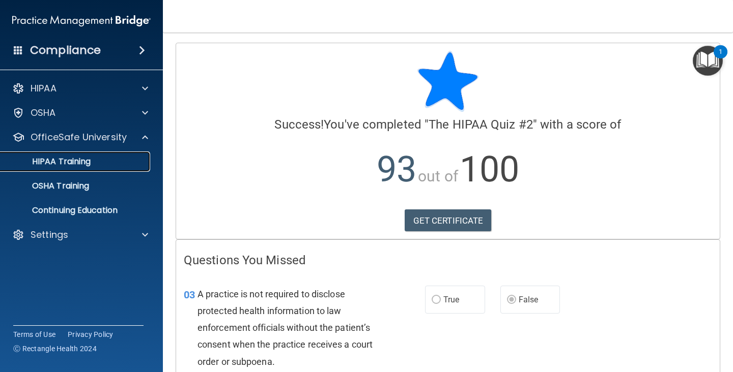
click at [53, 168] on link "HIPAA Training" at bounding box center [70, 162] width 160 height 20
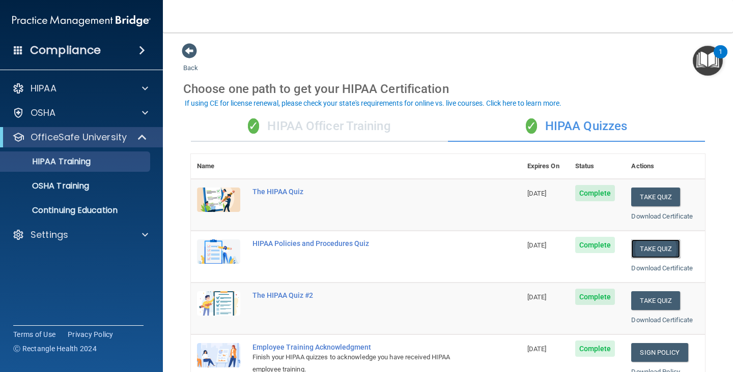
click at [610, 250] on button "Take Quiz" at bounding box center [655, 249] width 49 height 19
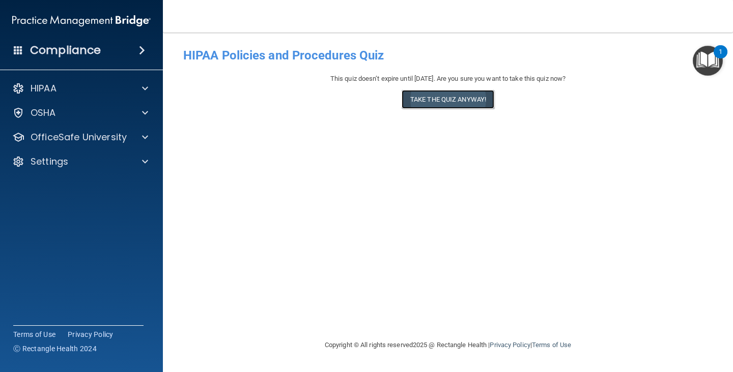
click at [449, 99] on button "Take the quiz anyway!" at bounding box center [447, 99] width 93 height 19
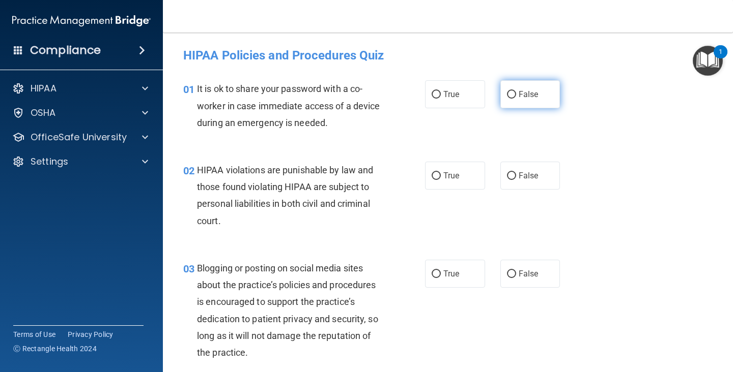
click at [513, 93] on input "False" at bounding box center [511, 95] width 9 height 8
radio input "true"
click at [436, 178] on input "True" at bounding box center [435, 176] width 9 height 8
radio input "true"
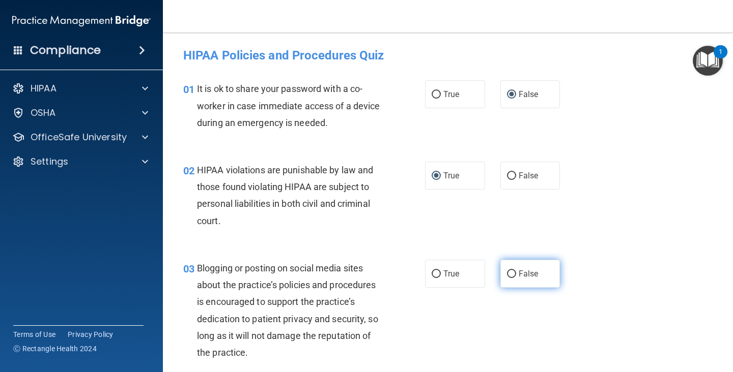
click at [508, 278] on input "False" at bounding box center [511, 275] width 9 height 8
radio input "true"
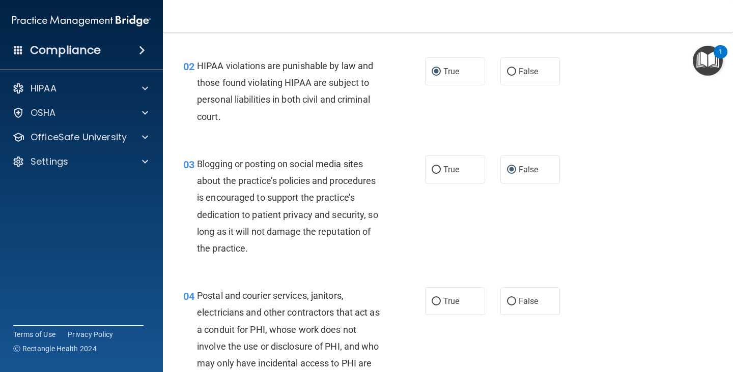
scroll to position [102, 0]
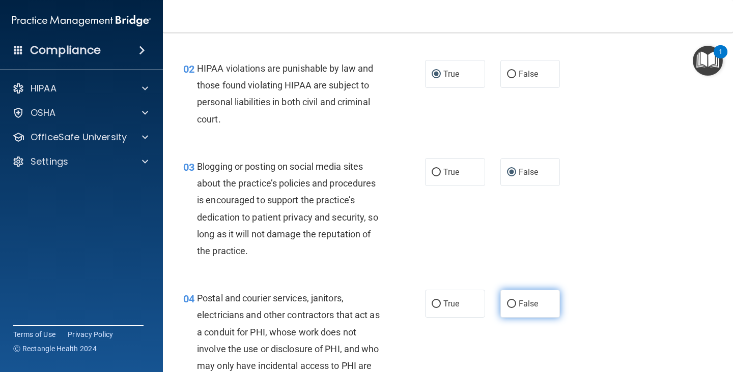
click at [511, 306] on input "False" at bounding box center [511, 305] width 9 height 8
radio input "true"
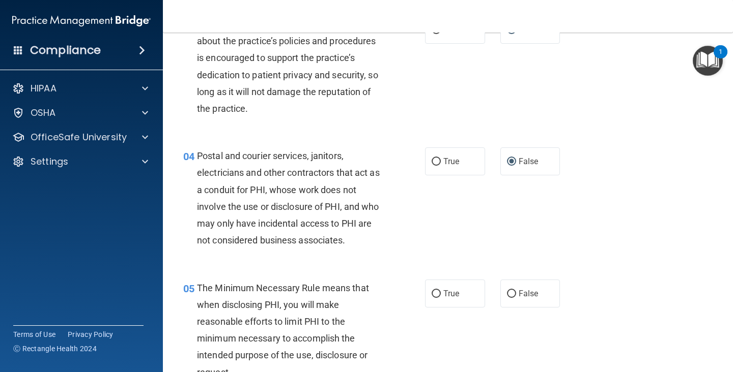
scroll to position [265, 0]
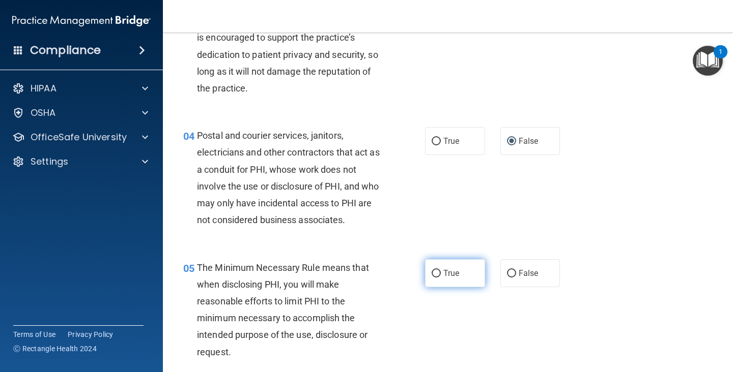
click at [434, 273] on input "True" at bounding box center [435, 274] width 9 height 8
radio input "true"
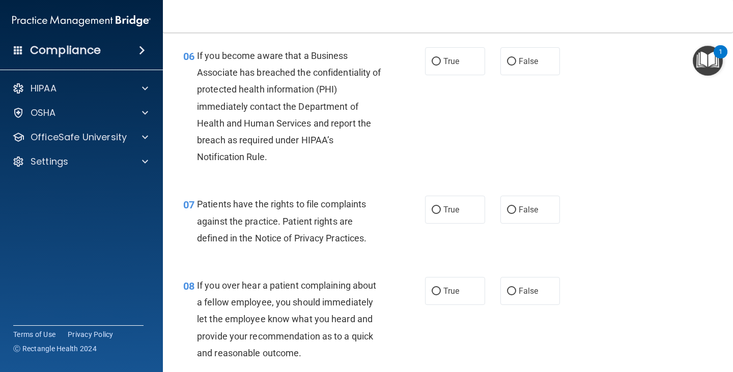
scroll to position [611, 0]
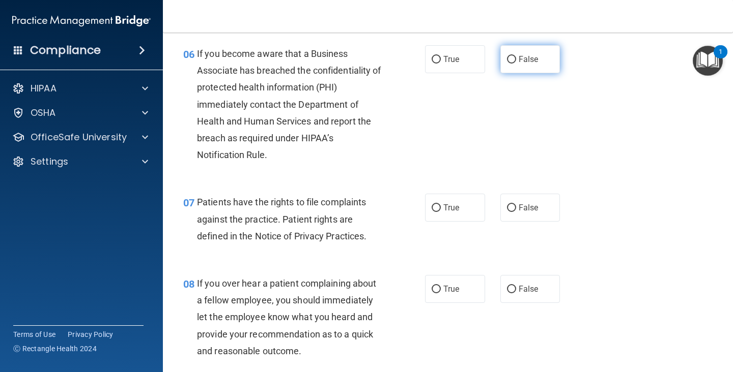
click at [512, 59] on input "False" at bounding box center [511, 60] width 9 height 8
radio input "true"
click at [434, 210] on input "True" at bounding box center [435, 209] width 9 height 8
radio input "true"
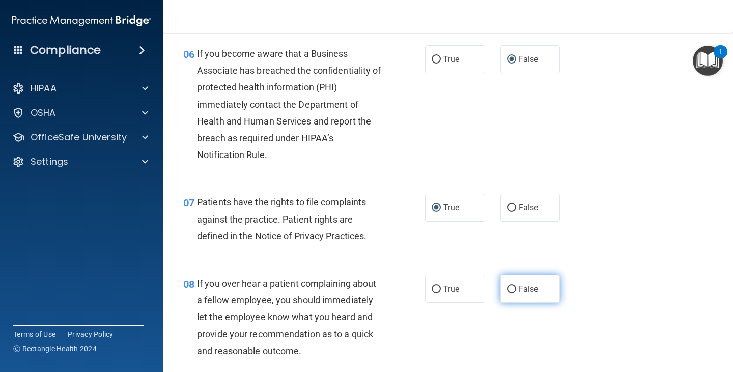
click at [514, 289] on input "False" at bounding box center [511, 290] width 9 height 8
radio input "true"
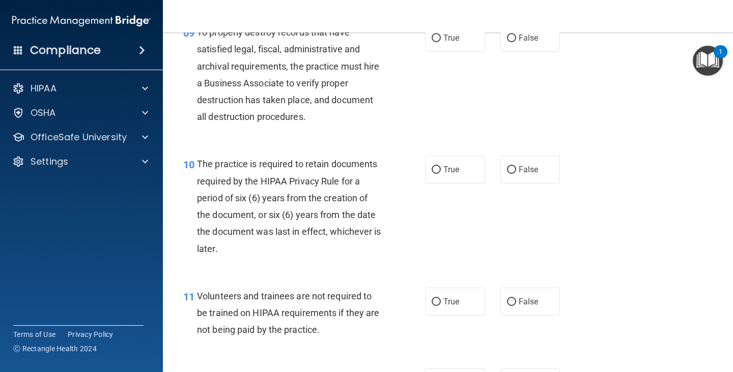
scroll to position [956, 0]
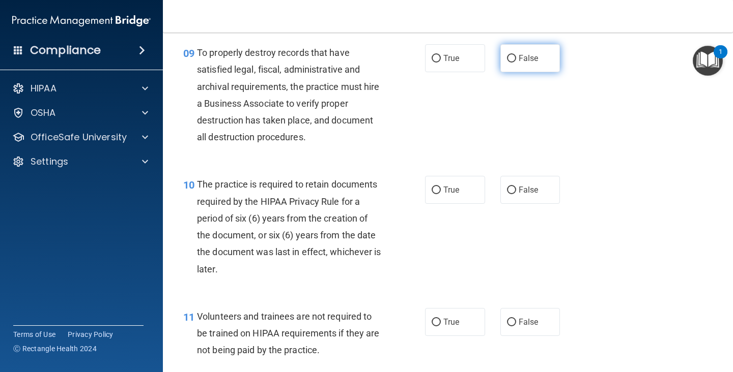
click at [512, 59] on input "False" at bounding box center [511, 59] width 9 height 8
radio input "true"
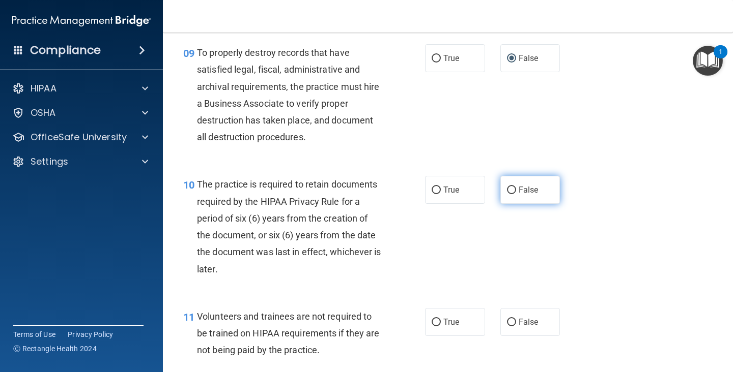
click at [510, 198] on label "False" at bounding box center [530, 190] width 60 height 28
click at [510, 194] on input "False" at bounding box center [511, 191] width 9 height 8
radio input "true"
click at [515, 321] on input "False" at bounding box center [511, 323] width 9 height 8
radio input "true"
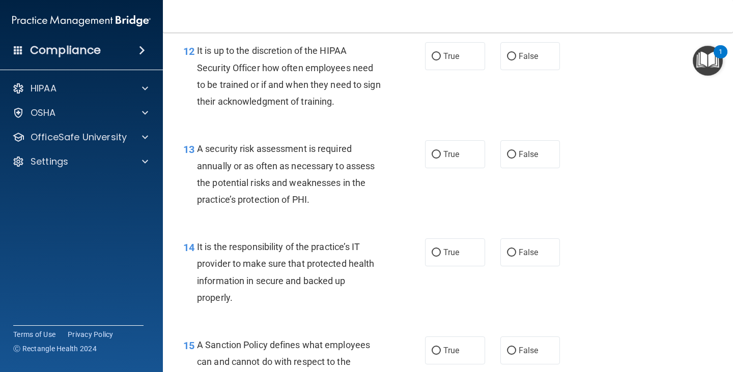
scroll to position [1302, 0]
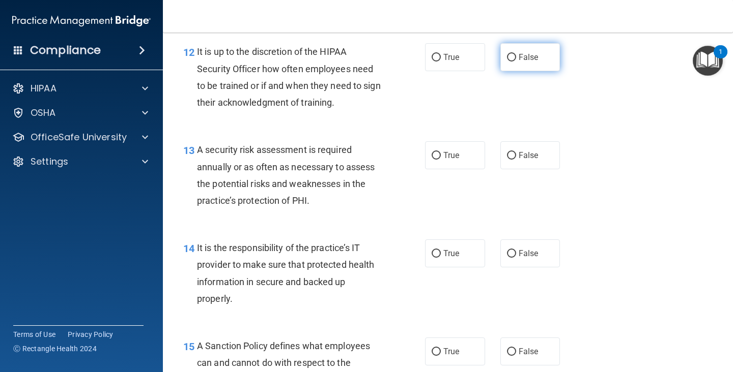
click at [512, 62] on input "False" at bounding box center [511, 58] width 9 height 8
radio input "true"
click at [436, 155] on input "True" at bounding box center [435, 156] width 9 height 8
radio input "true"
click at [508, 254] on input "False" at bounding box center [511, 254] width 9 height 8
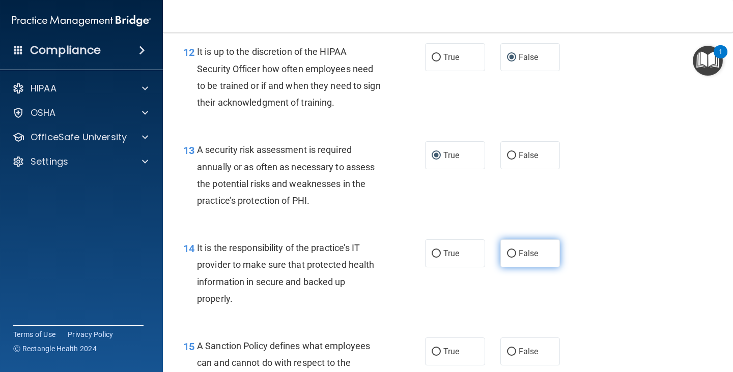
radio input "true"
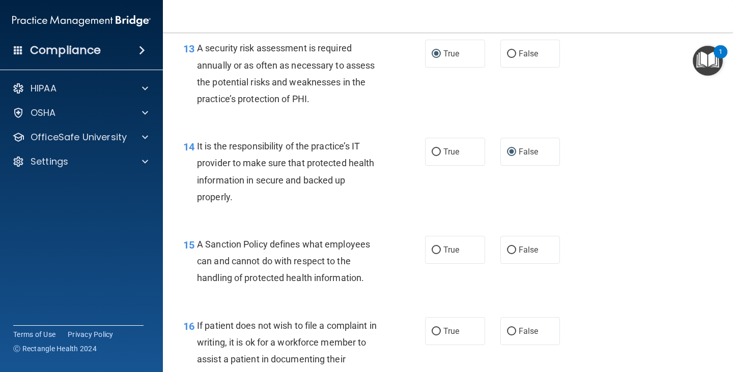
scroll to position [1425, 0]
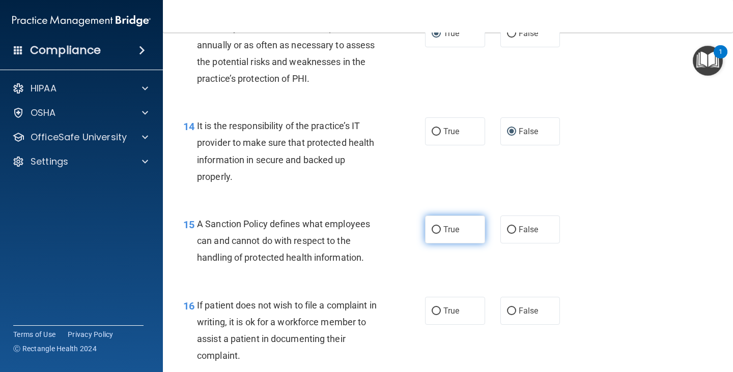
click at [434, 229] on input "True" at bounding box center [435, 230] width 9 height 8
radio input "true"
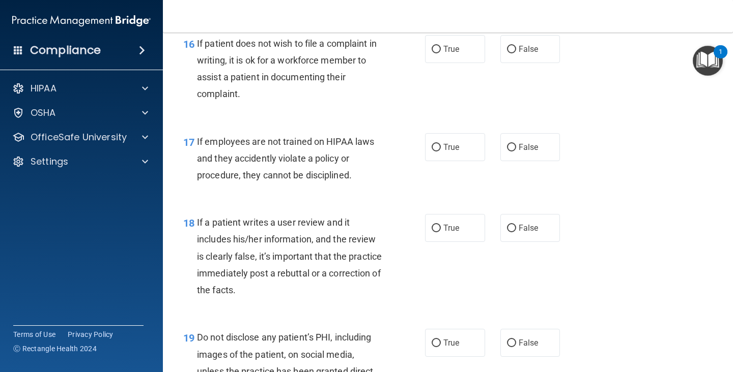
scroll to position [1689, 0]
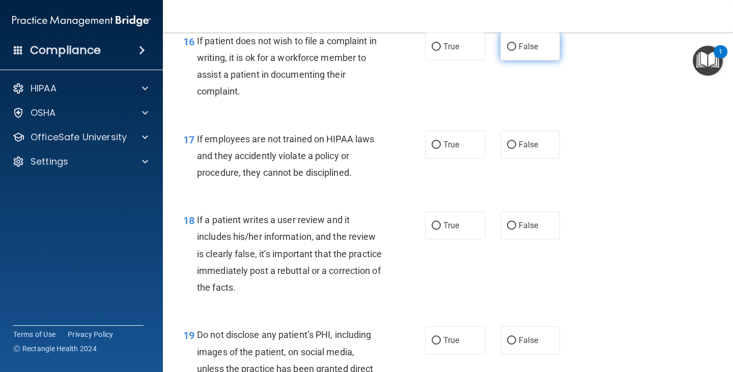
click at [511, 48] on input "False" at bounding box center [511, 47] width 9 height 8
radio input "true"
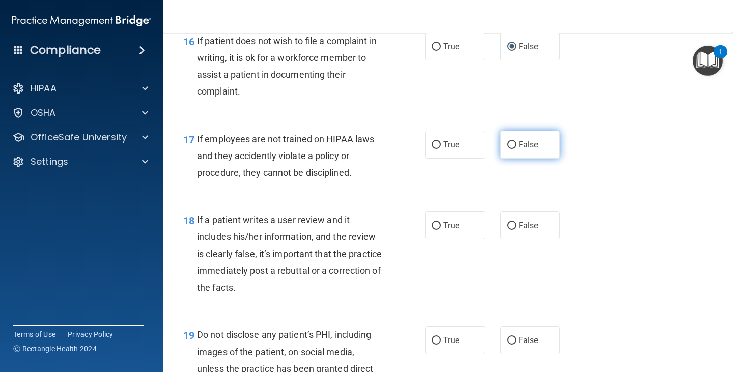
click at [508, 144] on input "False" at bounding box center [511, 145] width 9 height 8
radio input "true"
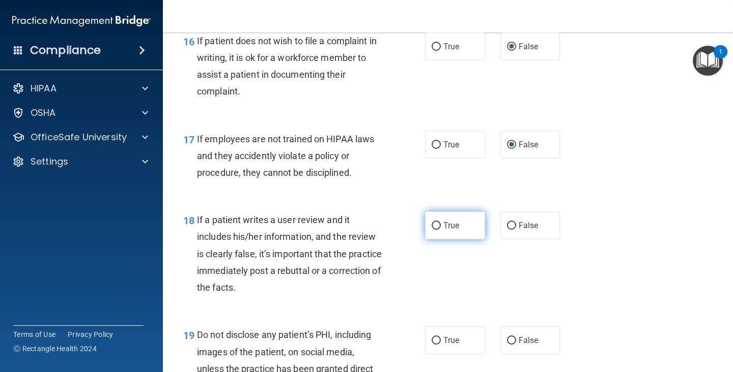
click at [438, 226] on input "True" at bounding box center [435, 226] width 9 height 8
radio input "true"
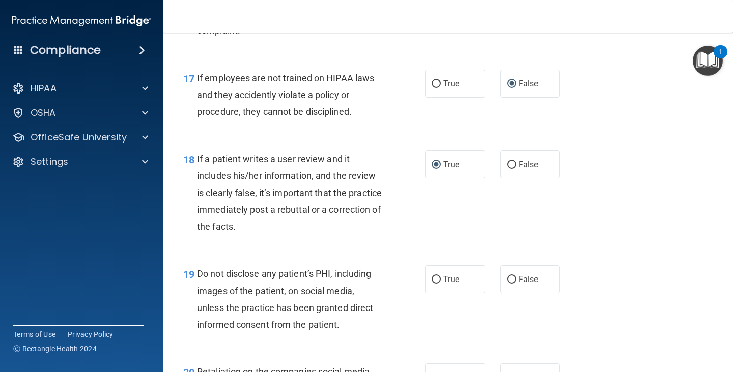
scroll to position [1771, 0]
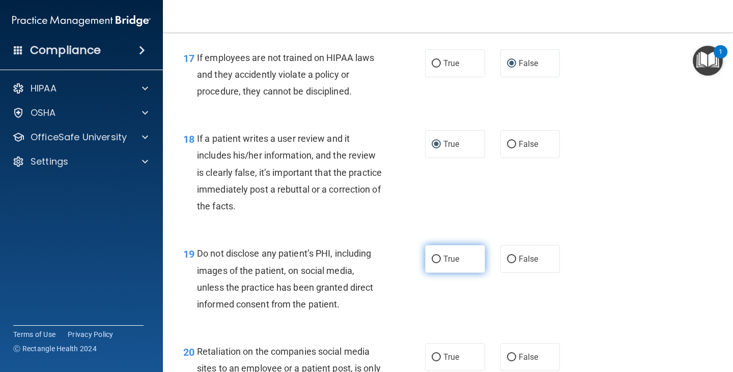
click at [438, 262] on input "True" at bounding box center [435, 260] width 9 height 8
radio input "true"
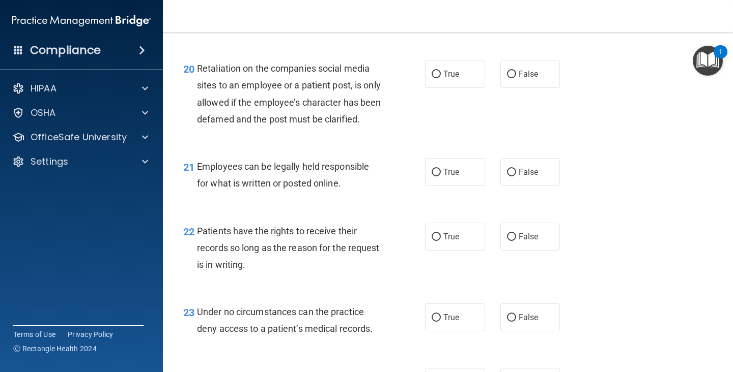
scroll to position [2055, 0]
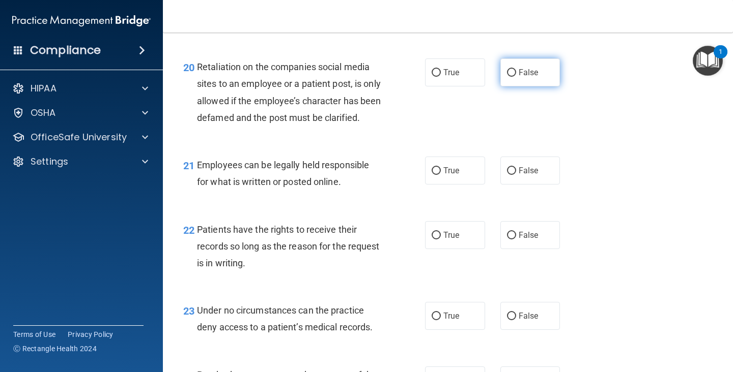
click at [512, 72] on input "False" at bounding box center [511, 73] width 9 height 8
radio input "true"
click at [437, 175] on input "True" at bounding box center [435, 171] width 9 height 8
radio input "true"
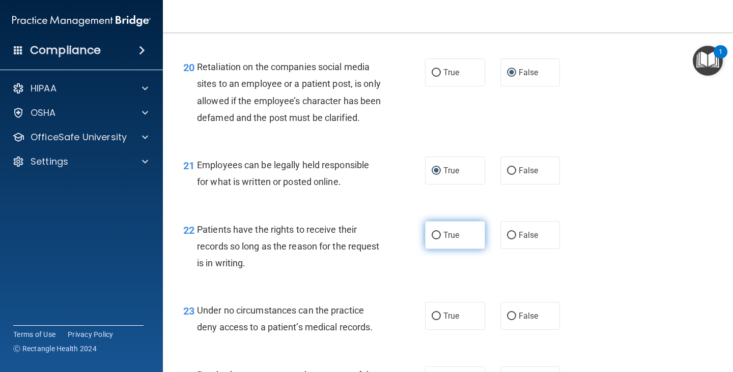
click at [434, 240] on input "True" at bounding box center [435, 236] width 9 height 8
radio input "true"
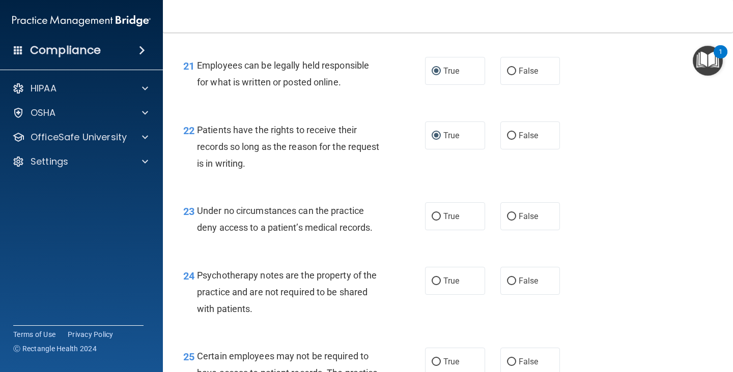
scroll to position [2157, 0]
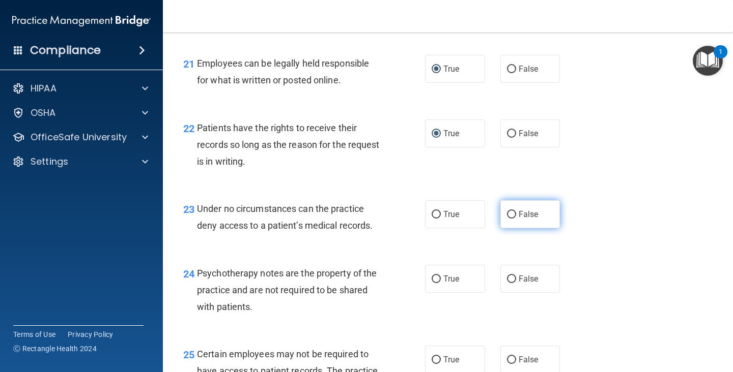
click at [508, 219] on input "False" at bounding box center [511, 215] width 9 height 8
radio input "true"
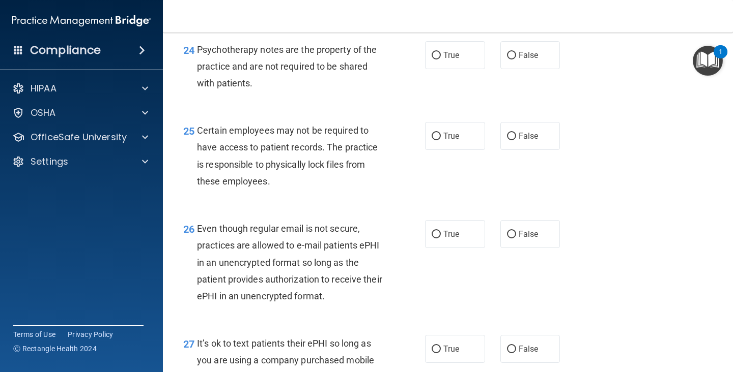
scroll to position [2361, 0]
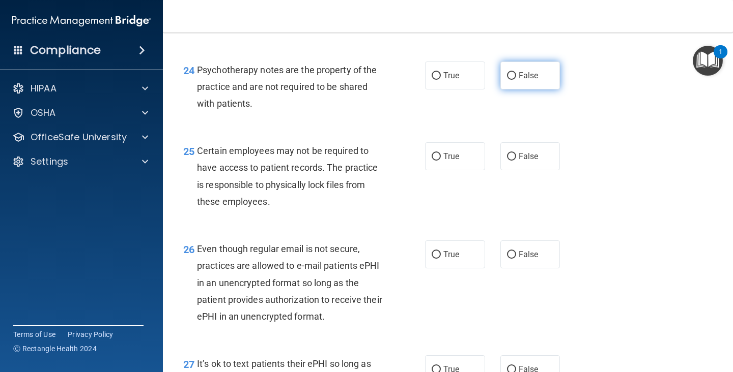
click at [513, 80] on input "False" at bounding box center [511, 76] width 9 height 8
radio input "true"
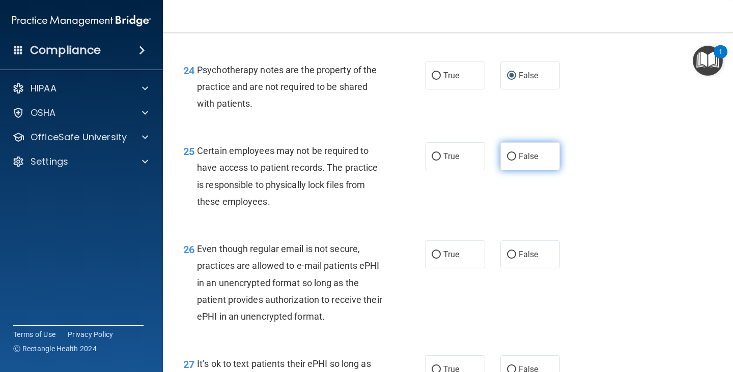
click at [510, 161] on input "False" at bounding box center [511, 157] width 9 height 8
radio input "true"
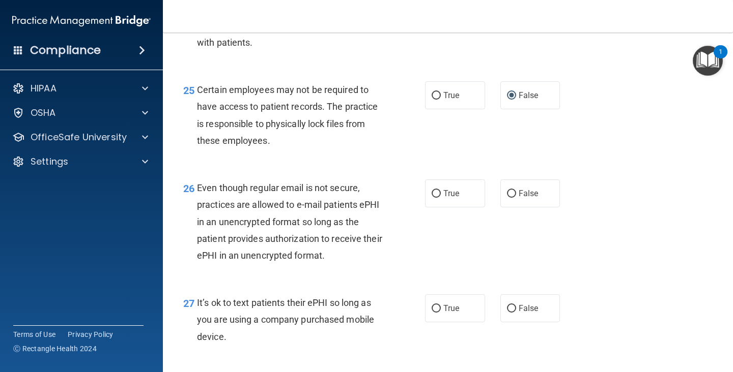
scroll to position [2442, 0]
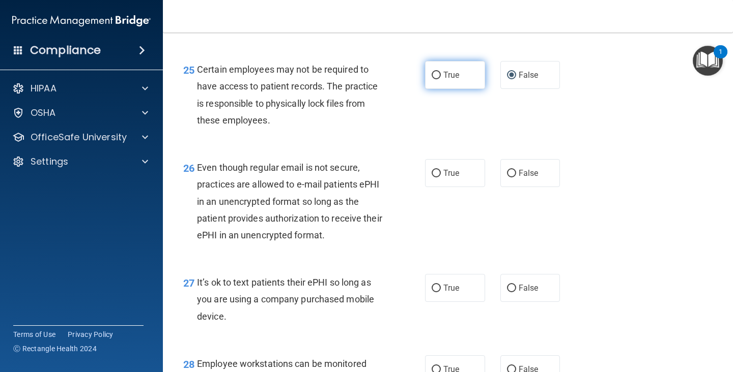
click at [434, 79] on input "True" at bounding box center [435, 76] width 9 height 8
radio input "true"
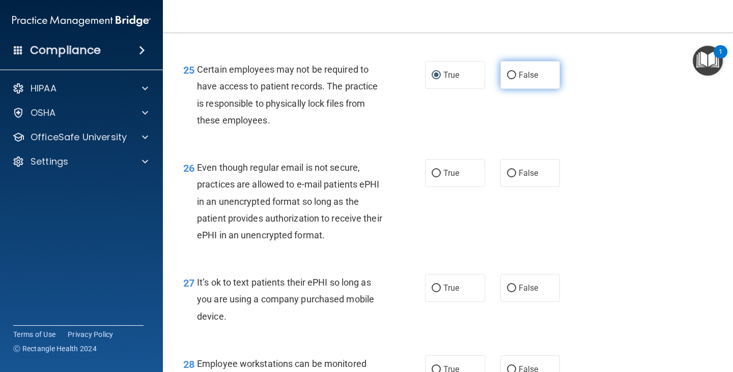
click at [508, 79] on input "False" at bounding box center [511, 76] width 9 height 8
radio input "true"
radio input "false"
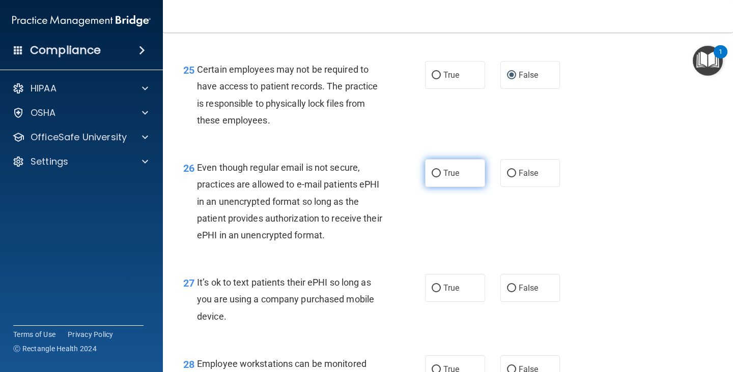
click at [435, 178] on input "True" at bounding box center [435, 174] width 9 height 8
radio input "true"
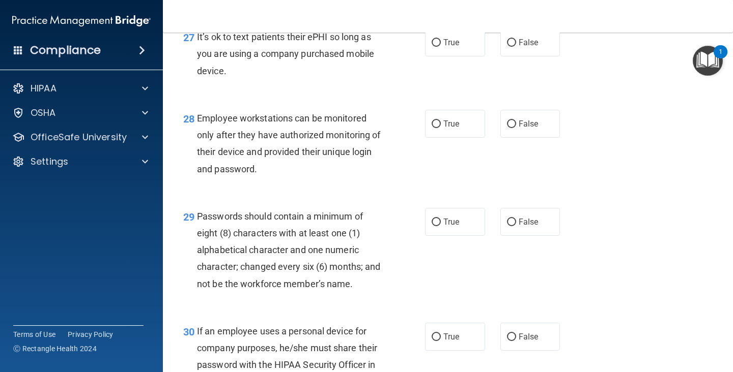
scroll to position [2686, 0]
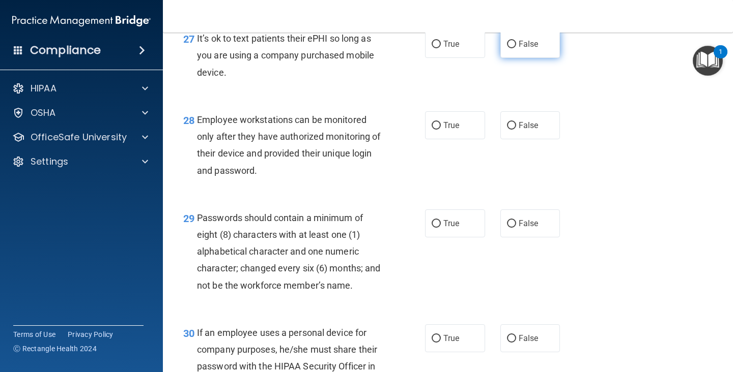
click at [513, 48] on input "False" at bounding box center [511, 45] width 9 height 8
radio input "true"
click at [437, 130] on input "True" at bounding box center [435, 126] width 9 height 8
radio input "true"
click at [435, 238] on label "True" at bounding box center [455, 224] width 60 height 28
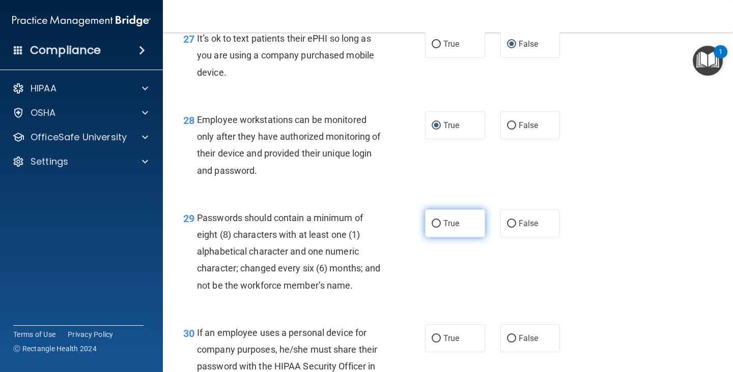
click at [435, 228] on input "True" at bounding box center [435, 224] width 9 height 8
radio input "true"
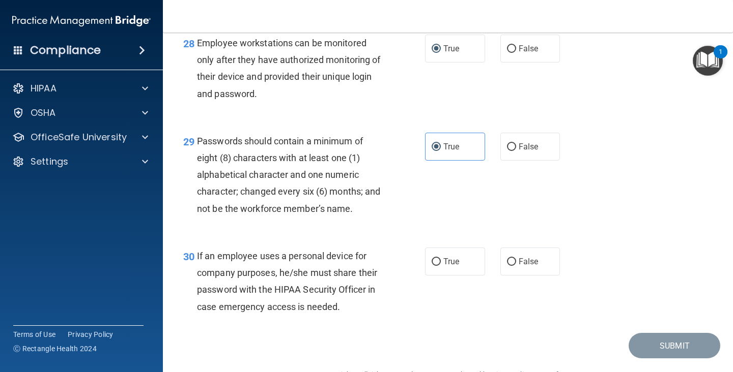
scroll to position [2768, 0]
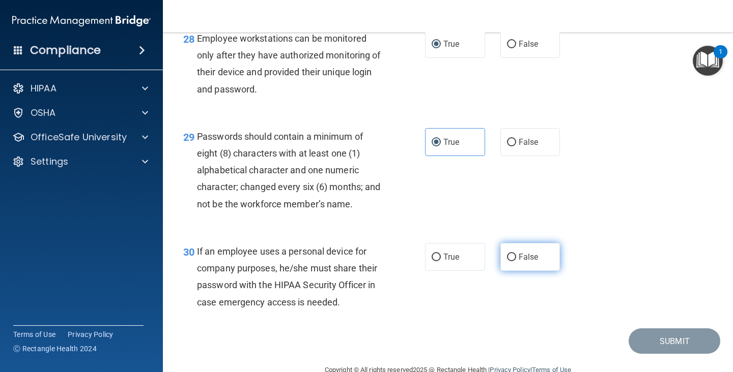
click at [510, 271] on label "False" at bounding box center [530, 257] width 60 height 28
click at [510, 262] on input "False" at bounding box center [511, 258] width 9 height 8
radio input "true"
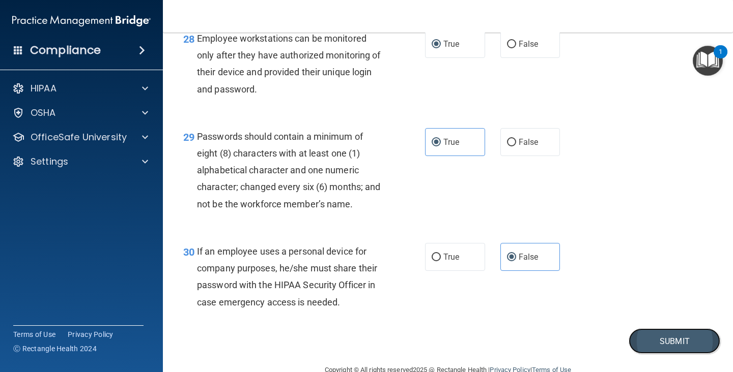
click at [610, 338] on button "Submit" at bounding box center [674, 342] width 92 height 26
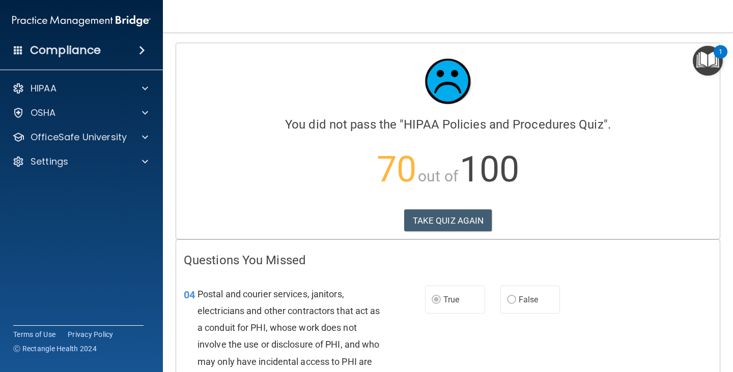
drag, startPoint x: 650, startPoint y: 258, endPoint x: 707, endPoint y: 327, distance: 89.6
click at [339, 322] on span "Postal and courier services, janitors, electricians and other contractors that …" at bounding box center [288, 336] width 183 height 95
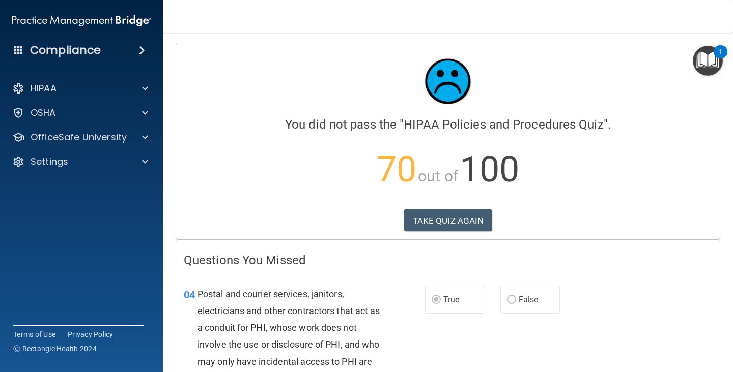
click at [338, 274] on div "04 Postal and courier services, janitors, electricians and other contractors th…" at bounding box center [447, 339] width 543 height 132
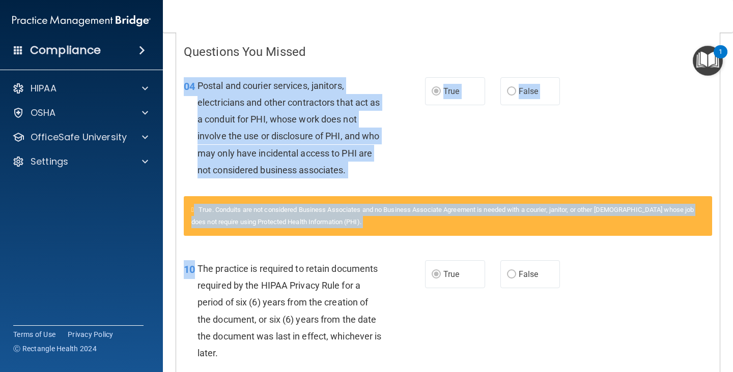
scroll to position [212, 0]
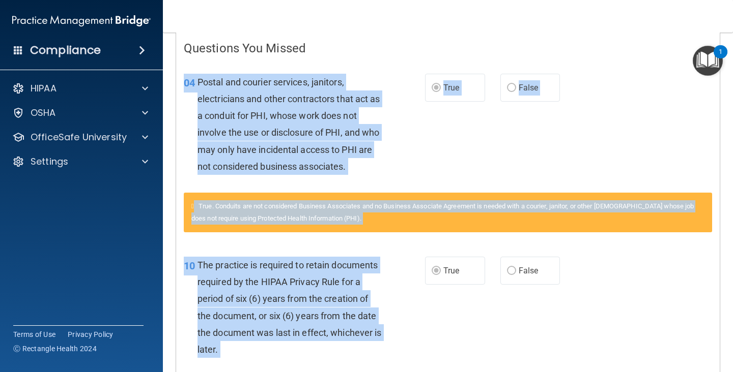
drag, startPoint x: 338, startPoint y: 274, endPoint x: 393, endPoint y: 345, distance: 90.0
click at [416, 335] on div "10 The practice is required to retain documents required by the HIPAA Privacy R…" at bounding box center [304, 310] width 272 height 106
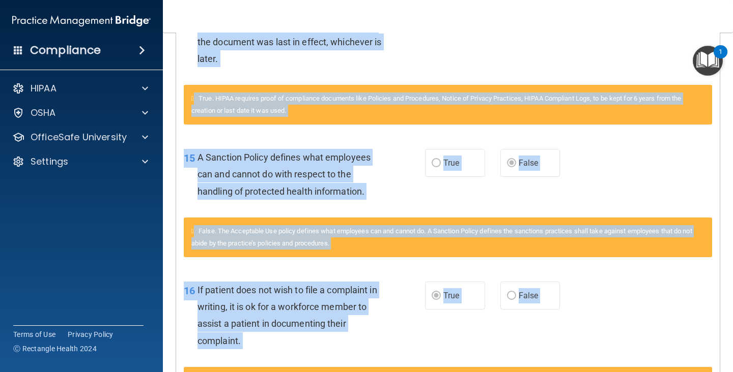
scroll to position [536, 0]
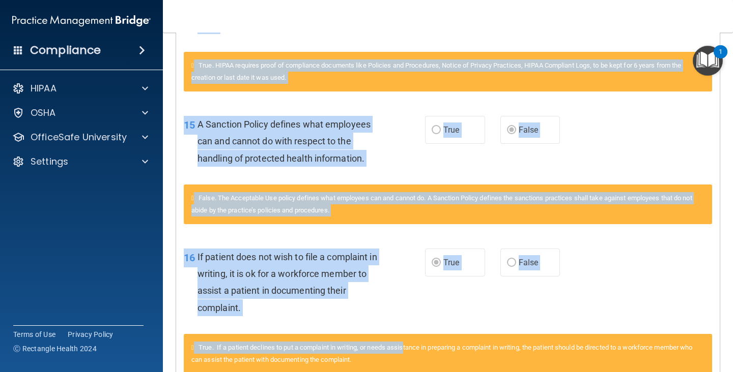
drag, startPoint x: 395, startPoint y: 158, endPoint x: 410, endPoint y: 343, distance: 185.8
click at [416, 328] on div "16 If patient does not wish to file a complaint in writing, it is ok for a work…" at bounding box center [447, 285] width 543 height 98
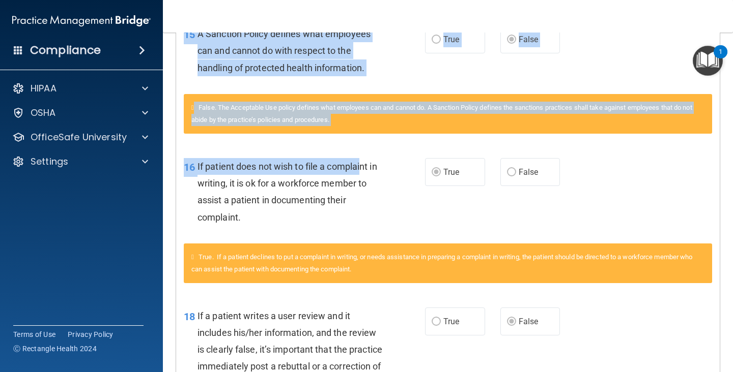
scroll to position [594, 0]
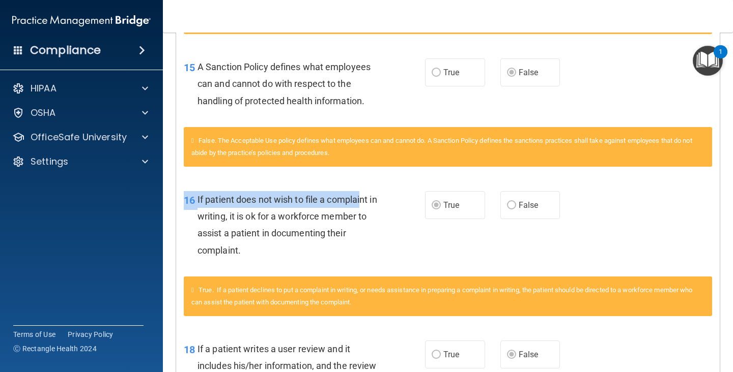
drag, startPoint x: 361, startPoint y: 259, endPoint x: 367, endPoint y: 151, distance: 108.1
click at [367, 151] on div "Questions You Missed 04 Postal and courier services, janitors, electricians and…" at bounding box center [447, 343] width 543 height 1395
click at [383, 245] on div "If patient does not wish to file a complaint in writing, it is ok for a workfor…" at bounding box center [293, 225] width 192 height 68
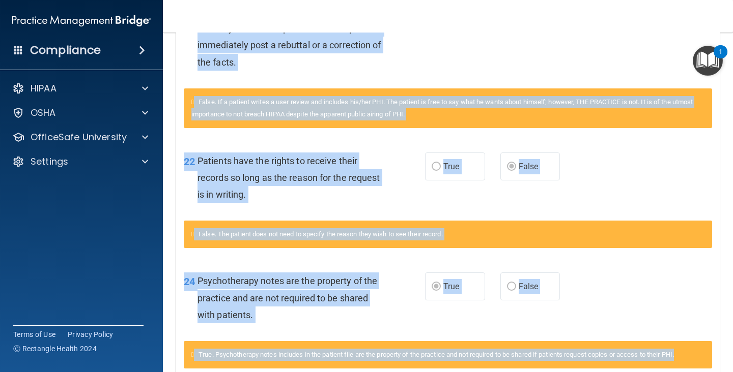
scroll to position [955, 0]
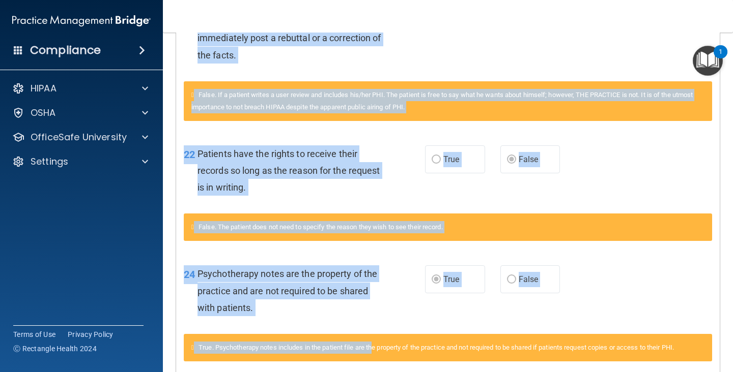
drag, startPoint x: 385, startPoint y: 243, endPoint x: 376, endPoint y: 352, distance: 108.7
click at [411, 276] on div "24 Psychotherapy notes are the property of the practice and are not required to…" at bounding box center [304, 294] width 272 height 56
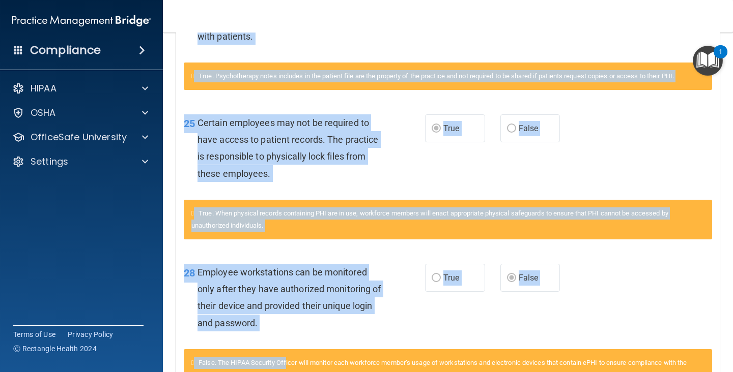
scroll to position [1304, 0]
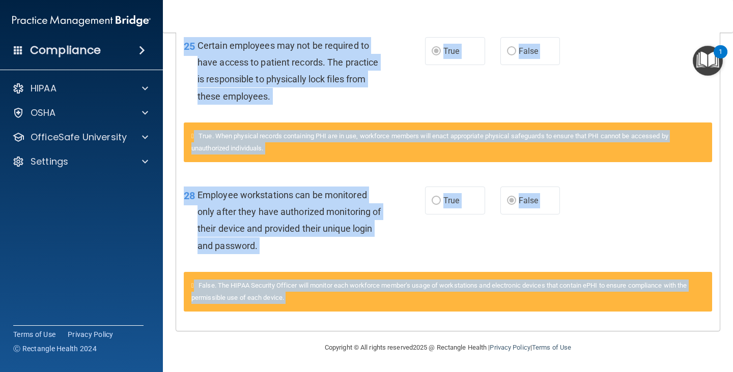
drag, startPoint x: 342, startPoint y: 278, endPoint x: 318, endPoint y: 335, distance: 61.8
click at [318, 335] on main "Calculating your score.... You did not pass the " HIPAA Policies and Procedures…" at bounding box center [448, 203] width 570 height 340
click at [550, 78] on div "25 Certain employees may not be required to have access to patient records. The…" at bounding box center [447, 73] width 543 height 98
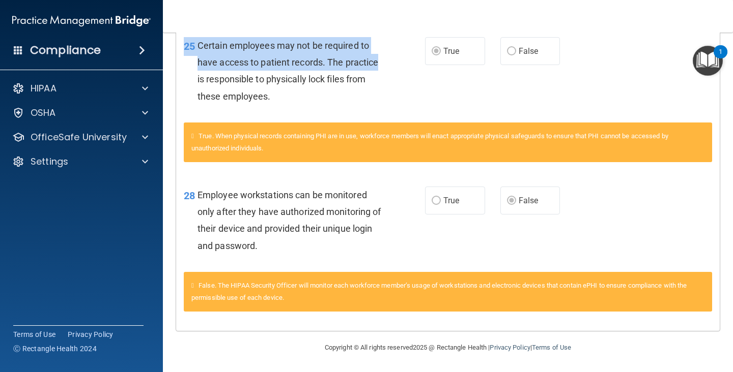
drag, startPoint x: 444, startPoint y: 93, endPoint x: 438, endPoint y: 68, distance: 25.2
click at [438, 68] on div "25 Certain employees may not be required to have access to patient records. The…" at bounding box center [447, 73] width 543 height 98
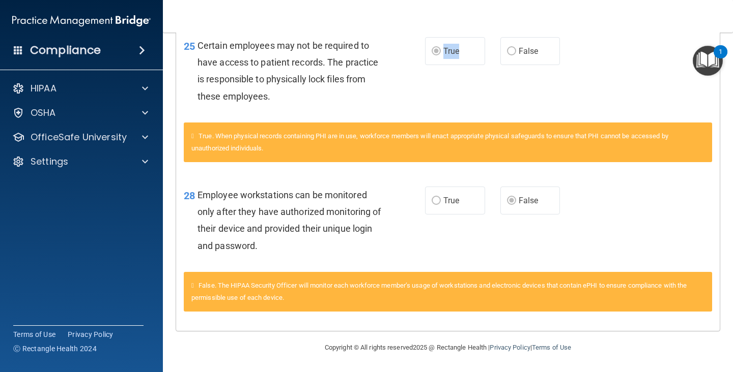
drag, startPoint x: 438, startPoint y: 63, endPoint x: 430, endPoint y: 58, distance: 8.5
click at [430, 58] on label "True" at bounding box center [455, 51] width 60 height 28
click at [359, 75] on span "Certain employees may not be required to have access to patient records. The pr…" at bounding box center [287, 71] width 181 height 62
click at [336, 67] on span "Certain employees may not be required to have access to patient records. The pr…" at bounding box center [287, 71] width 181 height 62
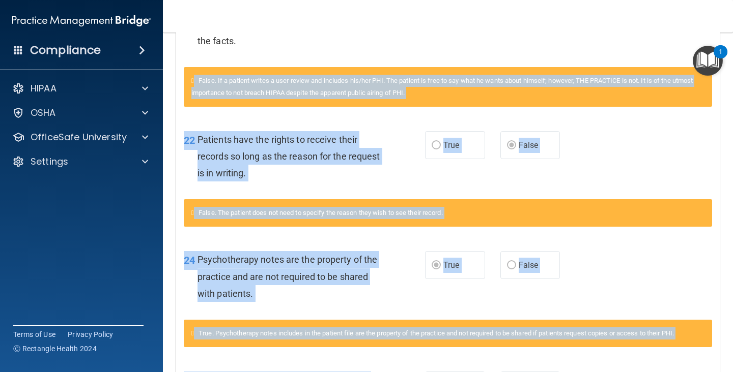
scroll to position [967, 0]
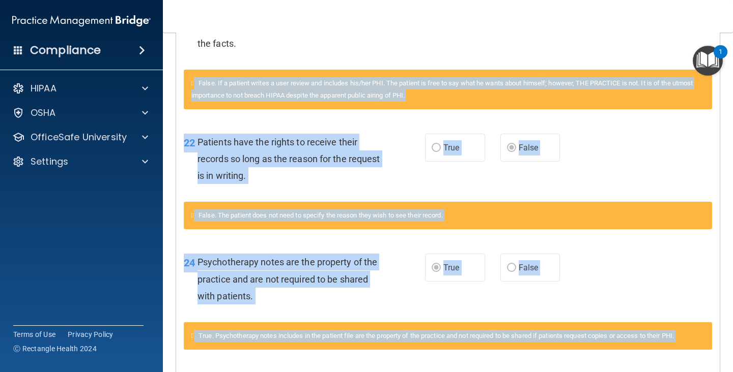
drag, startPoint x: 404, startPoint y: 73, endPoint x: 397, endPoint y: 54, distance: 20.4
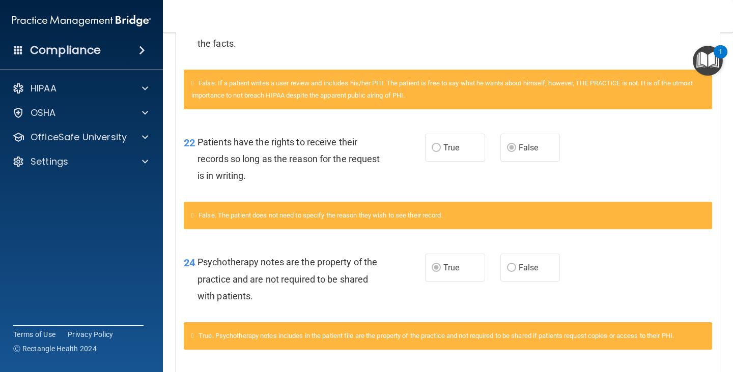
click at [610, 156] on div "22 Patients have the rights to receive their records so long as the reason for …" at bounding box center [447, 161] width 543 height 81
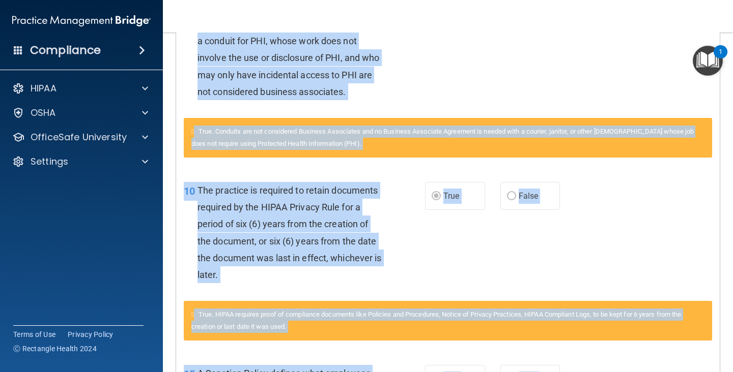
scroll to position [0, 0]
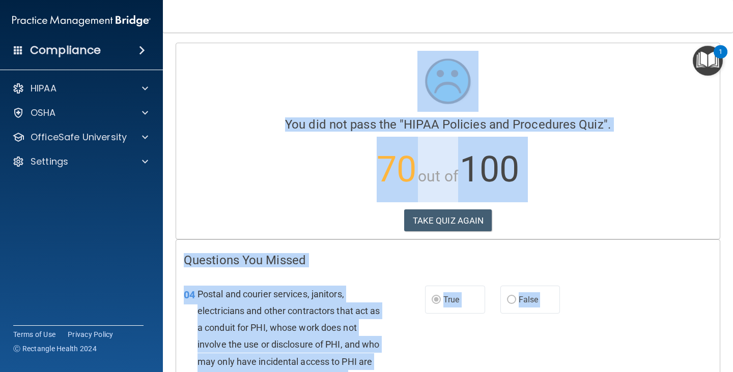
drag, startPoint x: 617, startPoint y: 156, endPoint x: 732, endPoint y: -48, distance: 234.2
click at [610, 0] on html "Compliance HIPAA Documents and Policies Report an Incident Business Associates …" at bounding box center [366, 186] width 733 height 372
click at [430, 222] on button "TAKE QUIZ AGAIN" at bounding box center [448, 221] width 88 height 22
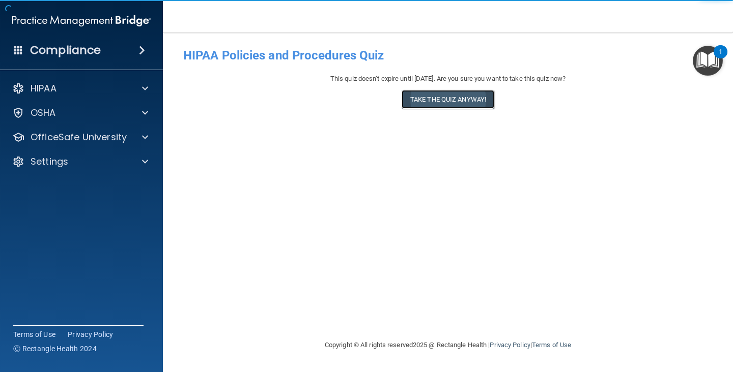
click at [459, 102] on button "Take the quiz anyway!" at bounding box center [447, 99] width 93 height 19
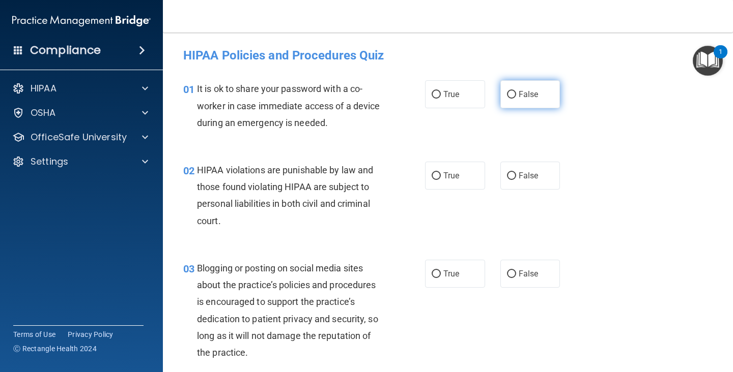
click at [510, 94] on input "False" at bounding box center [511, 95] width 9 height 8
radio input "true"
click at [436, 177] on input "True" at bounding box center [435, 176] width 9 height 8
radio input "true"
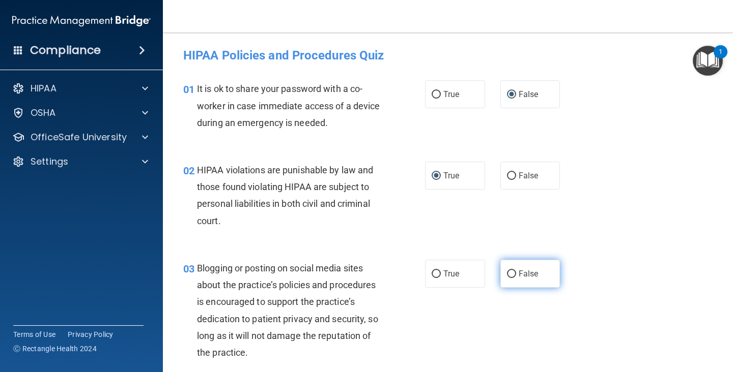
click at [517, 274] on label "False" at bounding box center [530, 274] width 60 height 28
click at [516, 274] on input "False" at bounding box center [511, 275] width 9 height 8
radio input "true"
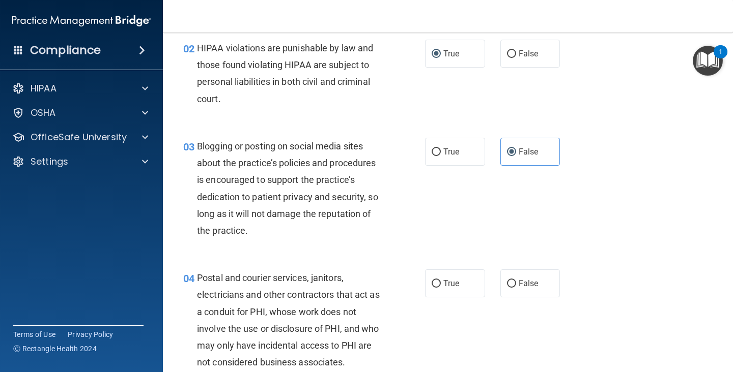
scroll to position [142, 0]
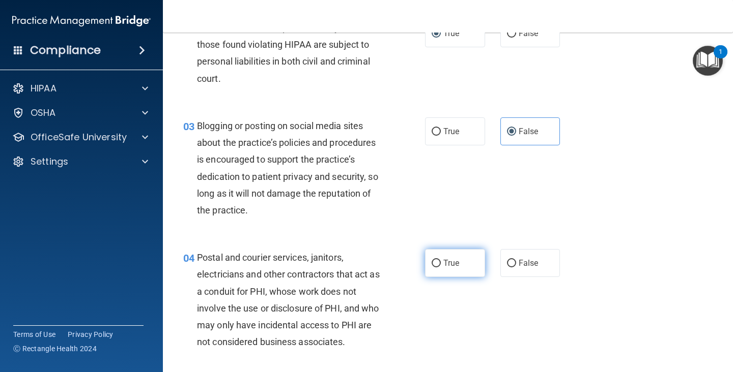
click at [438, 263] on input "True" at bounding box center [435, 264] width 9 height 8
radio input "true"
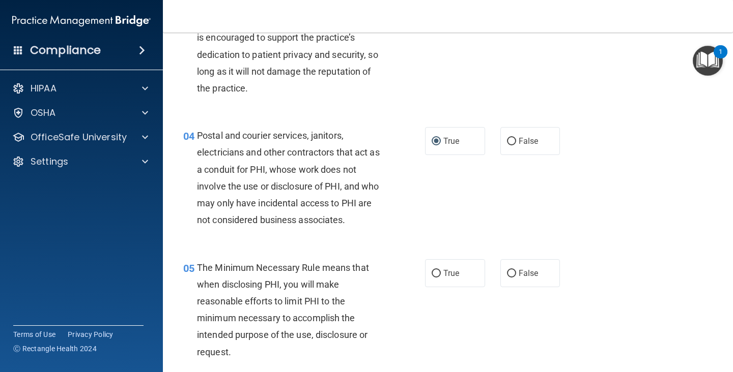
scroll to position [285, 0]
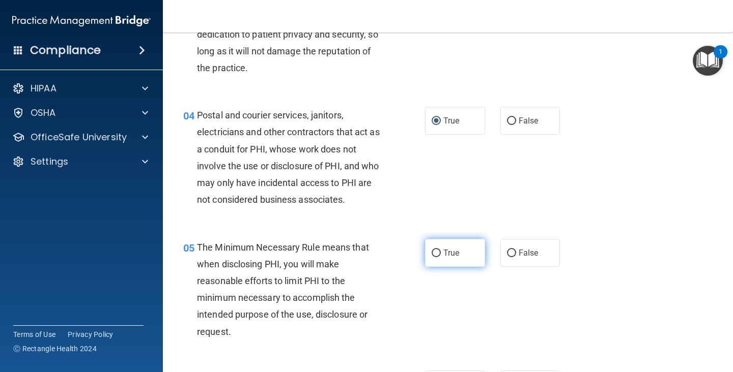
click at [440, 254] on input "True" at bounding box center [435, 254] width 9 height 8
radio input "true"
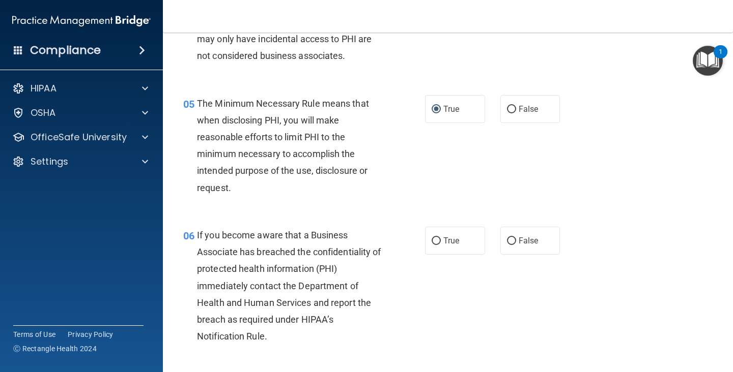
scroll to position [448, 0]
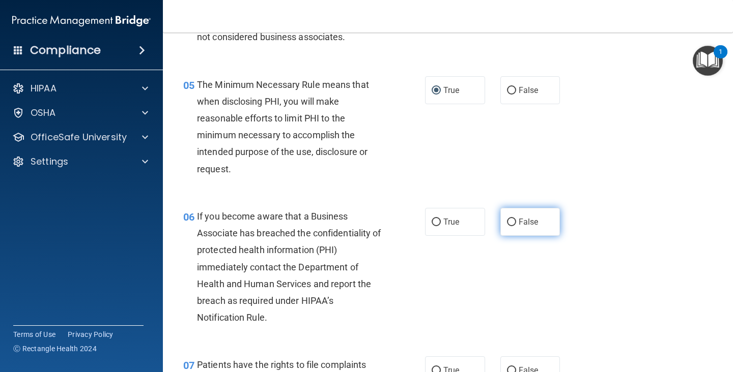
click at [513, 220] on input "False" at bounding box center [511, 223] width 9 height 8
radio input "true"
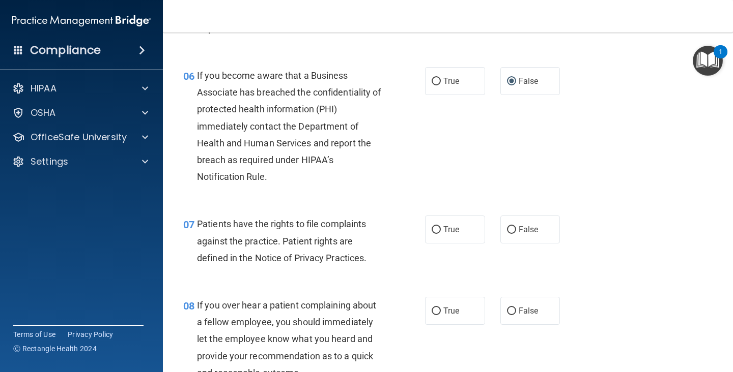
scroll to position [590, 0]
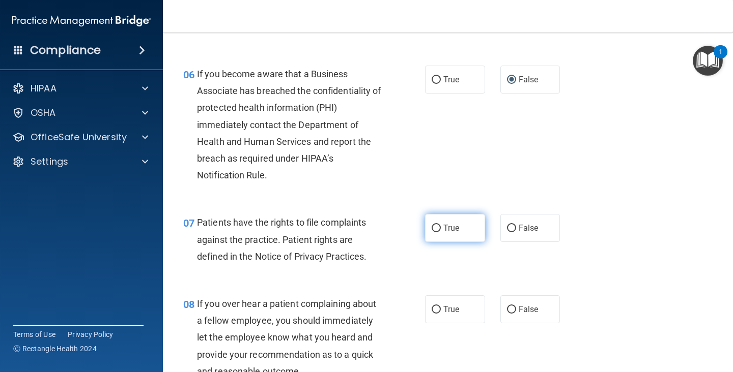
click at [433, 229] on input "True" at bounding box center [435, 229] width 9 height 8
radio input "true"
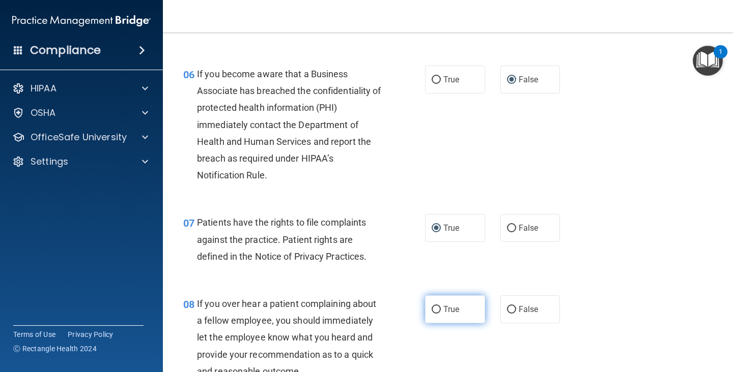
click at [435, 312] on input "True" at bounding box center [435, 310] width 9 height 8
radio input "true"
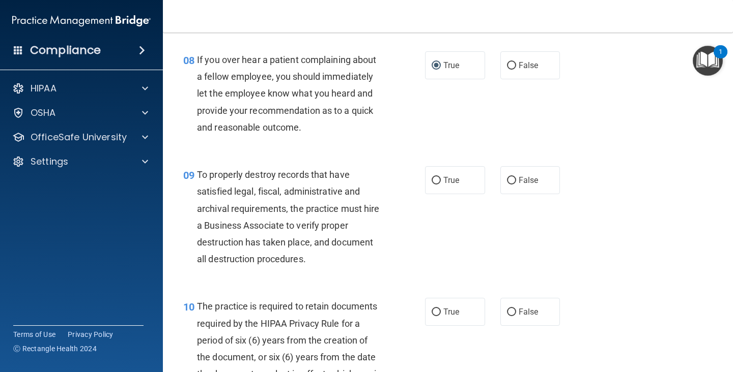
scroll to position [855, 0]
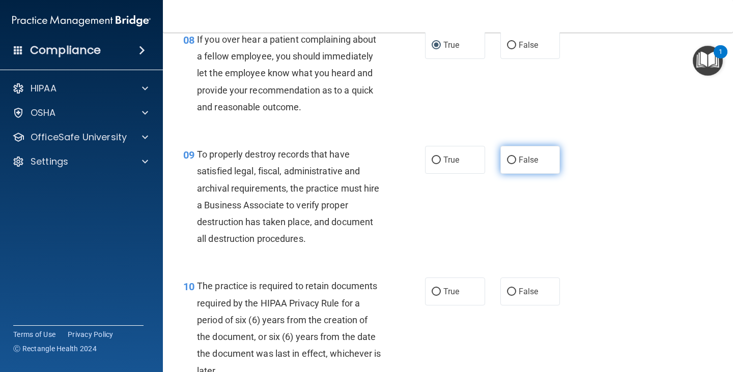
click at [512, 158] on input "False" at bounding box center [511, 161] width 9 height 8
radio input "true"
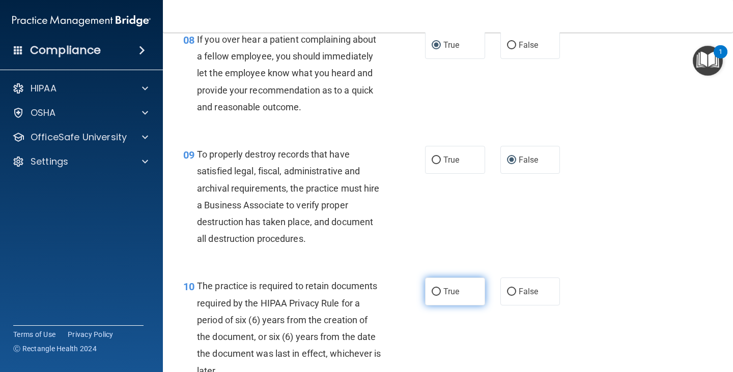
click at [435, 292] on input "True" at bounding box center [435, 292] width 9 height 8
radio input "true"
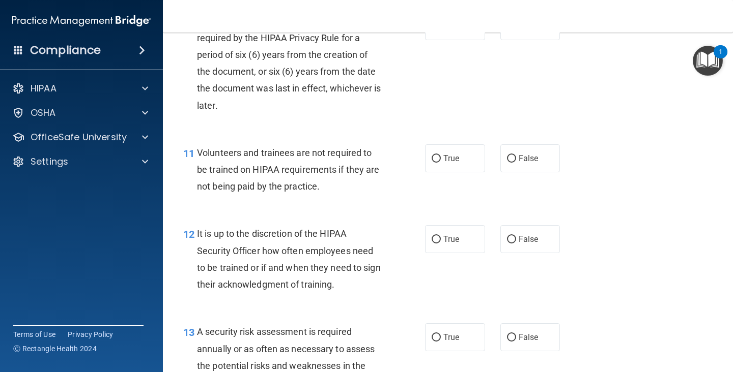
scroll to position [1140, 0]
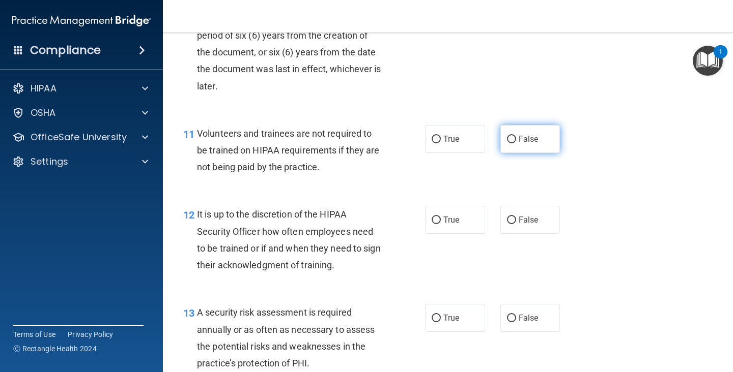
click at [510, 140] on input "False" at bounding box center [511, 140] width 9 height 8
radio input "true"
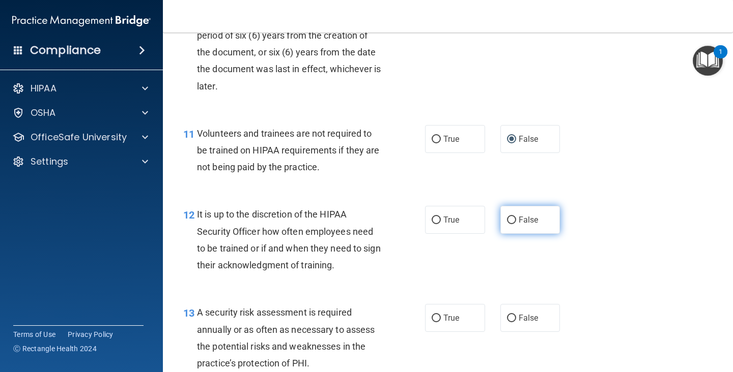
click at [510, 220] on input "False" at bounding box center [511, 221] width 9 height 8
radio input "true"
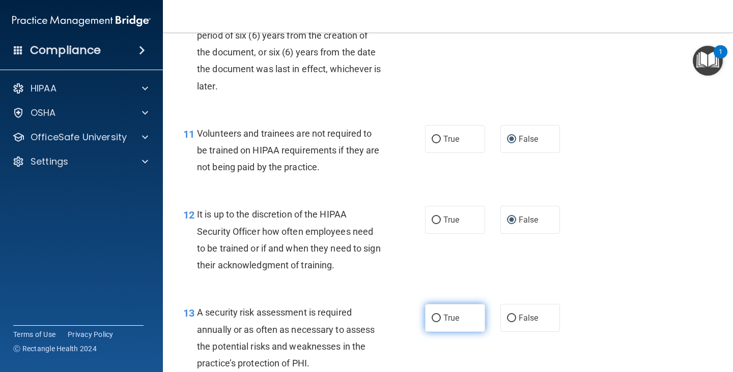
click at [438, 316] on input "True" at bounding box center [435, 319] width 9 height 8
radio input "true"
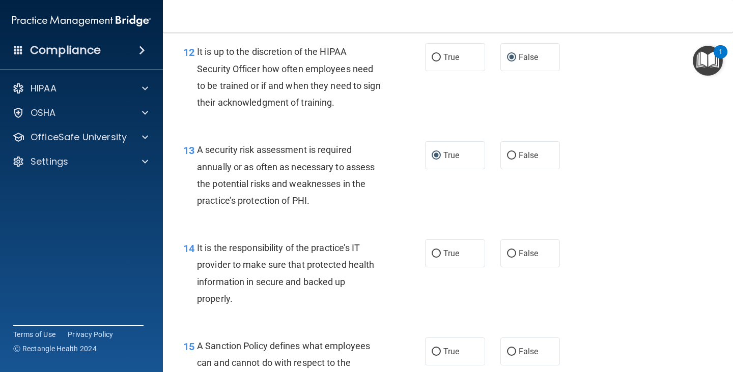
scroll to position [1323, 0]
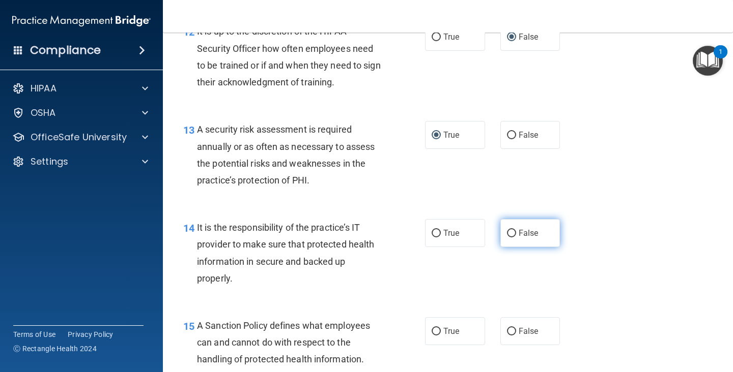
click at [511, 234] on input "False" at bounding box center [511, 234] width 9 height 8
radio input "true"
click at [511, 330] on input "False" at bounding box center [511, 332] width 9 height 8
radio input "true"
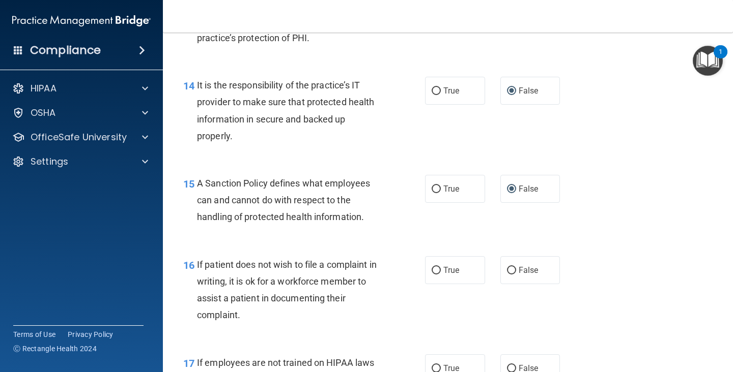
scroll to position [1486, 0]
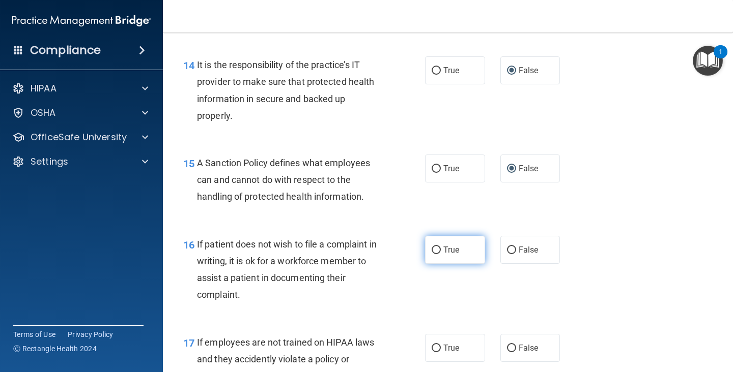
click at [438, 247] on input "True" at bounding box center [435, 251] width 9 height 8
radio input "true"
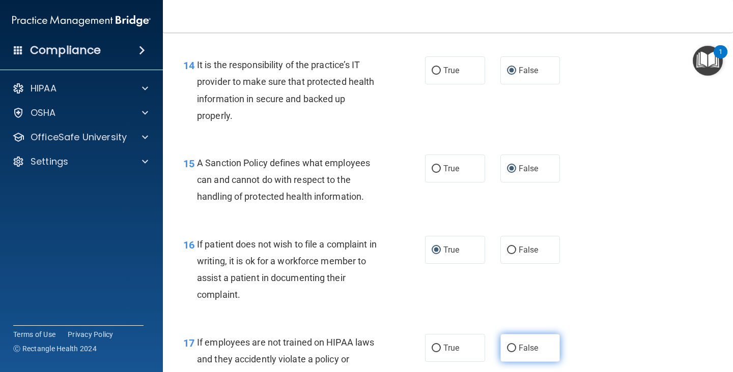
click at [512, 338] on input "False" at bounding box center [511, 349] width 9 height 8
radio input "true"
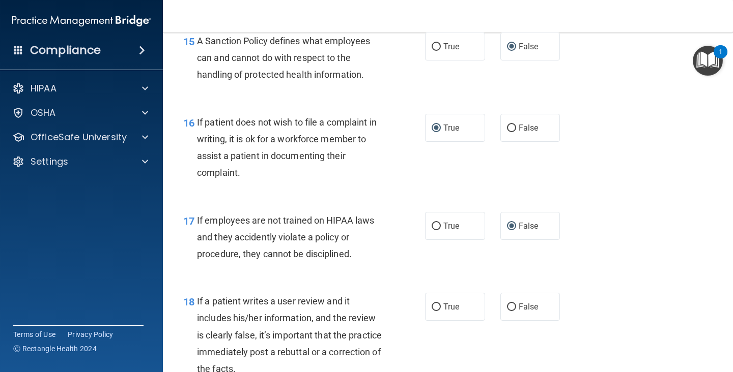
scroll to position [1628, 0]
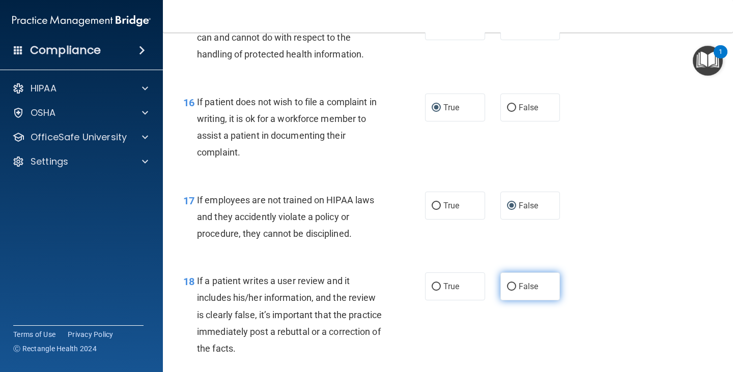
click at [508, 287] on input "False" at bounding box center [511, 287] width 9 height 8
radio input "true"
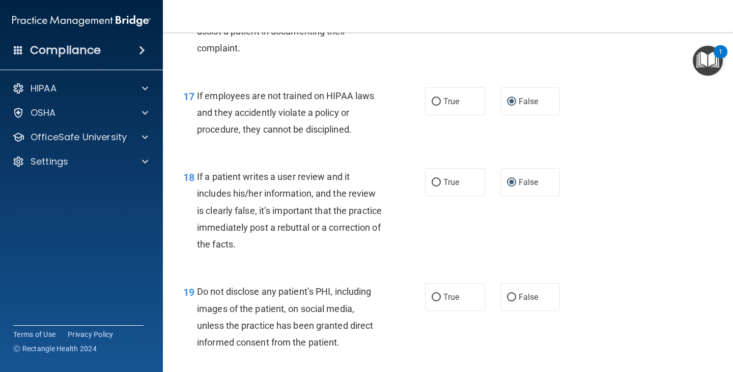
scroll to position [1750, 0]
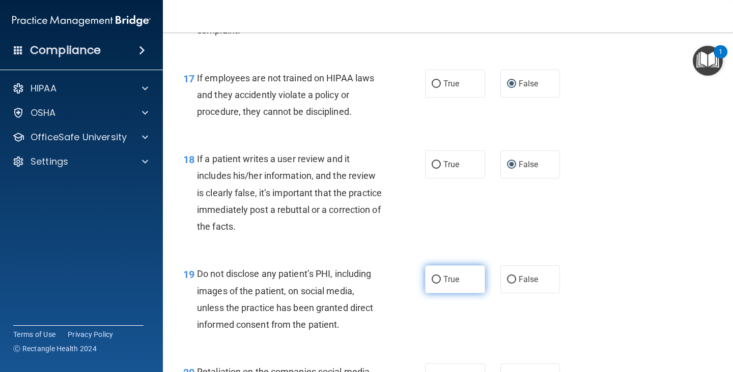
click at [434, 282] on input "True" at bounding box center [435, 280] width 9 height 8
radio input "true"
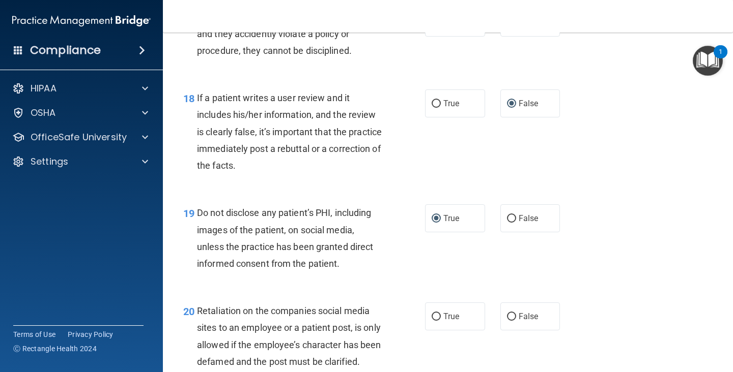
scroll to position [1832, 0]
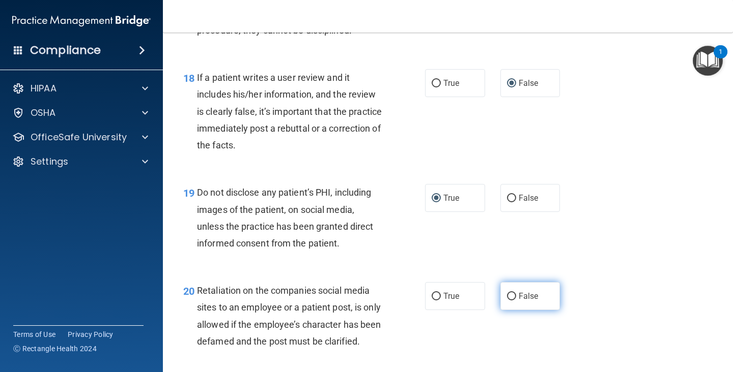
click at [512, 298] on input "False" at bounding box center [511, 297] width 9 height 8
radio input "true"
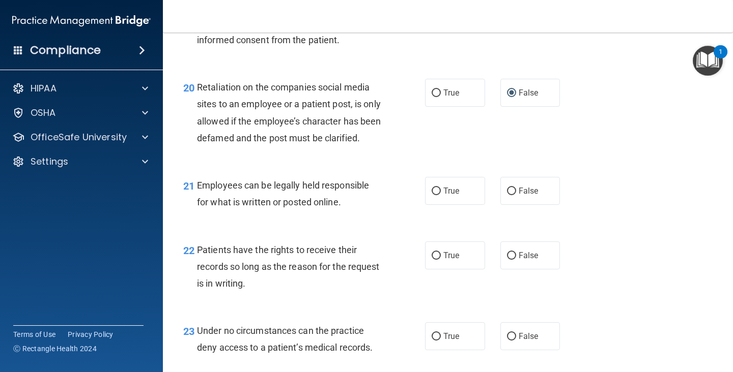
scroll to position [2055, 0]
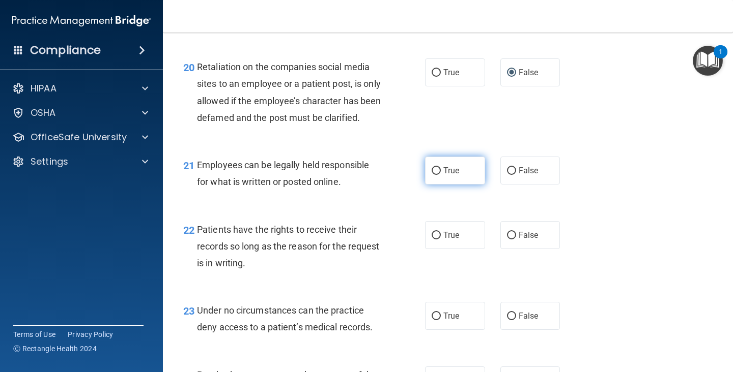
click at [436, 175] on input "True" at bounding box center [435, 171] width 9 height 8
radio input "true"
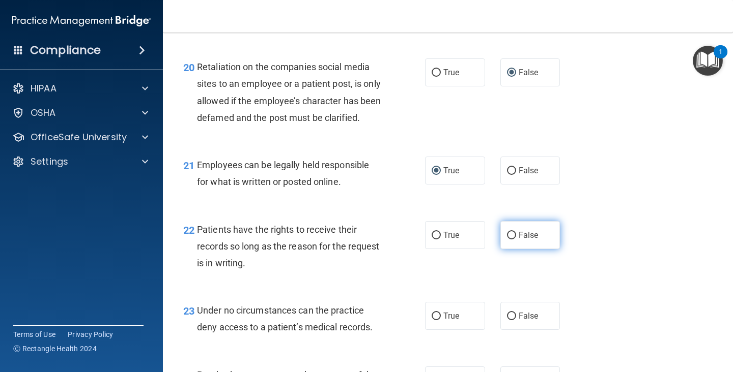
click at [510, 240] on input "False" at bounding box center [511, 236] width 9 height 8
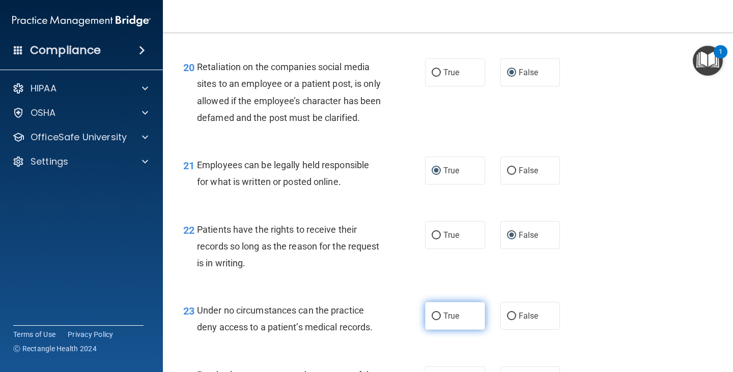
click at [437, 321] on input "True" at bounding box center [435, 317] width 9 height 8
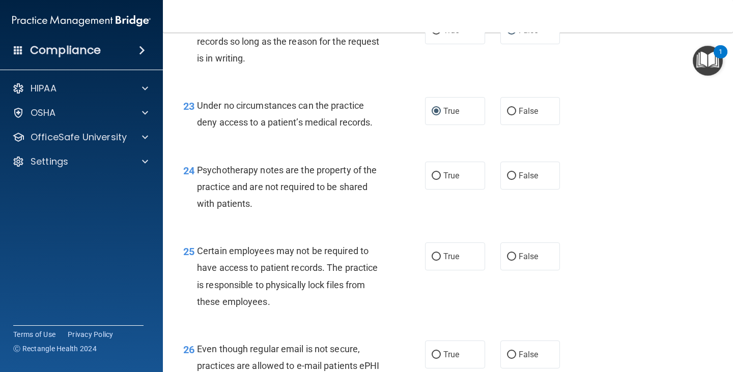
scroll to position [2279, 0]
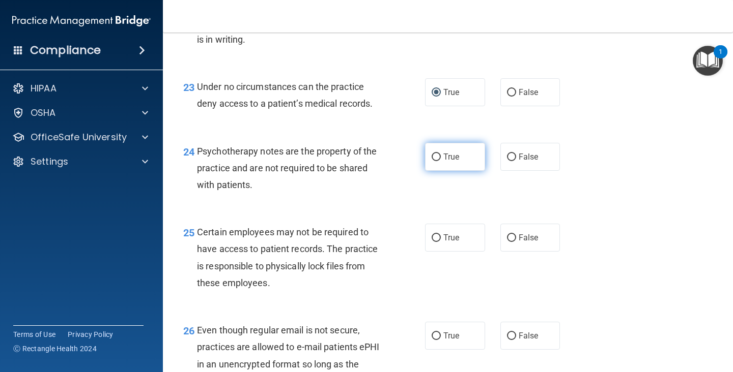
click at [432, 161] on input "True" at bounding box center [435, 158] width 9 height 8
click at [435, 242] on input "True" at bounding box center [435, 239] width 9 height 8
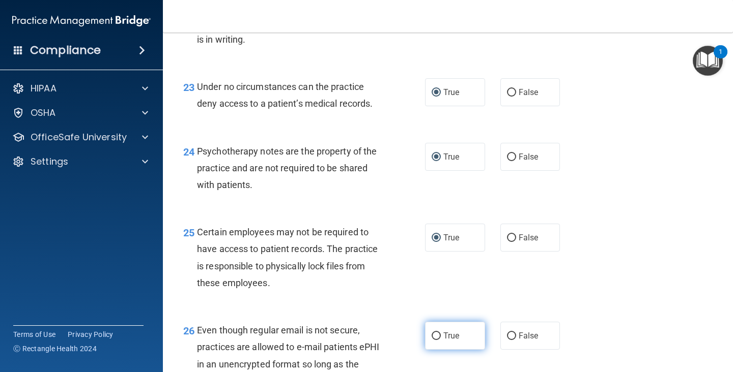
click at [437, 338] on input "True" at bounding box center [435, 337] width 9 height 8
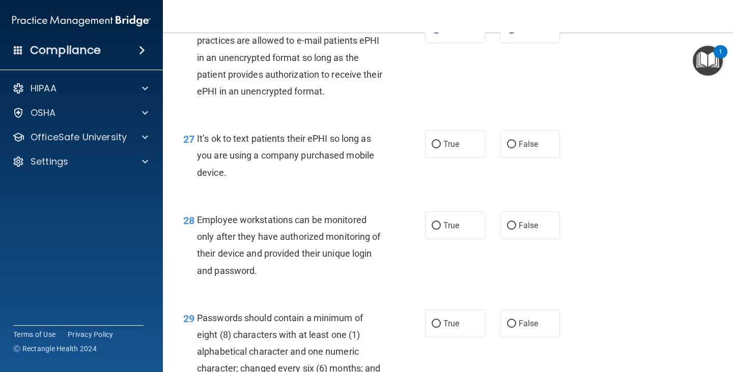
scroll to position [2605, 0]
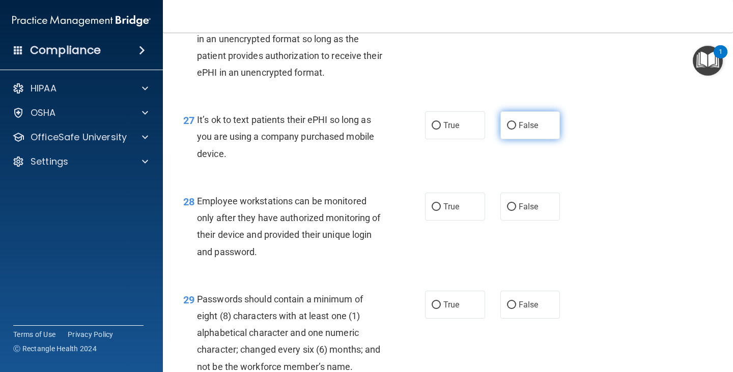
click at [510, 130] on input "False" at bounding box center [511, 126] width 9 height 8
click at [510, 211] on input "False" at bounding box center [511, 208] width 9 height 8
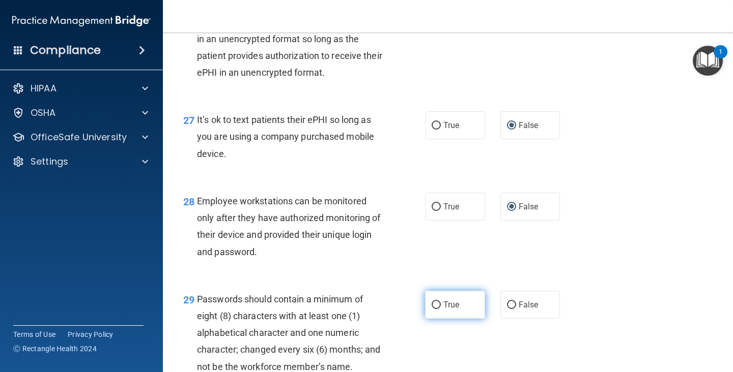
click at [440, 309] on input "True" at bounding box center [435, 306] width 9 height 8
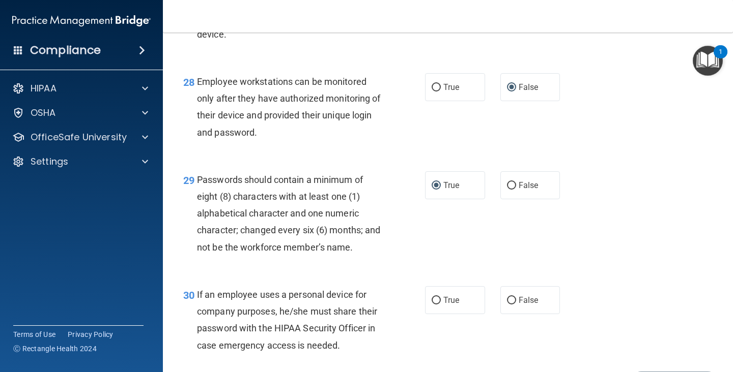
scroll to position [2727, 0]
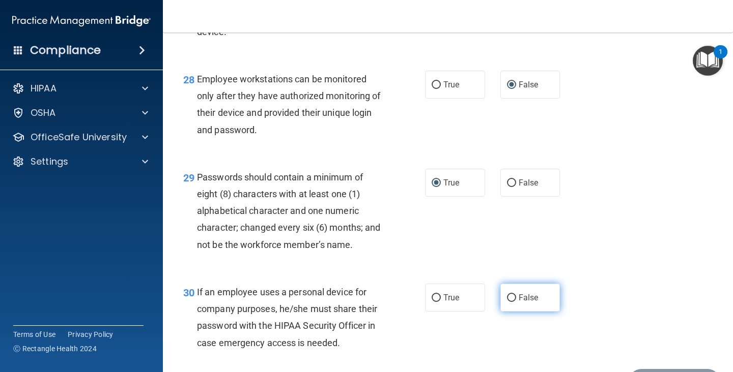
click at [512, 302] on input "False" at bounding box center [511, 299] width 9 height 8
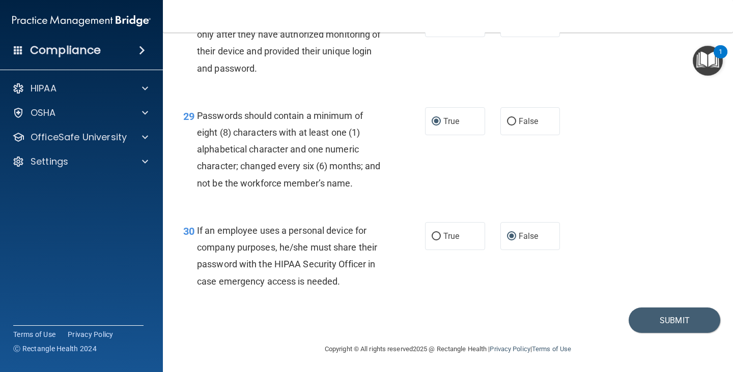
scroll to position [2807, 0]
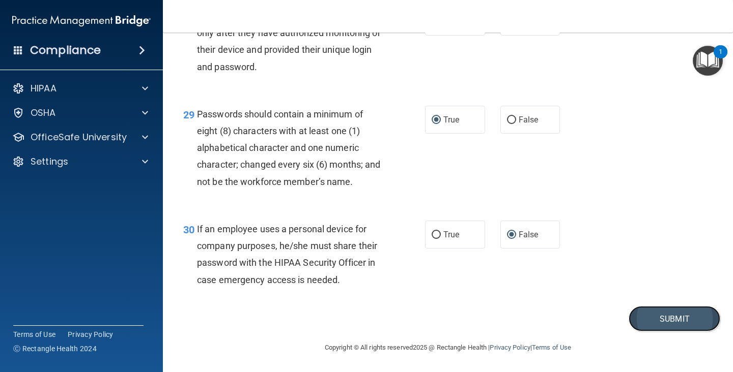
click at [610, 315] on button "Submit" at bounding box center [674, 319] width 92 height 26
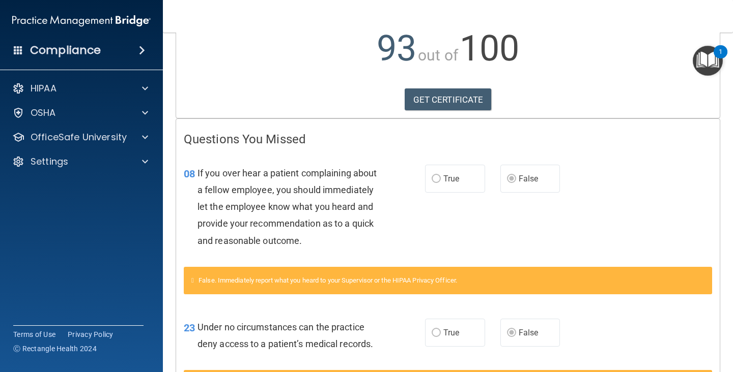
scroll to position [207, 0]
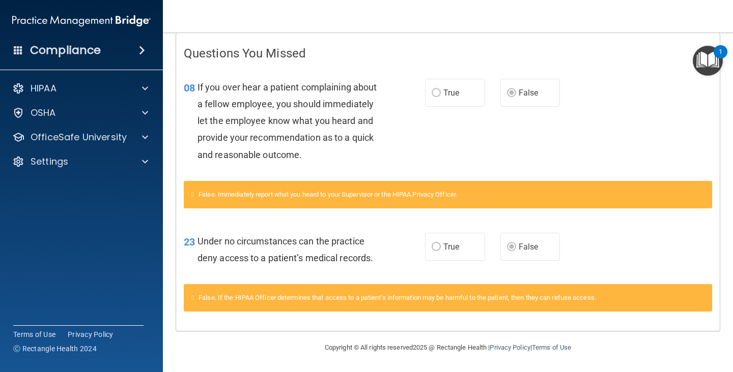
drag, startPoint x: 601, startPoint y: 266, endPoint x: 583, endPoint y: 395, distance: 131.0
click at [583, 338] on html "Compliance HIPAA Documents and Policies Report an Incident Business Associates …" at bounding box center [366, 186] width 733 height 372
click at [610, 267] on div "23 Under no circumstances can the practice deny access to a patient’s medical r…" at bounding box center [447, 252] width 543 height 64
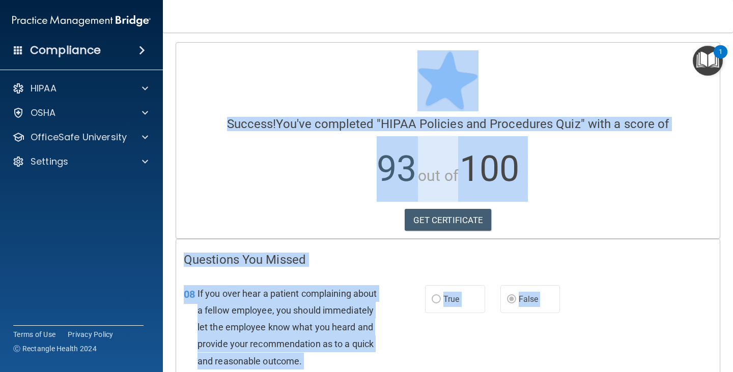
scroll to position [0, 0]
drag, startPoint x: 641, startPoint y: 245, endPoint x: 618, endPoint y: -7, distance: 252.9
click at [610, 0] on html "Compliance HIPAA Documents and Policies Report an Incident Business Associates …" at bounding box center [366, 186] width 733 height 372
click at [452, 221] on link "GET CERTIFICATE" at bounding box center [447, 221] width 87 height 22
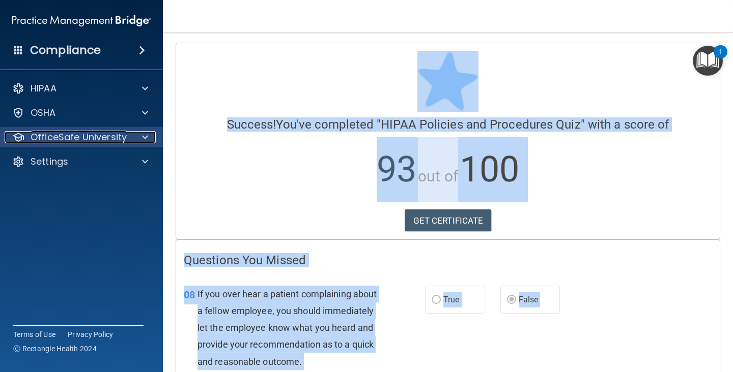
click at [75, 141] on p "OfficeSafe University" at bounding box center [79, 137] width 96 height 12
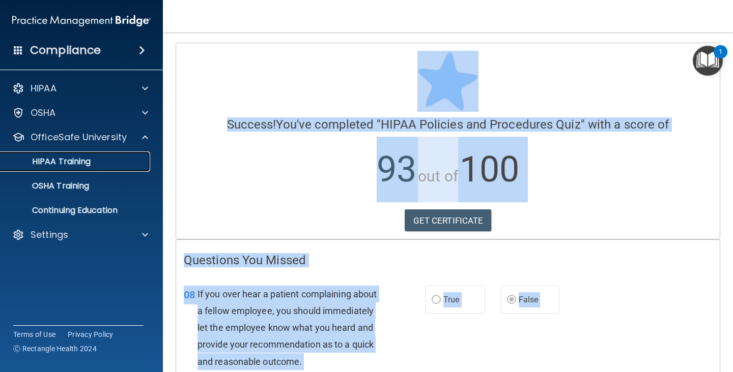
click at [74, 162] on p "HIPAA Training" at bounding box center [49, 162] width 84 height 10
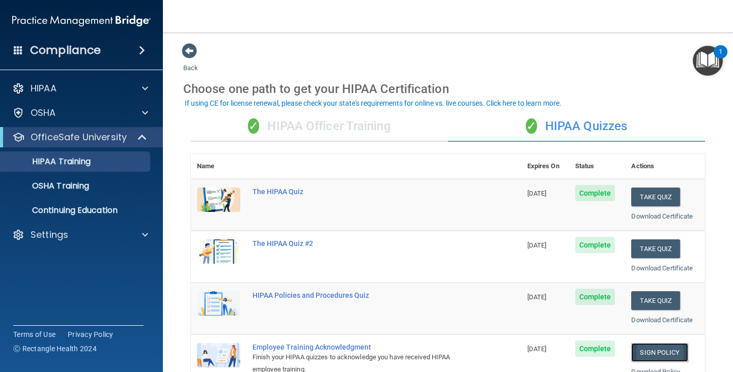
click at [610, 338] on link "Sign Policy" at bounding box center [659, 352] width 56 height 19
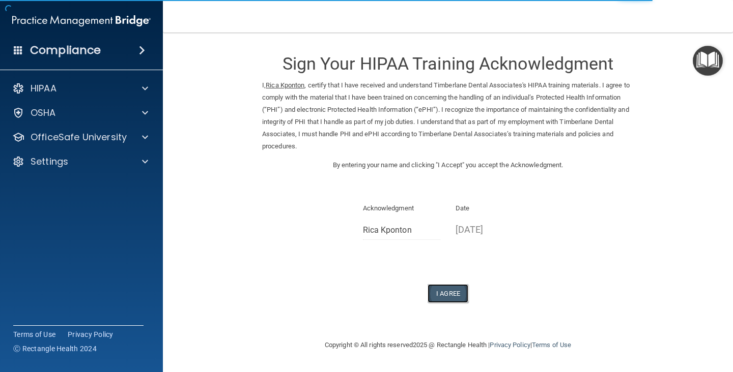
click at [443, 294] on button "I Agree" at bounding box center [447, 293] width 41 height 19
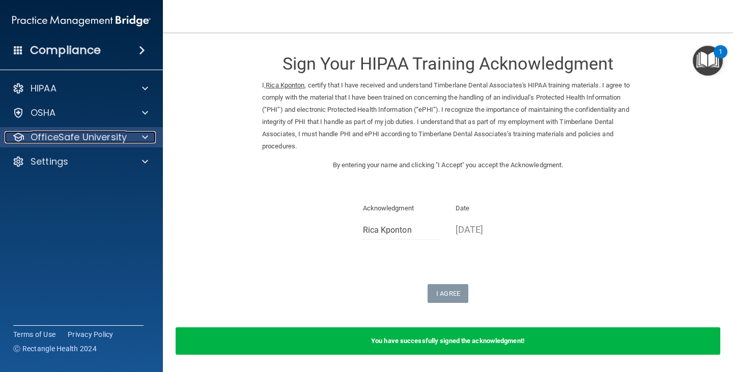
click at [49, 141] on p "OfficeSafe University" at bounding box center [79, 137] width 96 height 12
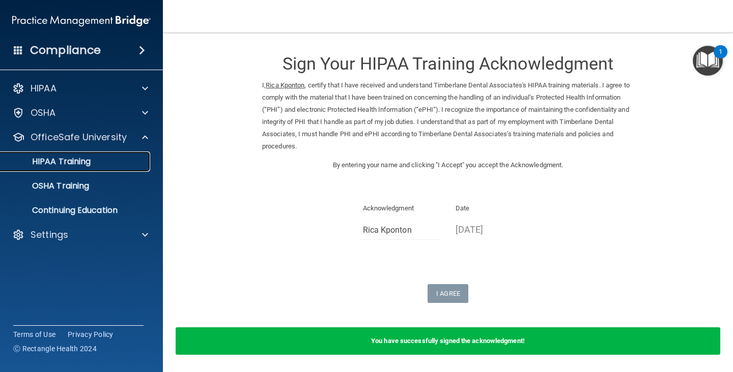
click at [93, 161] on div "HIPAA Training" at bounding box center [76, 162] width 139 height 10
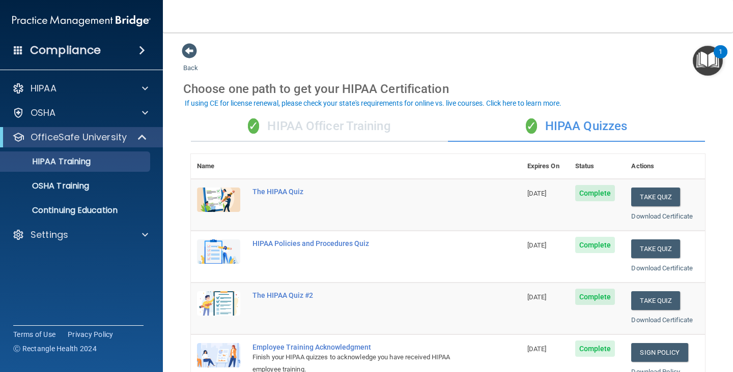
click at [731, 165] on main "Back Choose one path to get your HIPAA Certification ✓ HIPAA Officer Training ✓…" at bounding box center [448, 203] width 570 height 340
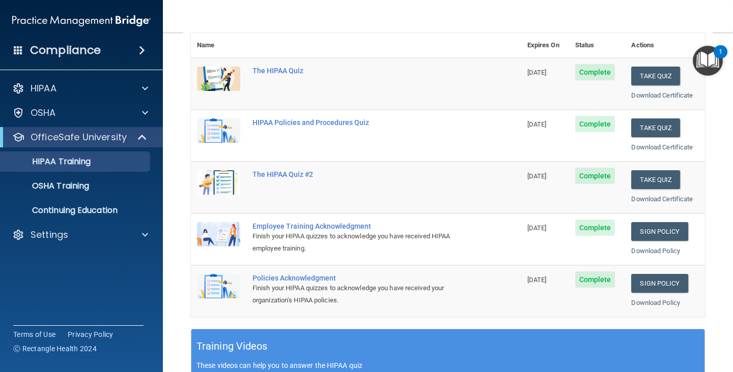
scroll to position [122, 0]
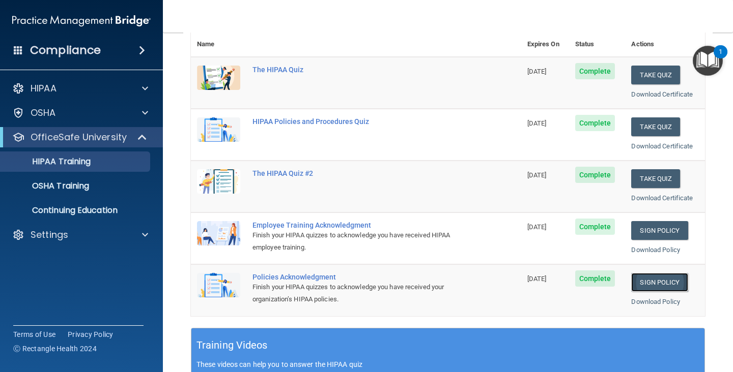
click at [654, 283] on link "Sign Policy" at bounding box center [659, 282] width 56 height 19
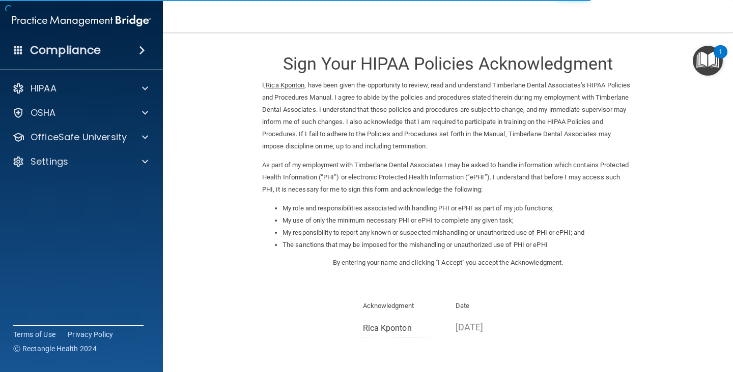
click at [581, 346] on div "Sign Your HIPAA Policies Acknowledgment I, Rica Kponton , have been given the o…" at bounding box center [447, 222] width 371 height 358
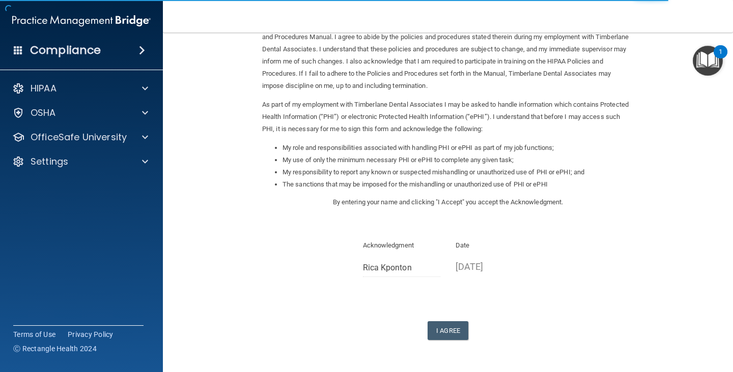
scroll to position [61, 0]
click at [439, 331] on button "I Agree" at bounding box center [447, 330] width 41 height 19
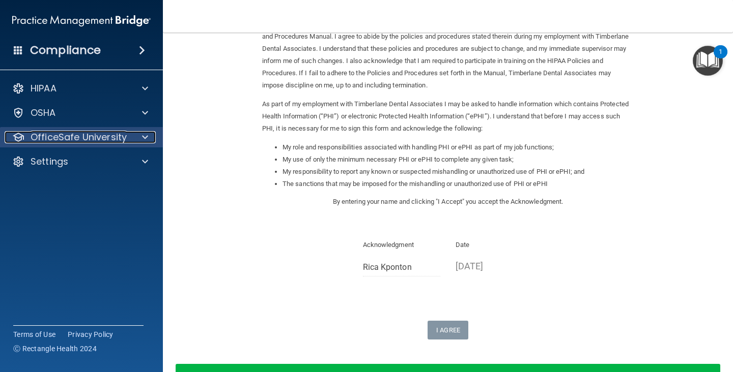
click at [93, 139] on p "OfficeSafe University" at bounding box center [79, 137] width 96 height 12
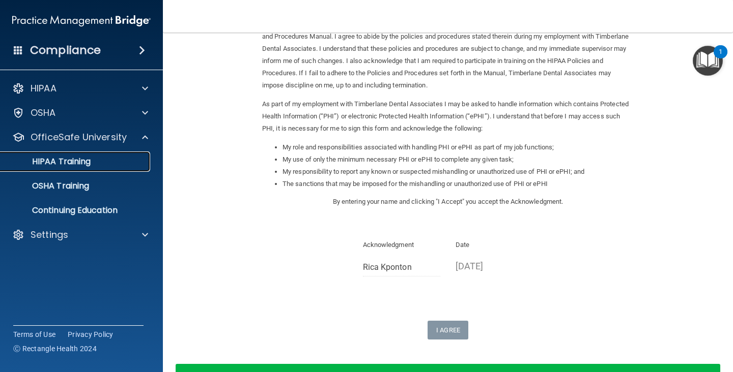
click at [81, 168] on link "HIPAA Training" at bounding box center [70, 162] width 160 height 20
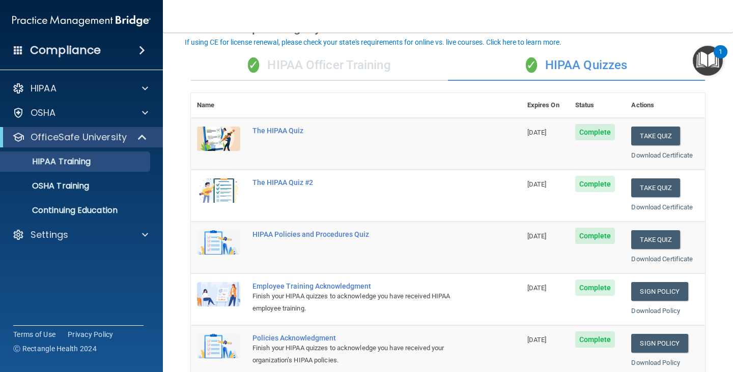
click at [732, 183] on main "Back Choose one path to get your HIPAA Certification ✓ HIPAA Officer Training ✓…" at bounding box center [448, 203] width 570 height 340
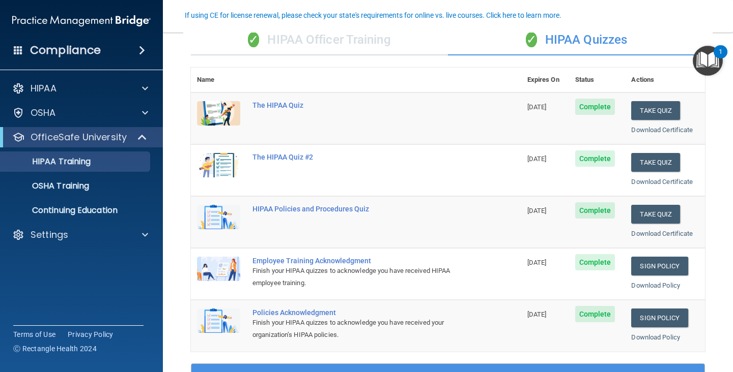
scroll to position [88, 0]
